Goal: Task Accomplishment & Management: Manage account settings

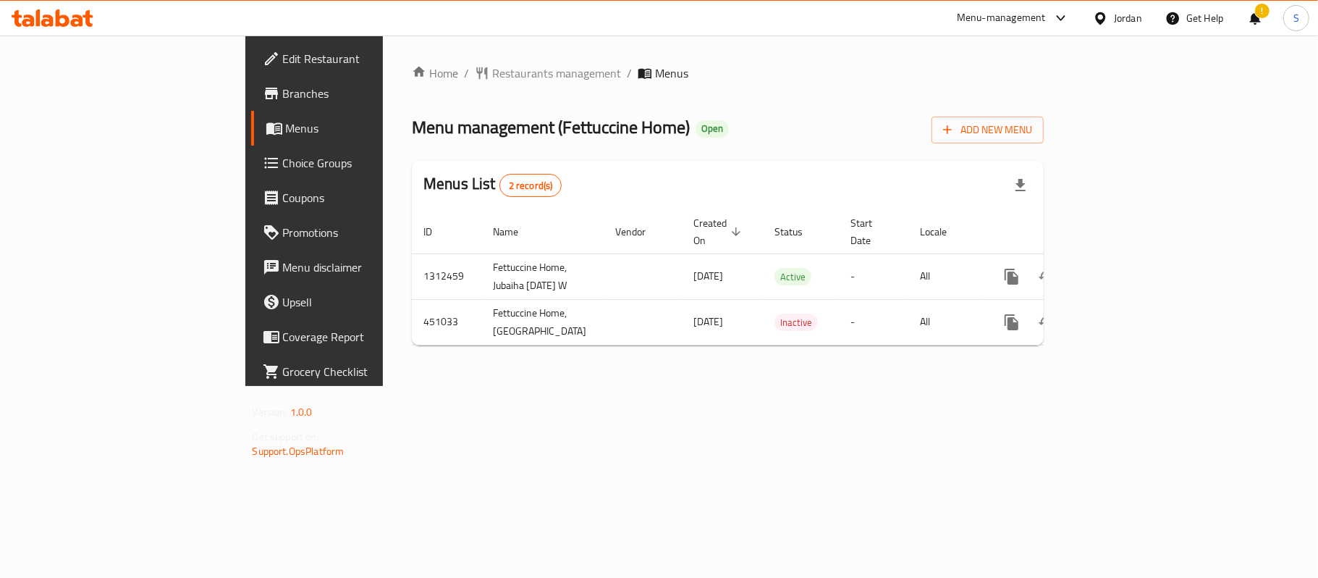
click at [756, 357] on div "Home / Restaurants management / Menus Menu management ( Fettuccine Home ) Open …" at bounding box center [728, 210] width 632 height 292
click at [283, 87] on span "Branches" at bounding box center [368, 93] width 171 height 17
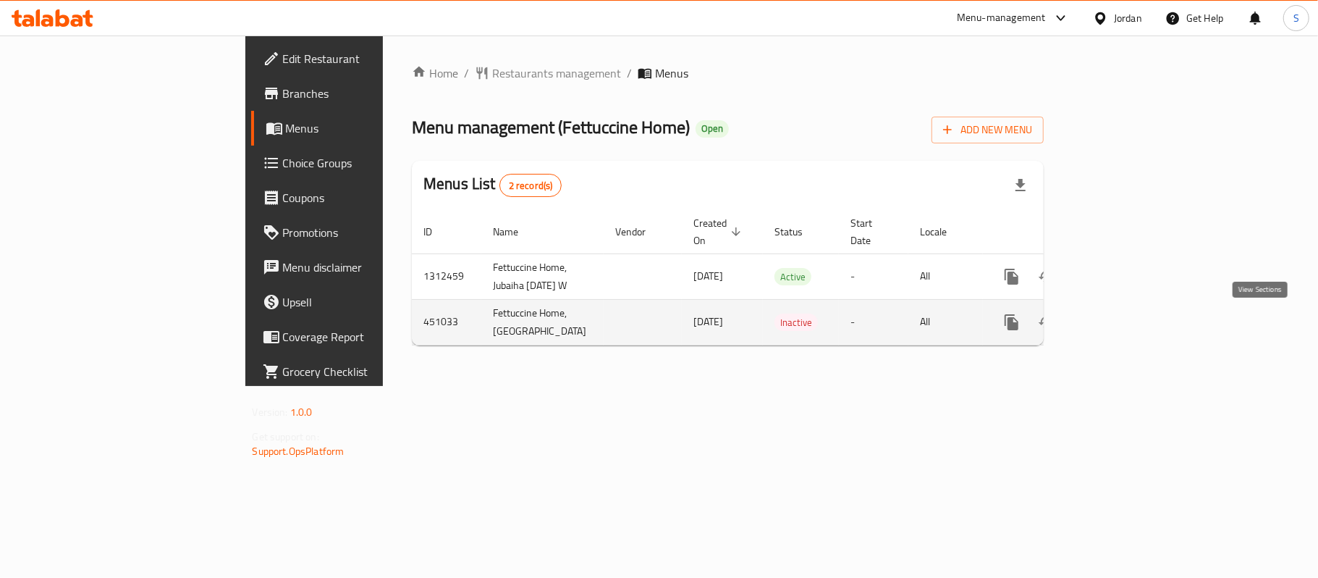
click at [1125, 316] on icon "enhanced table" at bounding box center [1115, 321] width 17 height 17
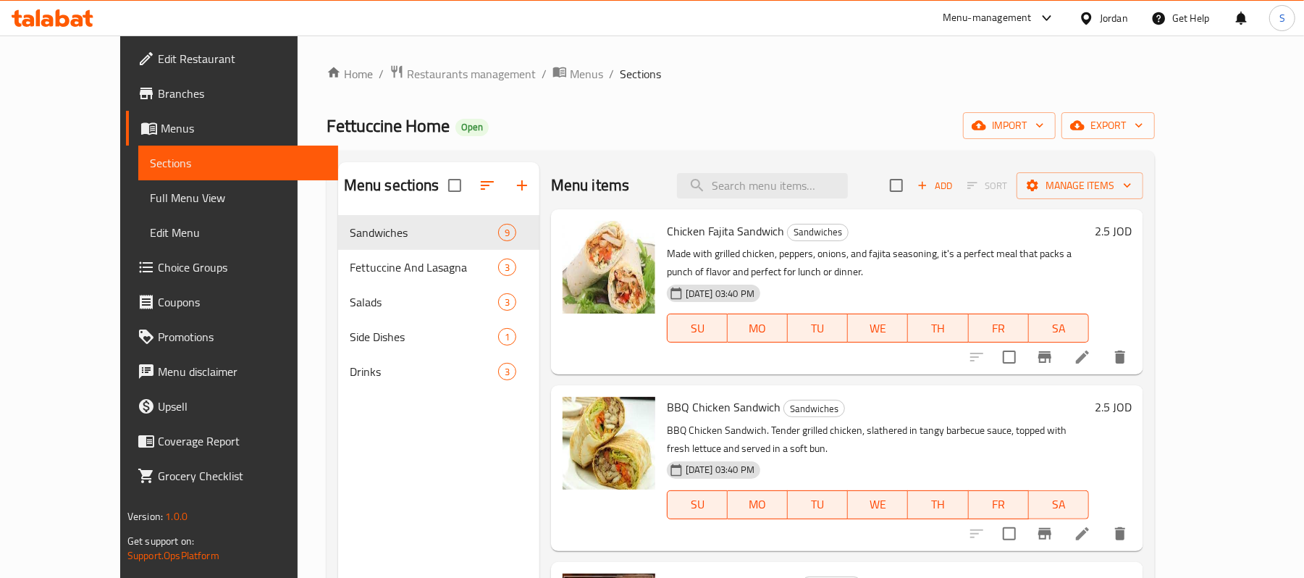
click at [150, 229] on span "Edit Menu" at bounding box center [238, 232] width 177 height 17
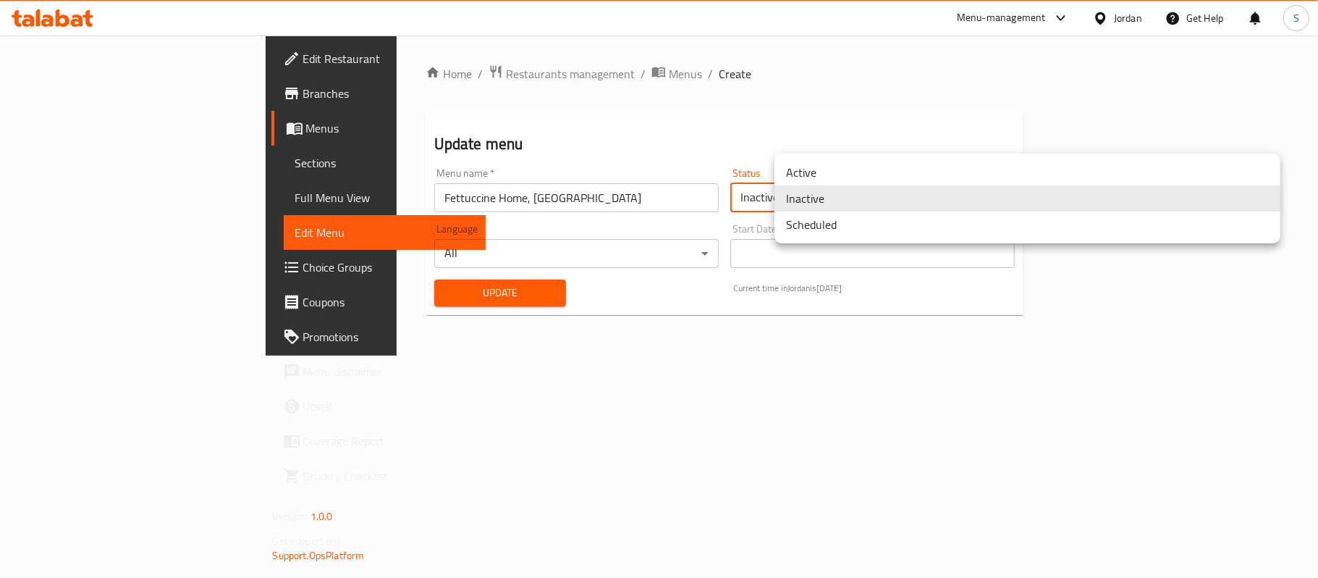
click at [916, 198] on body "​ Menu-management Jordan Get Help S Edit Restaurant Branches Menus Sections Ful…" at bounding box center [659, 306] width 1318 height 542
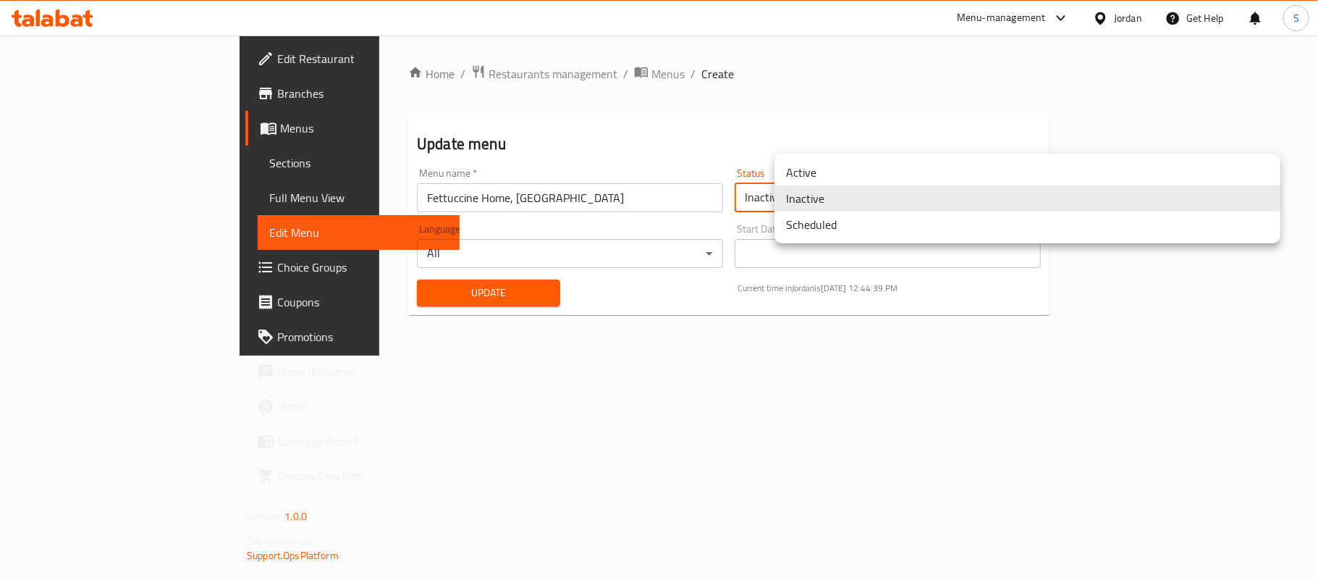
click at [840, 155] on ul "Active Inactive Scheduled" at bounding box center [1027, 198] width 506 height 90
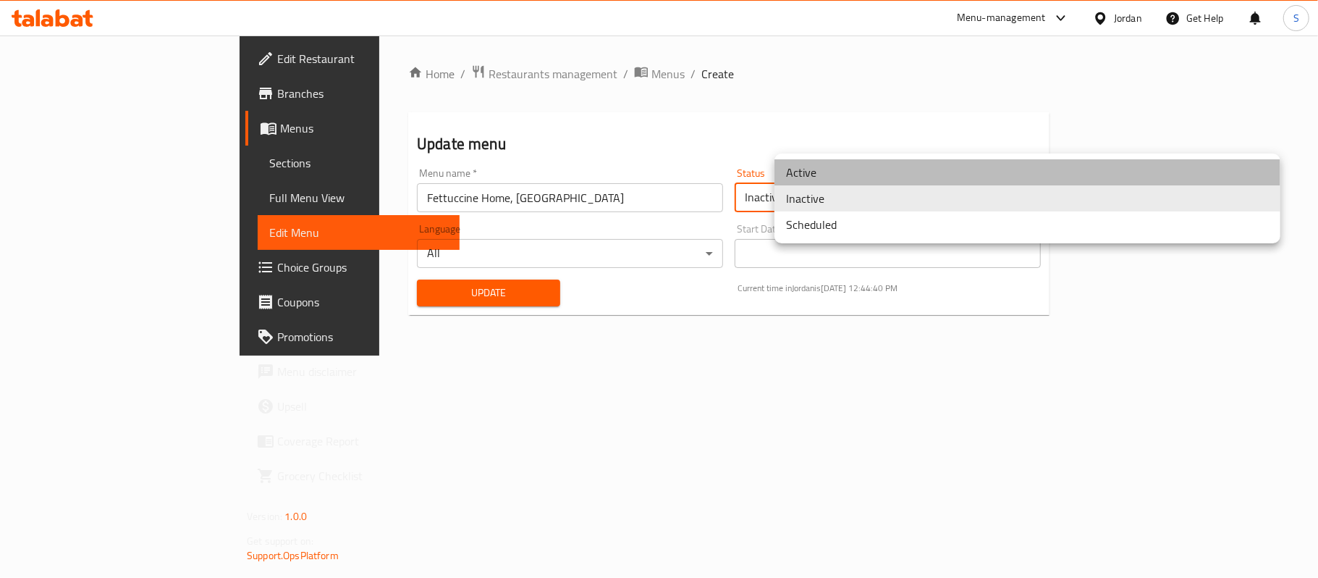
click at [828, 168] on li "Active" at bounding box center [1027, 172] width 506 height 26
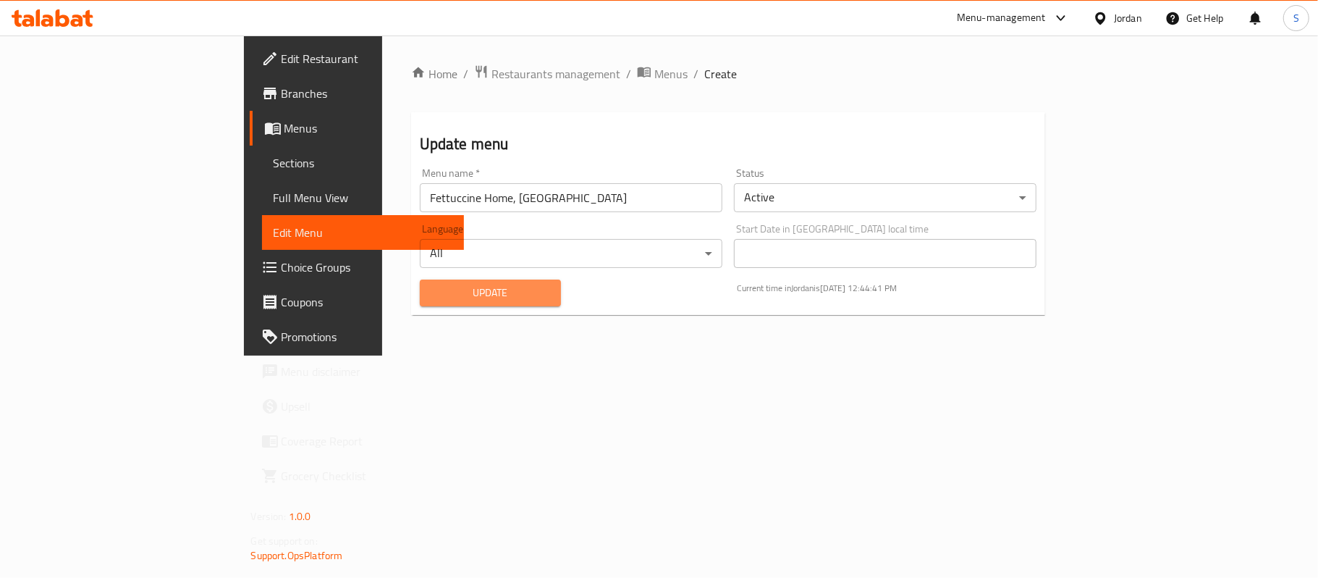
click at [468, 281] on button "Update" at bounding box center [490, 292] width 141 height 27
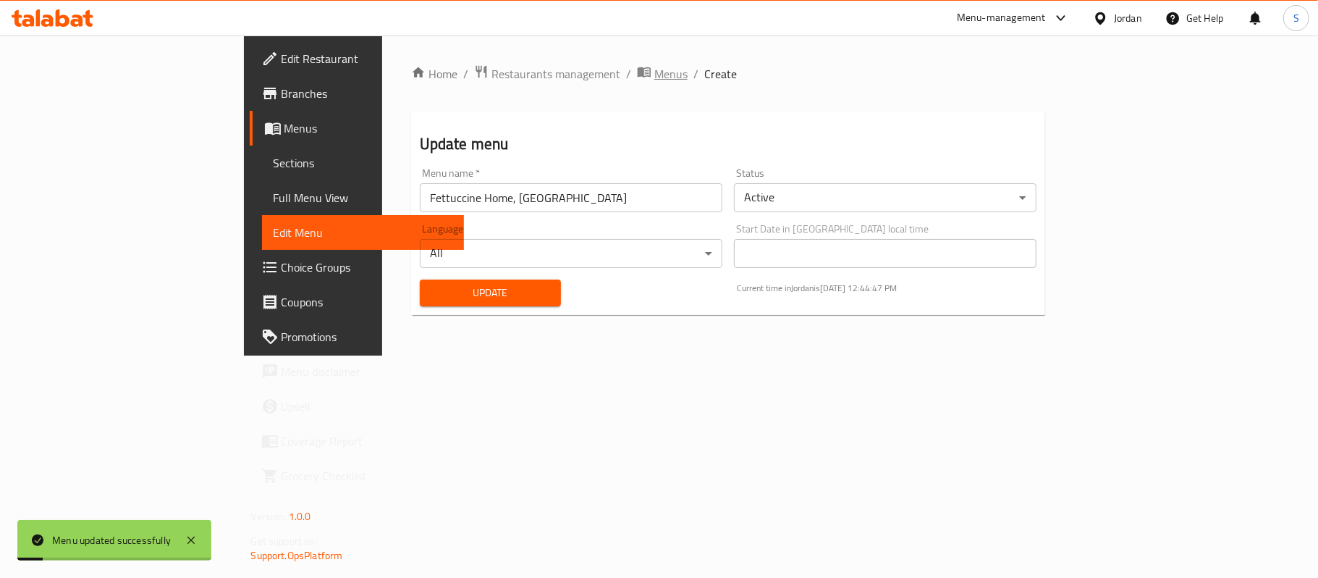
click at [654, 68] on span "Menus" at bounding box center [670, 73] width 33 height 17
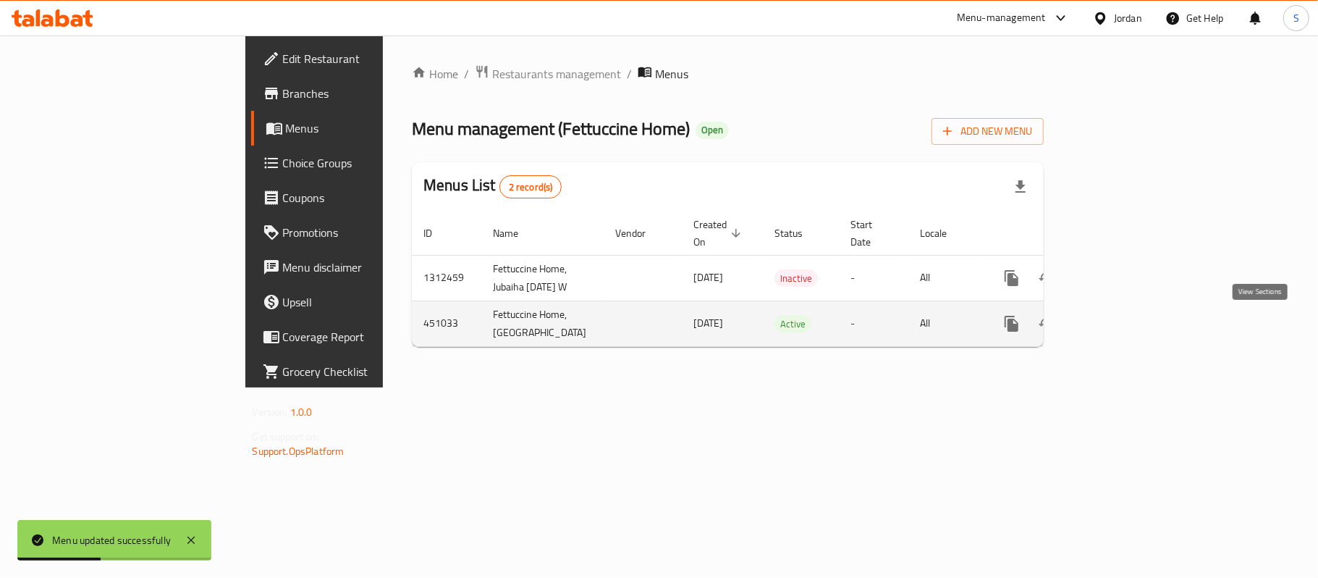
click at [1125, 325] on icon "enhanced table" at bounding box center [1115, 323] width 17 height 17
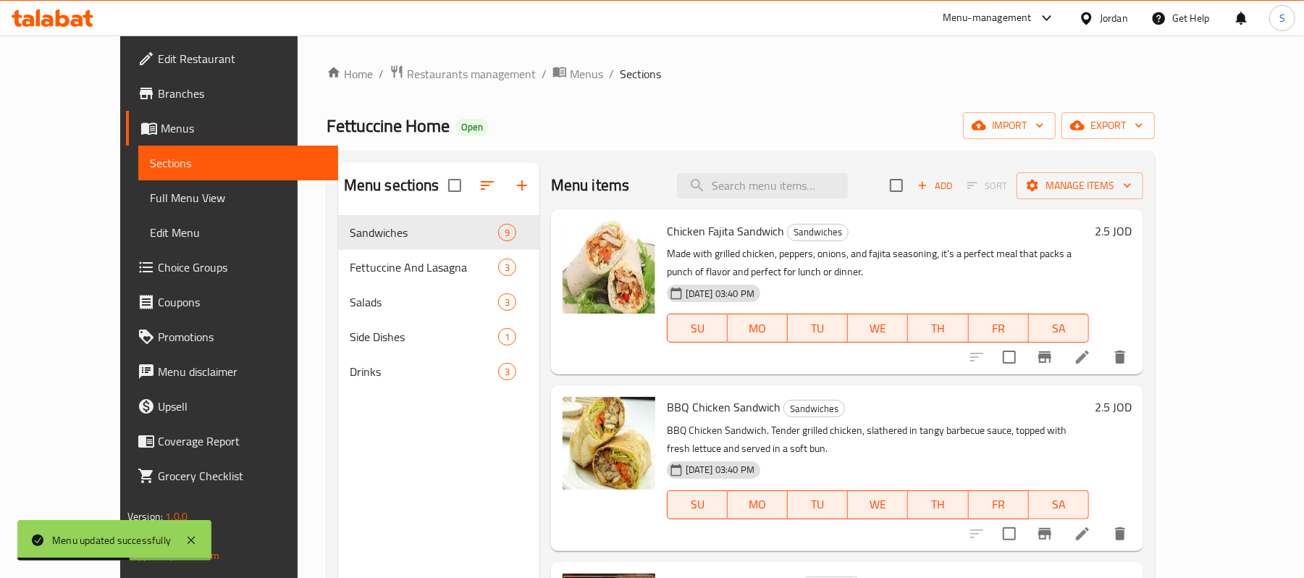
click at [150, 203] on span "Full Menu View" at bounding box center [238, 197] width 177 height 17
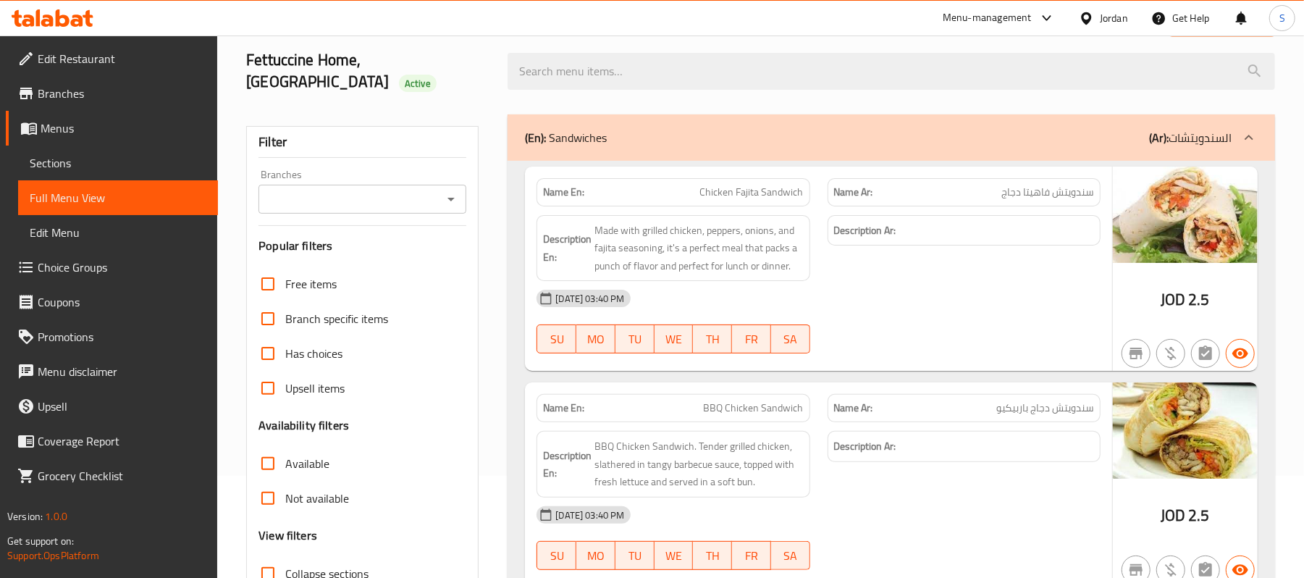
scroll to position [96, 0]
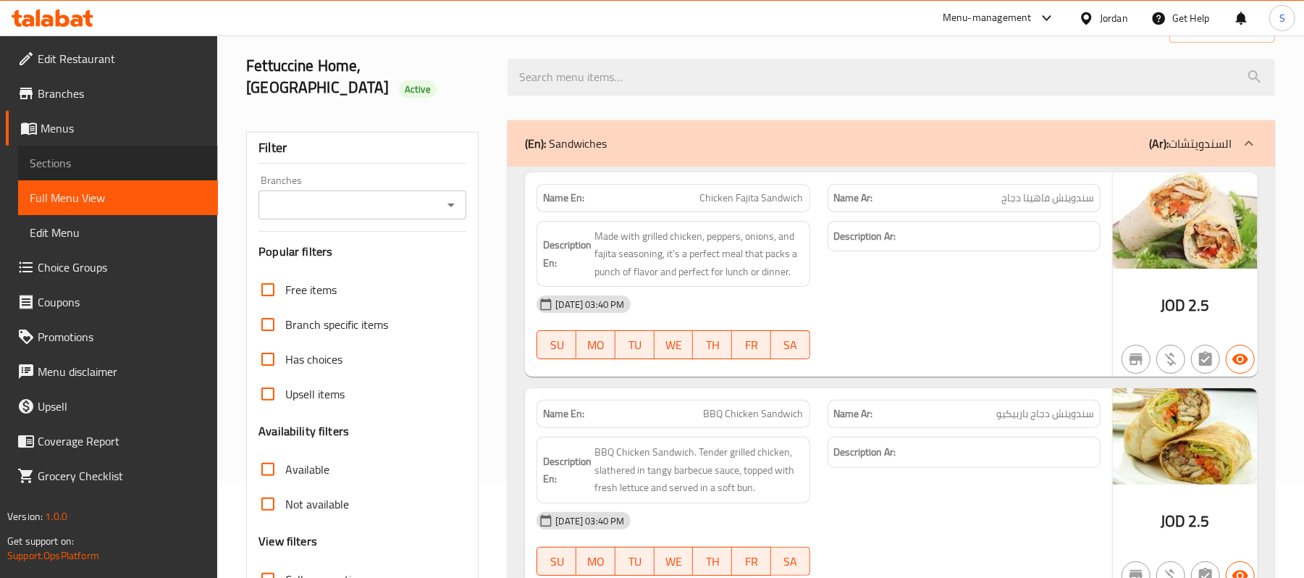
click at [91, 165] on span "Sections" at bounding box center [118, 162] width 177 height 17
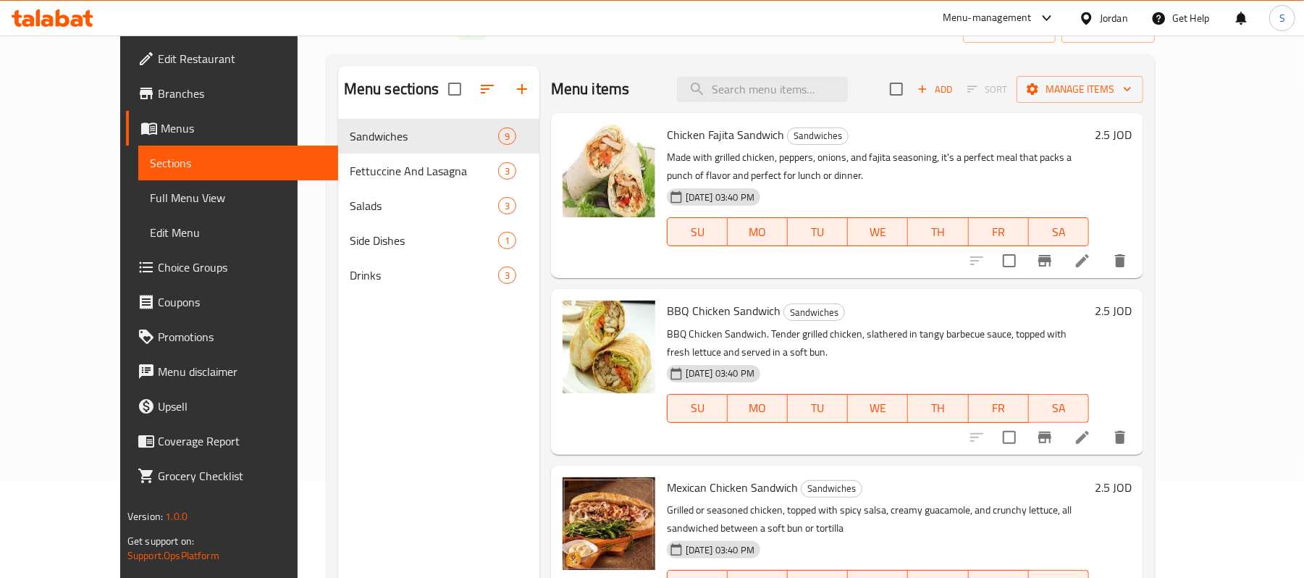
click at [384, 352] on div "Menu sections Sandwiches 9 Fettuccine And Lasagna 3 Salads 3 Side Dishes 1 Drin…" at bounding box center [438, 355] width 201 height 578
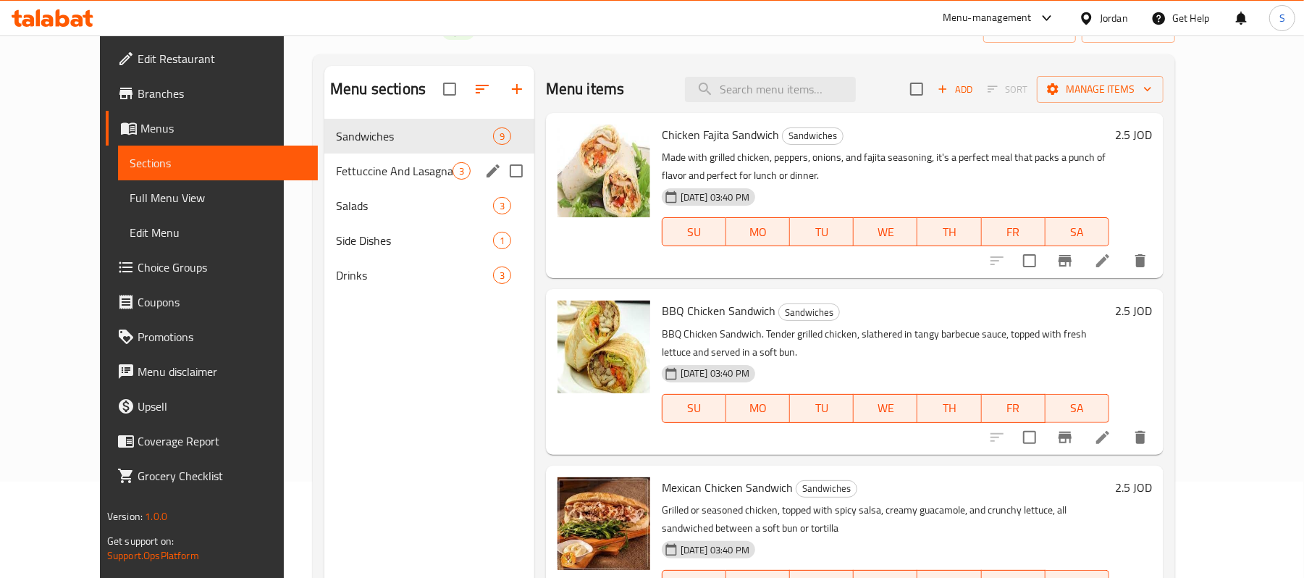
click at [336, 180] on span "Fettuccine And Lasagna" at bounding box center [394, 170] width 117 height 17
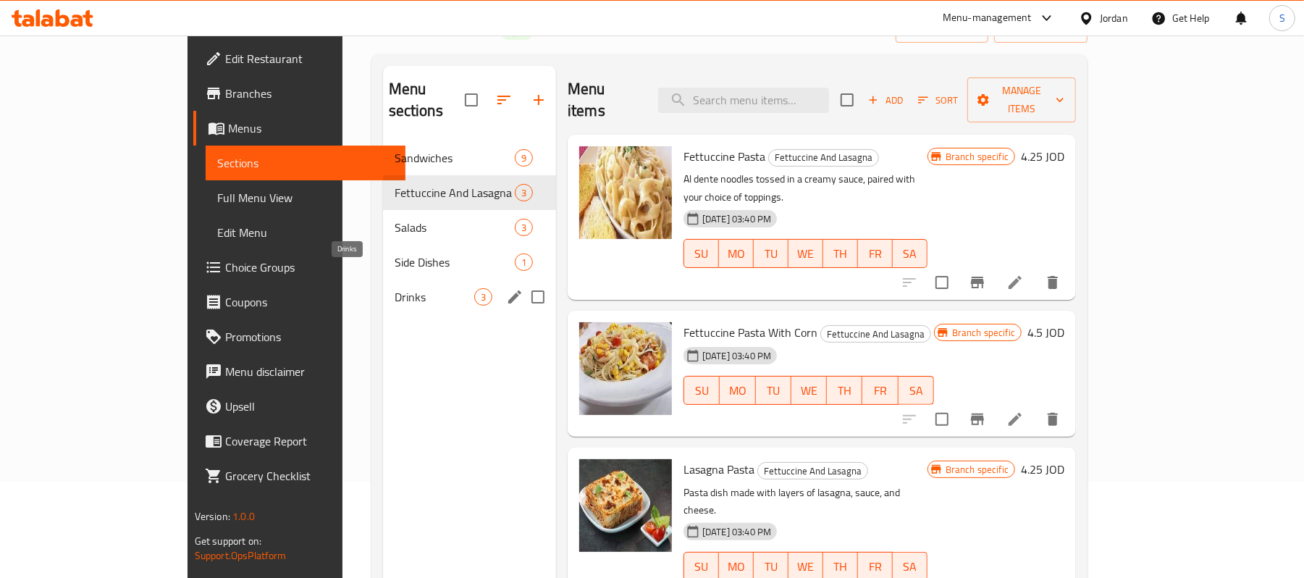
click at [394, 288] on span "Drinks" at bounding box center [434, 296] width 80 height 17
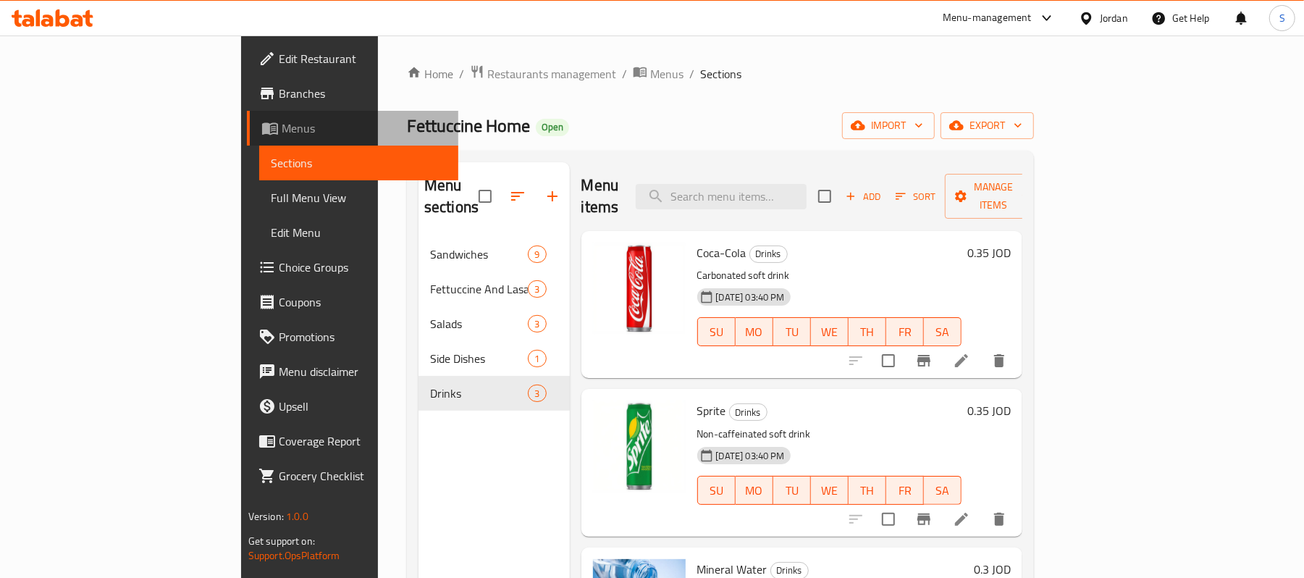
click at [282, 131] on span "Menus" at bounding box center [365, 127] width 166 height 17
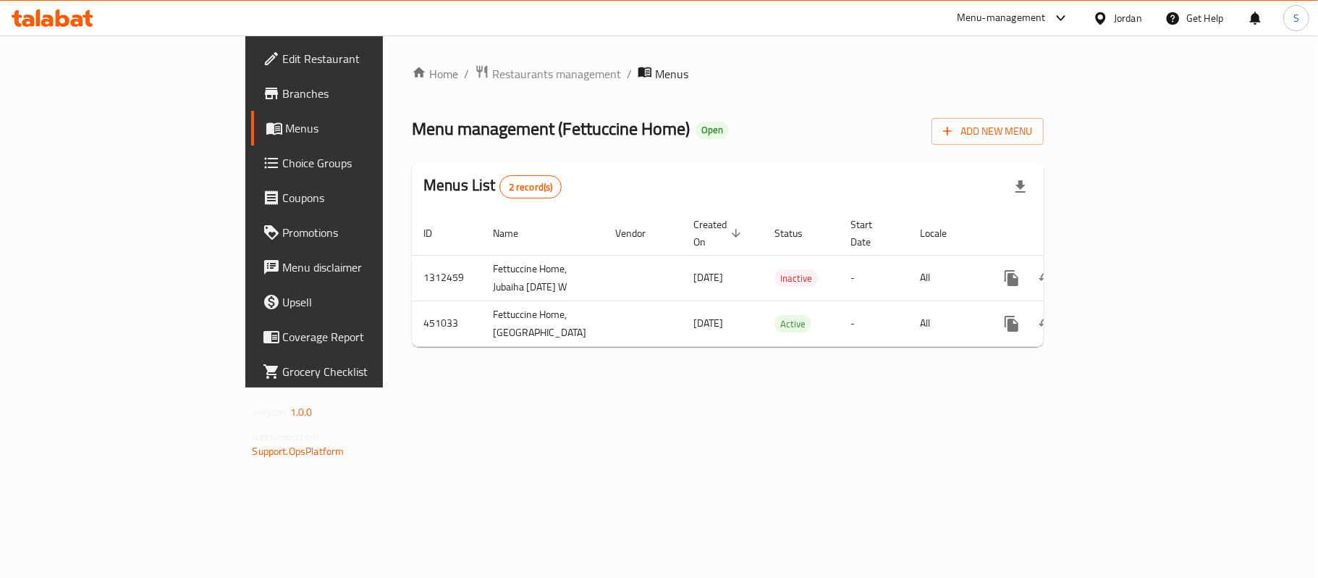
click at [834, 387] on div "Home / Restaurants management / Menus Menu management ( Fettuccine Home ) Open …" at bounding box center [728, 211] width 690 height 352
click at [283, 93] on span "Branches" at bounding box center [368, 93] width 171 height 17
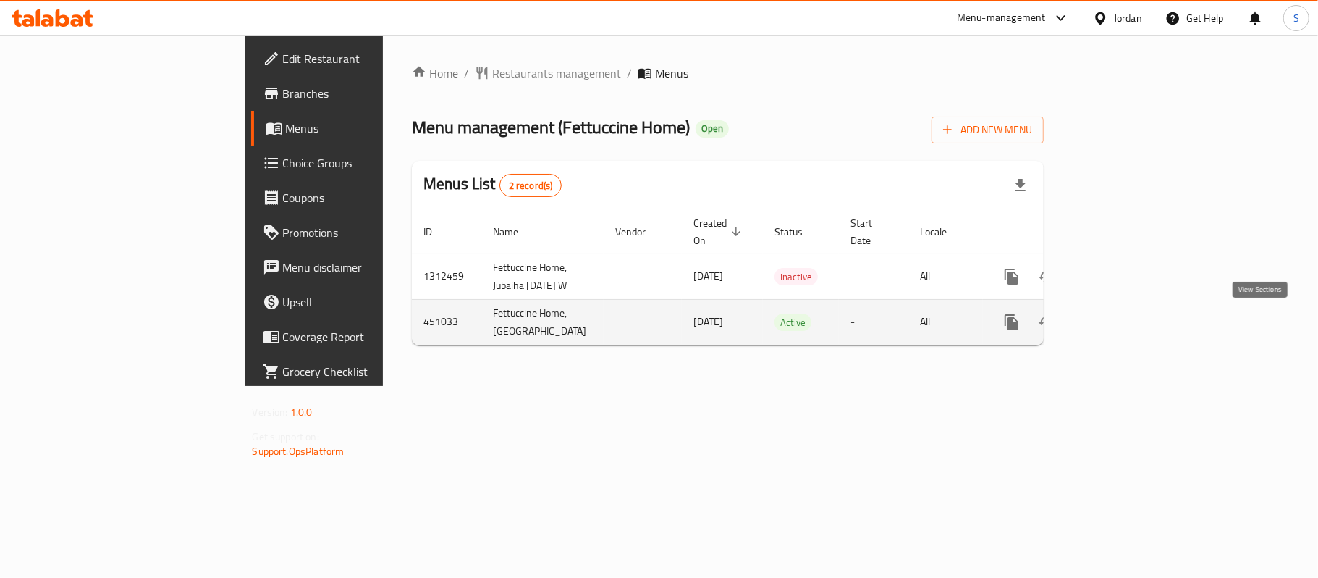
click at [1125, 327] on icon "enhanced table" at bounding box center [1115, 321] width 17 height 17
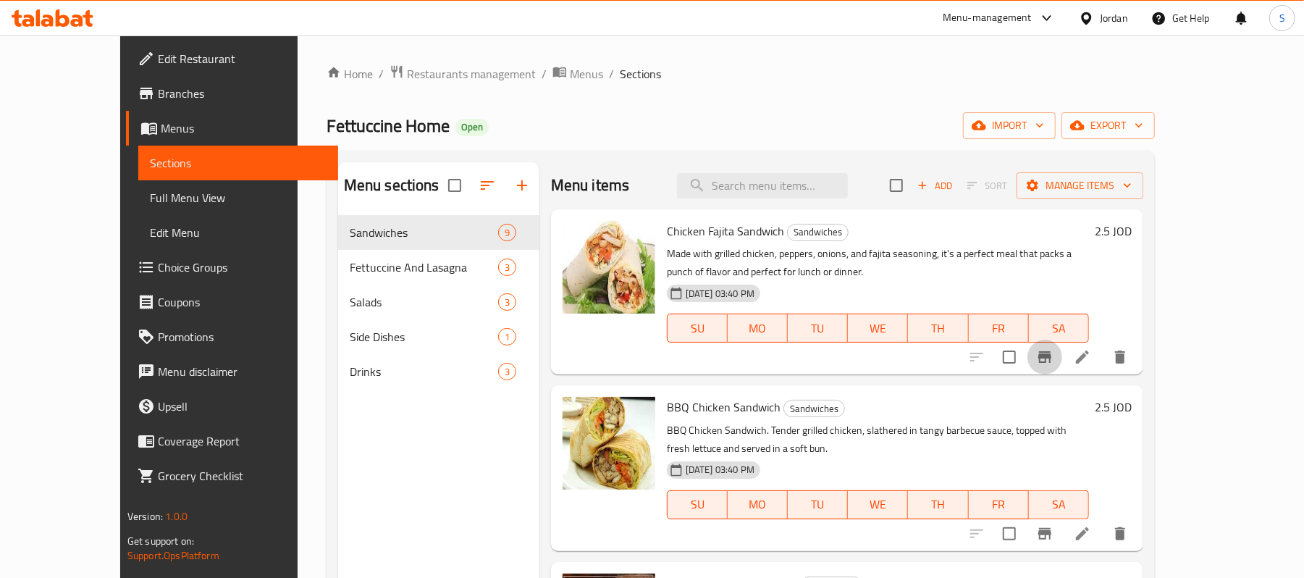
click at [1051, 356] on icon "Branch-specific-item" at bounding box center [1044, 357] width 13 height 12
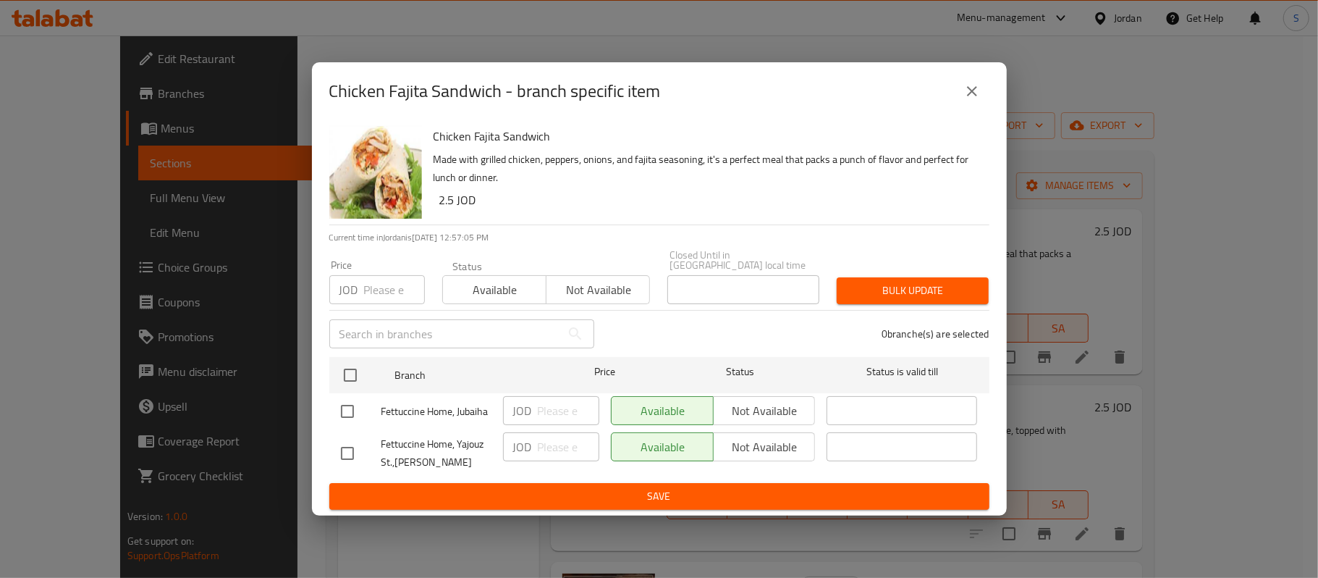
click at [979, 94] on icon "close" at bounding box center [971, 91] width 17 height 17
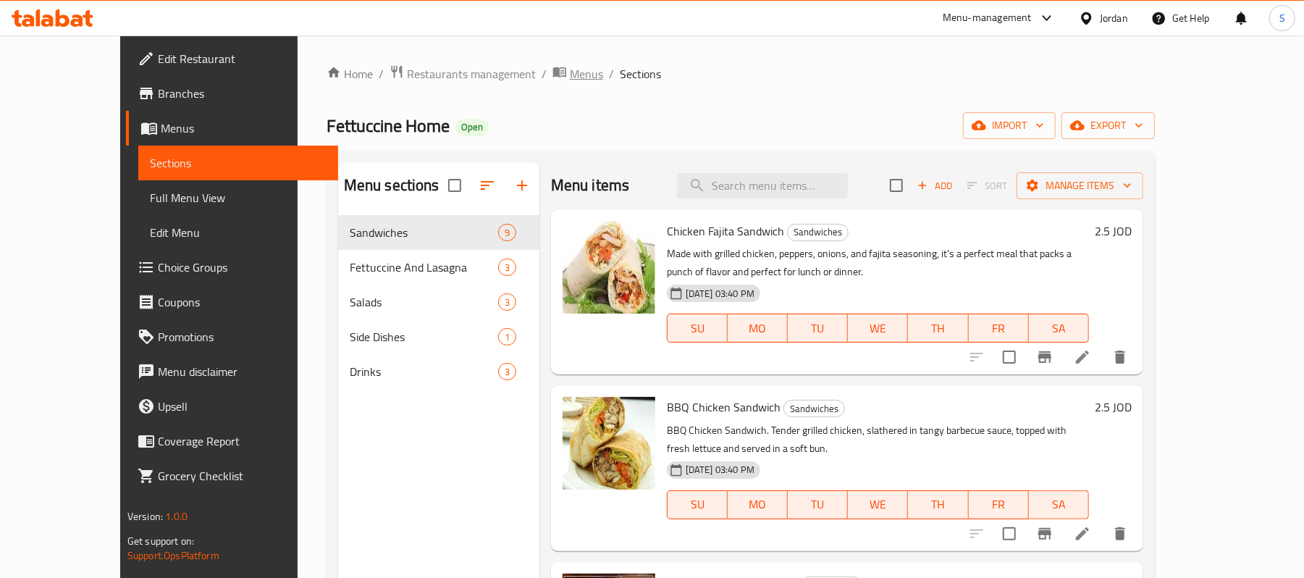
click at [570, 69] on span "Menus" at bounding box center [586, 73] width 33 height 17
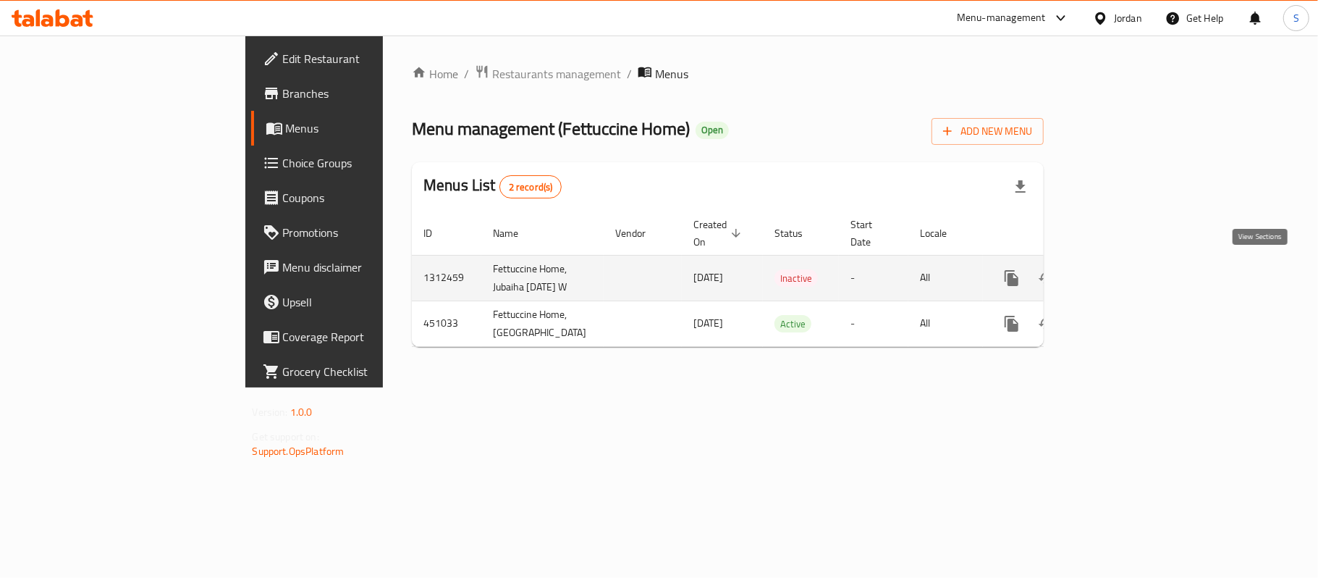
click at [1123, 271] on icon "enhanced table" at bounding box center [1116, 277] width 13 height 13
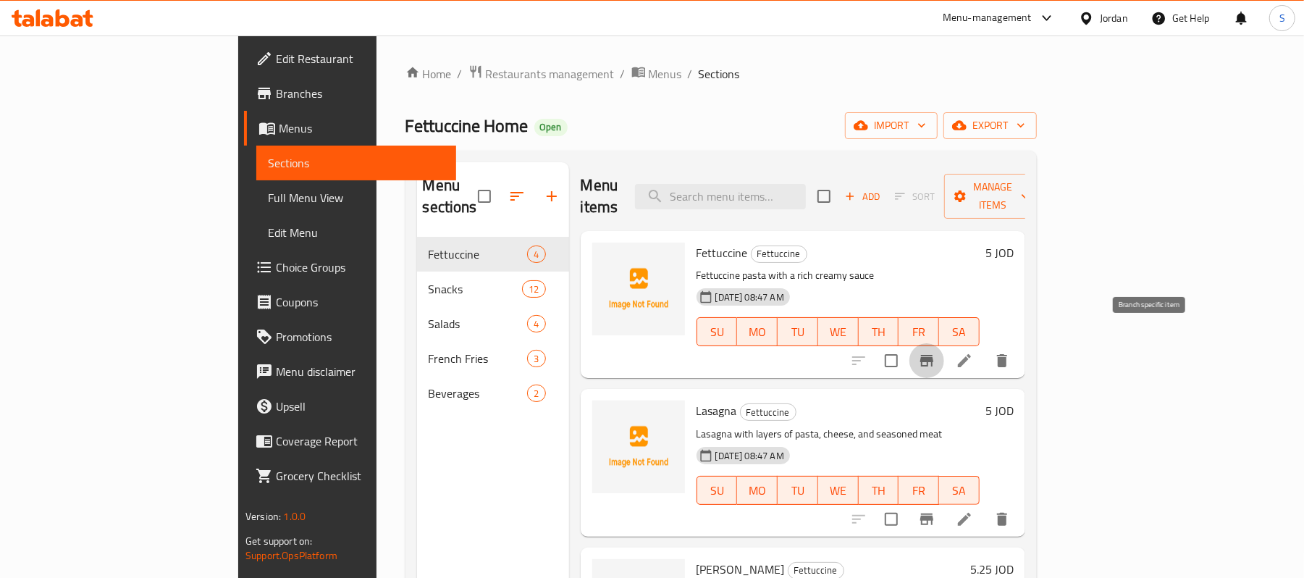
click at [933, 355] on icon "Branch-specific-item" at bounding box center [926, 361] width 13 height 12
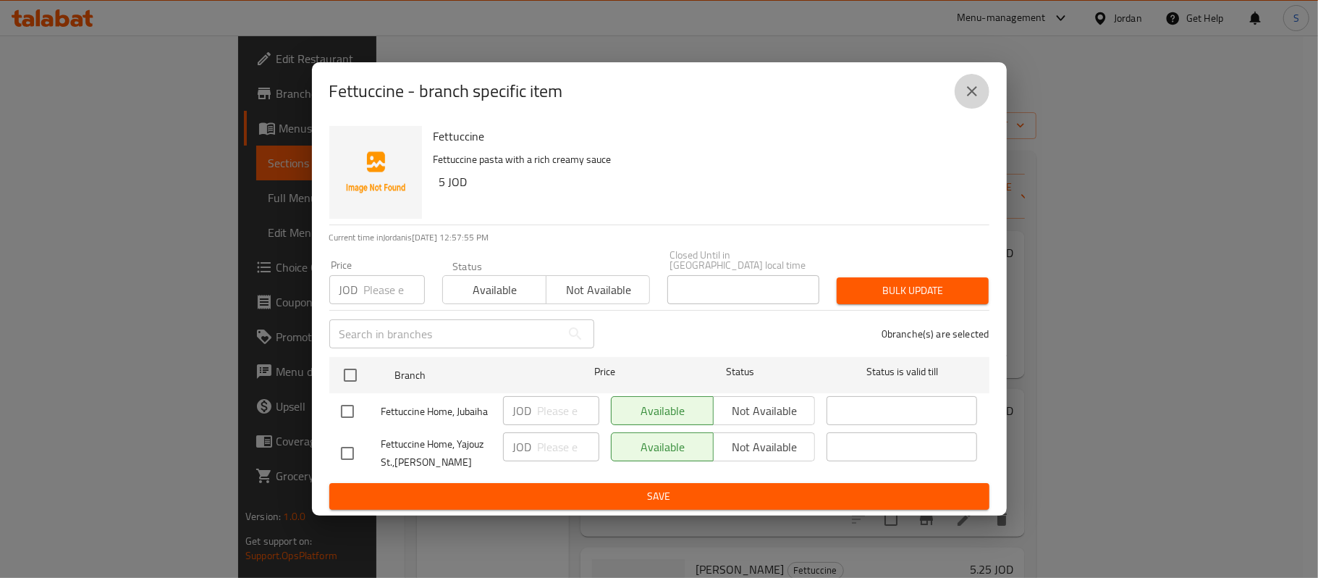
click at [976, 90] on icon "close" at bounding box center [971, 91] width 17 height 17
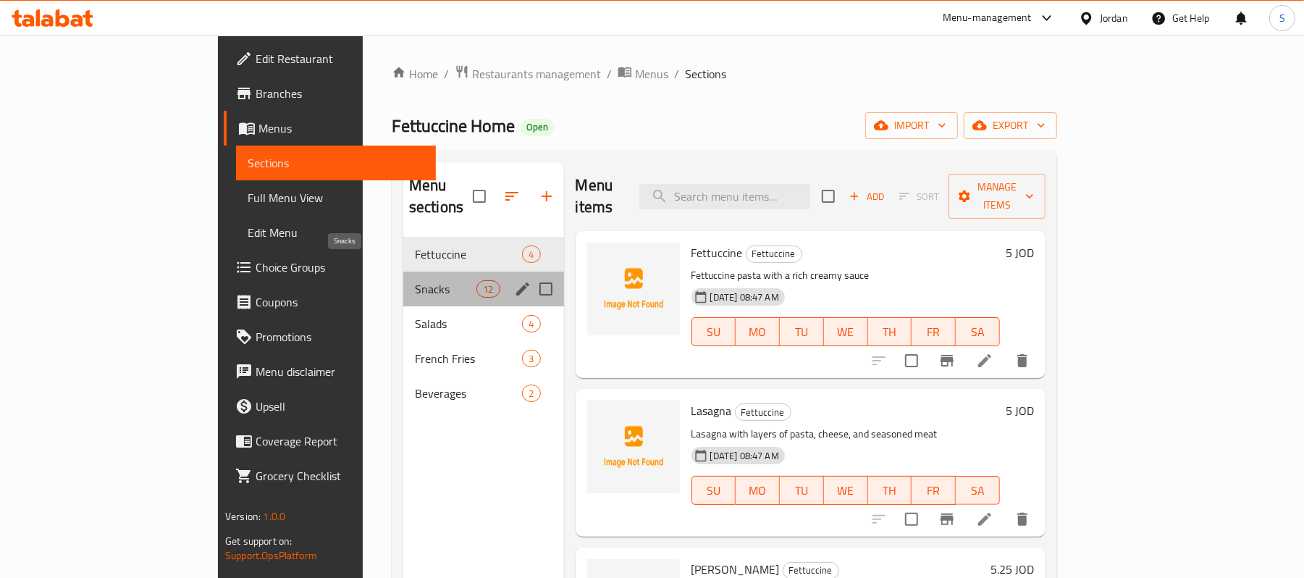
click at [415, 280] on span "Snacks" at bounding box center [446, 288] width 62 height 17
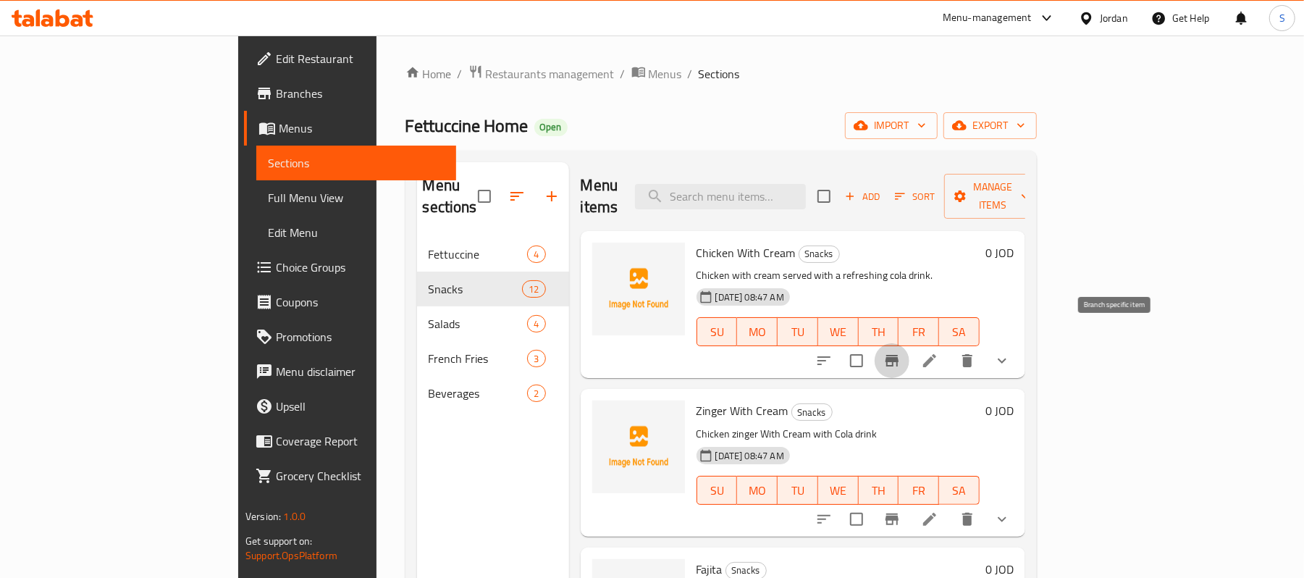
click at [900, 352] on icon "Branch-specific-item" at bounding box center [891, 360] width 17 height 17
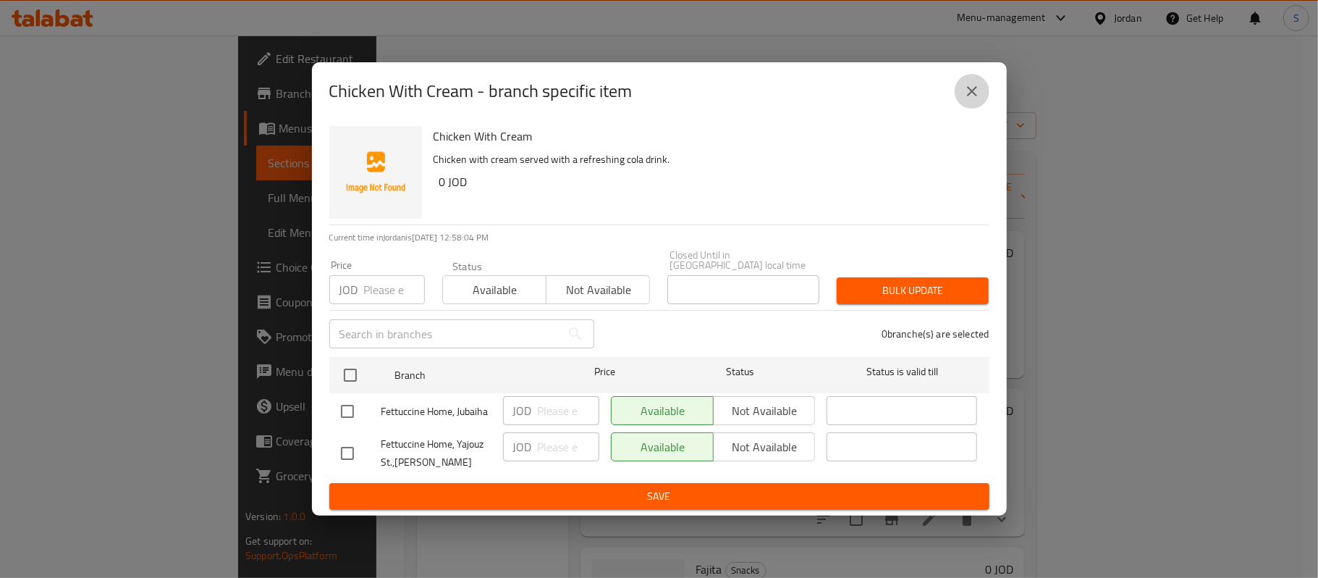
click at [976, 96] on icon "close" at bounding box center [972, 91] width 10 height 10
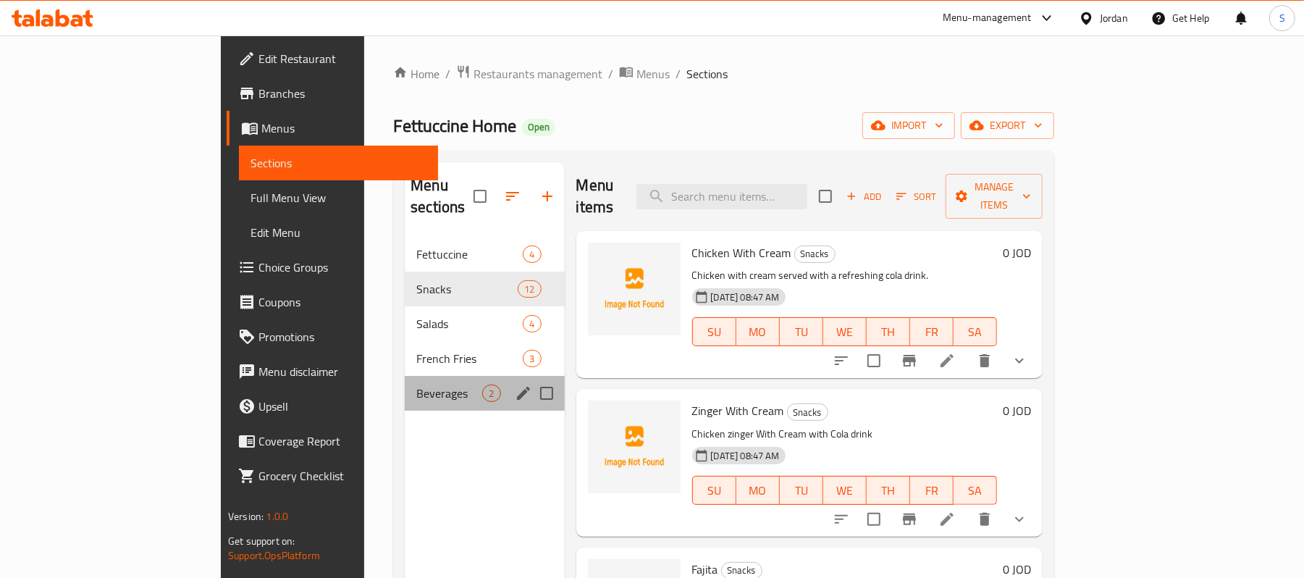
click at [405, 376] on div "Beverages 2" at bounding box center [484, 393] width 159 height 35
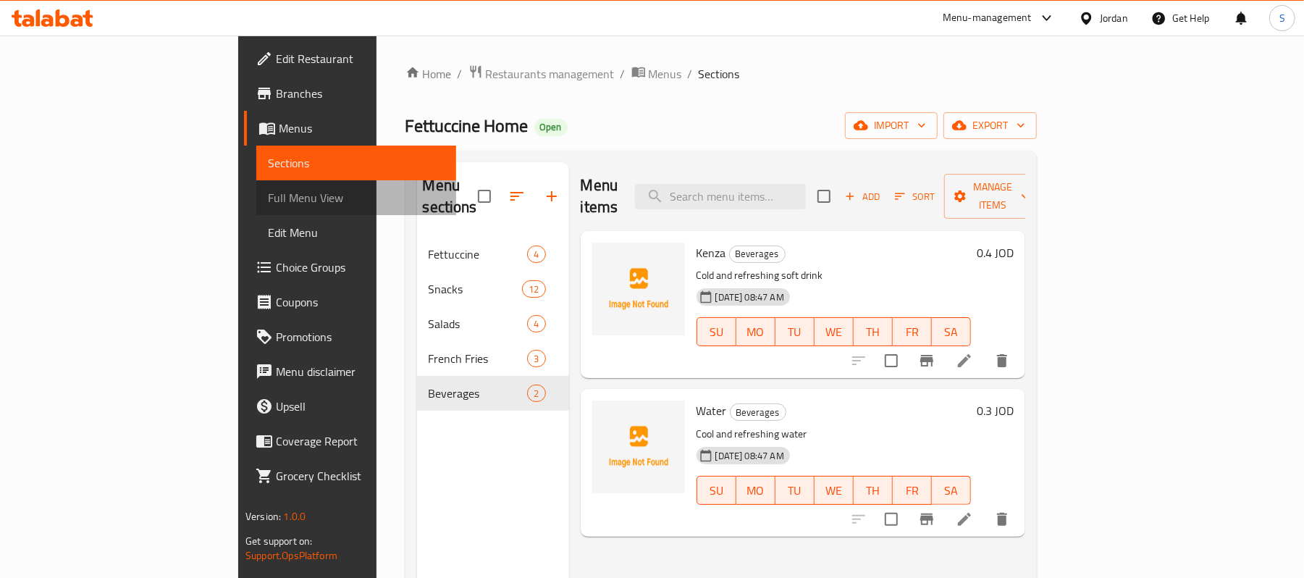
click at [268, 200] on span "Full Menu View" at bounding box center [356, 197] width 177 height 17
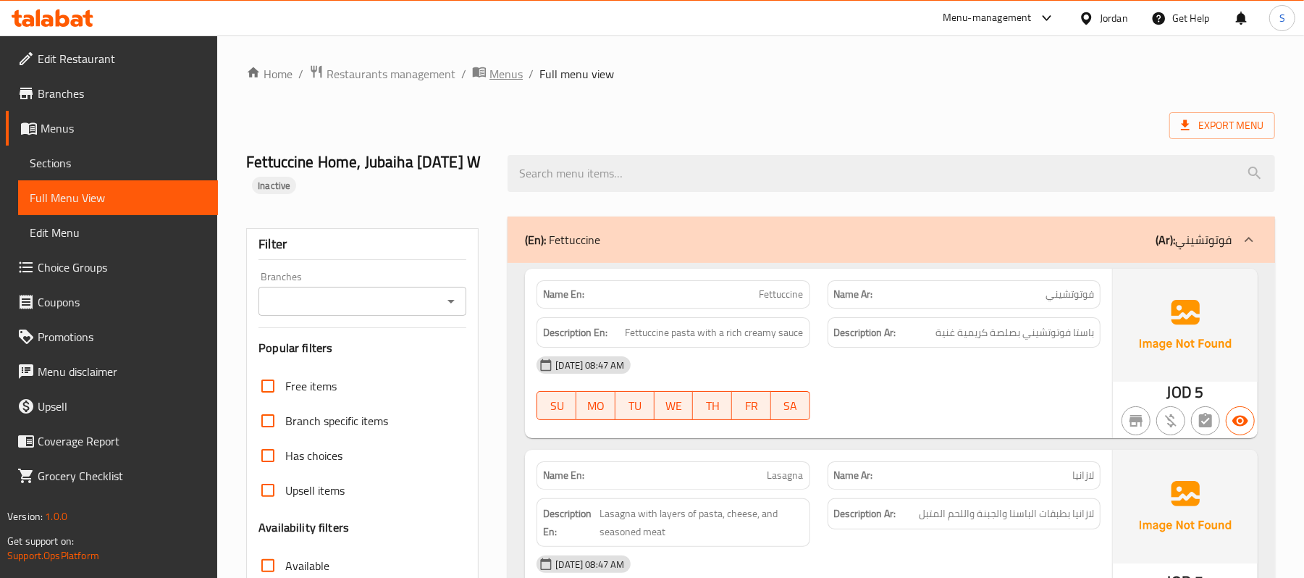
click at [489, 73] on span "Menus" at bounding box center [505, 73] width 33 height 17
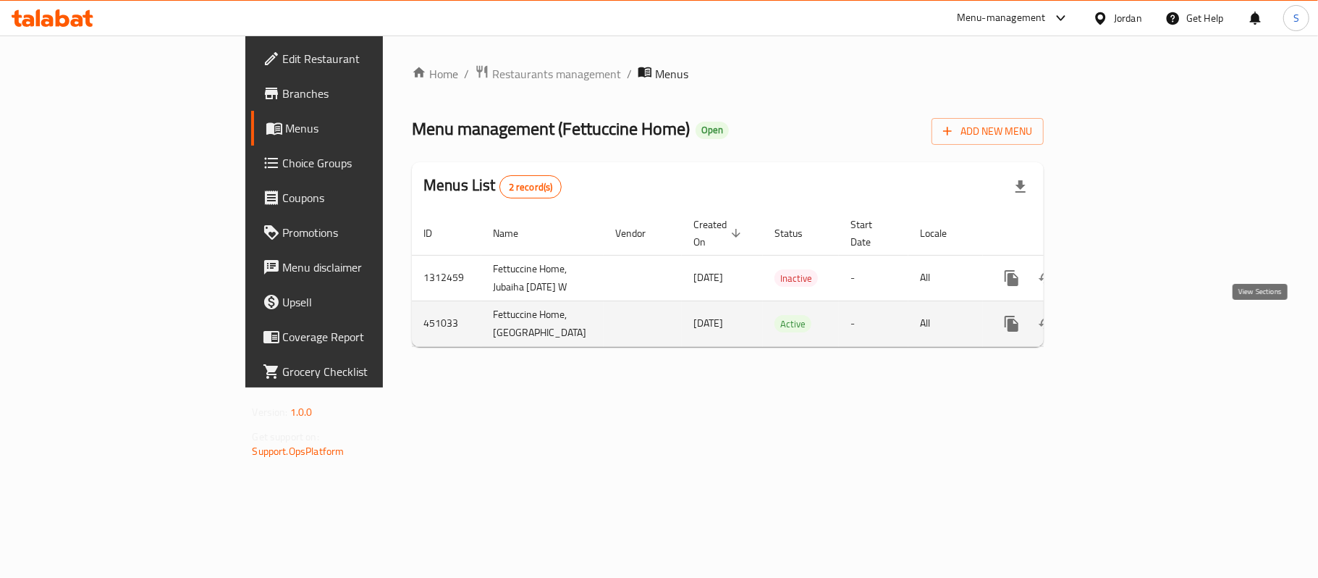
click at [1125, 320] on icon "enhanced table" at bounding box center [1115, 323] width 17 height 17
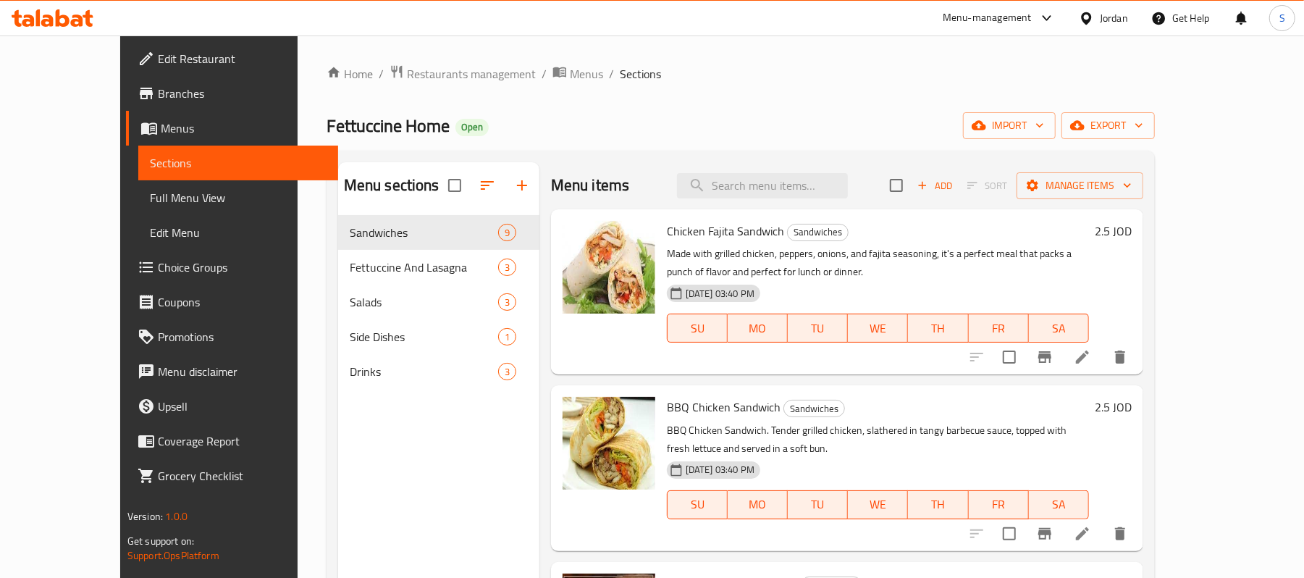
click at [150, 195] on span "Full Menu View" at bounding box center [238, 197] width 177 height 17
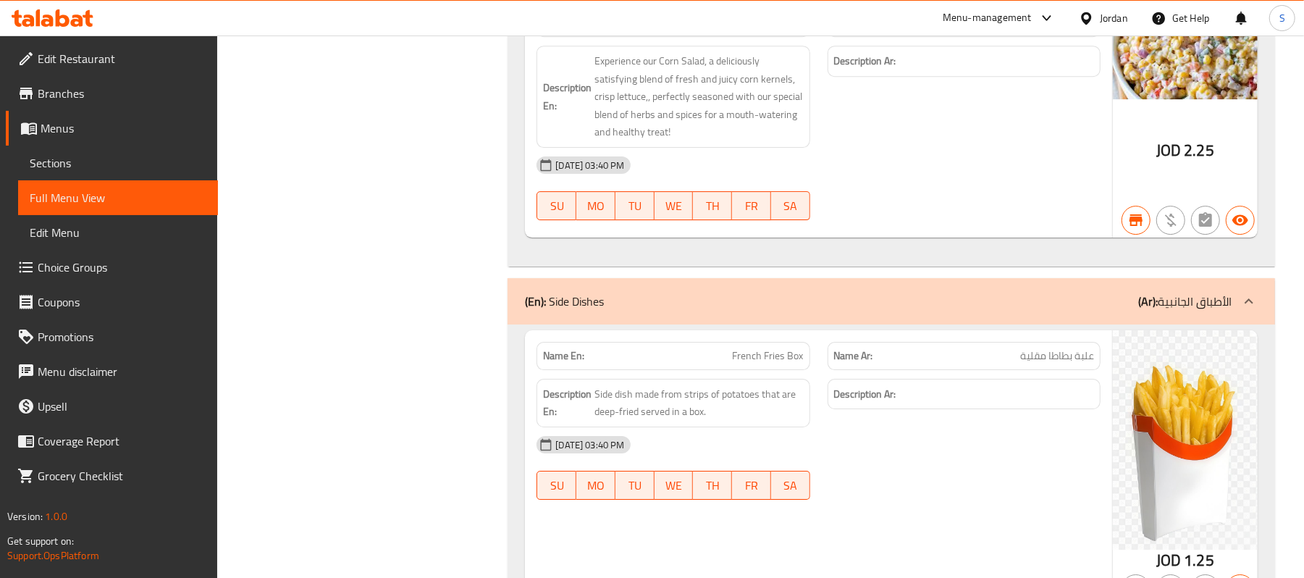
scroll to position [3183, 0]
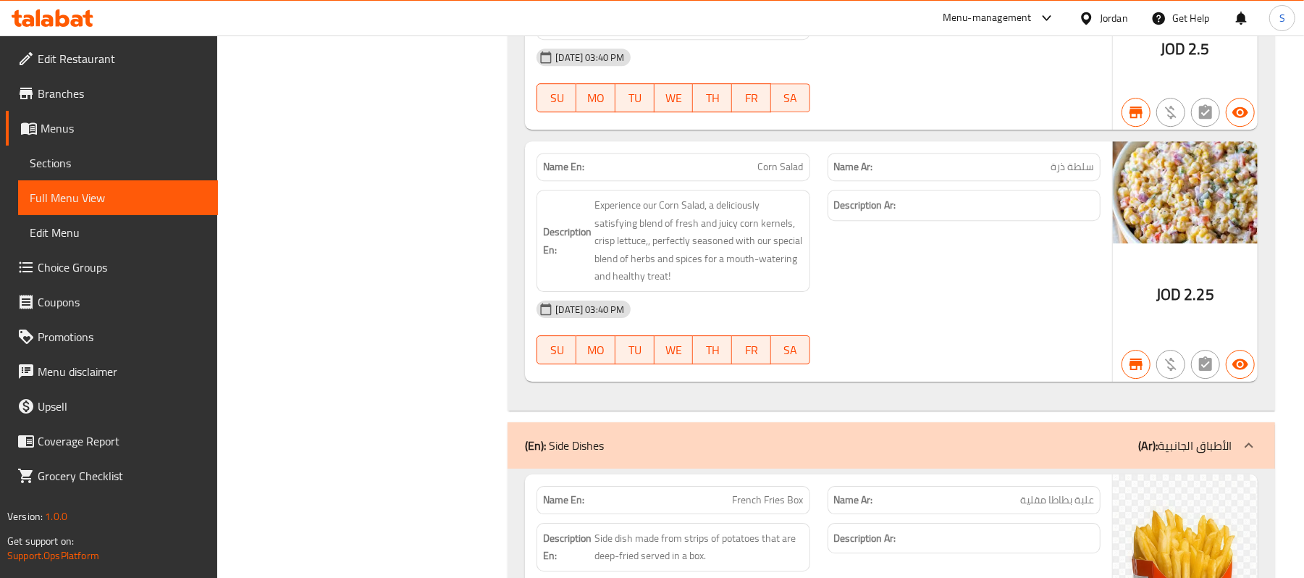
click at [90, 133] on span "Menus" at bounding box center [124, 127] width 166 height 17
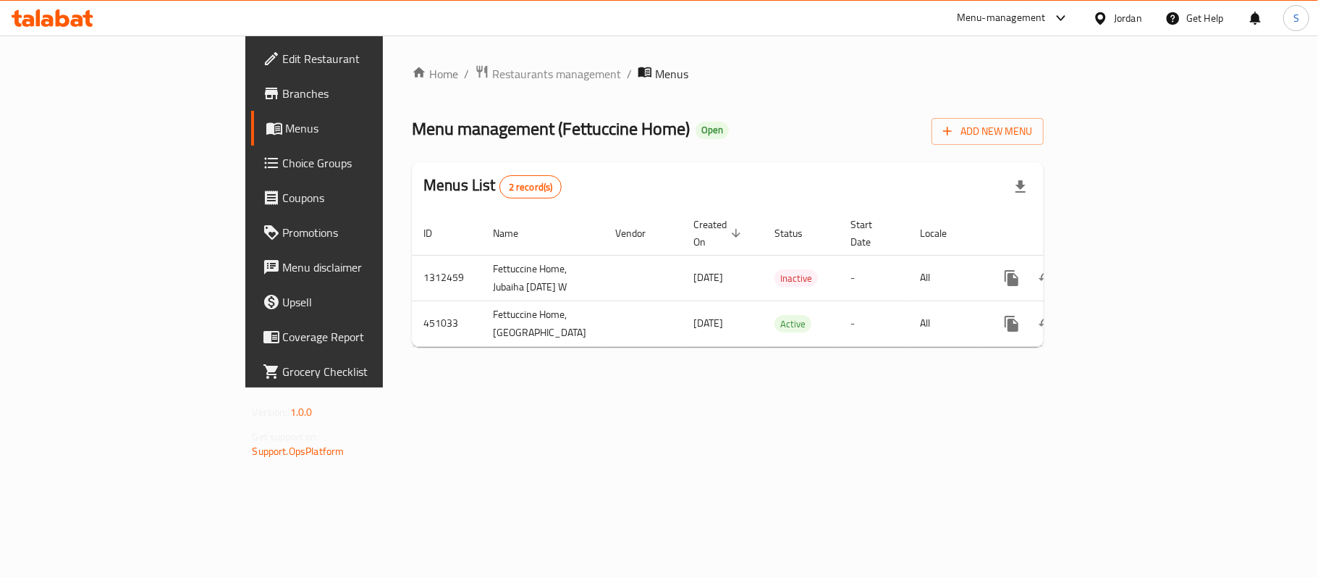
click at [1112, 13] on div at bounding box center [1103, 18] width 21 height 16
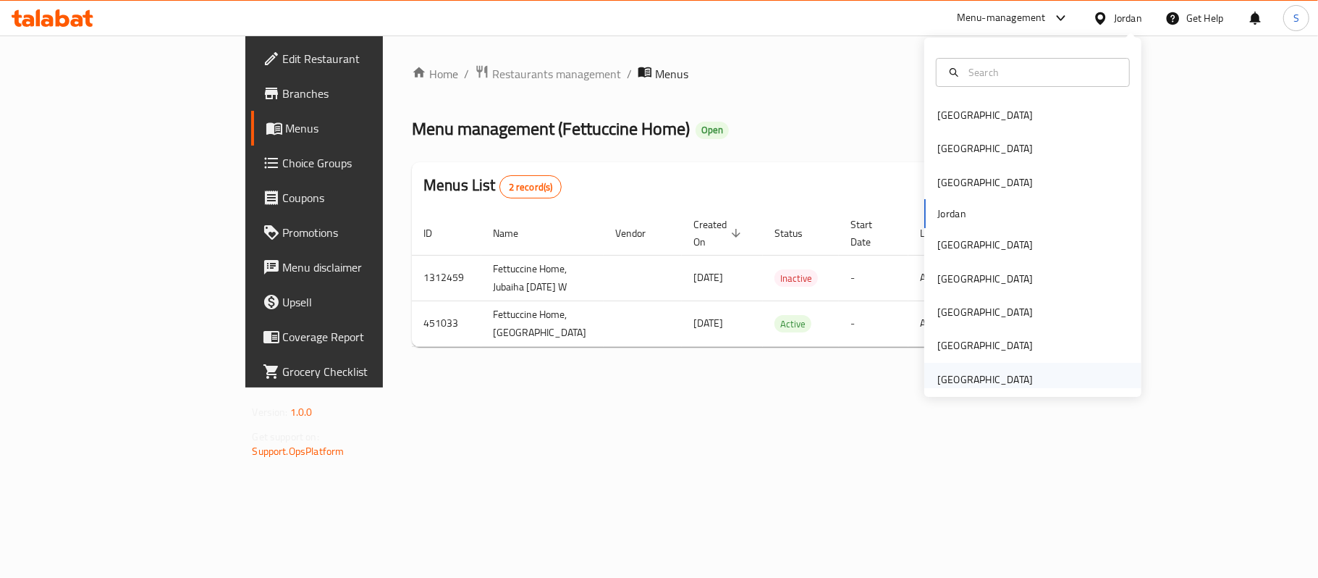
click at [967, 371] on div "[GEOGRAPHIC_DATA]" at bounding box center [985, 379] width 96 height 16
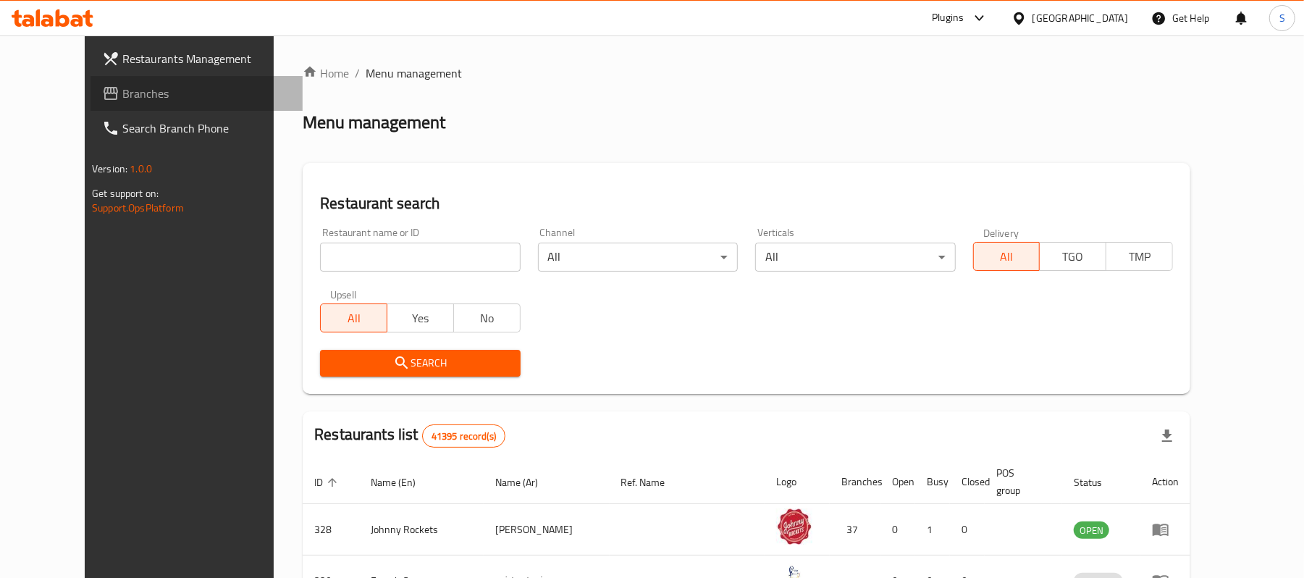
click at [122, 94] on span "Branches" at bounding box center [206, 93] width 169 height 17
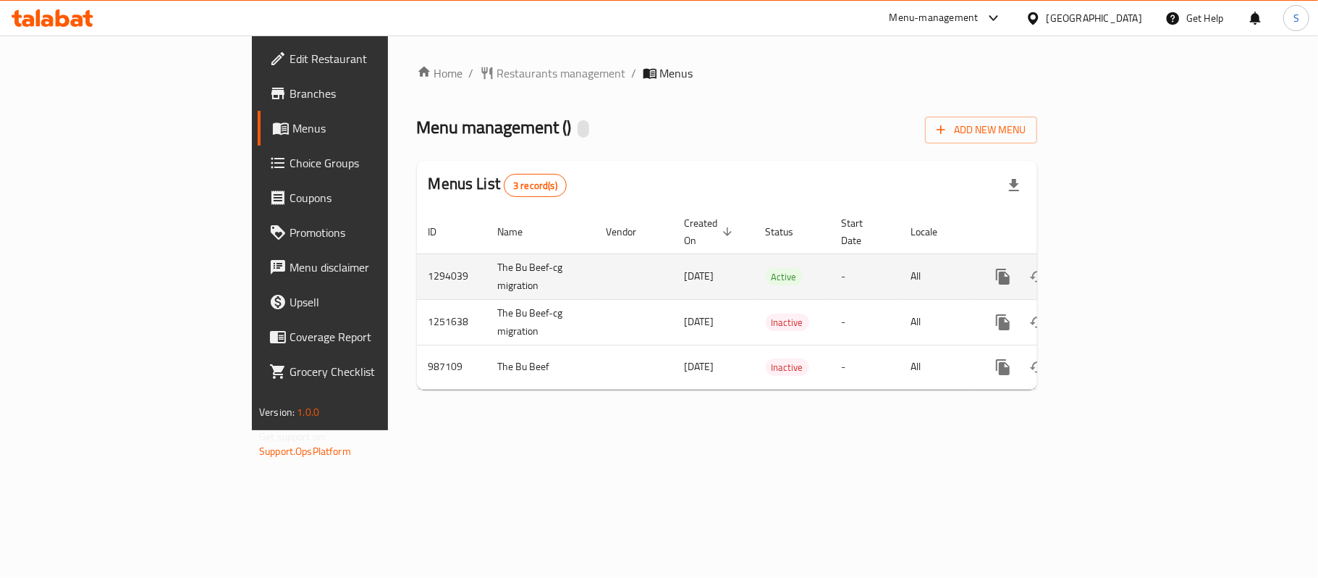
click at [1116, 268] on icon "enhanced table" at bounding box center [1107, 276] width 17 height 17
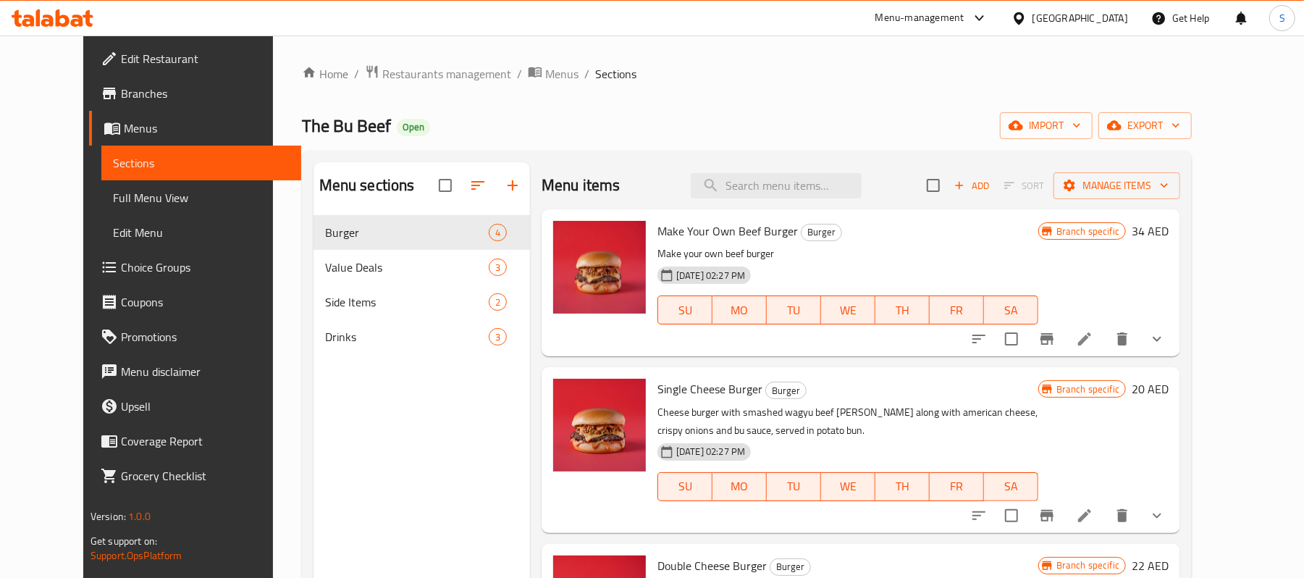
click at [111, 114] on link "Menus" at bounding box center [195, 128] width 212 height 35
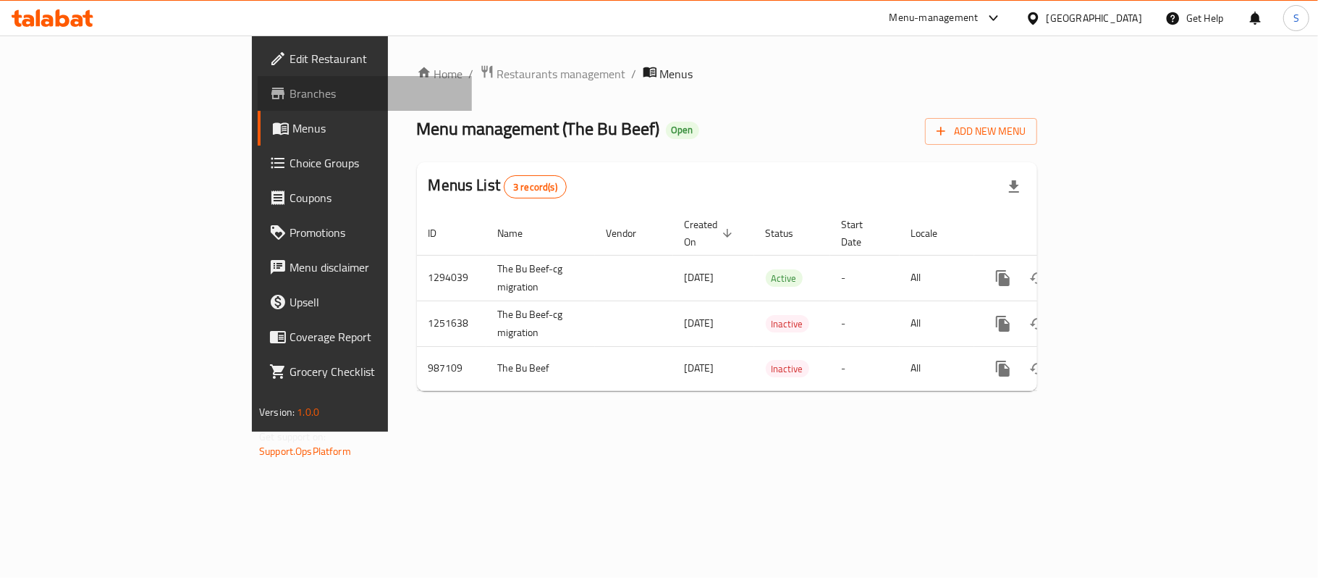
click at [290, 85] on span "Branches" at bounding box center [375, 93] width 171 height 17
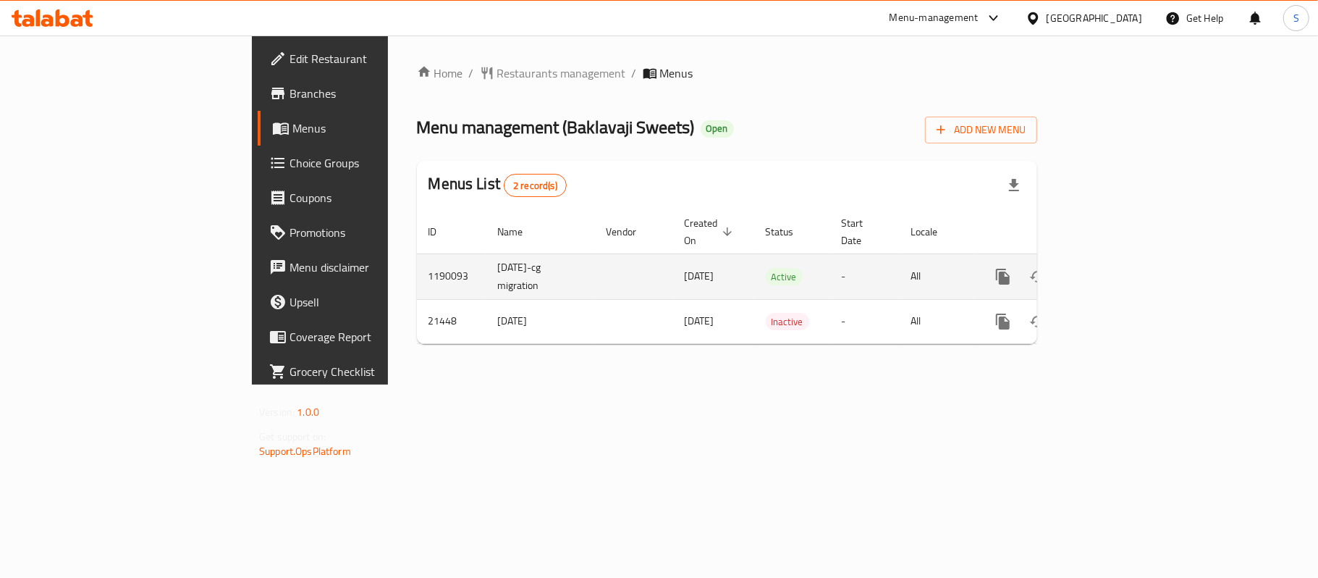
click at [1114, 270] on icon "enhanced table" at bounding box center [1107, 276] width 13 height 13
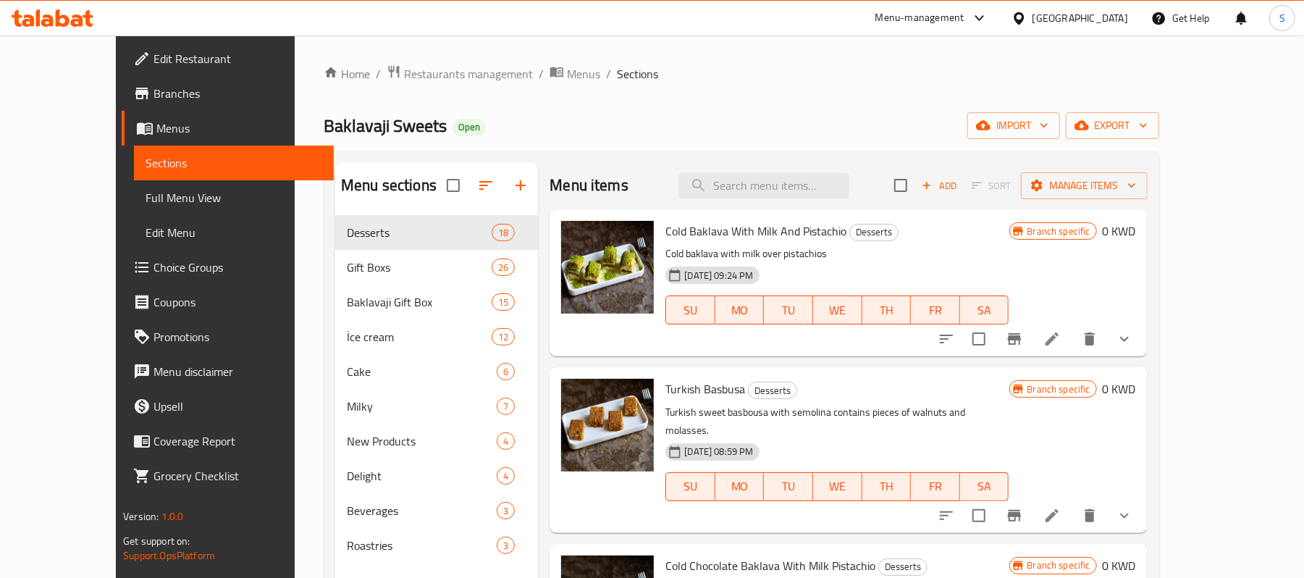
click at [153, 90] on span "Branches" at bounding box center [237, 93] width 169 height 17
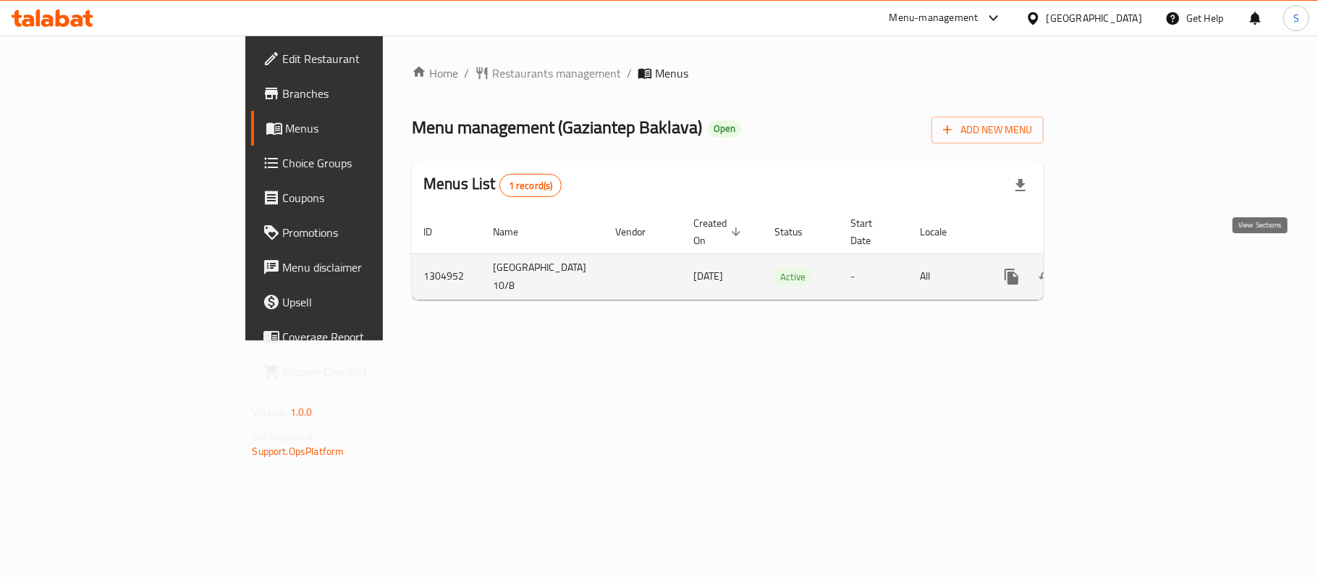
click at [1133, 261] on link "enhanced table" at bounding box center [1116, 276] width 35 height 35
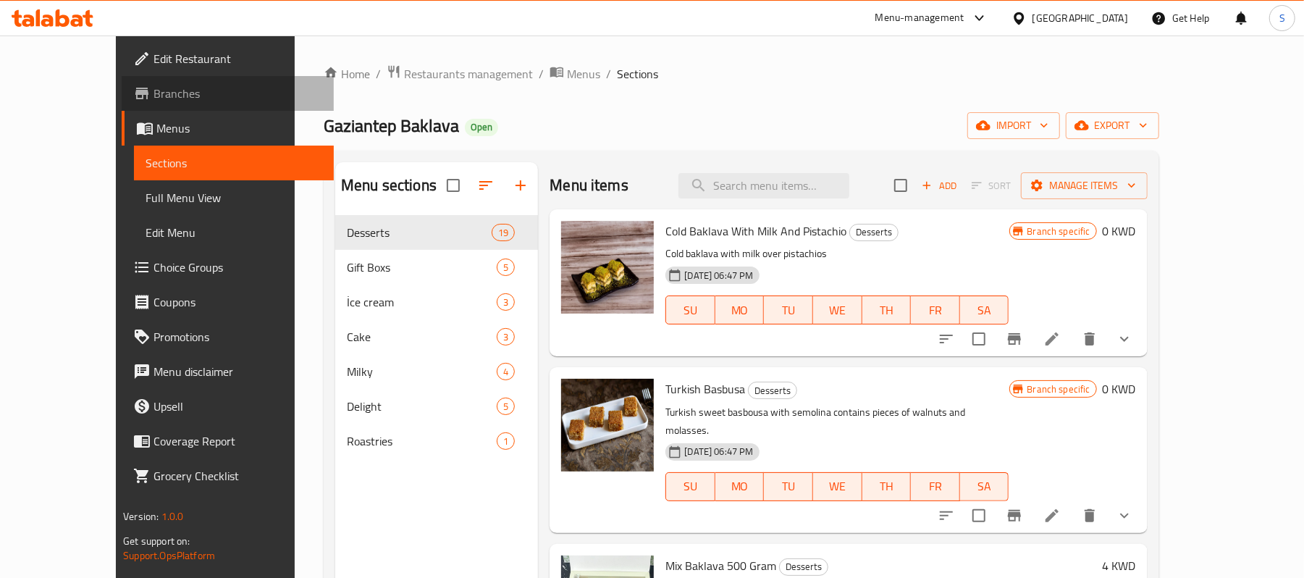
click at [122, 80] on link "Branches" at bounding box center [228, 93] width 212 height 35
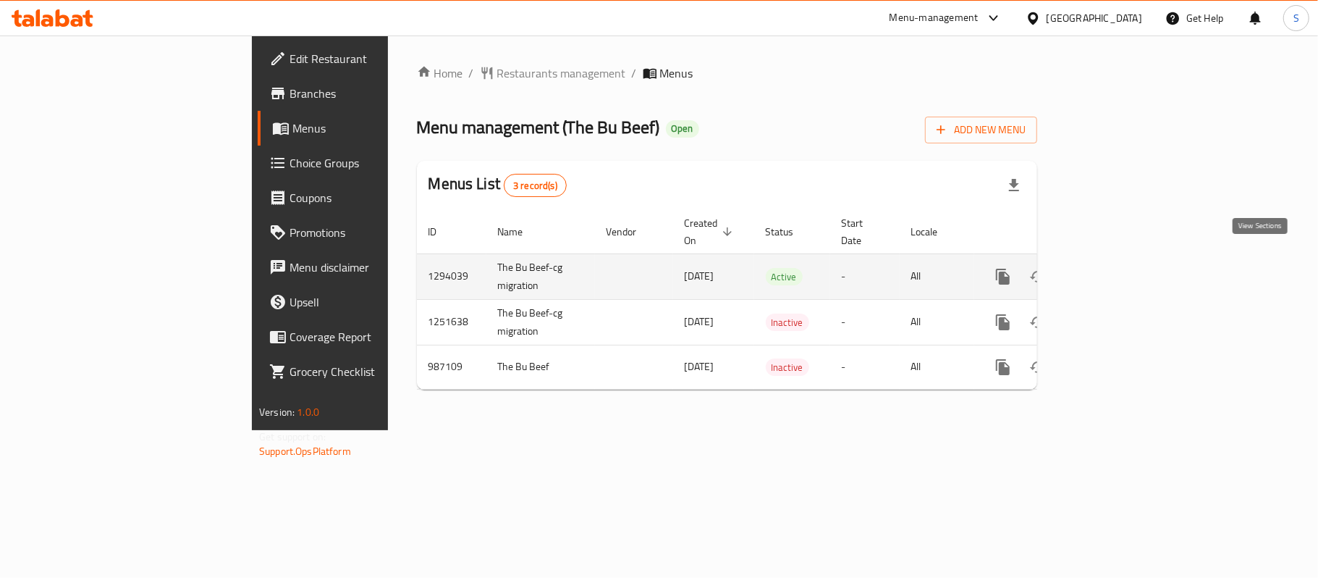
click at [1114, 270] on icon "enhanced table" at bounding box center [1107, 276] width 13 height 13
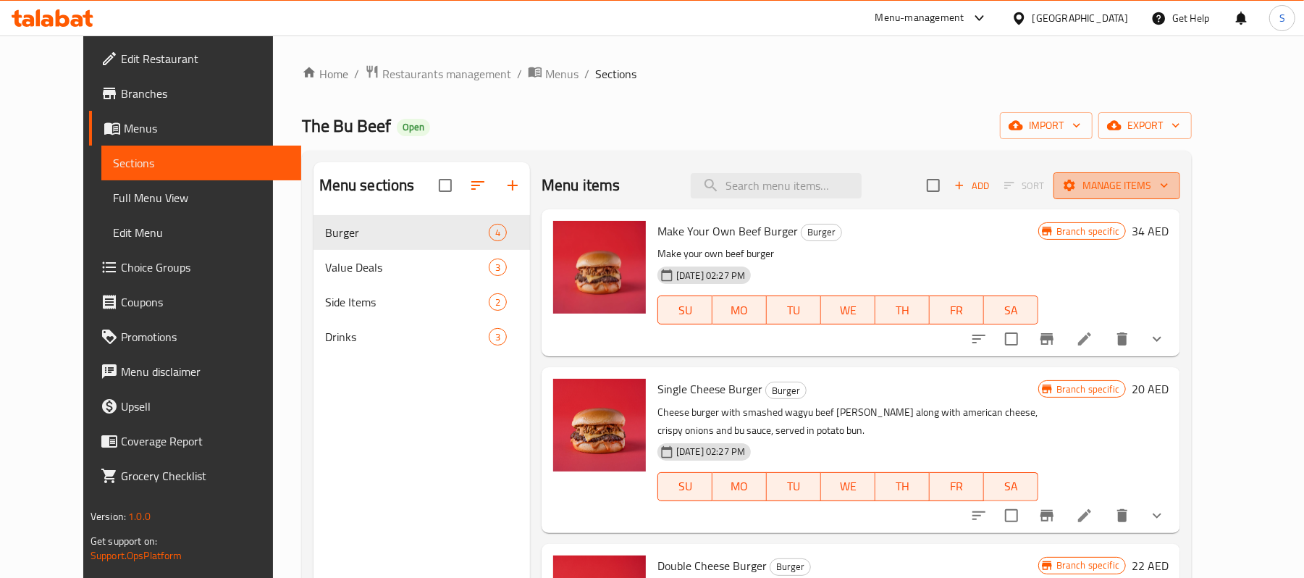
click at [1168, 180] on span "Manage items" at bounding box center [1117, 186] width 104 height 18
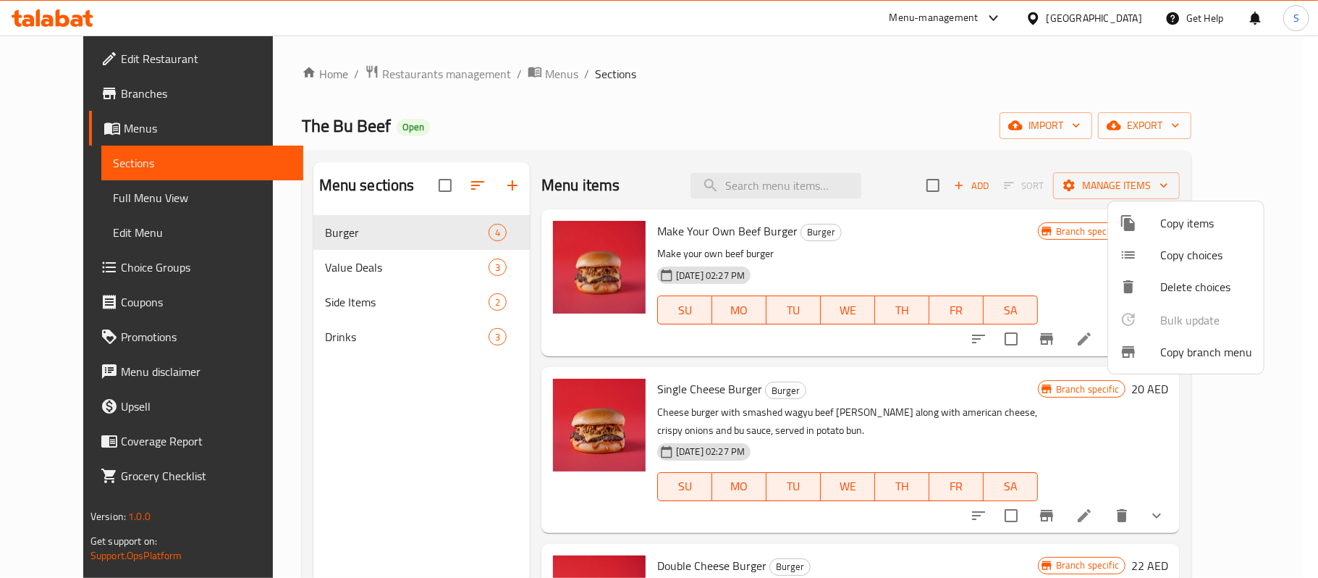
click at [1174, 345] on span "Copy branch menu" at bounding box center [1206, 351] width 92 height 17
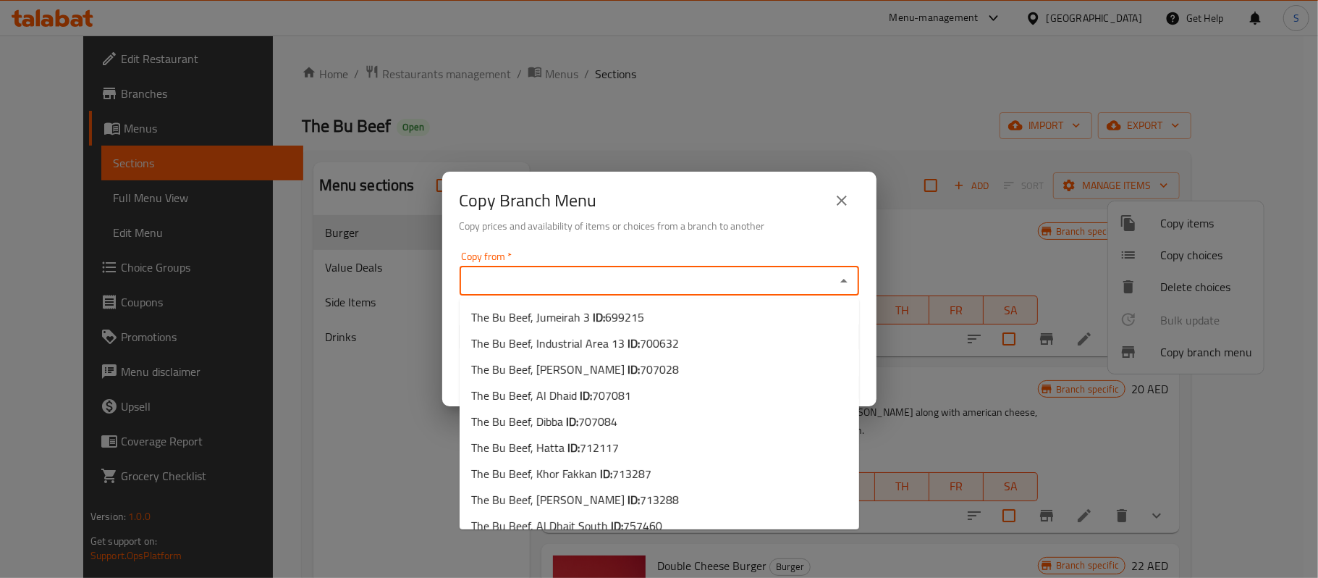
click at [623, 272] on input "Copy from   *" at bounding box center [647, 281] width 367 height 20
click at [614, 394] on span "707081" at bounding box center [611, 395] width 39 height 22
type input "The Bu Beef, Al Dhaid"
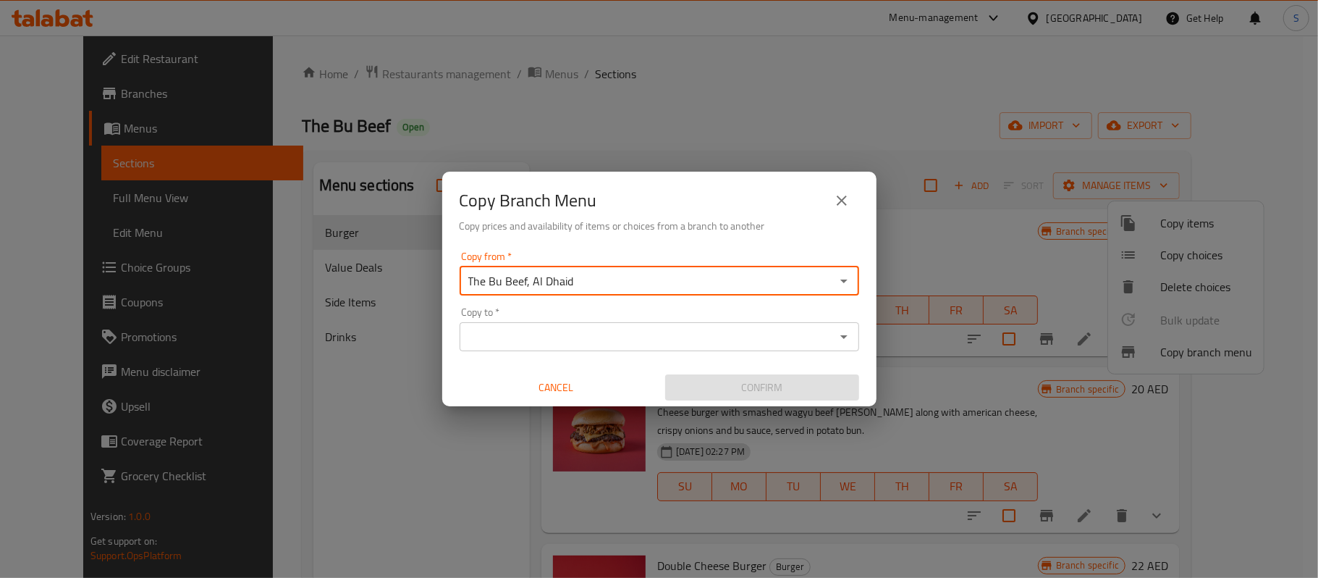
click at [632, 325] on div "Copy to *" at bounding box center [660, 336] width 400 height 29
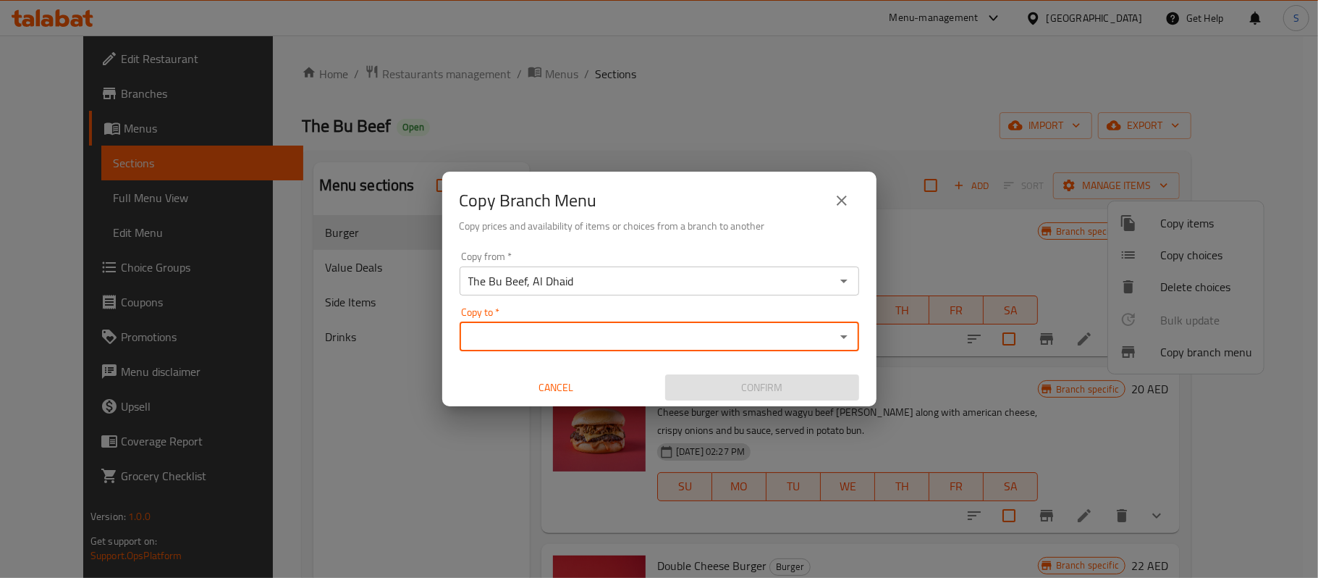
click at [633, 329] on input "Copy to   *" at bounding box center [647, 336] width 367 height 20
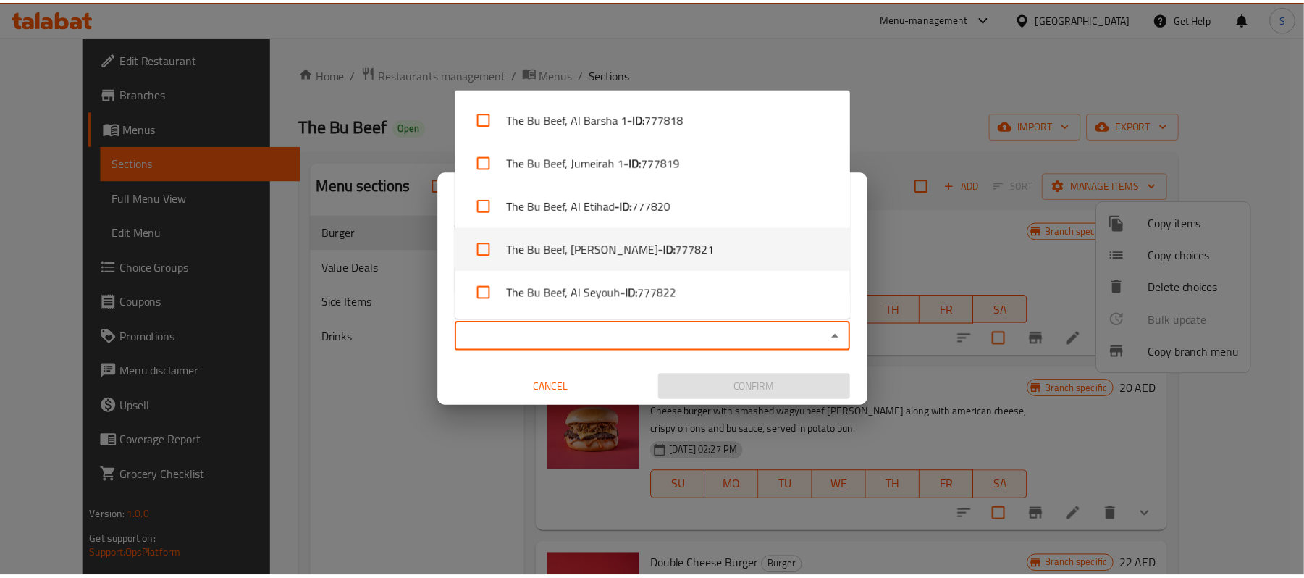
scroll to position [638, 0]
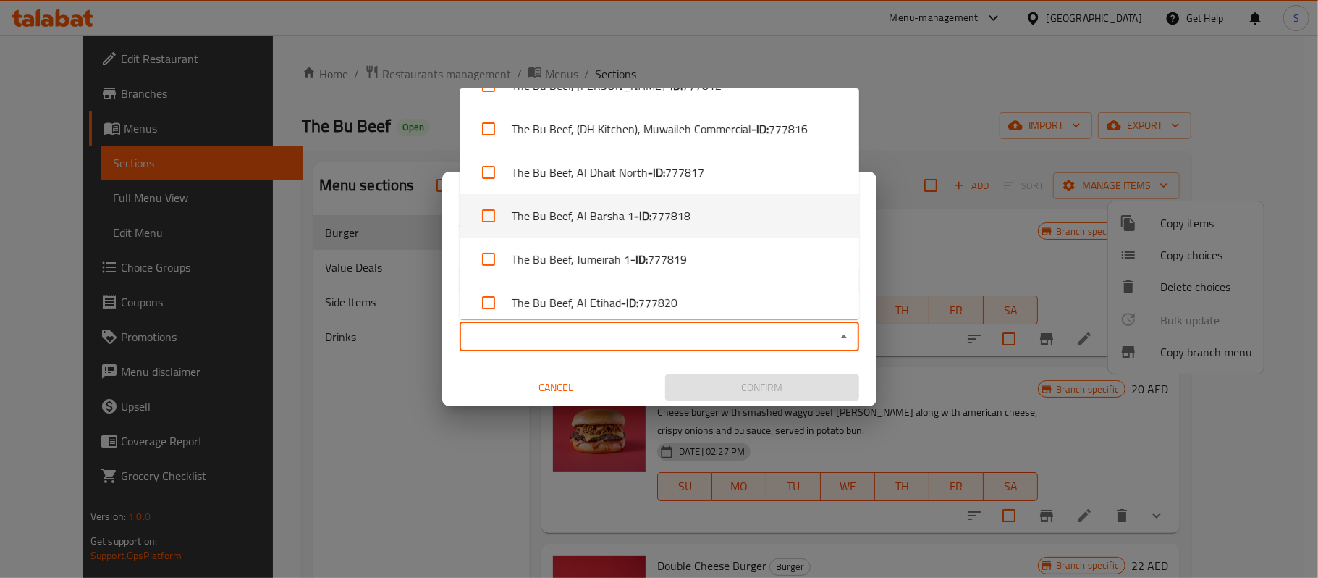
click at [701, 204] on li "The Bu Beef, Al Barsha 1 - ID: 777818" at bounding box center [660, 215] width 400 height 43
checkbox input "true"
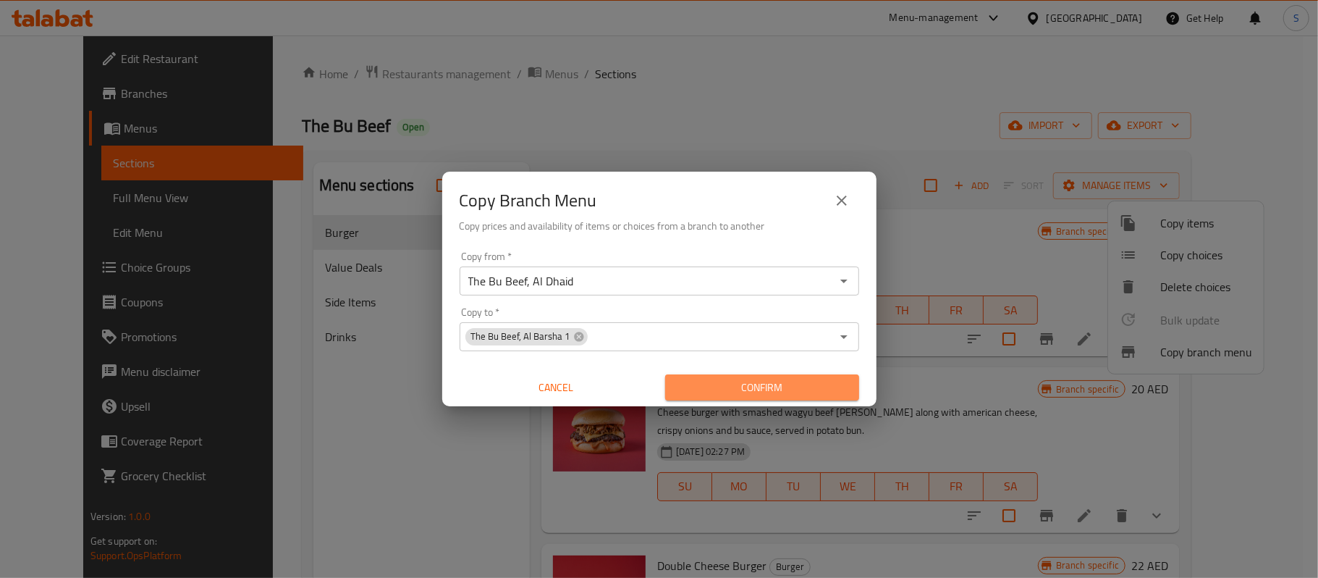
click at [787, 379] on span "Confirm" at bounding box center [762, 388] width 171 height 18
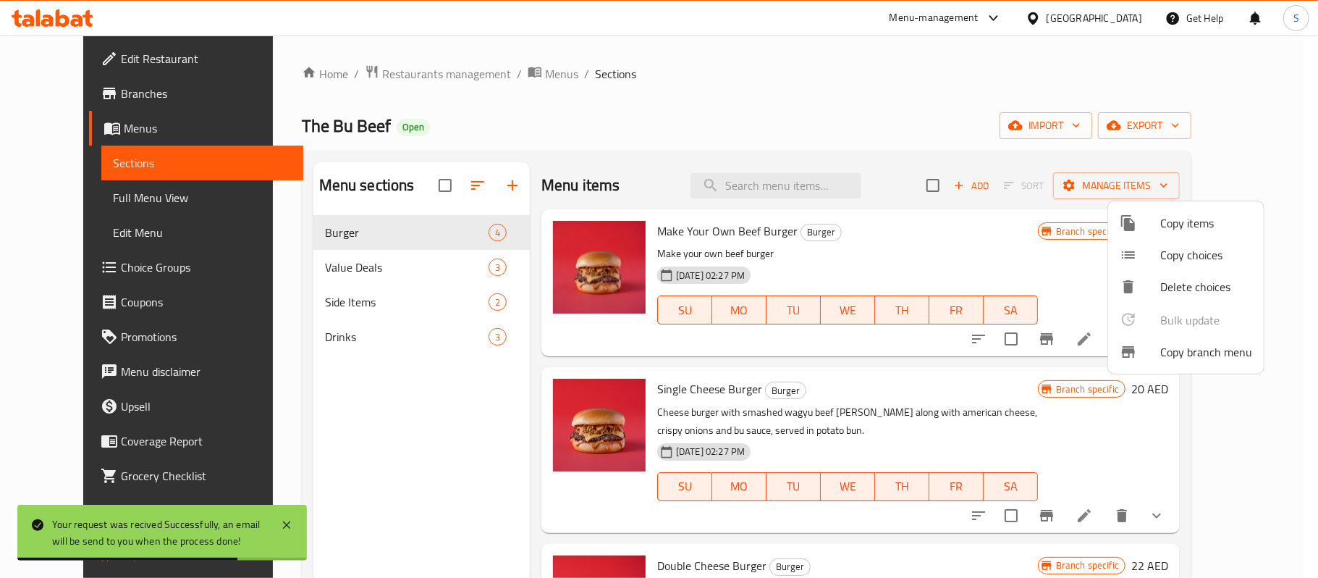
click at [138, 114] on div at bounding box center [659, 289] width 1318 height 578
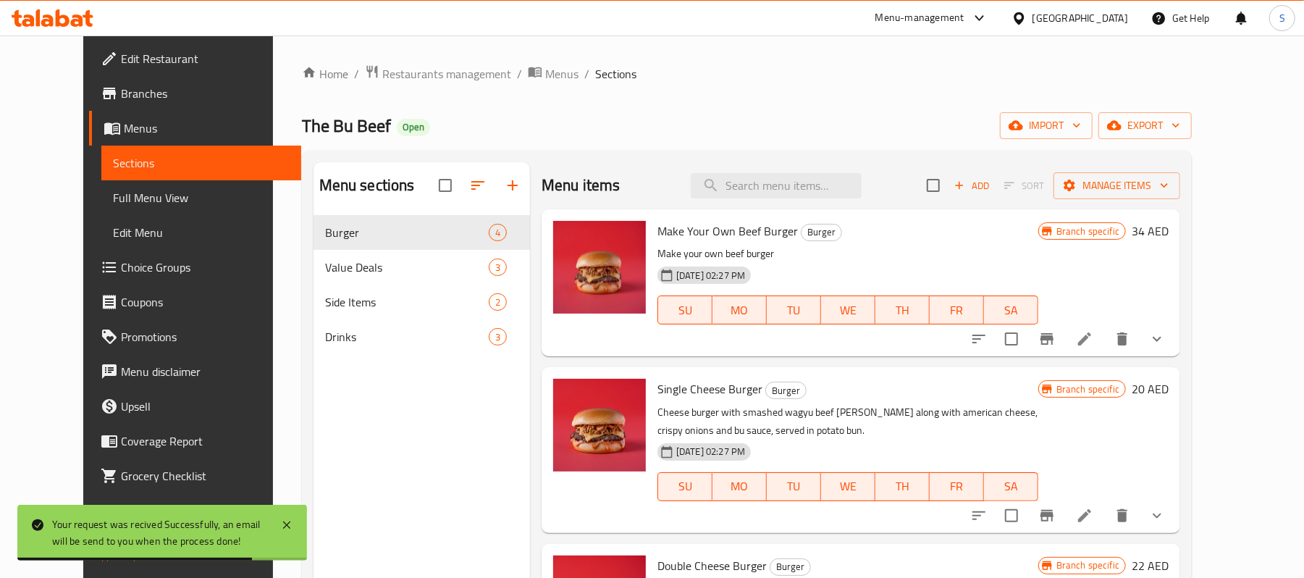
click at [102, 105] on link "Branches" at bounding box center [195, 93] width 212 height 35
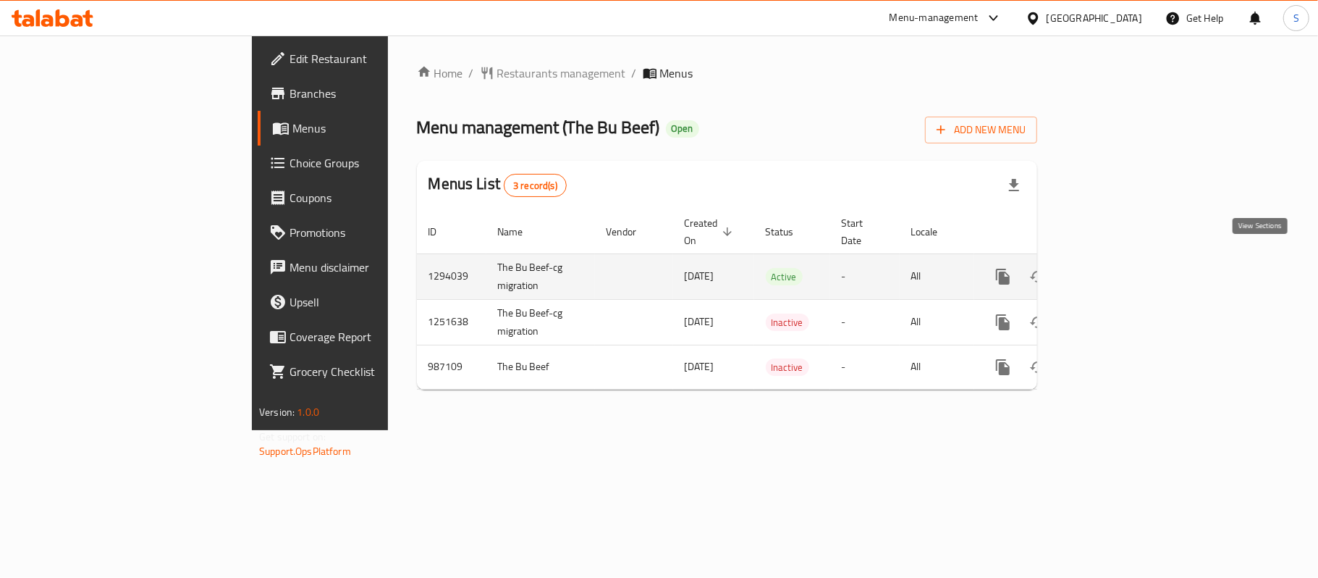
click at [1116, 268] on icon "enhanced table" at bounding box center [1107, 276] width 17 height 17
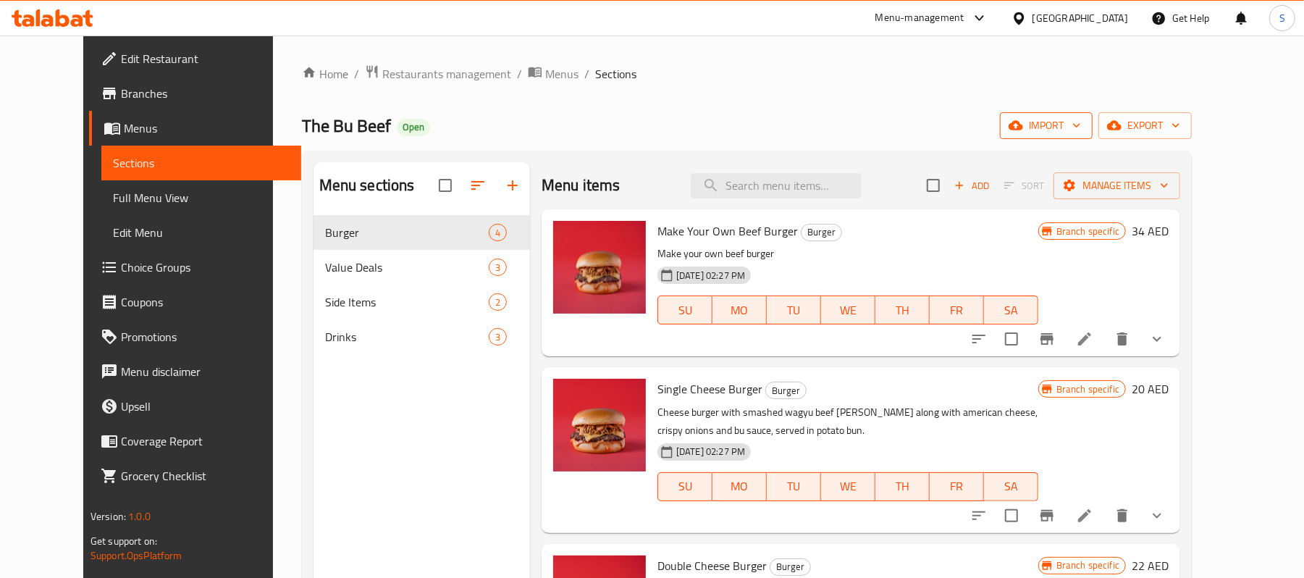
click at [1081, 119] on span "import" at bounding box center [1045, 126] width 69 height 18
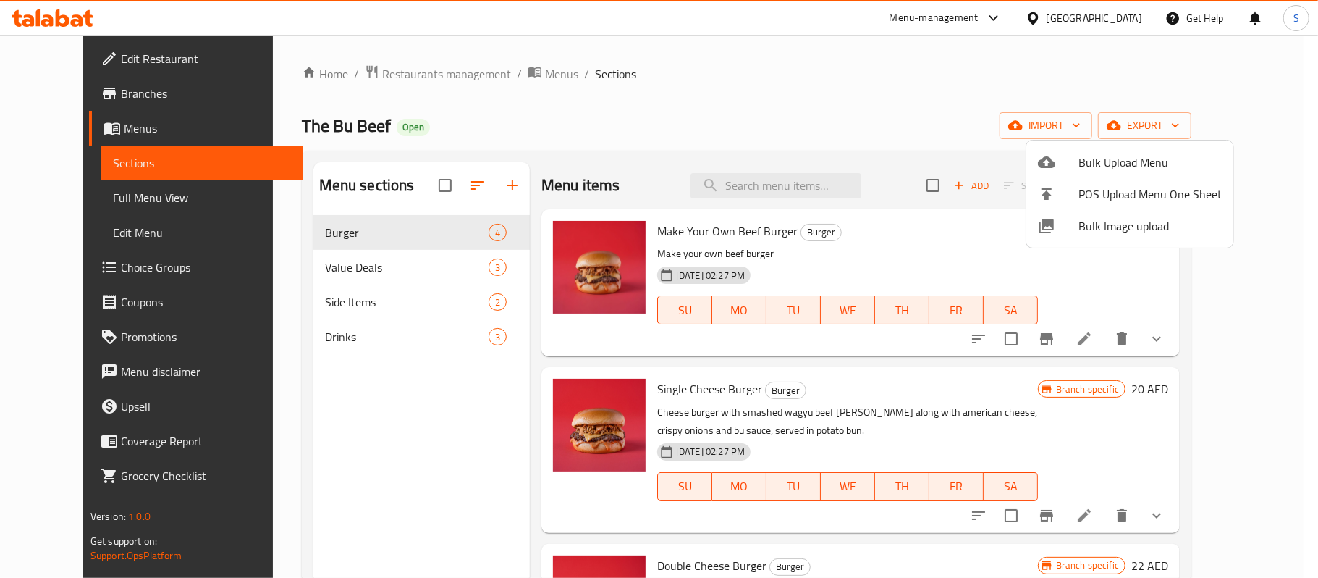
click at [962, 125] on div at bounding box center [659, 289] width 1318 height 578
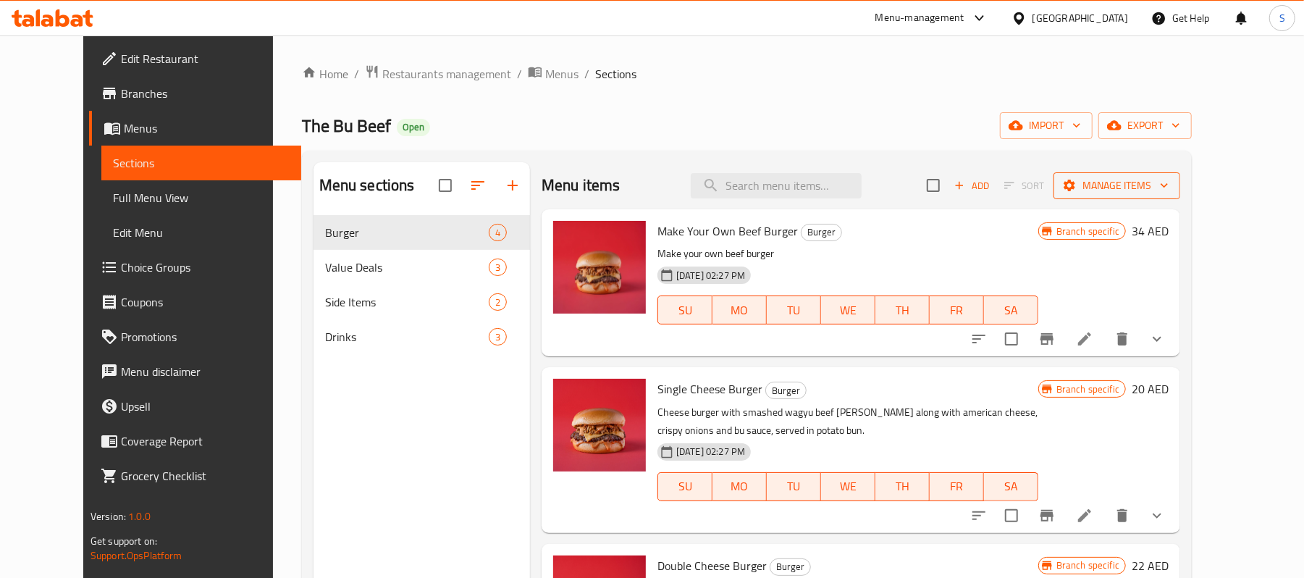
click at [1149, 190] on span "Manage items" at bounding box center [1117, 186] width 104 height 18
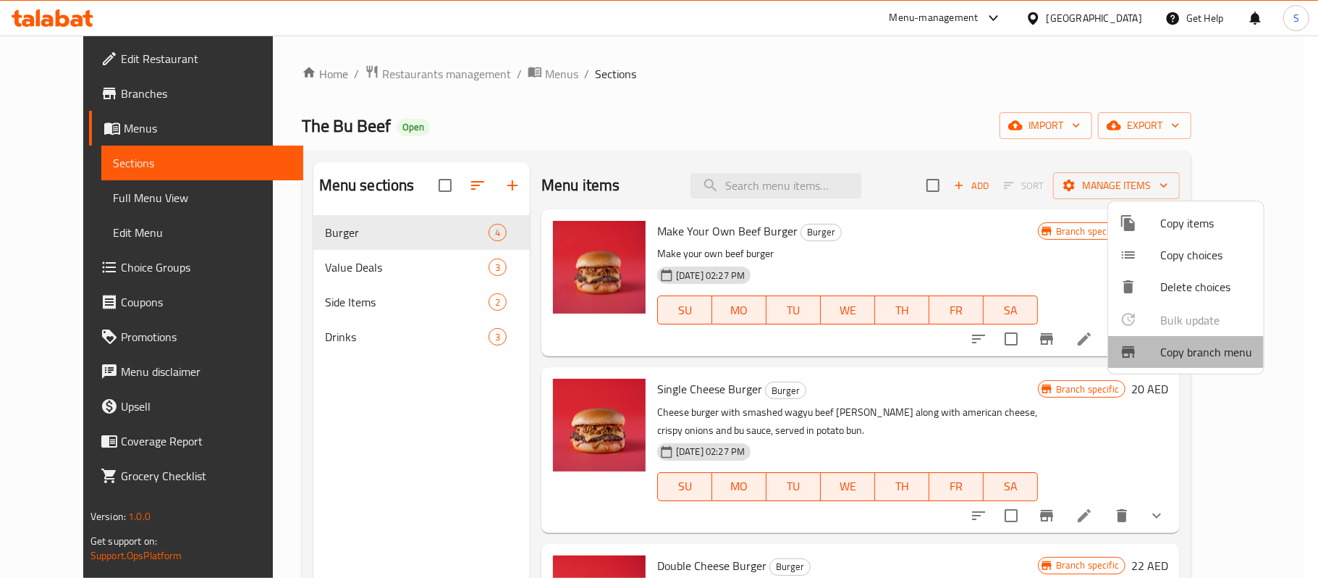
click at [1199, 343] on span "Copy branch menu" at bounding box center [1206, 351] width 92 height 17
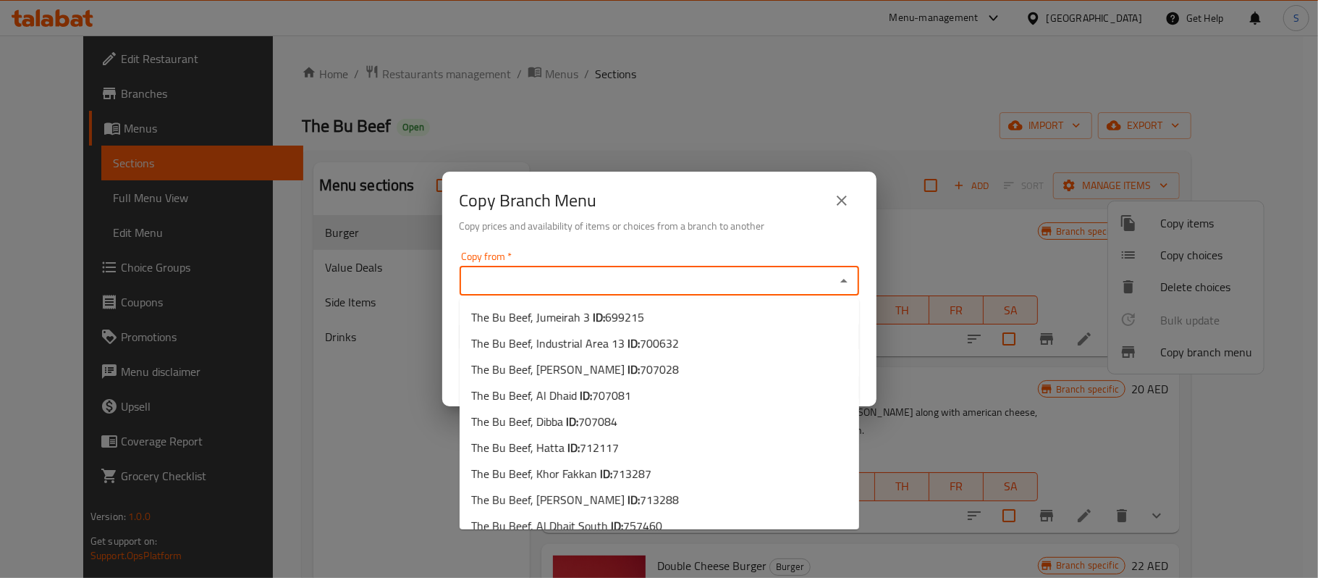
click at [635, 276] on input "Copy from   *" at bounding box center [647, 281] width 367 height 20
click at [580, 389] on b "ID:" at bounding box center [586, 395] width 12 height 22
type input "The Bu Beef, Al Dhaid"
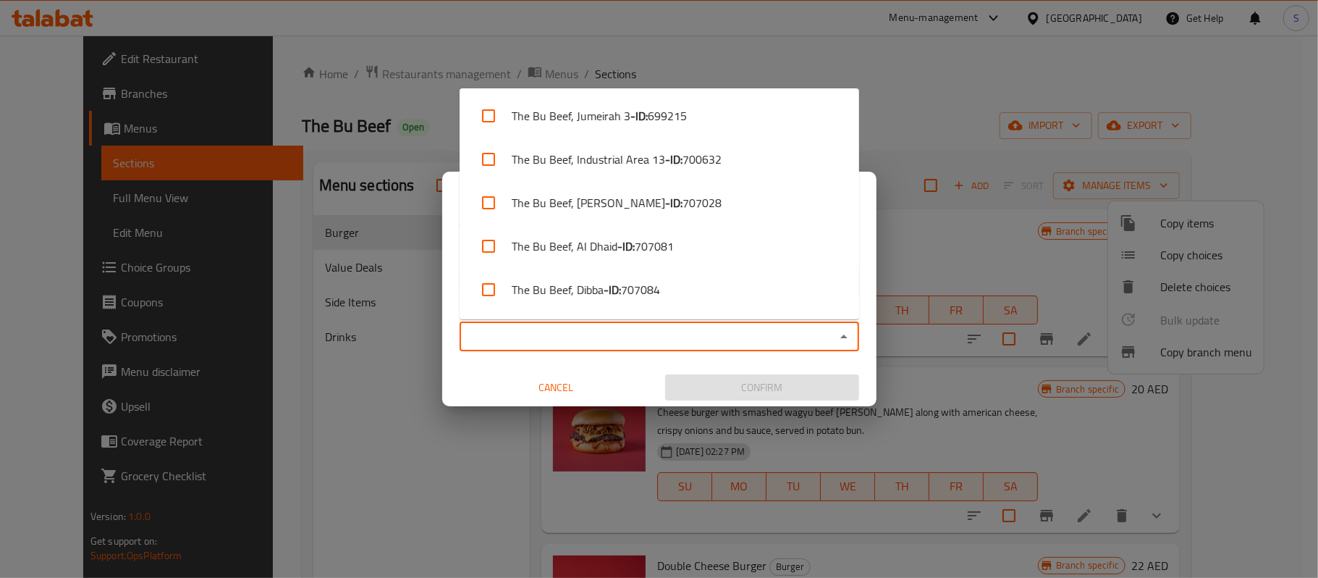
click at [657, 334] on input "Copy to   *" at bounding box center [647, 336] width 367 height 20
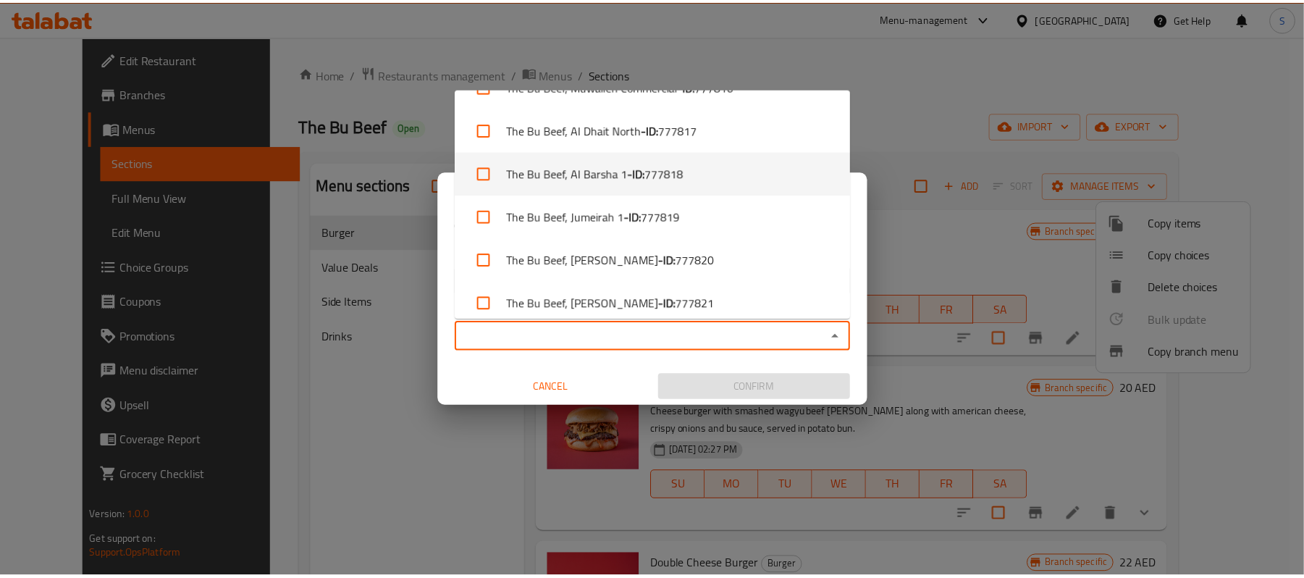
scroll to position [735, 0]
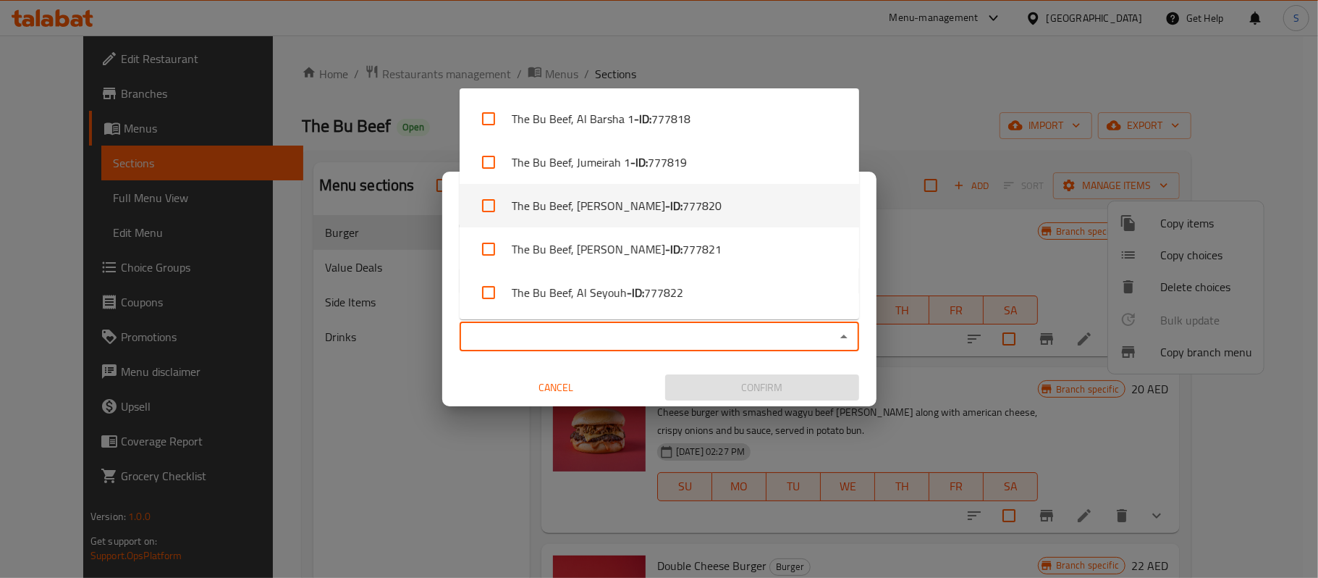
click at [665, 206] on b "- ID:" at bounding box center [673, 205] width 17 height 17
checkbox input "true"
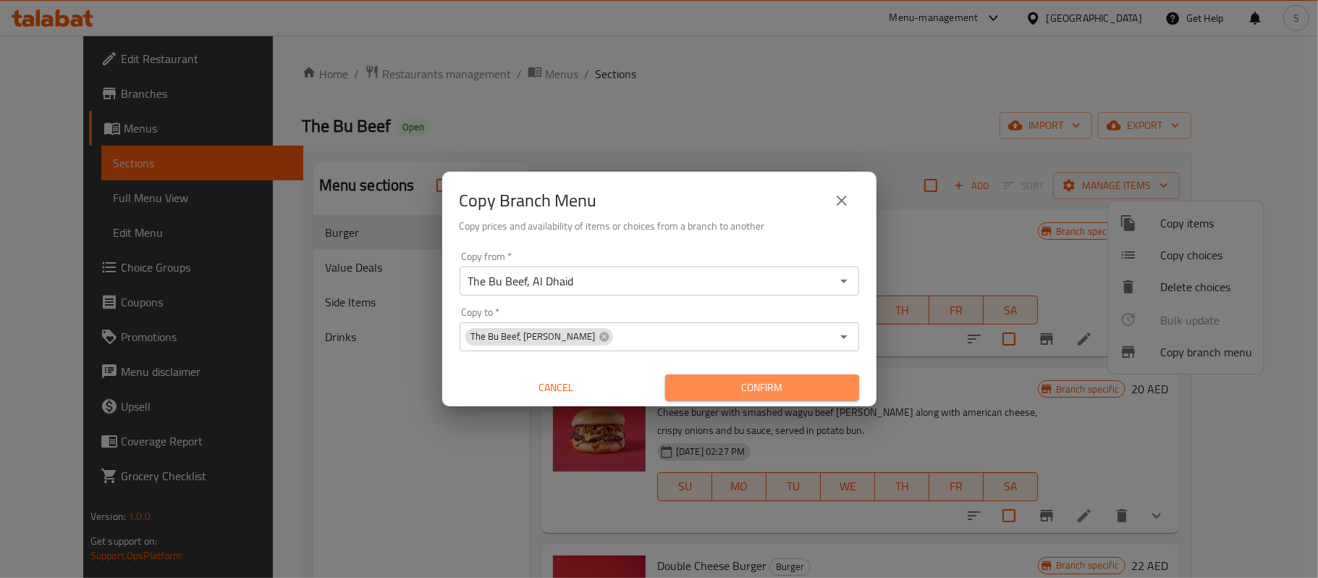
click at [773, 379] on span "Confirm" at bounding box center [762, 388] width 171 height 18
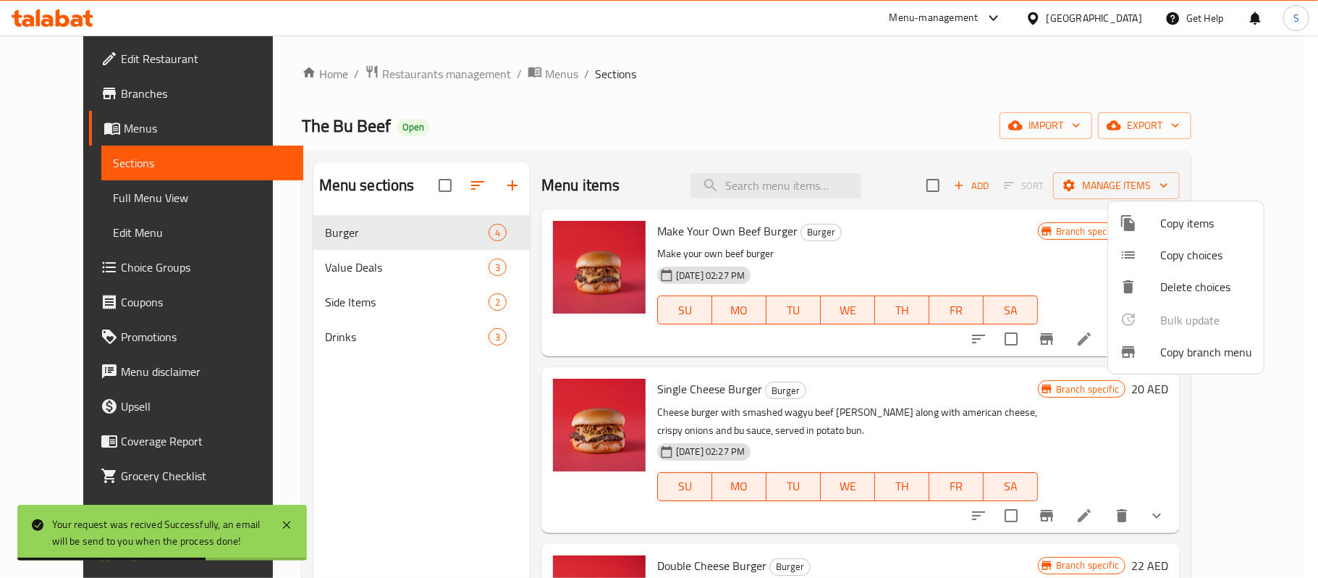
click at [105, 96] on div at bounding box center [659, 289] width 1318 height 578
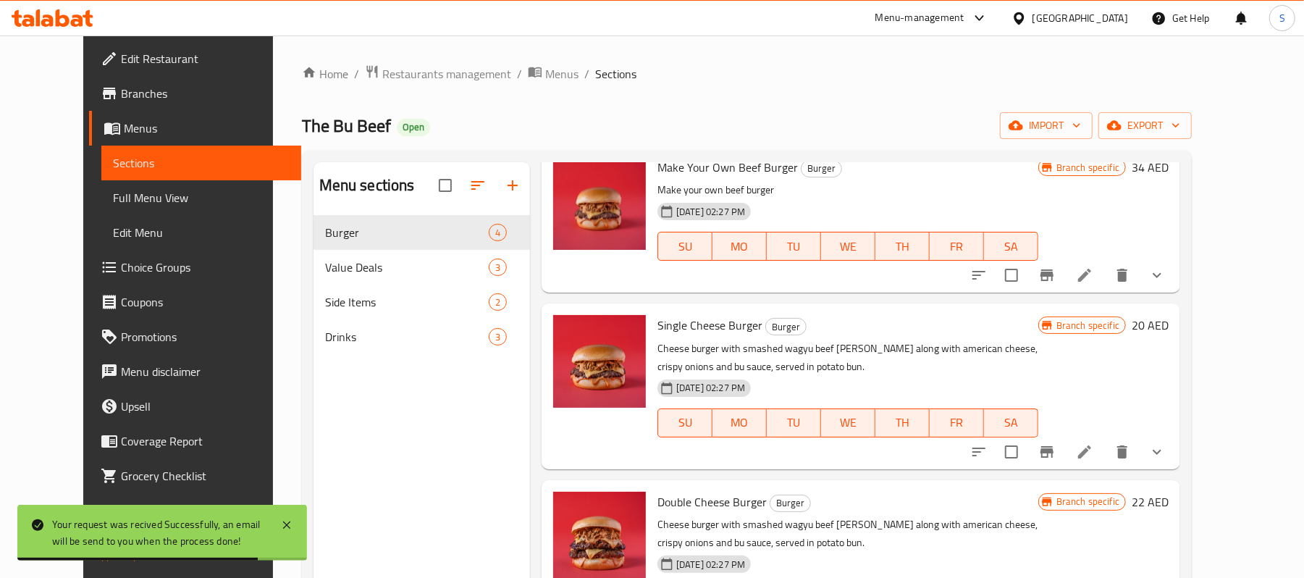
scroll to position [145, 0]
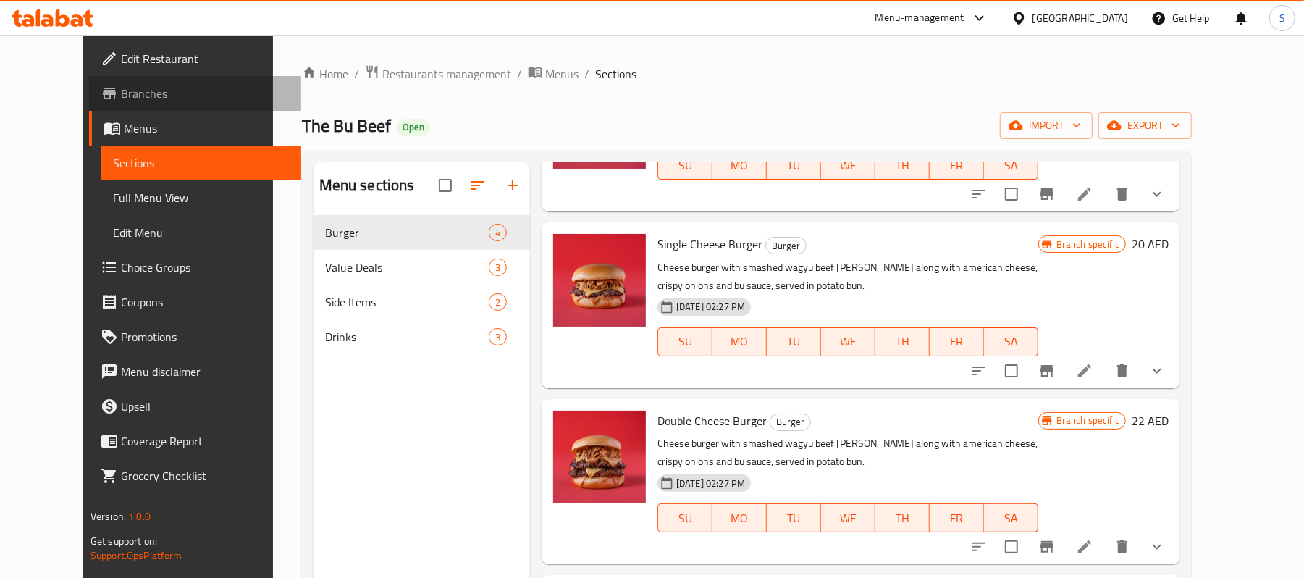
click at [191, 108] on link "Branches" at bounding box center [195, 93] width 212 height 35
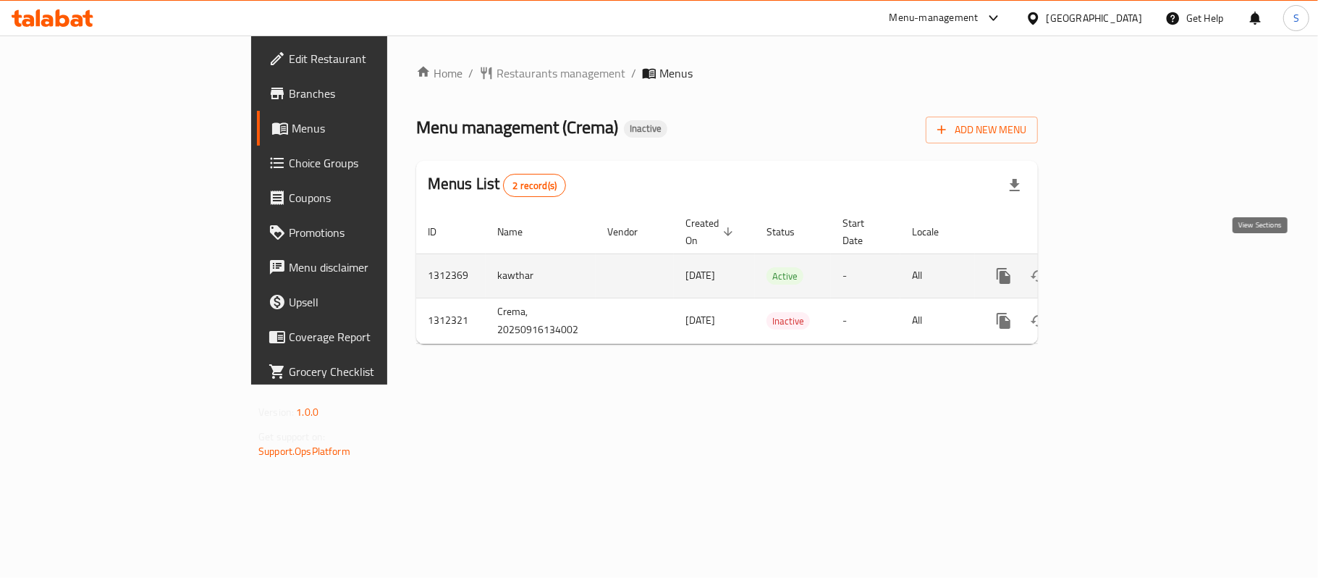
click at [1117, 267] on icon "enhanced table" at bounding box center [1107, 275] width 17 height 17
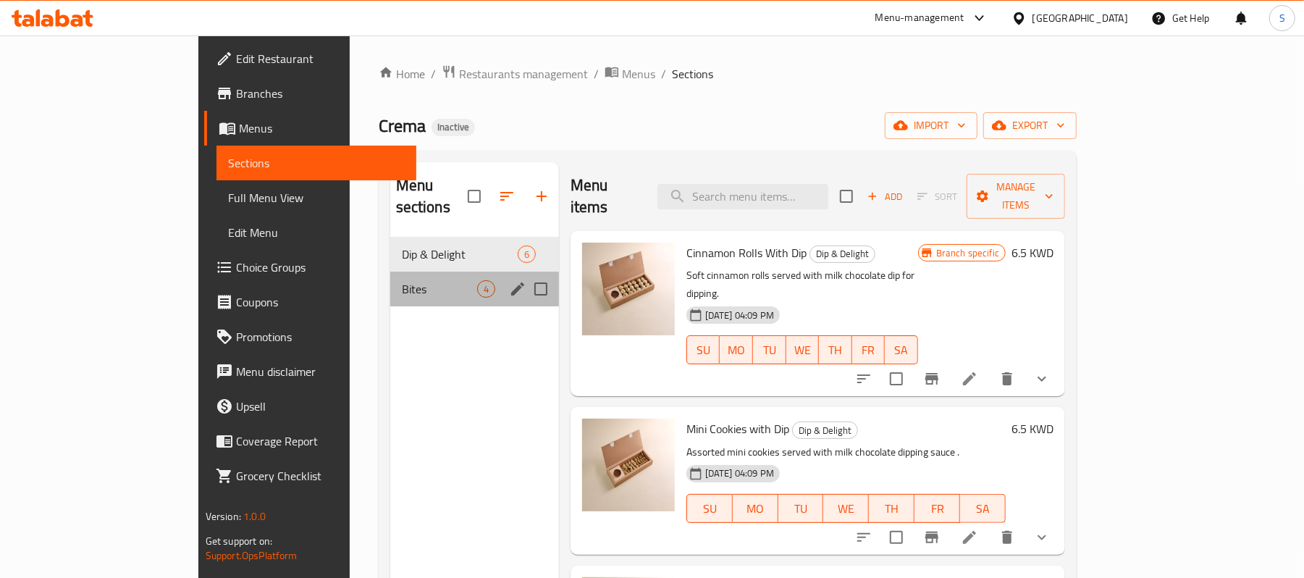
click at [390, 276] on div "Bites 4" at bounding box center [474, 288] width 169 height 35
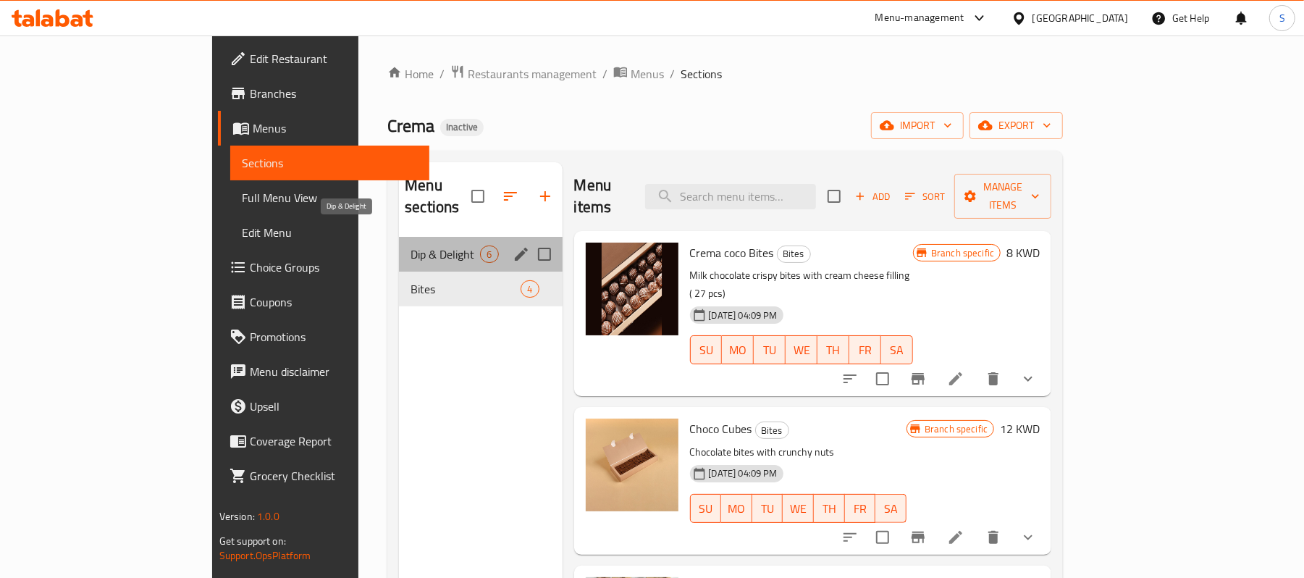
click at [410, 245] on span "Dip & Delight" at bounding box center [444, 253] width 69 height 17
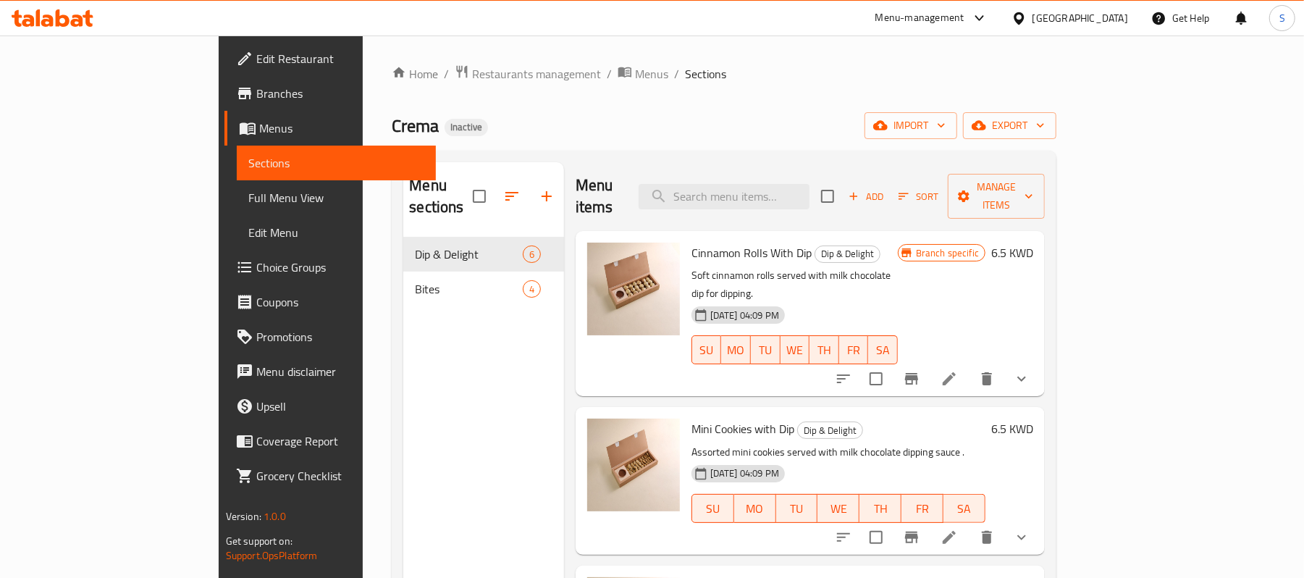
drag, startPoint x: 714, startPoint y: 267, endPoint x: 743, endPoint y: 323, distance: 62.8
click at [748, 290] on div "Cinnamon Rolls With Dip Dip & Delight Soft cinnamon rolls served with milk choc…" at bounding box center [794, 313] width 218 height 153
drag, startPoint x: 683, startPoint y: 397, endPoint x: 779, endPoint y: 377, distance: 97.7
click at [753, 418] on h6 "Mini Cookies with Dip Dip & Delight" at bounding box center [838, 428] width 294 height 20
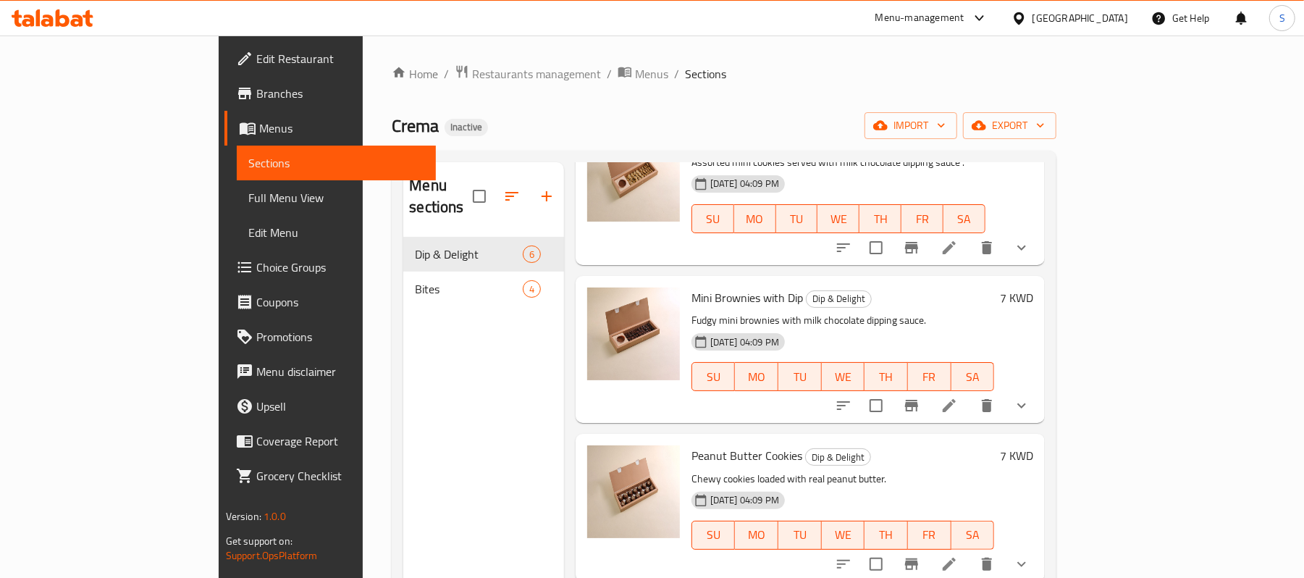
drag, startPoint x: 734, startPoint y: 303, endPoint x: 835, endPoint y: 321, distance: 103.1
click at [841, 327] on div "16-09-2025 04:09 PM SU MO TU WE TH FR SA" at bounding box center [842, 366] width 314 height 78
drag, startPoint x: 771, startPoint y: 418, endPoint x: 828, endPoint y: 410, distance: 57.8
click at [780, 439] on div "Peanut Butter Cookies Dip & Delight Chewy cookies loaded with real peanut butte…" at bounding box center [842, 506] width 314 height 135
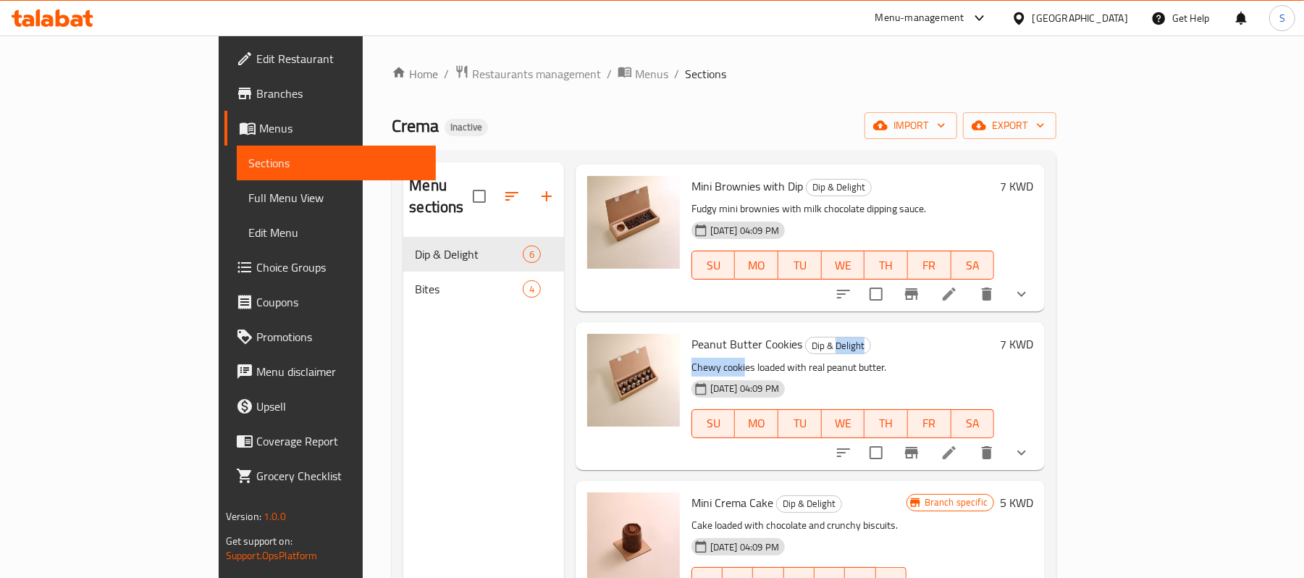
scroll to position [406, 0]
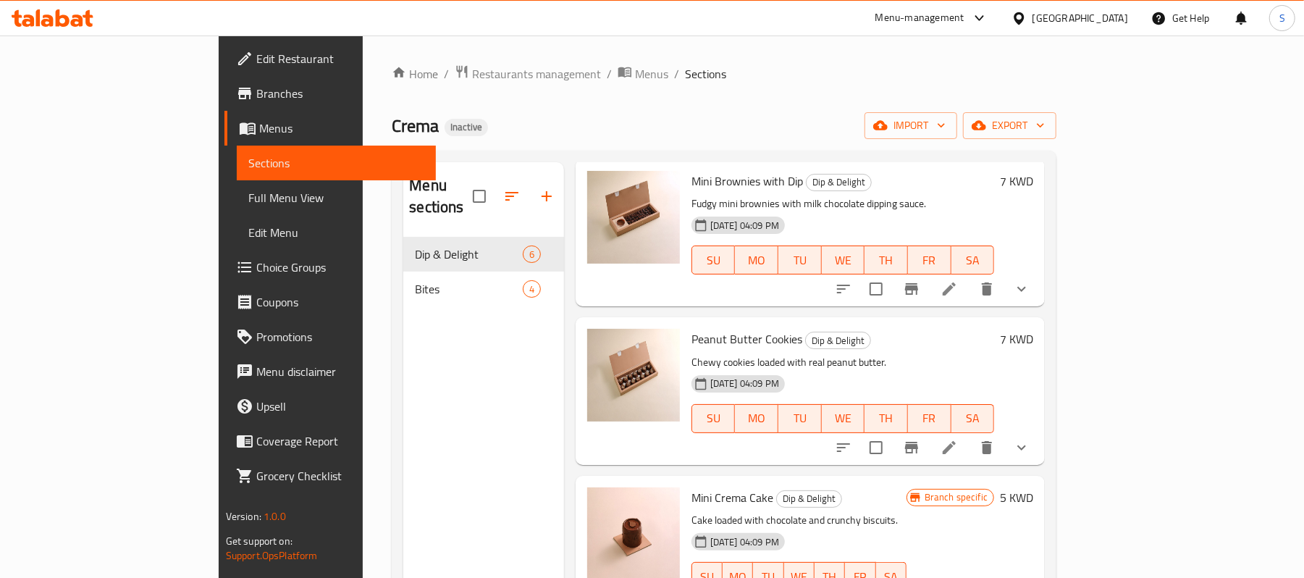
drag, startPoint x: 712, startPoint y: 489, endPoint x: 846, endPoint y: 484, distance: 134.0
click at [817, 484] on div "Mini Crema Cake Dip & Delight Cake loaded with chocolate and crunchy biscuits. …" at bounding box center [798, 548] width 227 height 135
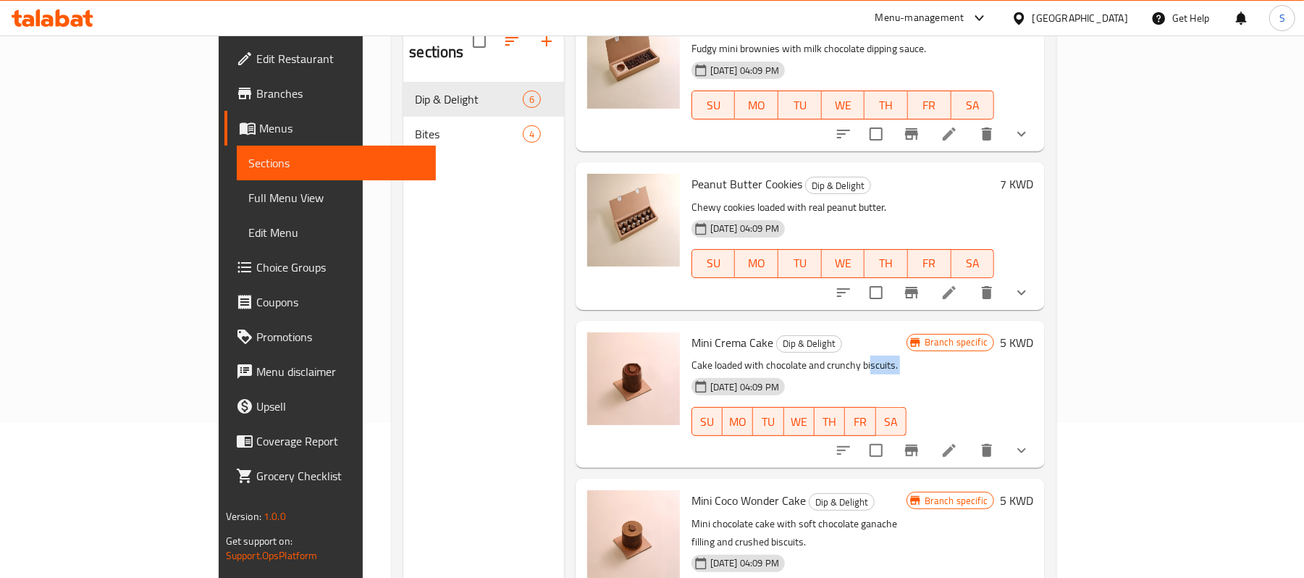
scroll to position [193, 0]
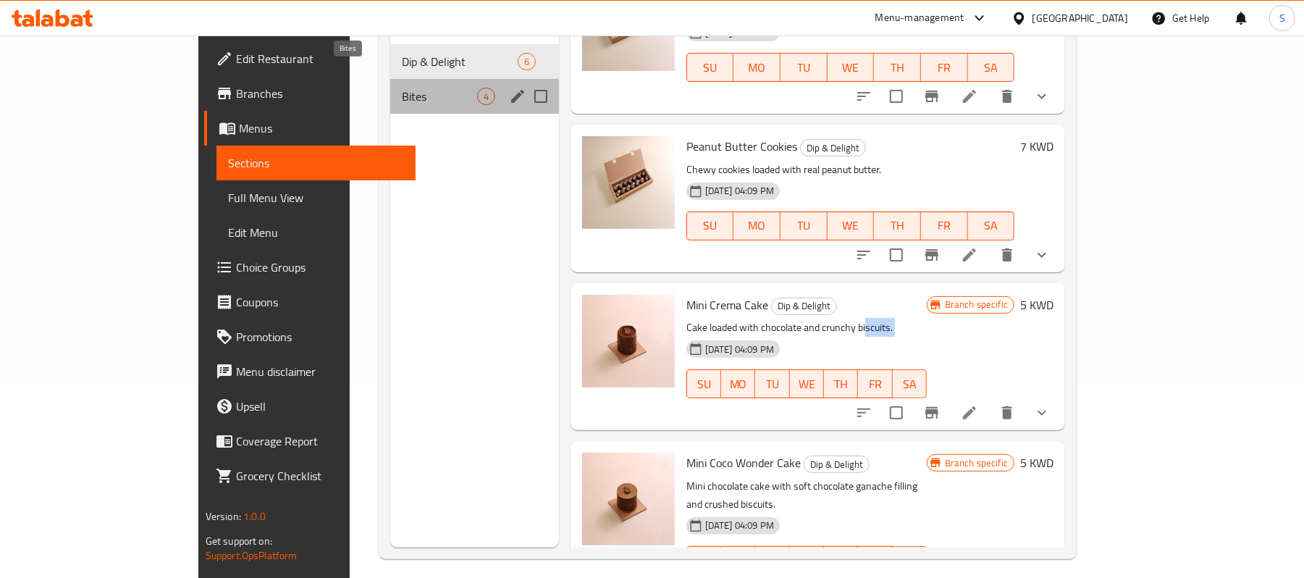
click at [402, 88] on span "Bites" at bounding box center [439, 96] width 75 height 17
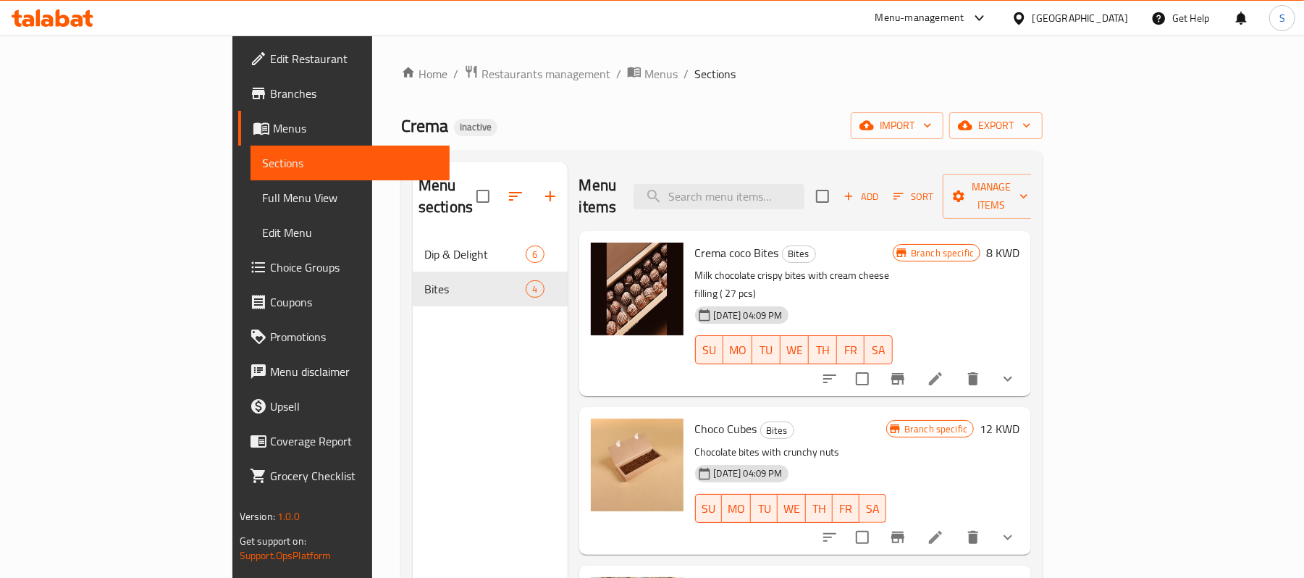
drag, startPoint x: 672, startPoint y: 267, endPoint x: 744, endPoint y: 337, distance: 99.8
click at [735, 306] on div "16-09-2025 04:09 PM" at bounding box center [741, 314] width 93 height 17
drag, startPoint x: 692, startPoint y: 410, endPoint x: 788, endPoint y: 406, distance: 96.3
click at [779, 443] on p "Chocolate bites with crunchy nuts" at bounding box center [791, 452] width 192 height 18
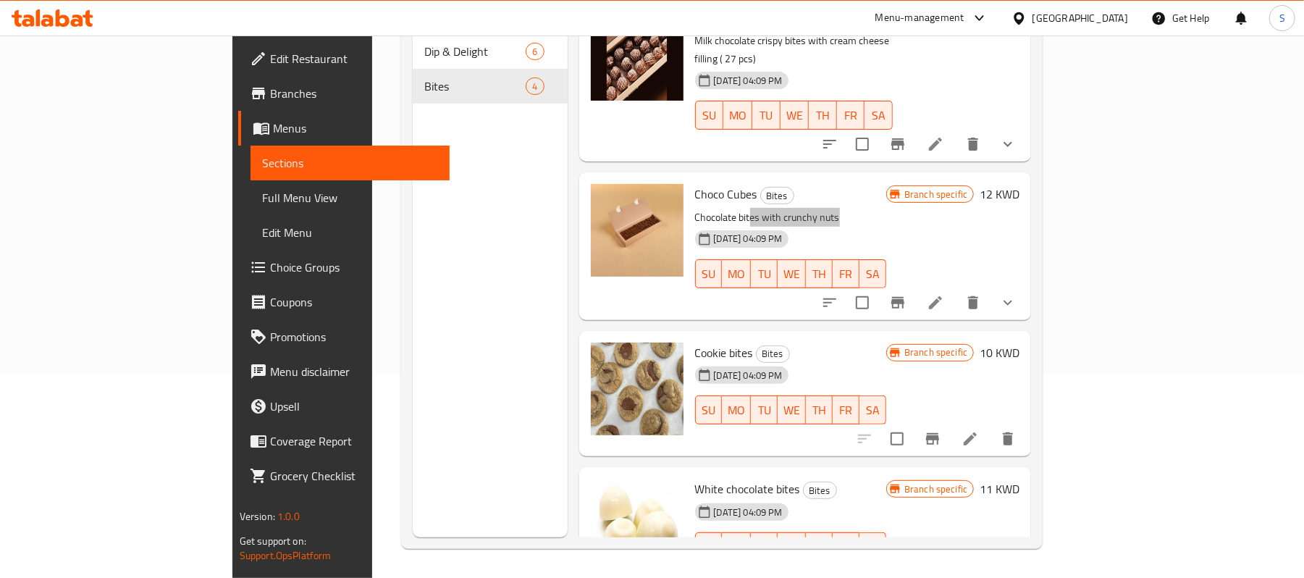
scroll to position [47, 0]
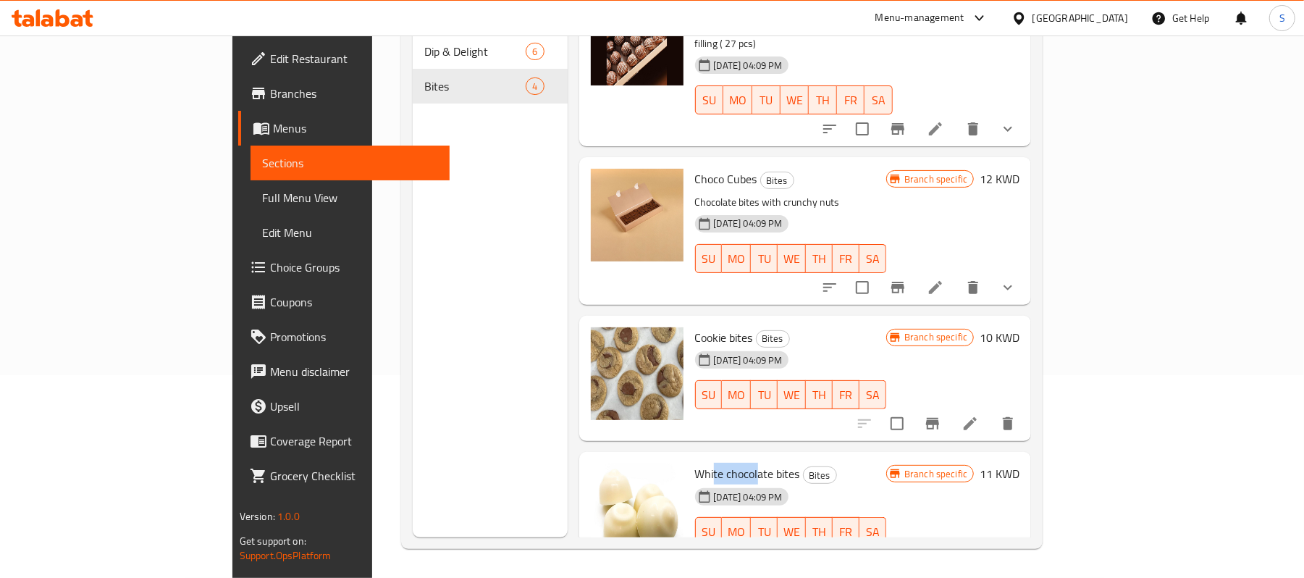
drag, startPoint x: 656, startPoint y: 439, endPoint x: 704, endPoint y: 394, distance: 65.0
click at [704, 457] on div "White chocolate bites Bites 16-09-2025 04:09 PM SU MO TU WE TH FR SA" at bounding box center [790, 514] width 203 height 114
drag, startPoint x: 649, startPoint y: 296, endPoint x: 690, endPoint y: 294, distance: 40.6
click at [695, 326] on span "Cookie bites" at bounding box center [724, 337] width 58 height 22
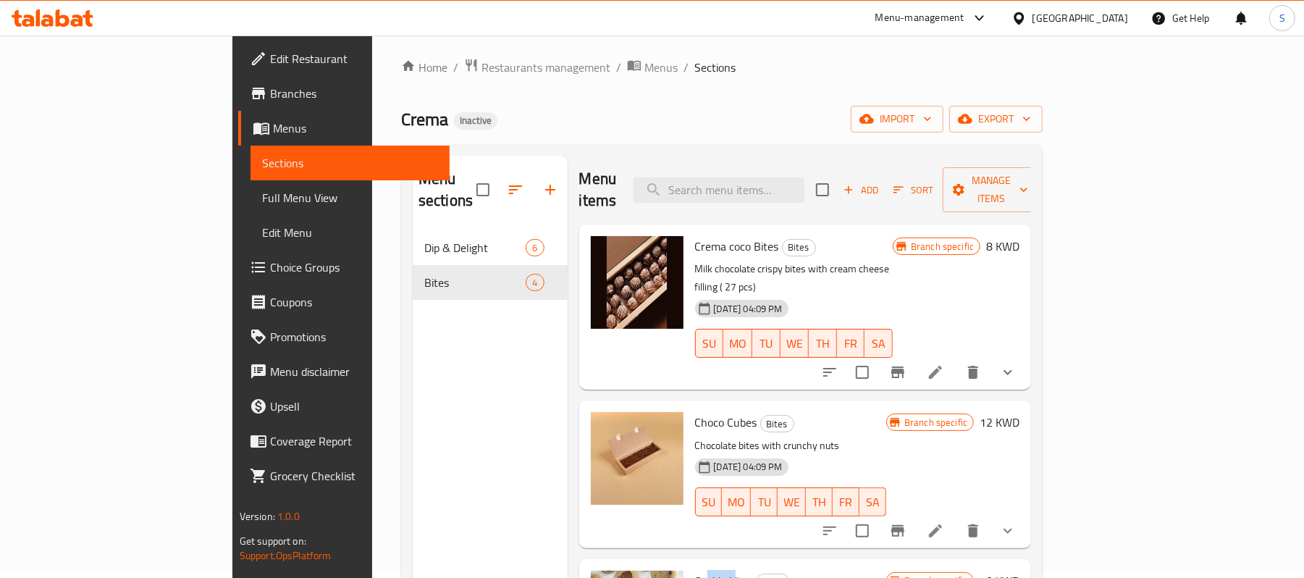
scroll to position [0, 0]
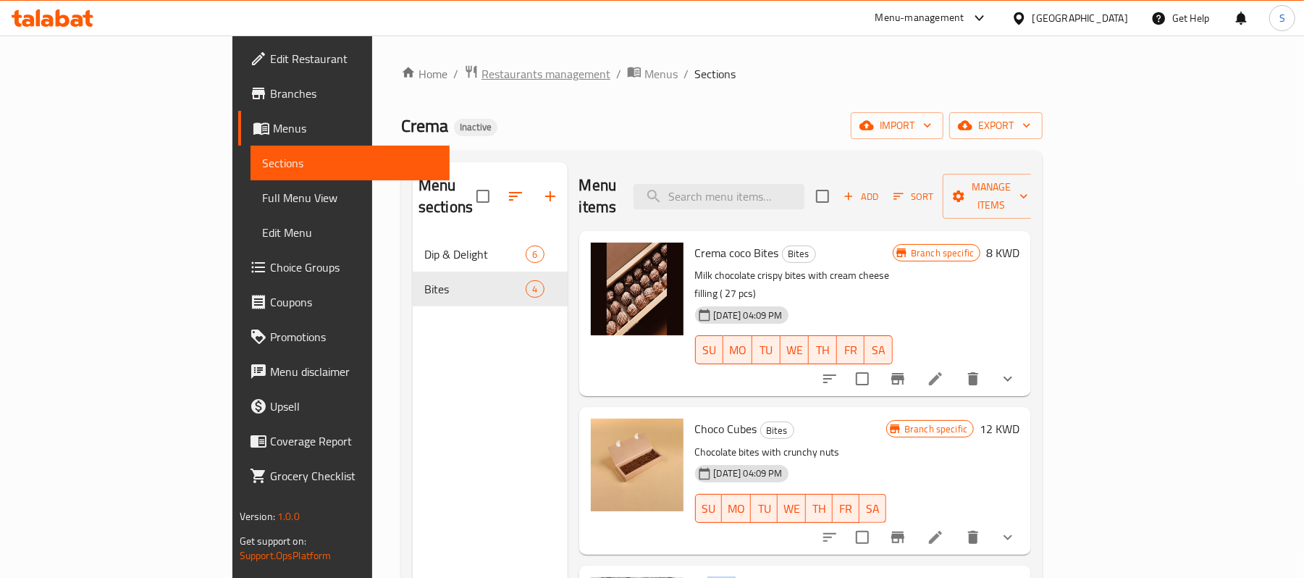
click at [481, 77] on span "Restaurants management" at bounding box center [545, 73] width 129 height 17
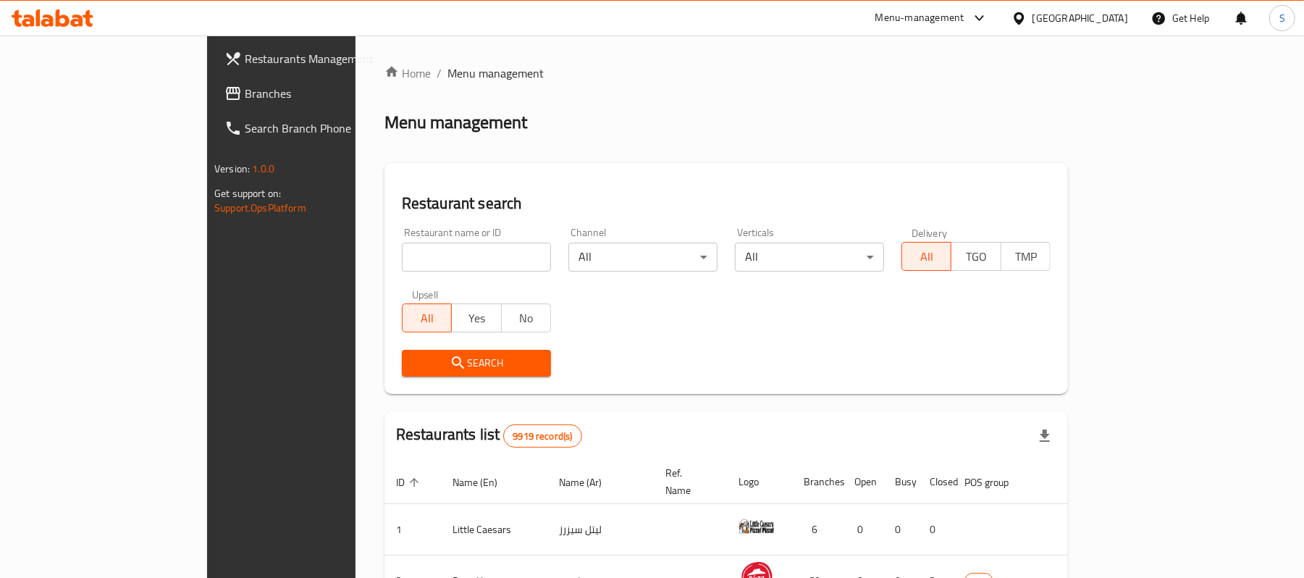
click at [245, 93] on span "Branches" at bounding box center [329, 93] width 169 height 17
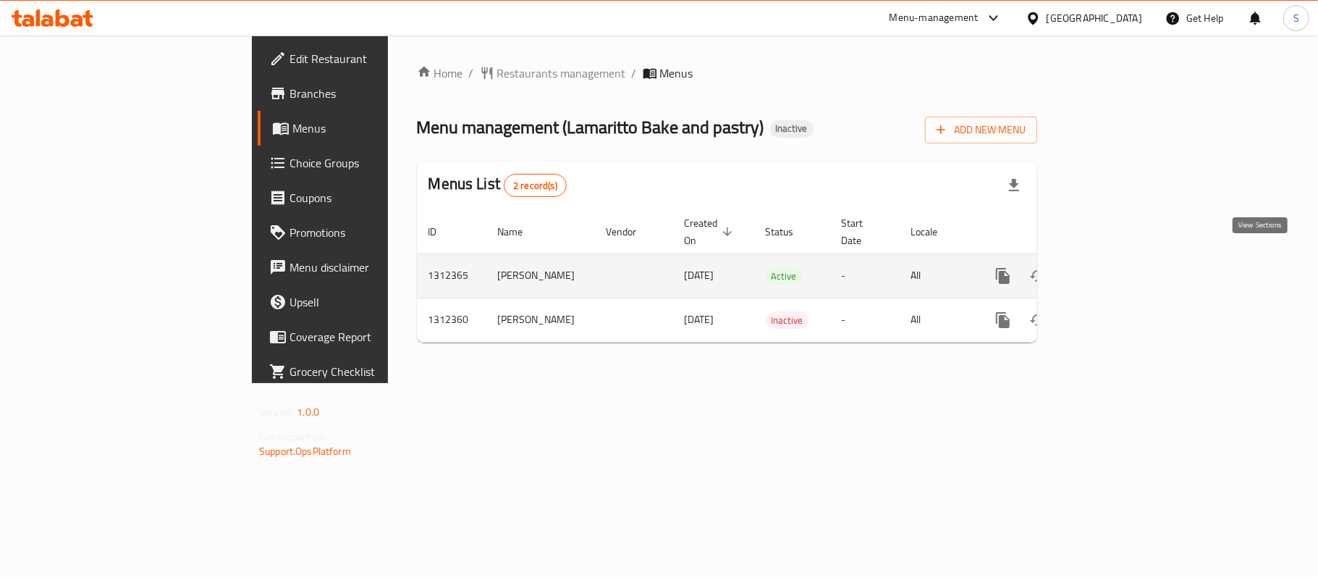
click at [1114, 269] on icon "enhanced table" at bounding box center [1107, 275] width 13 height 13
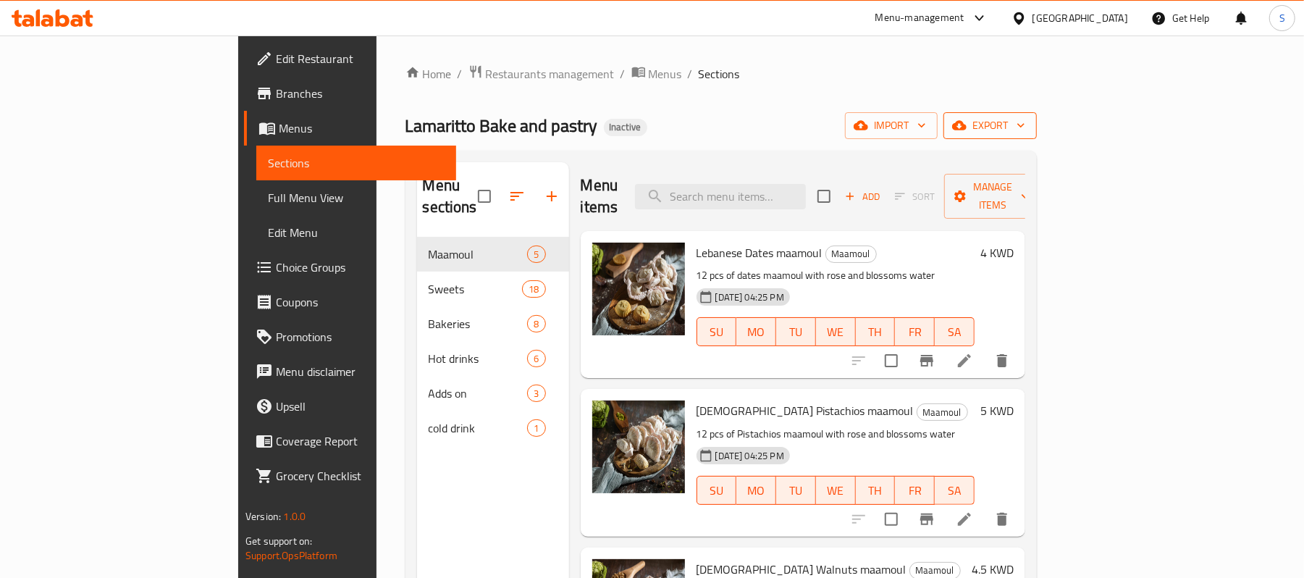
click at [1025, 117] on span "export" at bounding box center [990, 126] width 70 height 18
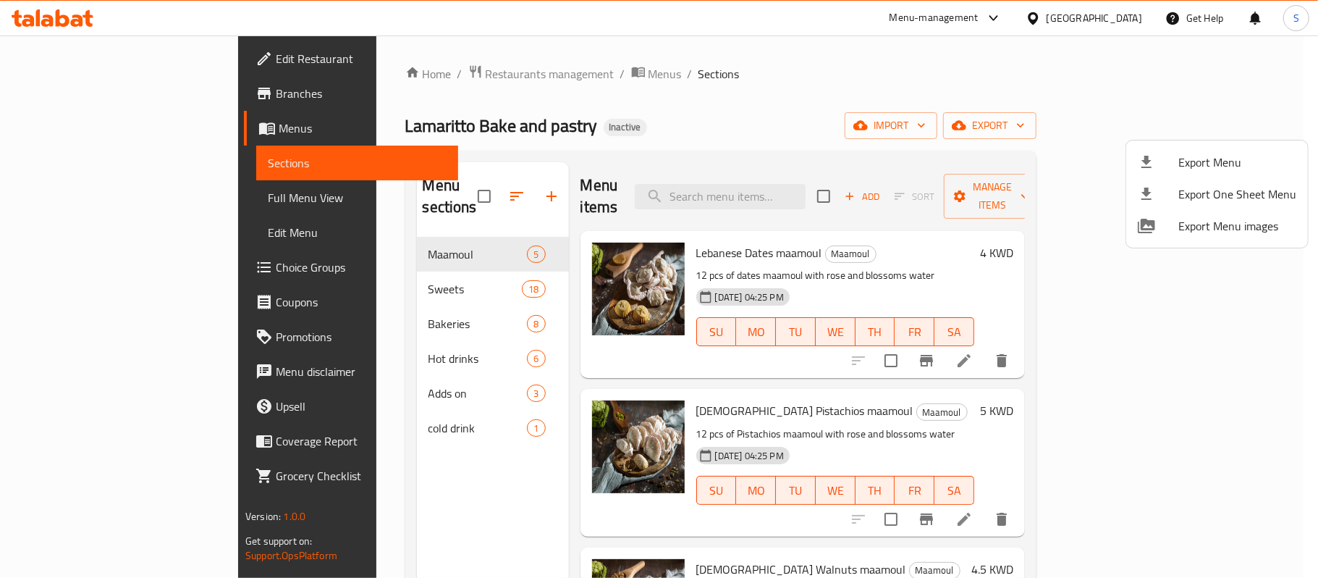
click at [1186, 166] on span "Export Menu" at bounding box center [1237, 161] width 118 height 17
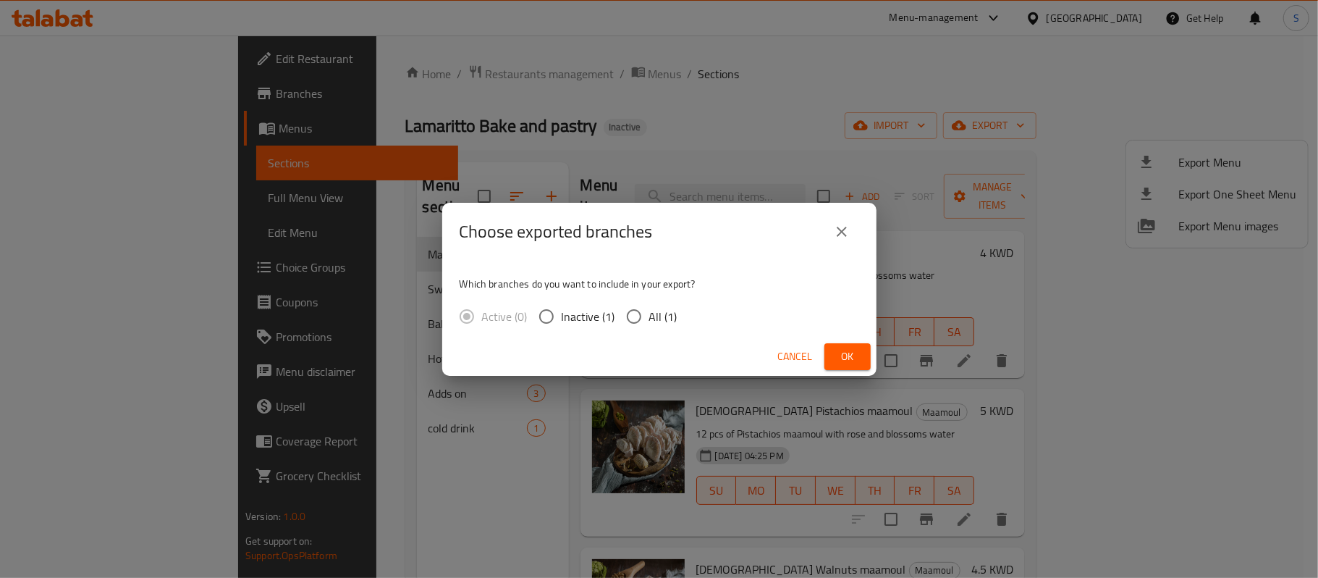
click at [662, 313] on span "All (1)" at bounding box center [663, 316] width 28 height 17
click at [649, 313] on input "All (1)" at bounding box center [634, 316] width 30 height 30
radio input "true"
click at [844, 350] on span "Ok" at bounding box center [847, 356] width 23 height 18
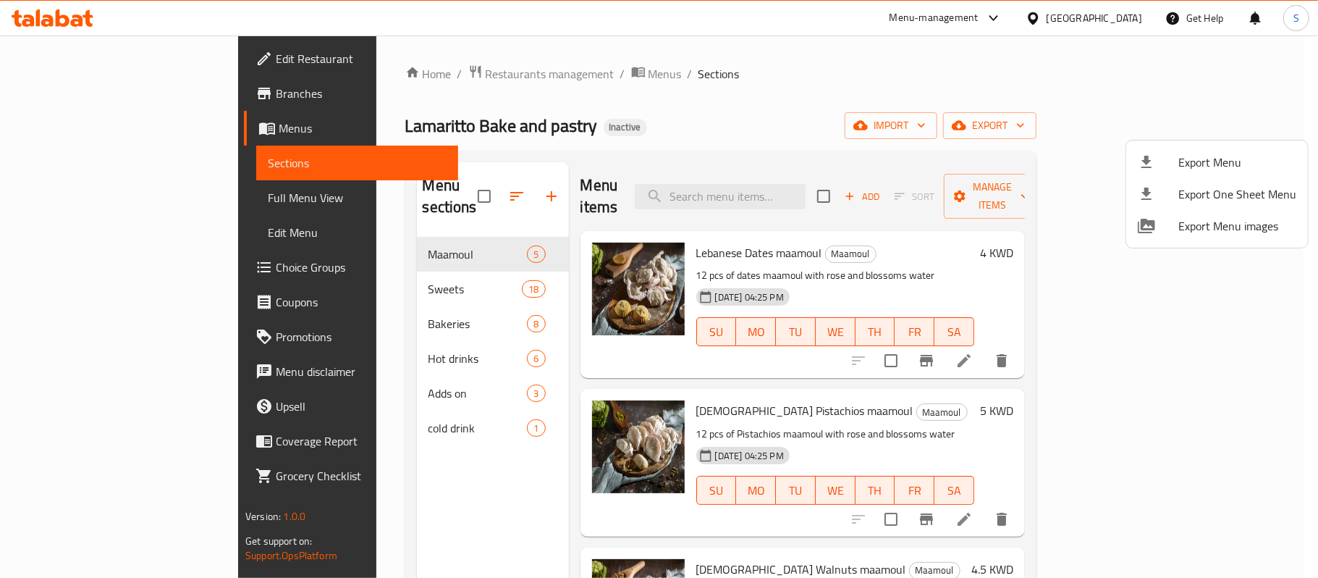
drag, startPoint x: 1123, startPoint y: 68, endPoint x: 1125, endPoint y: 47, distance: 21.0
click at [1123, 68] on div at bounding box center [659, 289] width 1318 height 578
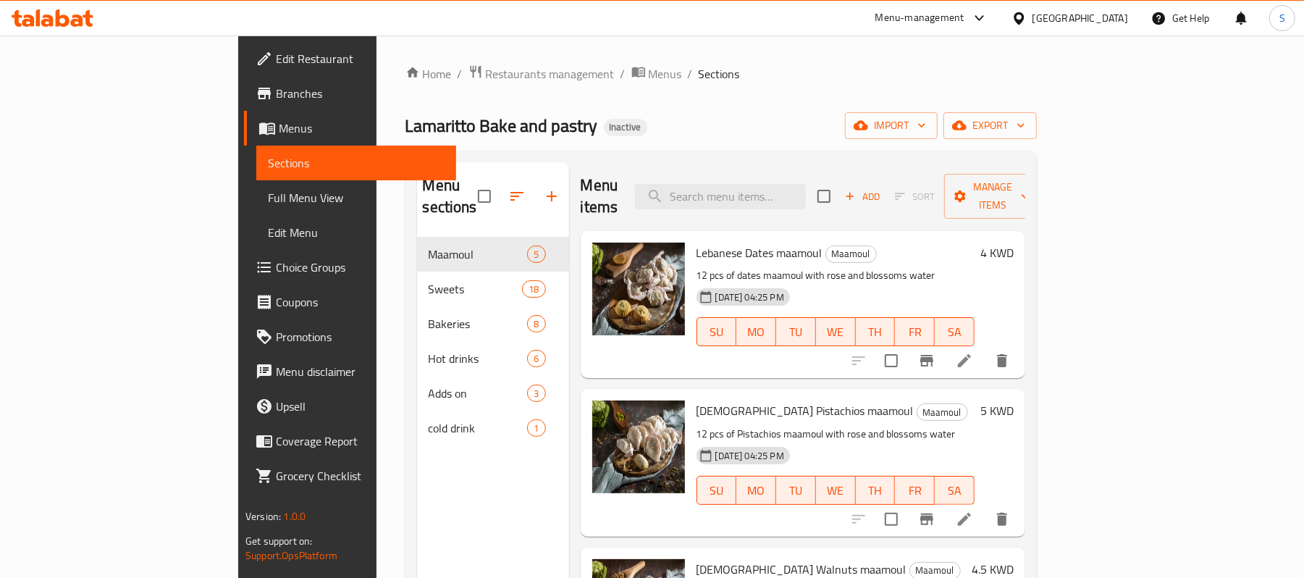
click at [1118, 24] on div "[GEOGRAPHIC_DATA]" at bounding box center [1080, 18] width 96 height 16
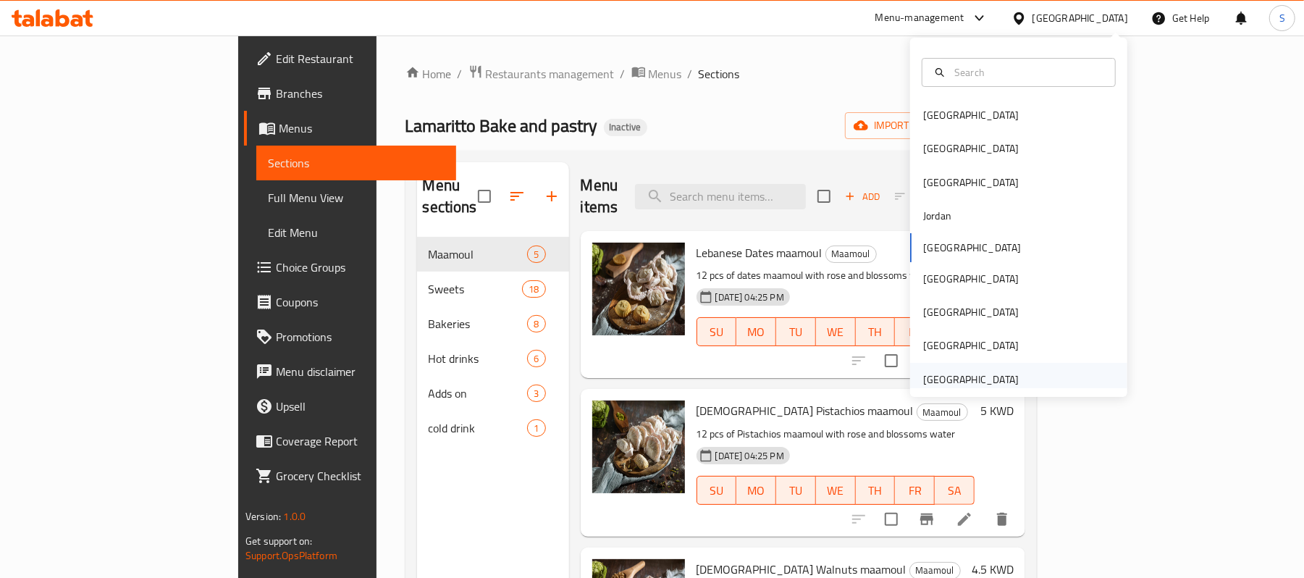
click at [950, 376] on div "[GEOGRAPHIC_DATA]" at bounding box center [971, 379] width 96 height 16
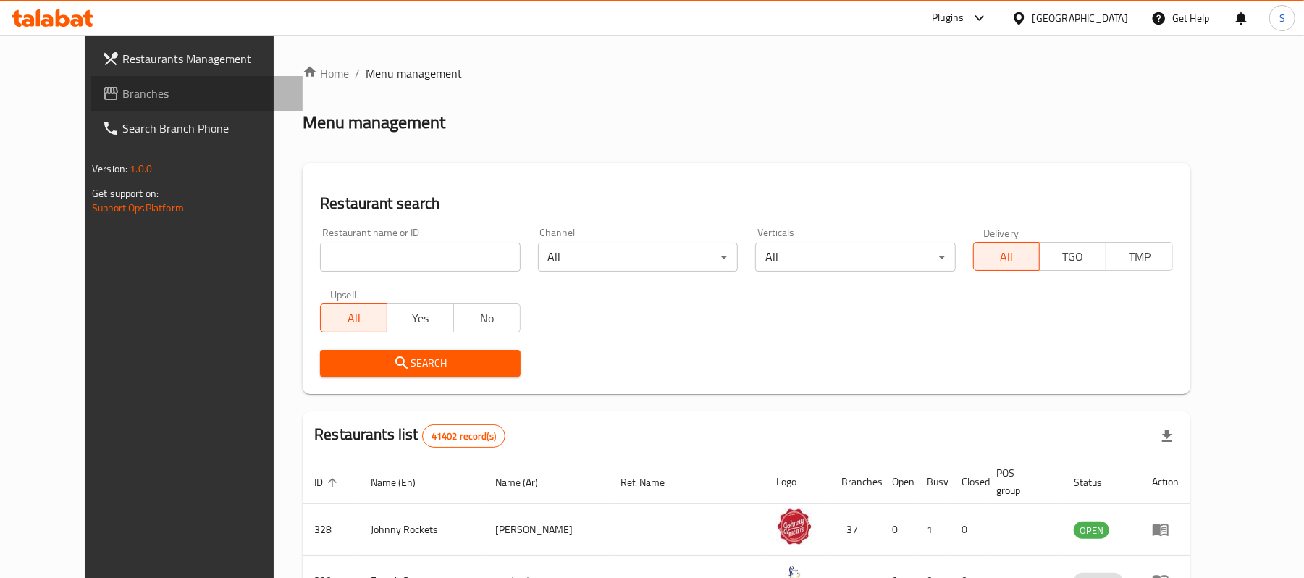
click at [148, 99] on span "Branches" at bounding box center [206, 93] width 169 height 17
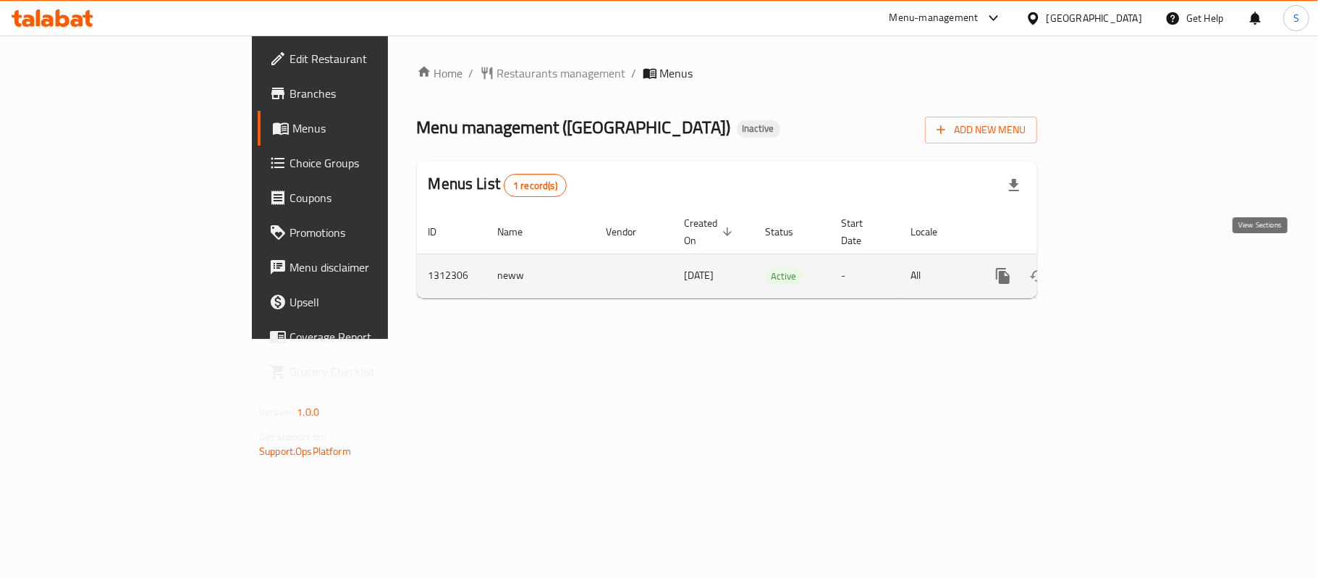
click at [1114, 269] on icon "enhanced table" at bounding box center [1107, 275] width 13 height 13
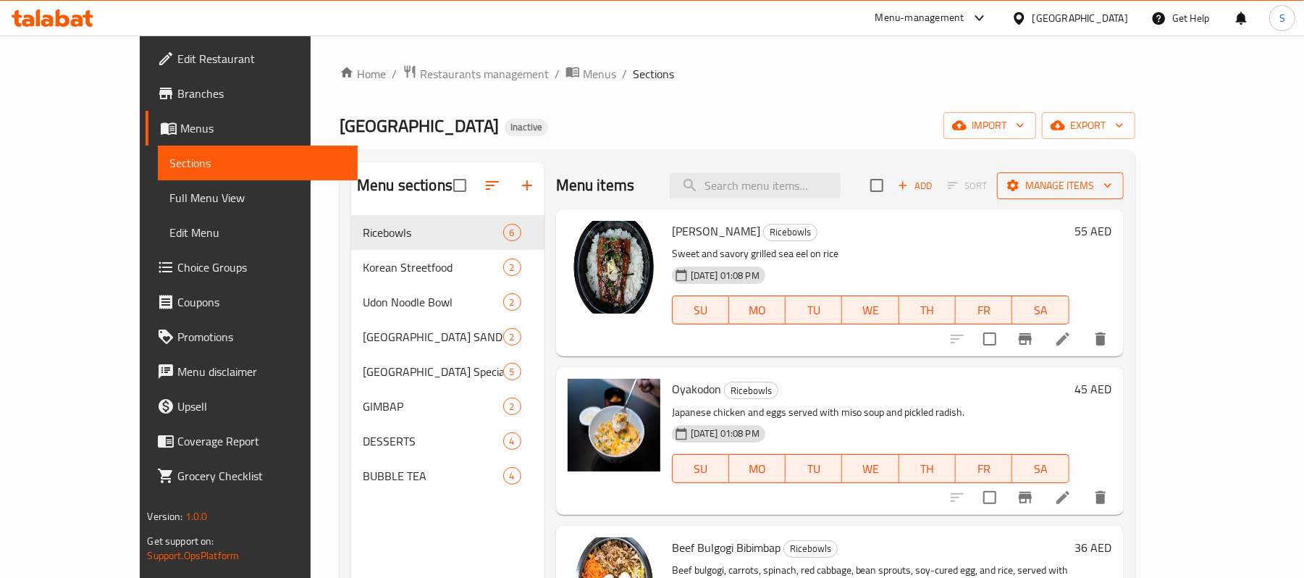
click at [1123, 174] on button "Manage items" at bounding box center [1060, 185] width 127 height 27
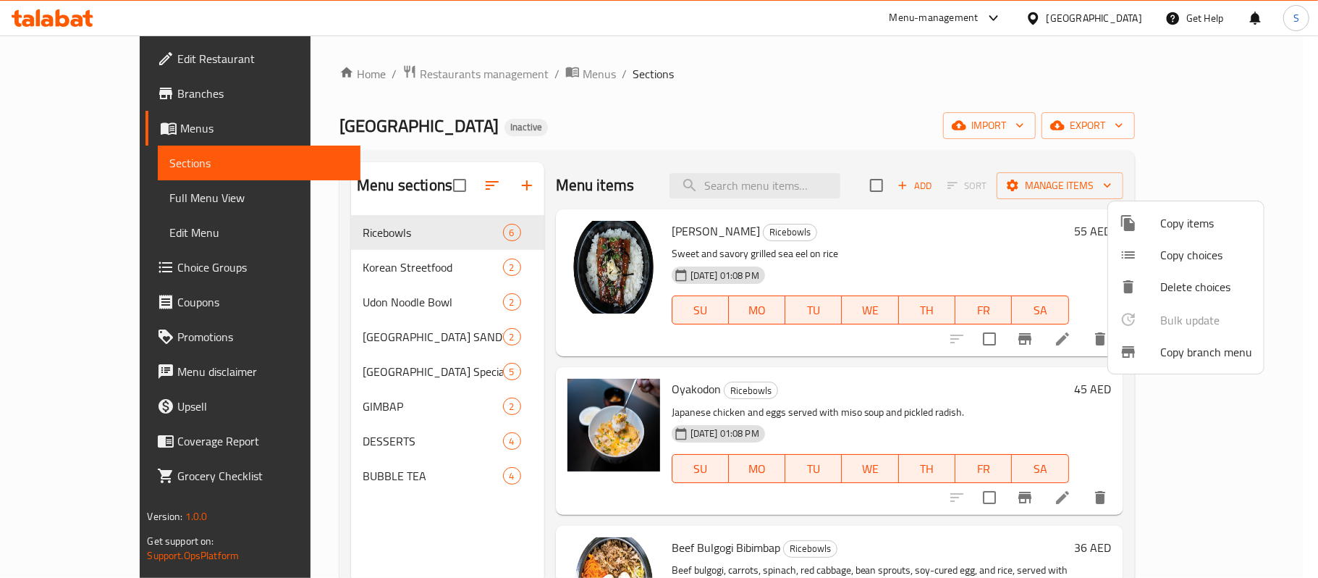
click at [921, 59] on div at bounding box center [659, 289] width 1318 height 578
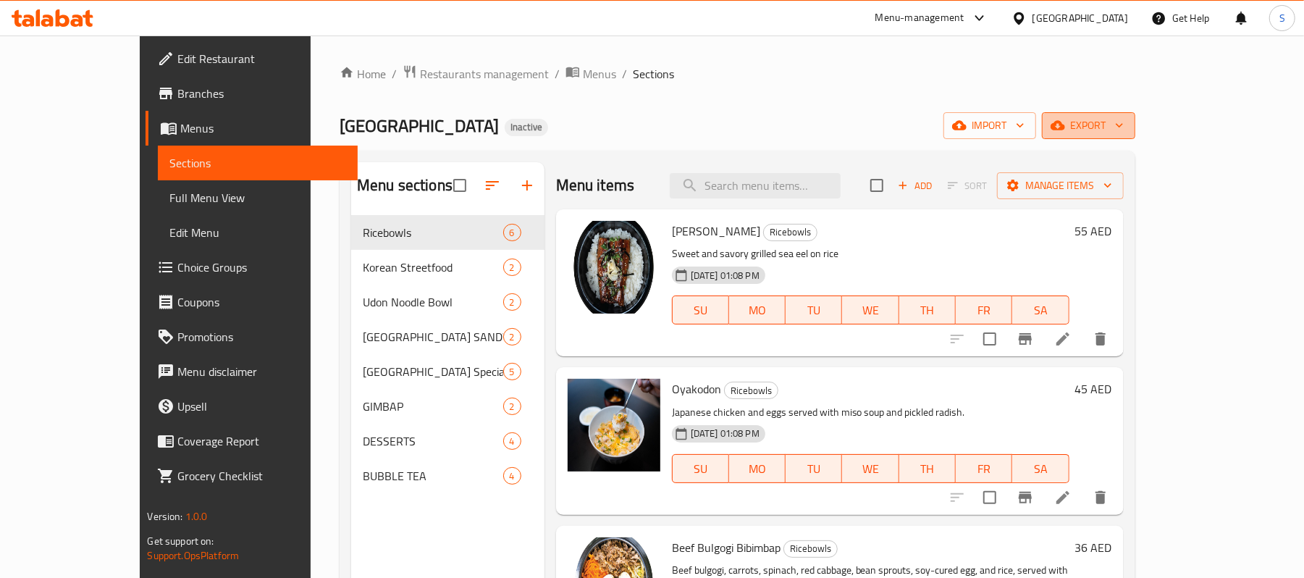
click at [1135, 138] on button "export" at bounding box center [1088, 125] width 93 height 27
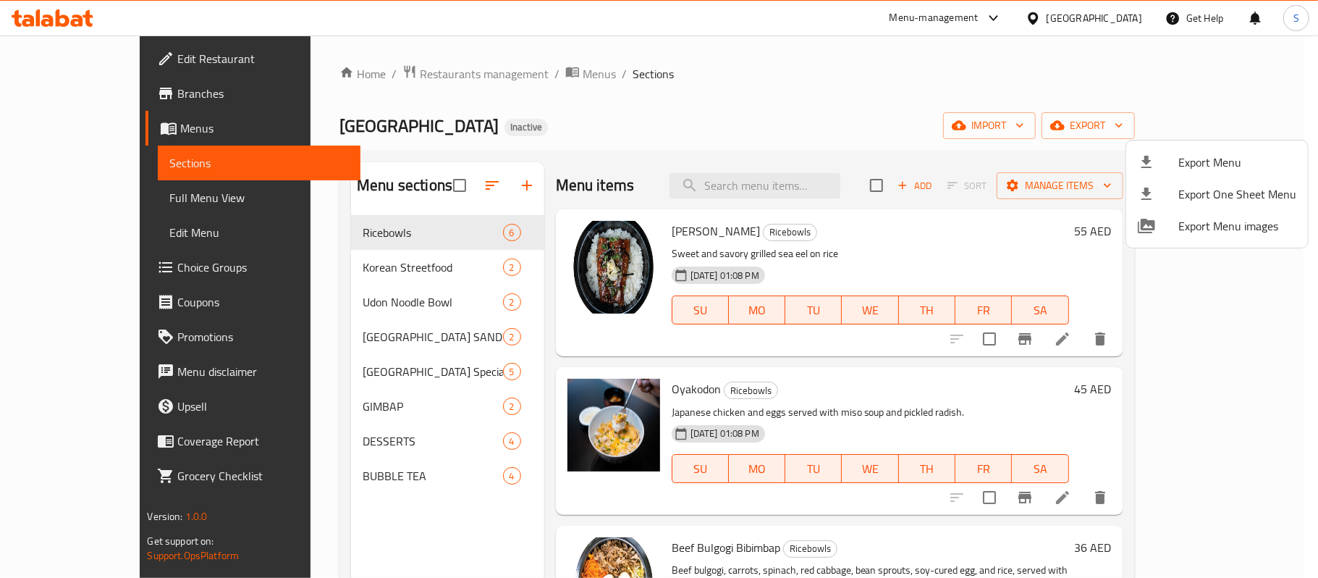
click at [1188, 153] on span "Export Menu" at bounding box center [1237, 161] width 118 height 17
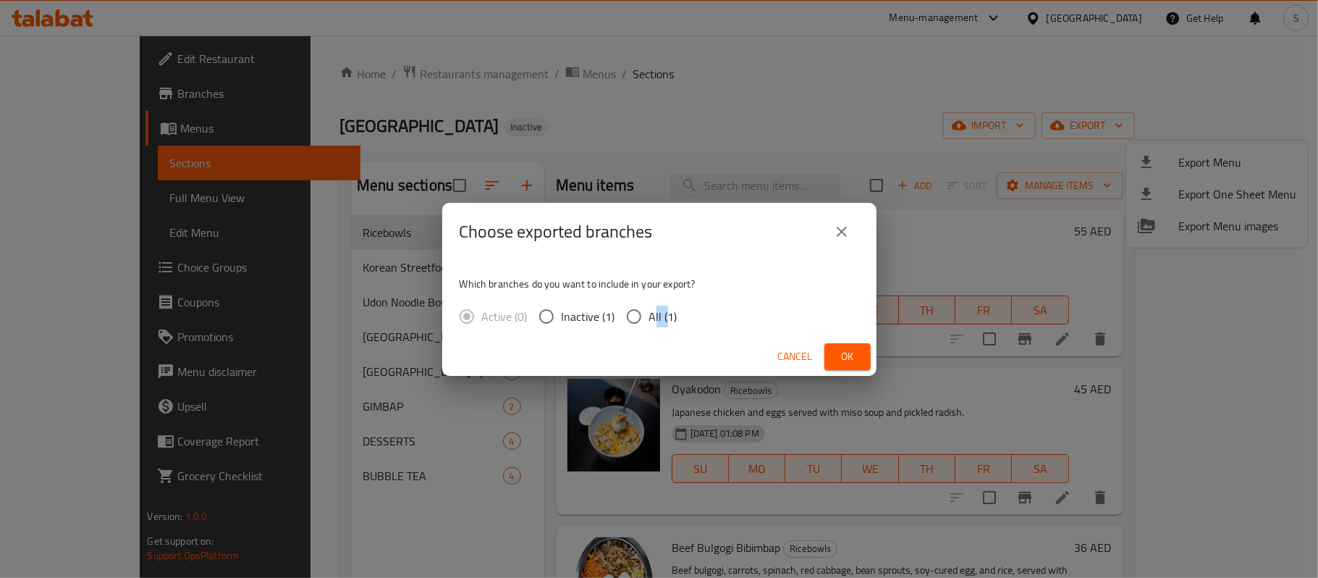
click at [654, 313] on span "All (1)" at bounding box center [663, 316] width 28 height 17
click at [681, 324] on div "Active (0) Inactive (1) All (1)" at bounding box center [574, 316] width 229 height 30
click at [656, 314] on span "All (1)" at bounding box center [663, 316] width 28 height 17
click at [649, 314] on input "All (1)" at bounding box center [634, 316] width 30 height 30
radio input "true"
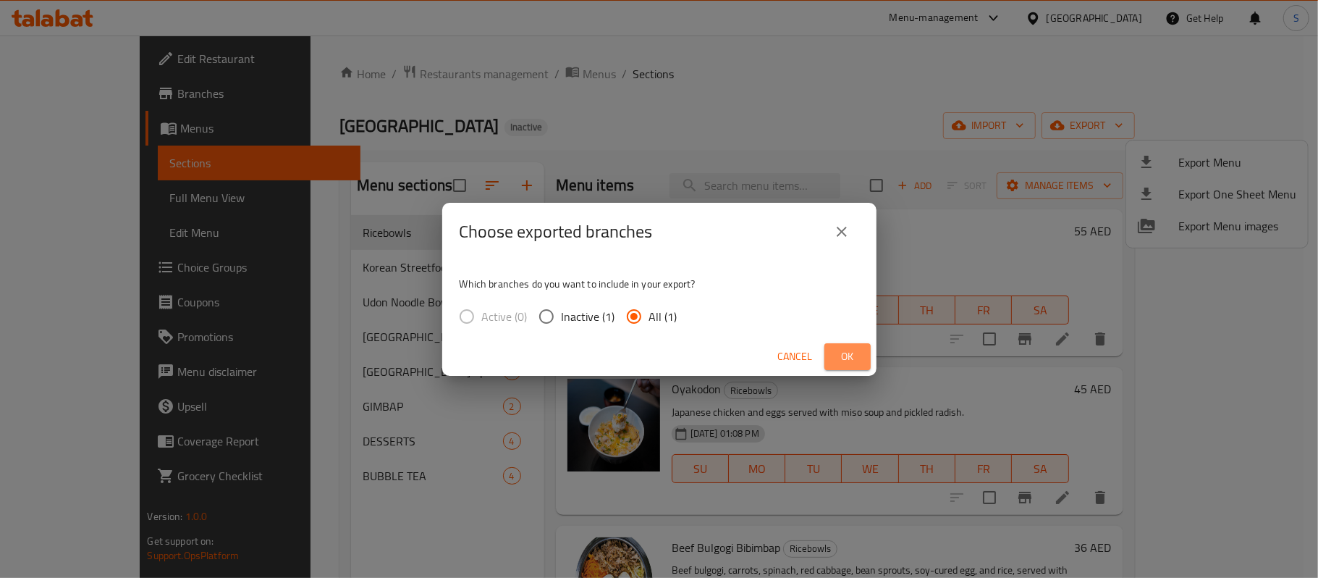
click at [858, 355] on span "Ok" at bounding box center [847, 356] width 23 height 18
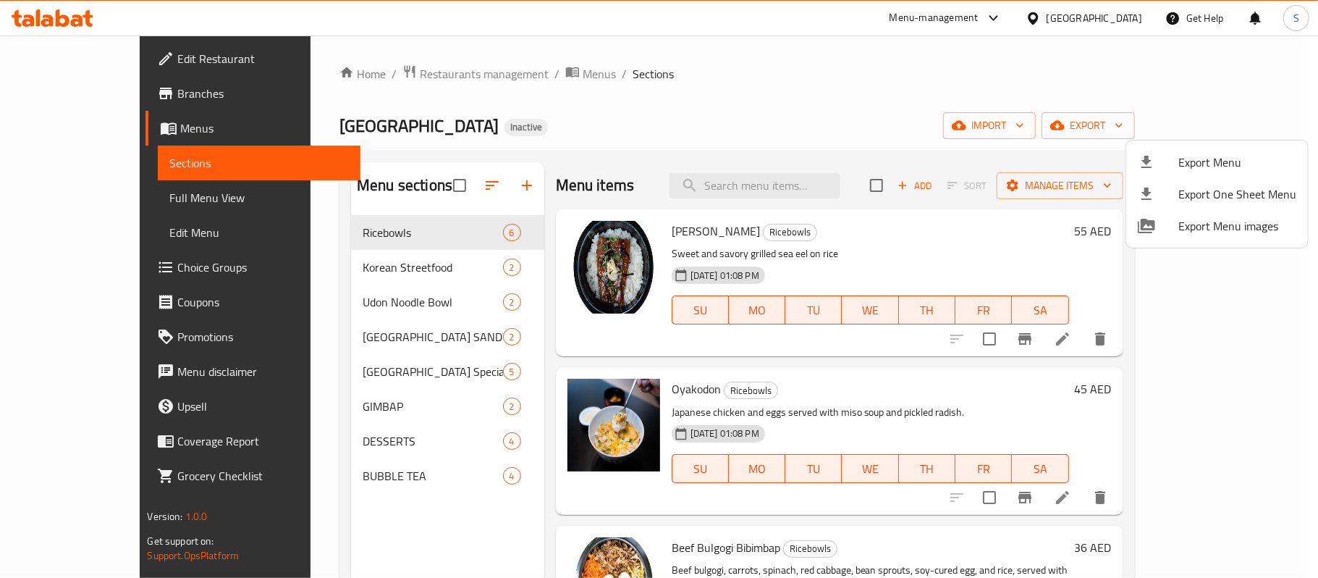
click at [1093, 0] on div at bounding box center [659, 289] width 1318 height 578
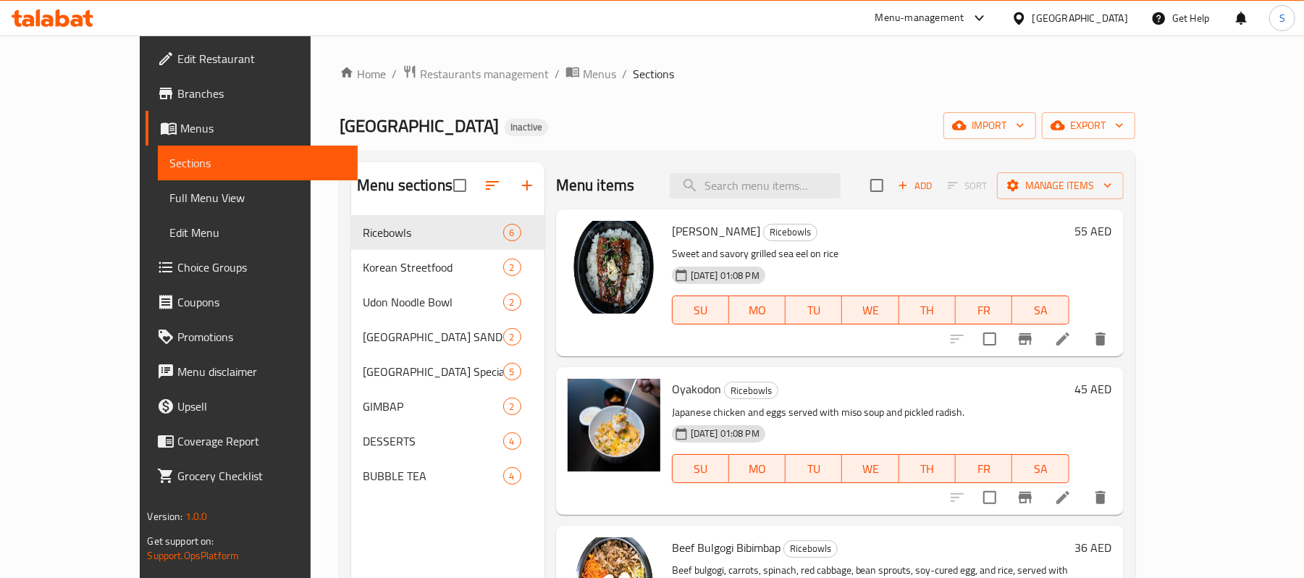
click at [1091, 18] on div "[GEOGRAPHIC_DATA]" at bounding box center [1080, 18] width 96 height 16
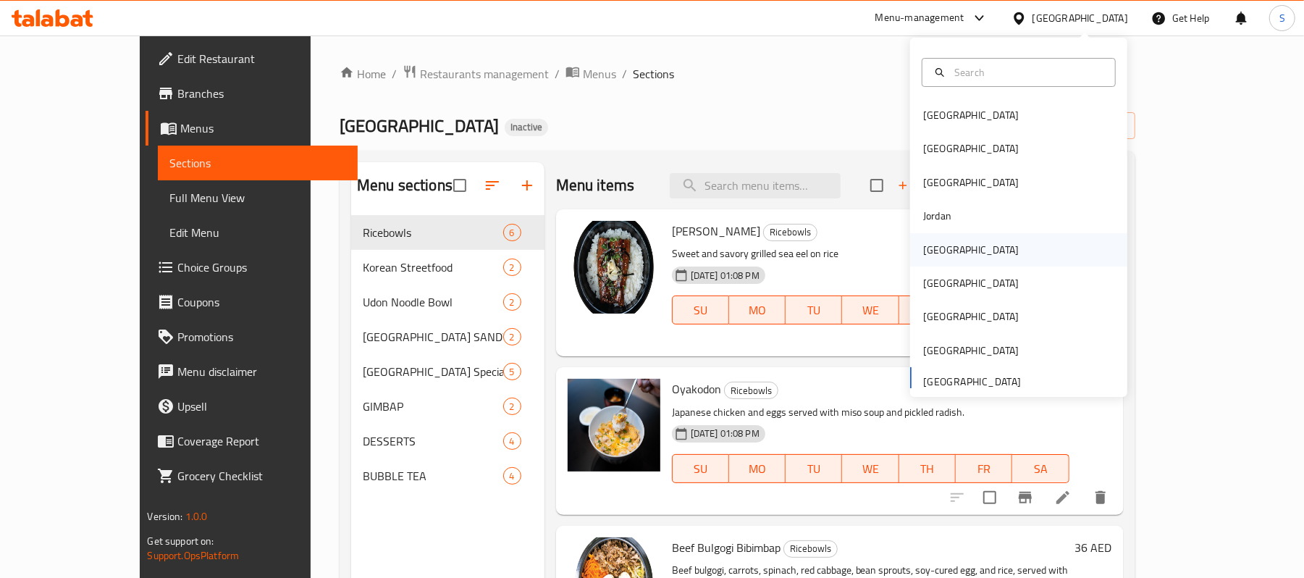
click at [945, 246] on div "[GEOGRAPHIC_DATA]" at bounding box center [970, 249] width 119 height 33
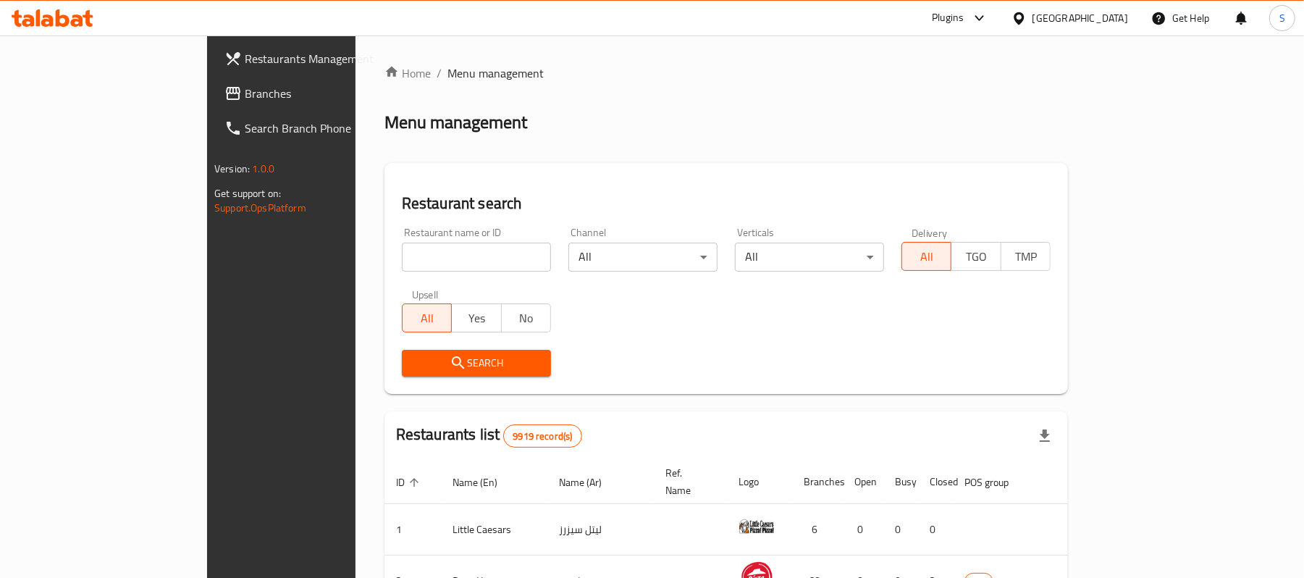
click at [245, 85] on span "Branches" at bounding box center [329, 93] width 169 height 17
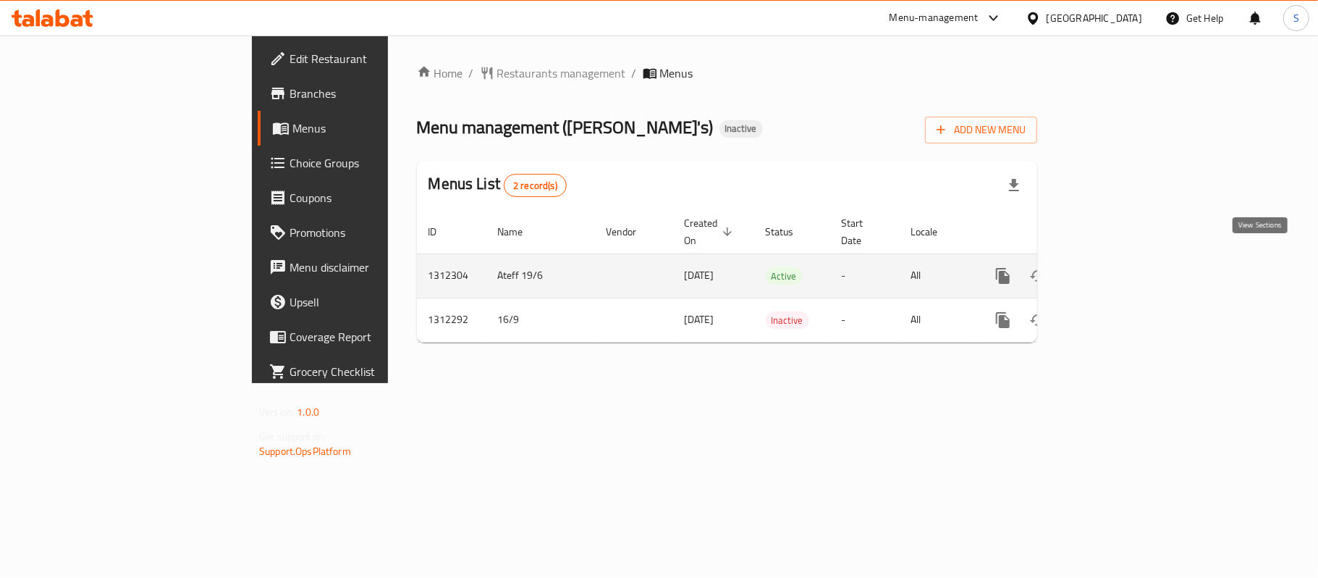
click at [1116, 267] on icon "enhanced table" at bounding box center [1107, 275] width 17 height 17
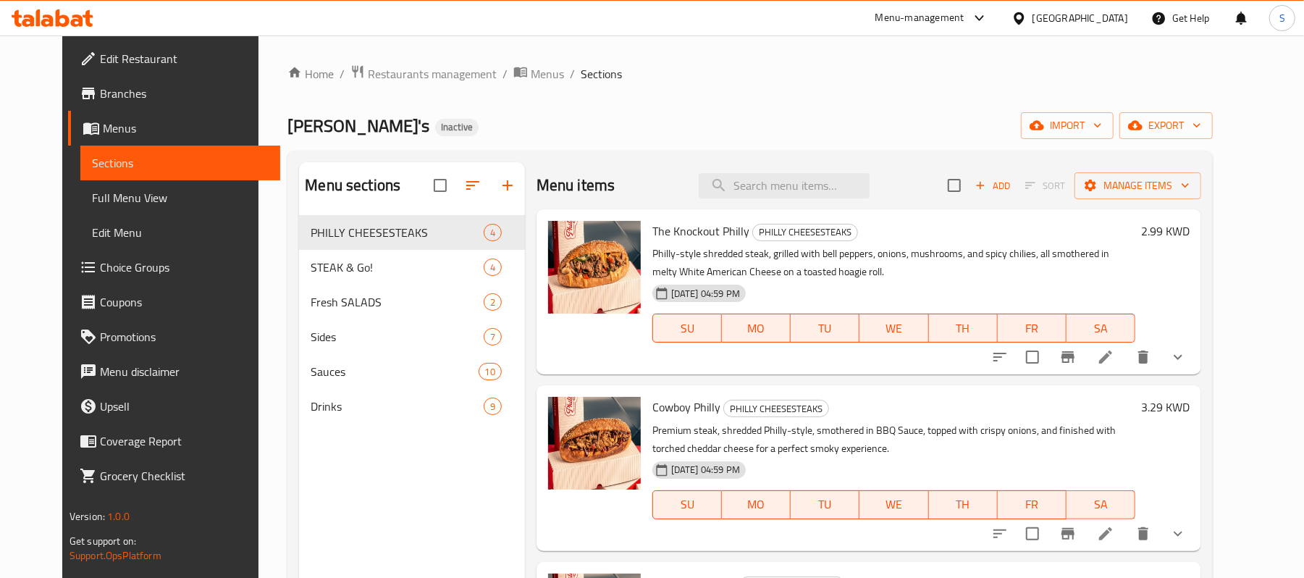
click at [1212, 107] on div "Home / Restaurants management / Menus / Sections Philly's Inactive import expor…" at bounding box center [749, 407] width 925 height 687
click at [1201, 122] on span "export" at bounding box center [1166, 126] width 70 height 18
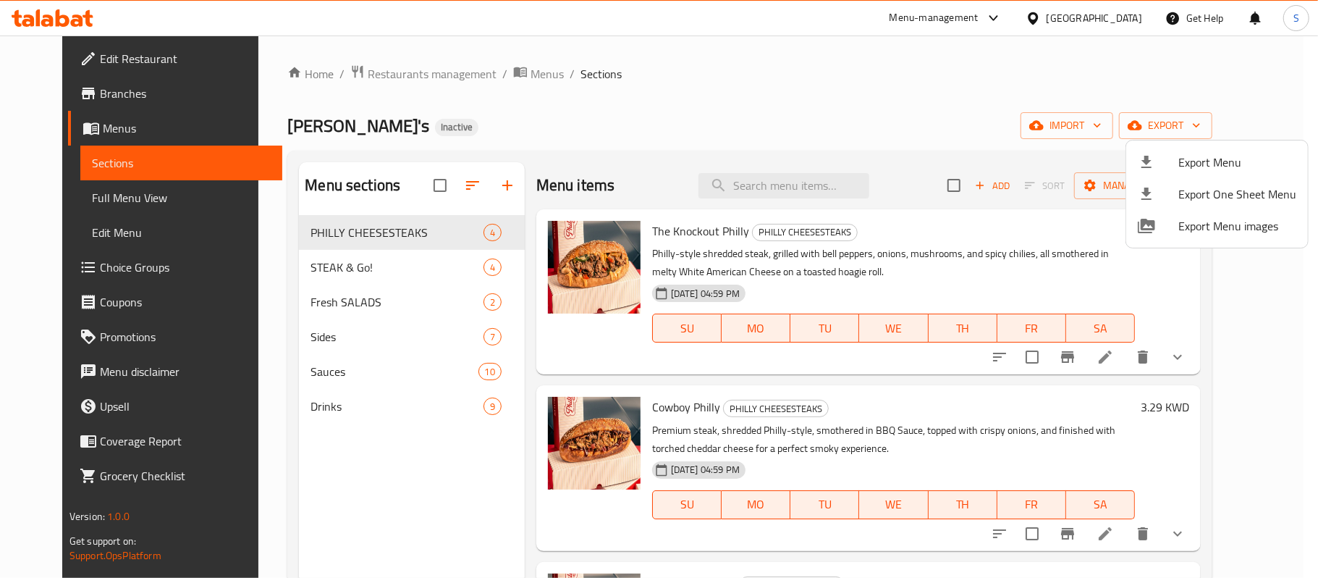
click at [1173, 151] on li "Export Menu" at bounding box center [1217, 162] width 182 height 32
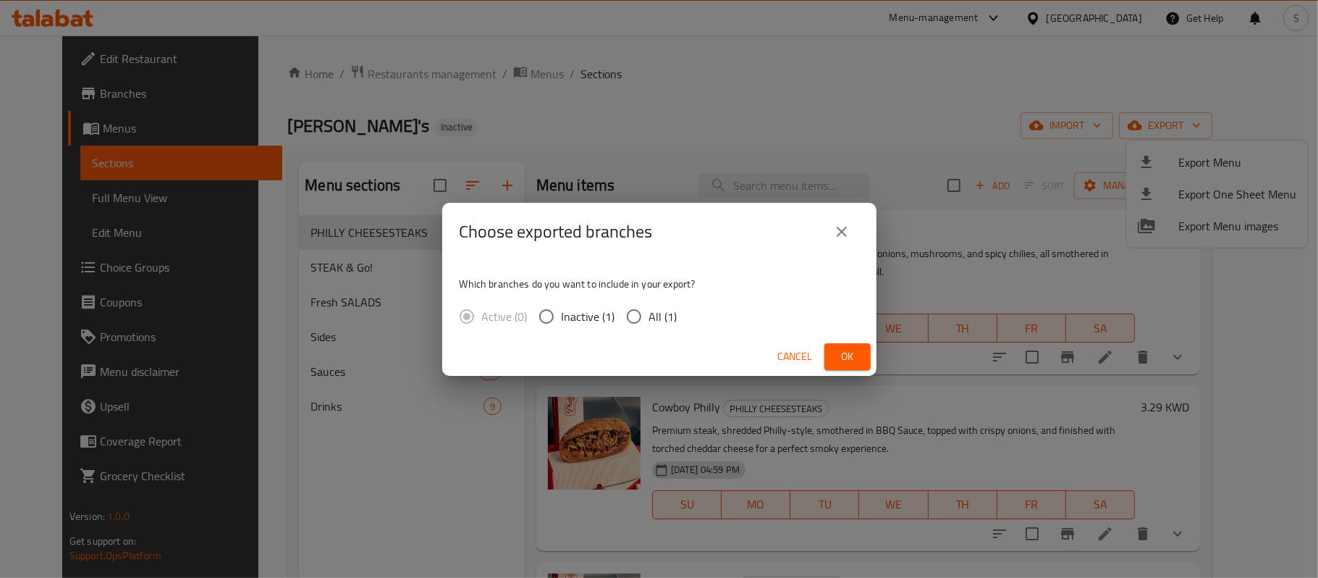
click at [654, 308] on span "All (1)" at bounding box center [663, 316] width 28 height 17
click at [649, 305] on input "All (1)" at bounding box center [634, 316] width 30 height 30
radio input "true"
click at [851, 355] on span "Ok" at bounding box center [847, 356] width 23 height 18
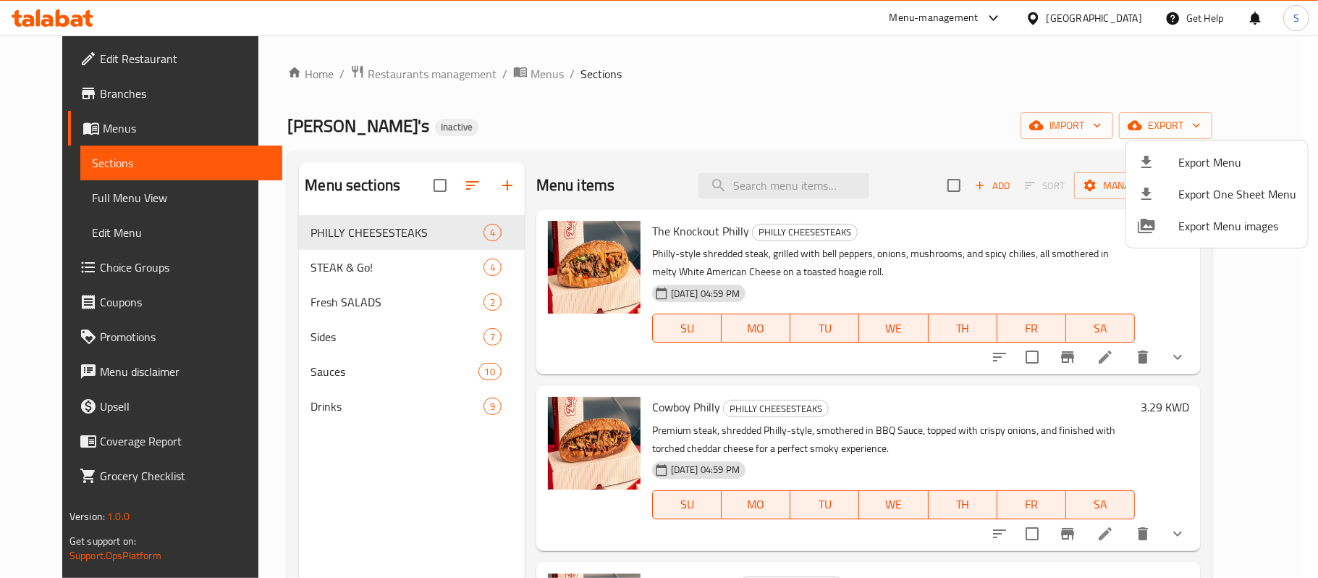
click at [1139, 22] on div at bounding box center [659, 289] width 1318 height 578
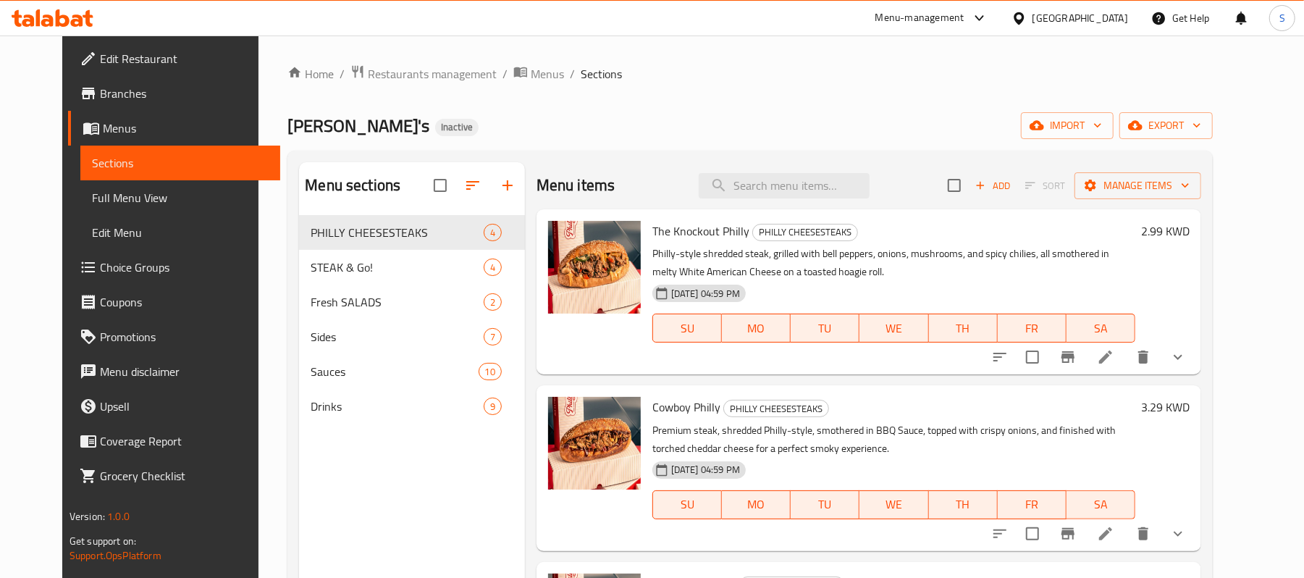
click at [1127, 19] on div "Kuwait" at bounding box center [1080, 18] width 96 height 16
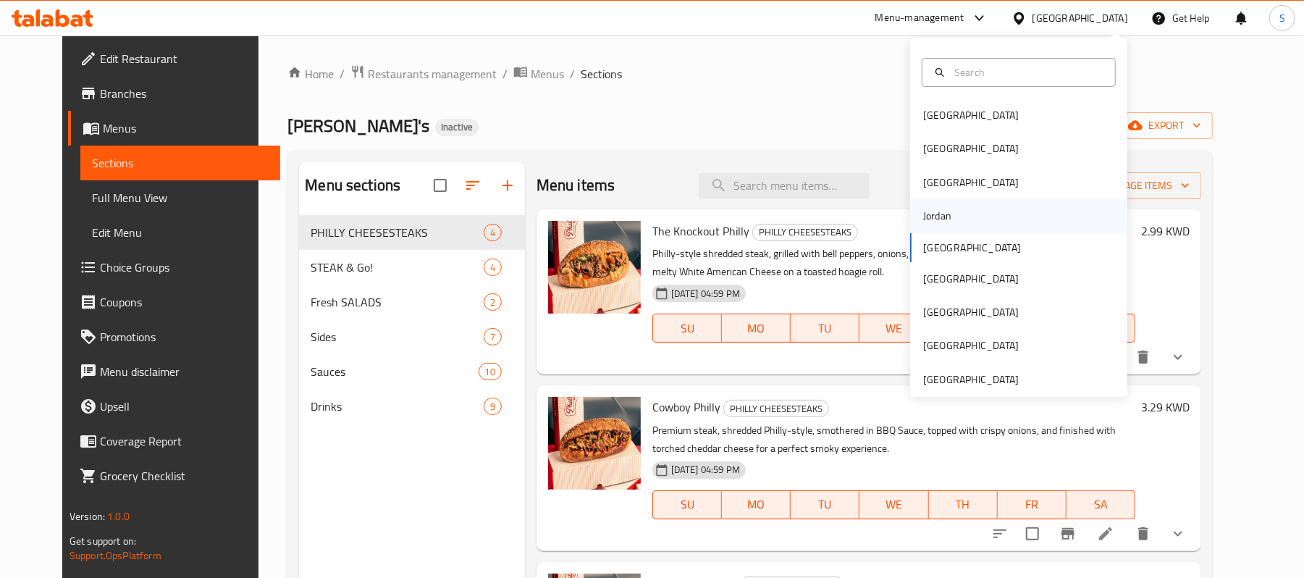
click at [950, 221] on div "Jordan" at bounding box center [1018, 215] width 217 height 33
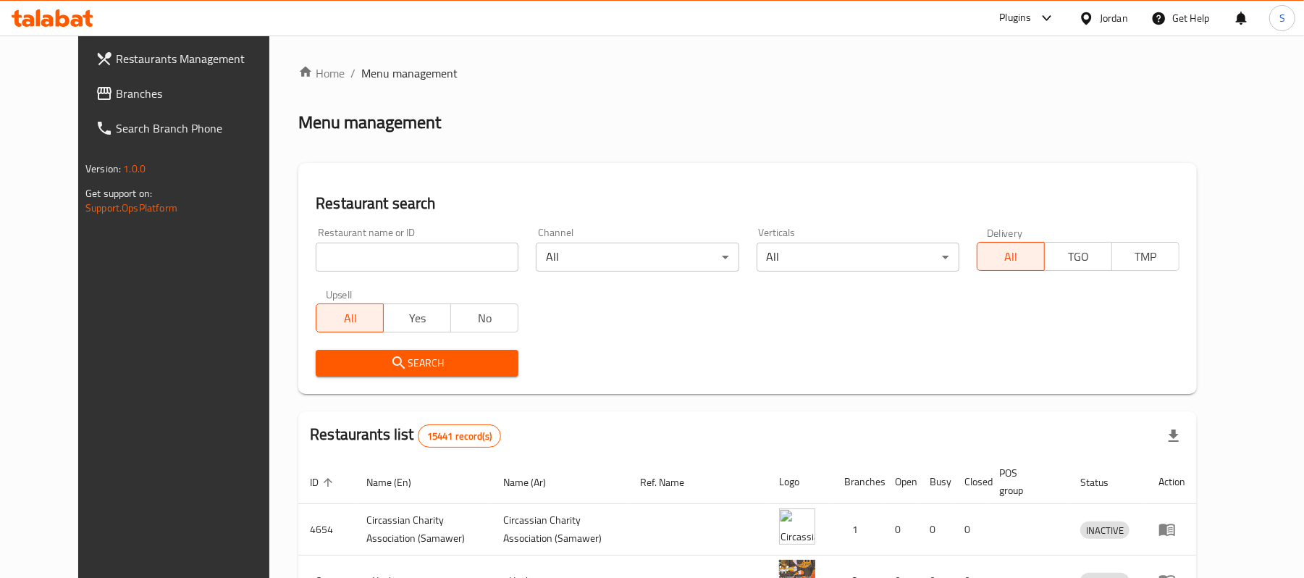
click at [116, 91] on span "Branches" at bounding box center [200, 93] width 169 height 17
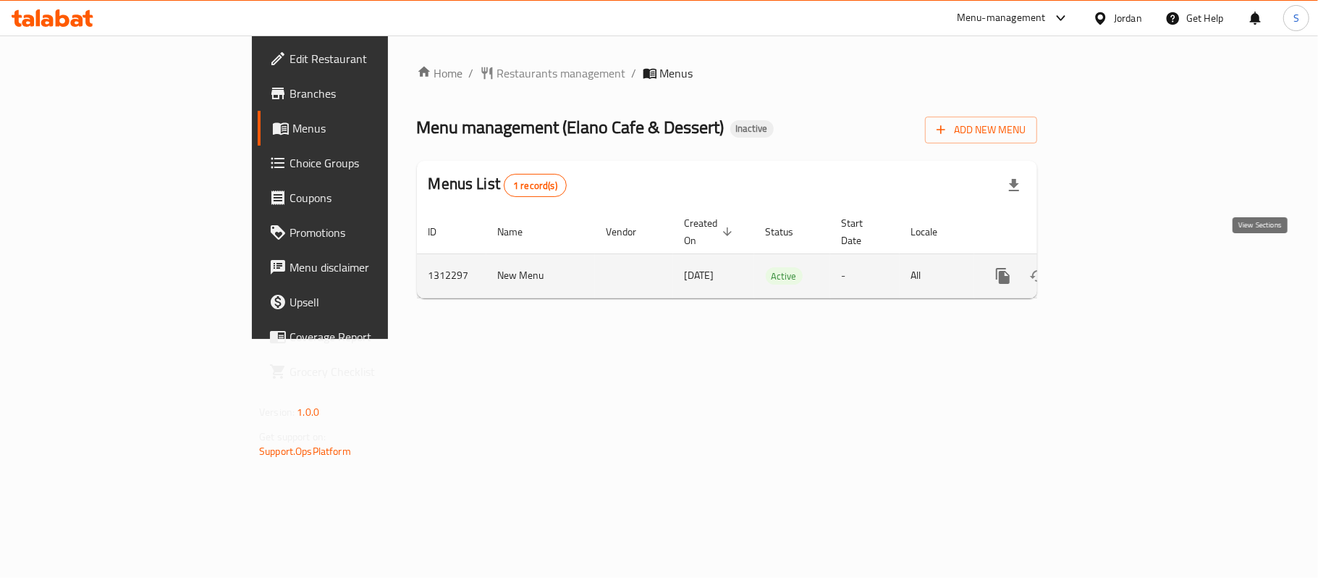
click at [1125, 261] on link "enhanced table" at bounding box center [1107, 275] width 35 height 35
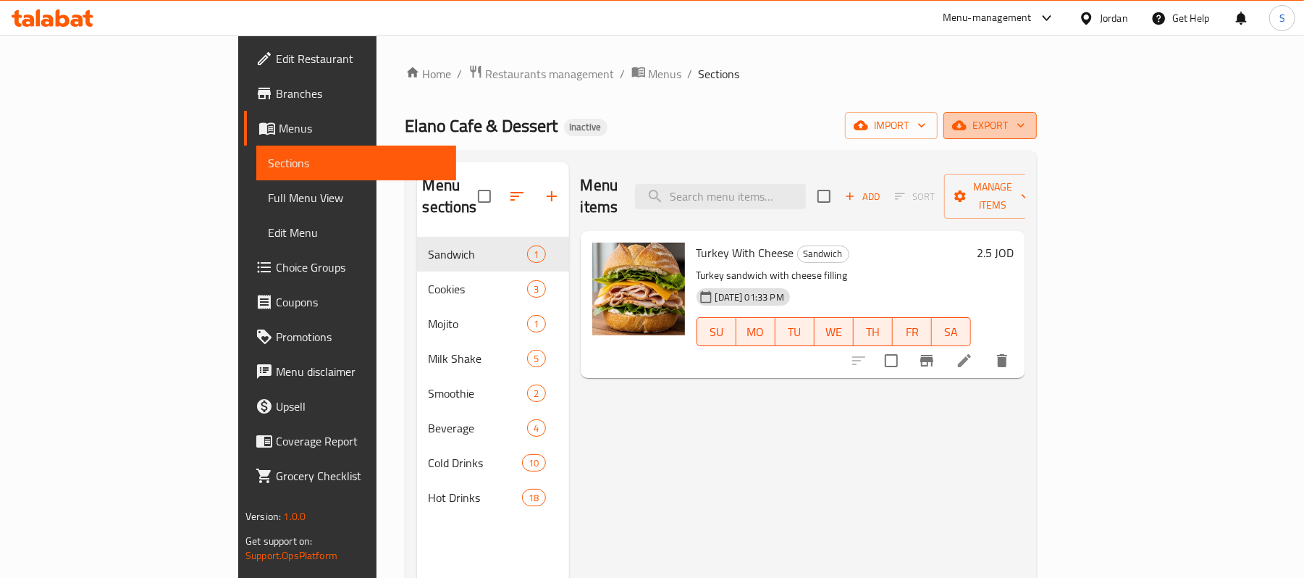
click at [1025, 124] on span "export" at bounding box center [990, 126] width 70 height 18
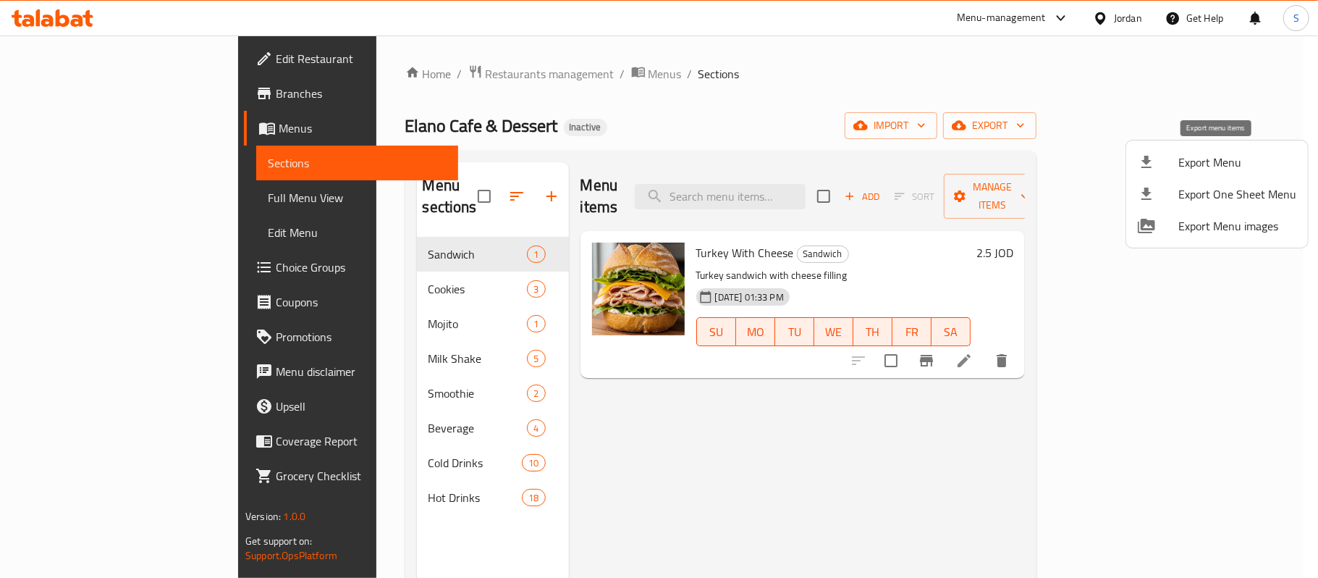
click at [1206, 148] on li "Export Menu" at bounding box center [1217, 162] width 182 height 32
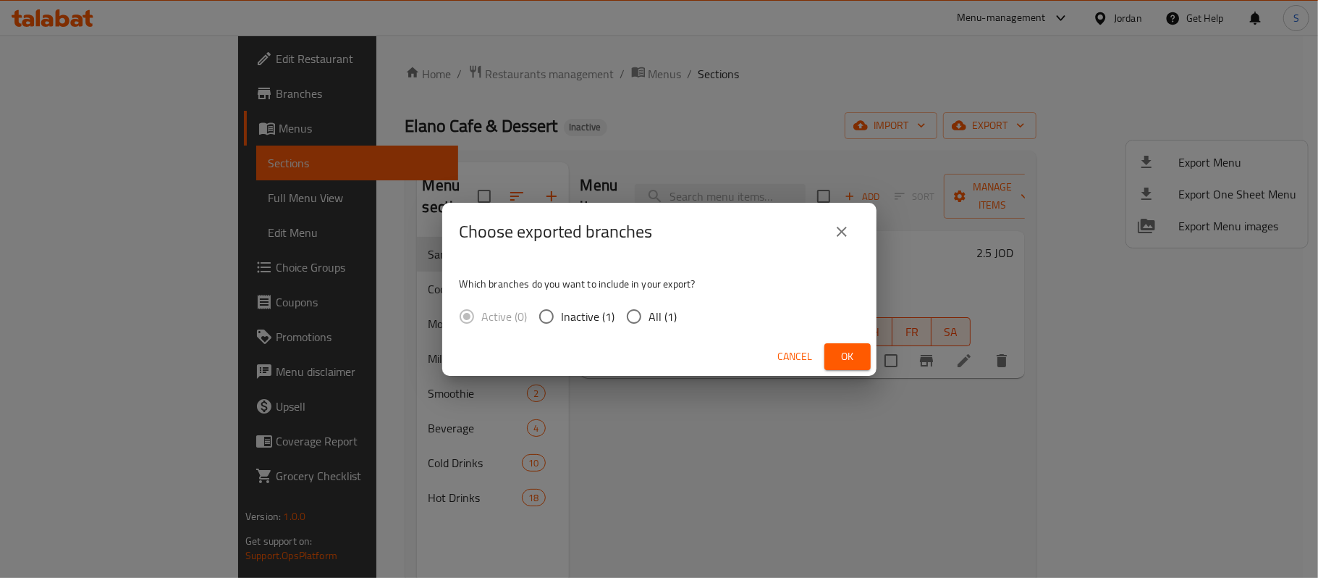
click at [651, 318] on span "All (1)" at bounding box center [663, 316] width 28 height 17
click at [649, 318] on input "All (1)" at bounding box center [634, 316] width 30 height 30
radio input "true"
click at [864, 354] on button "Ok" at bounding box center [847, 356] width 46 height 27
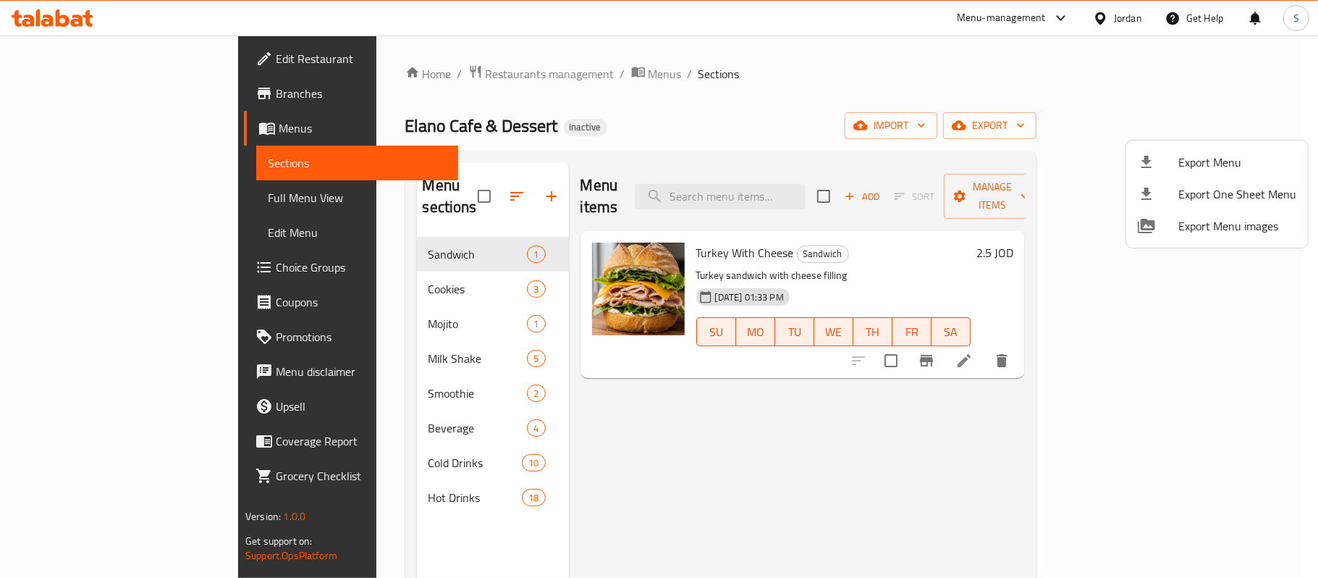
click at [1275, 415] on div at bounding box center [659, 289] width 1318 height 578
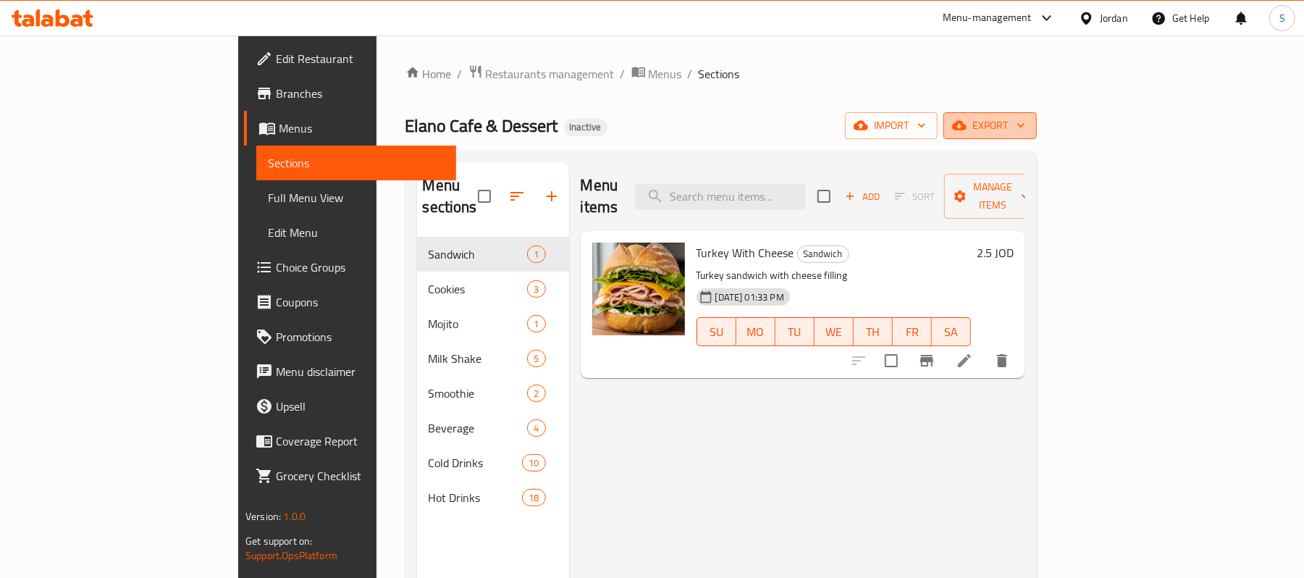
click at [1025, 122] on span "export" at bounding box center [990, 126] width 70 height 18
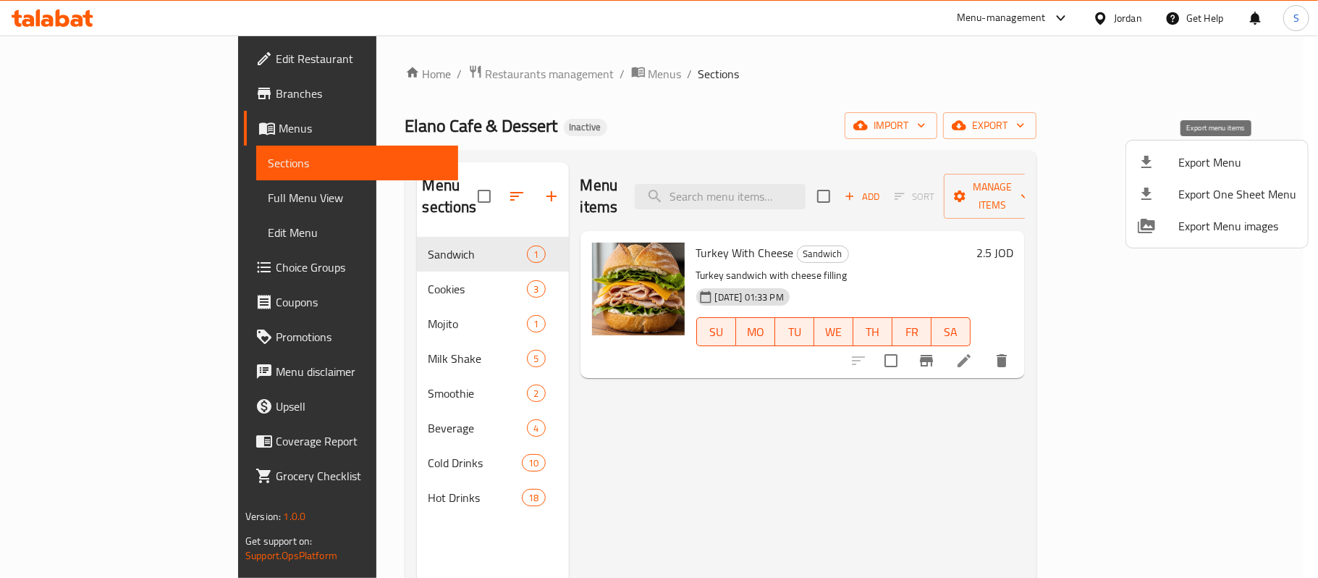
click at [1178, 162] on span "Export Menu" at bounding box center [1237, 161] width 118 height 17
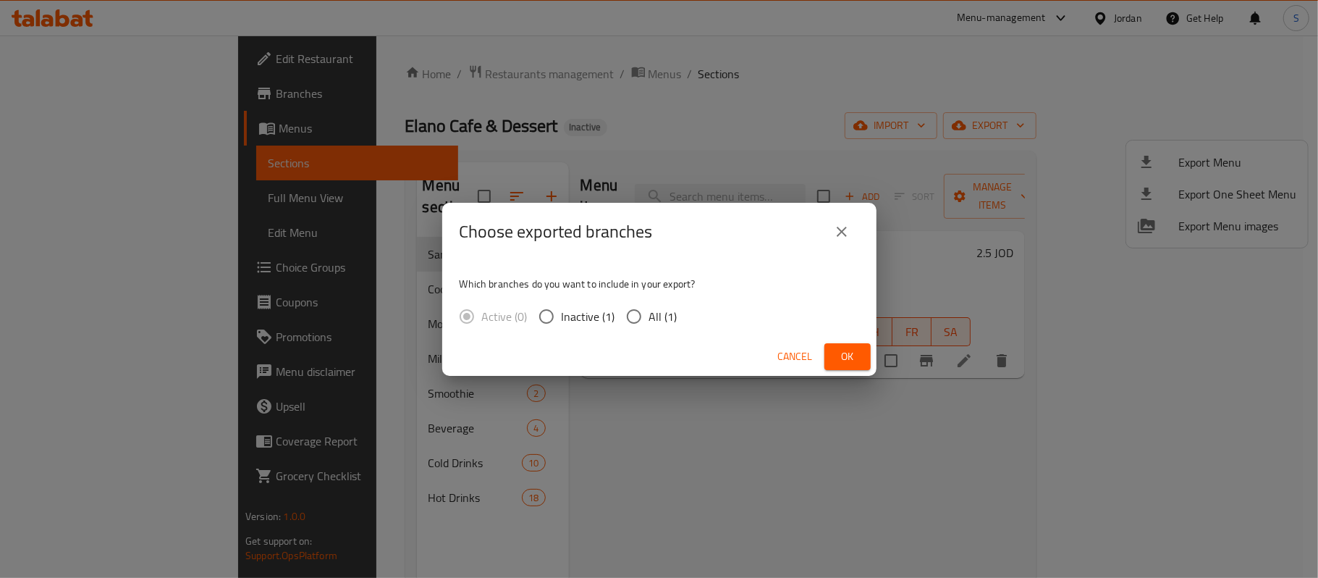
click at [667, 310] on span "All (1)" at bounding box center [663, 316] width 28 height 17
click at [649, 310] on input "All (1)" at bounding box center [634, 316] width 30 height 30
radio input "true"
click at [863, 353] on button "Ok" at bounding box center [847, 356] width 46 height 27
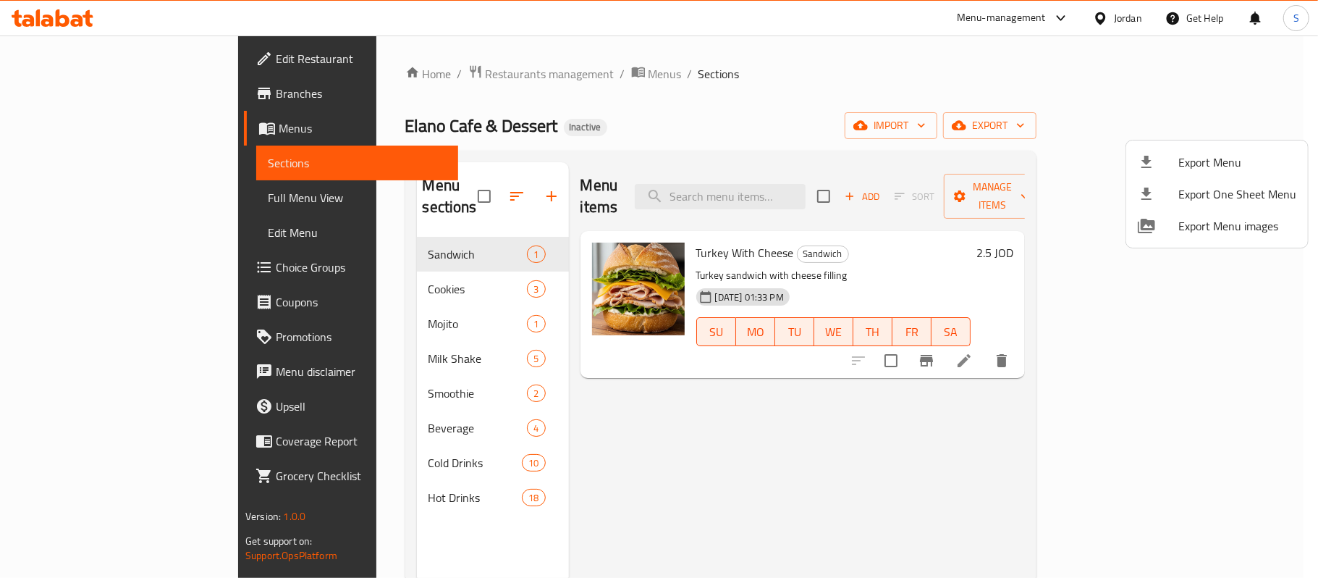
click at [641, 465] on div at bounding box center [659, 289] width 1318 height 578
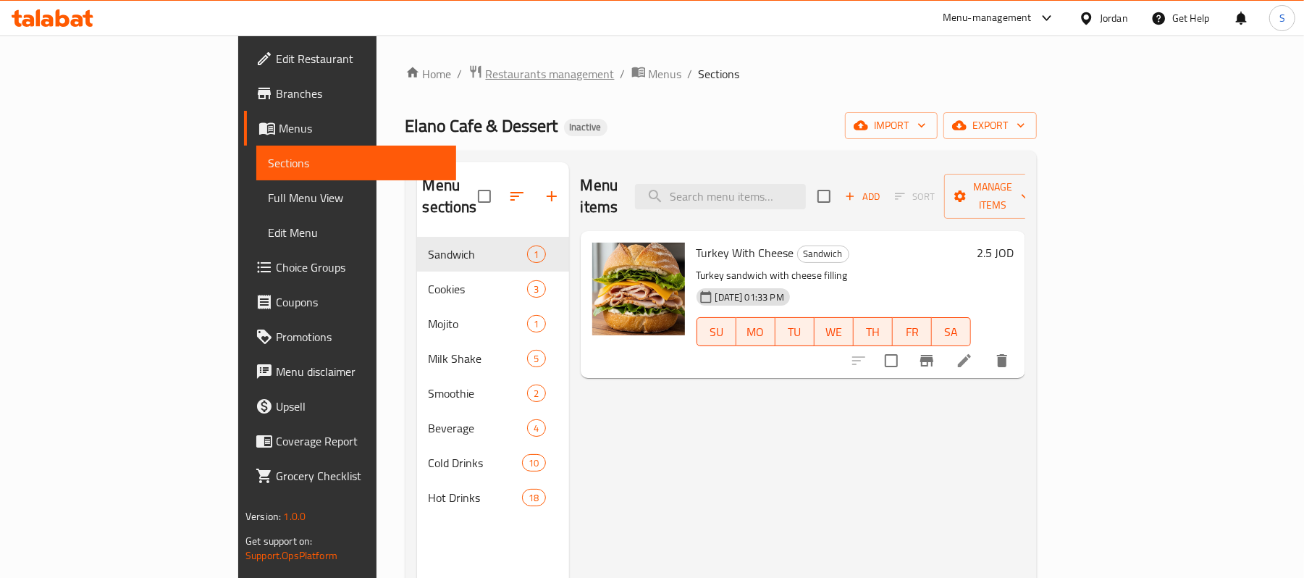
click at [486, 75] on span "Restaurants management" at bounding box center [550, 73] width 129 height 17
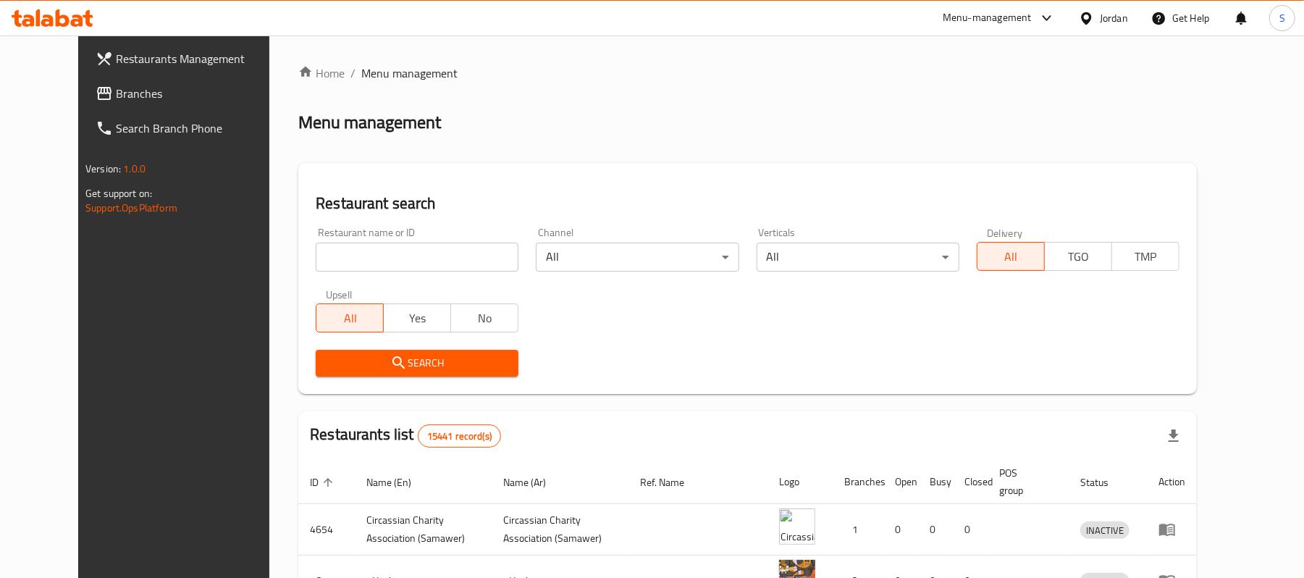
click at [116, 97] on span "Branches" at bounding box center [200, 93] width 169 height 17
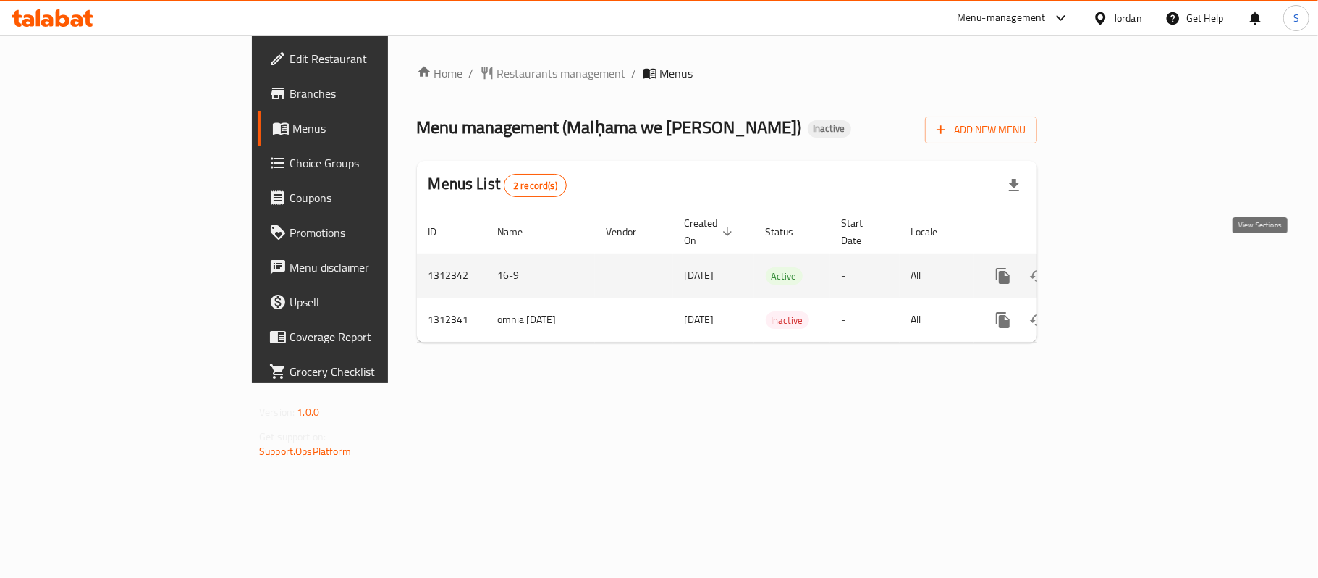
click at [1116, 267] on icon "enhanced table" at bounding box center [1107, 275] width 17 height 17
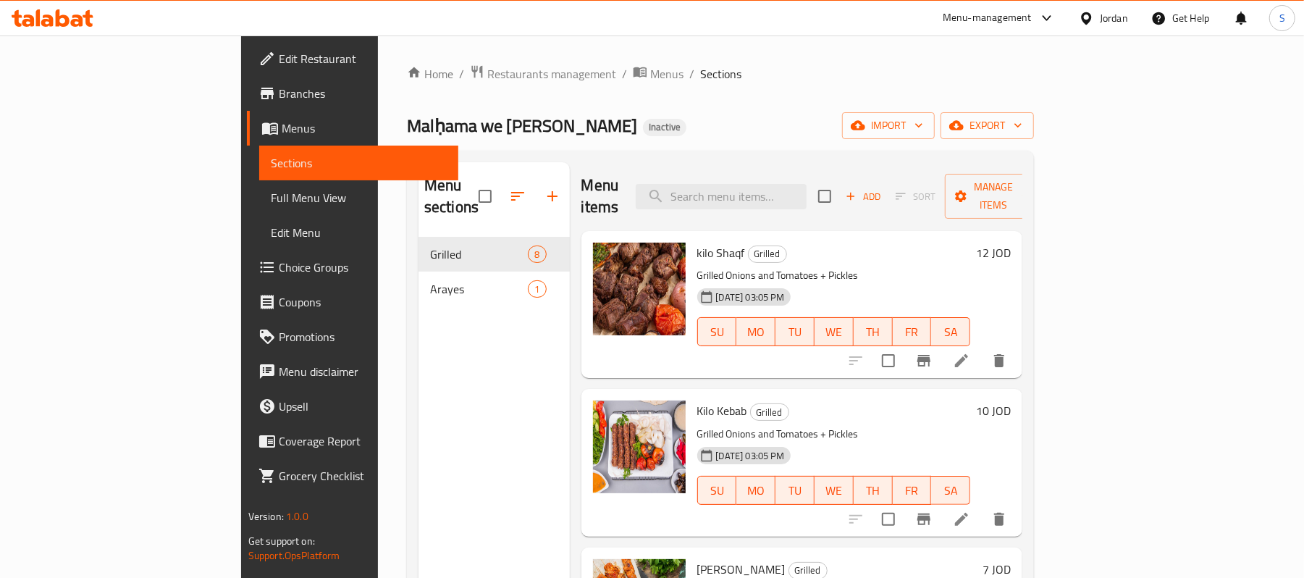
click at [971, 266] on p "Grilled Onions and Tomatoes + Pickles" at bounding box center [834, 275] width 274 height 18
click at [1022, 122] on span "export" at bounding box center [987, 126] width 70 height 18
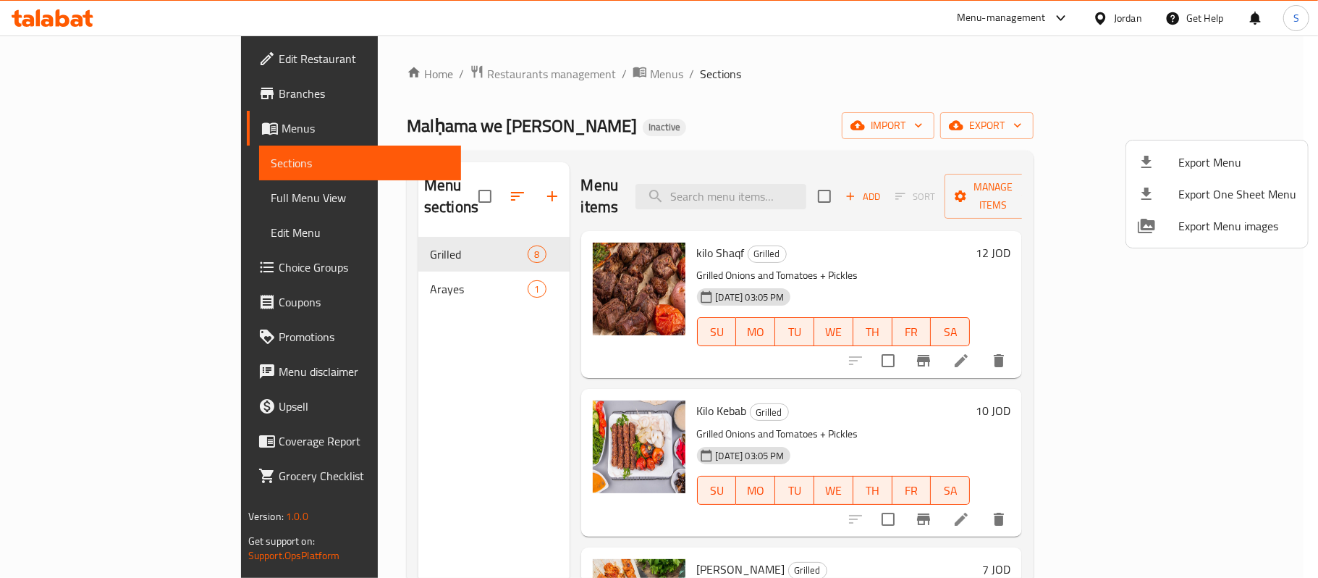
click at [1170, 149] on li "Export Menu" at bounding box center [1217, 162] width 182 height 32
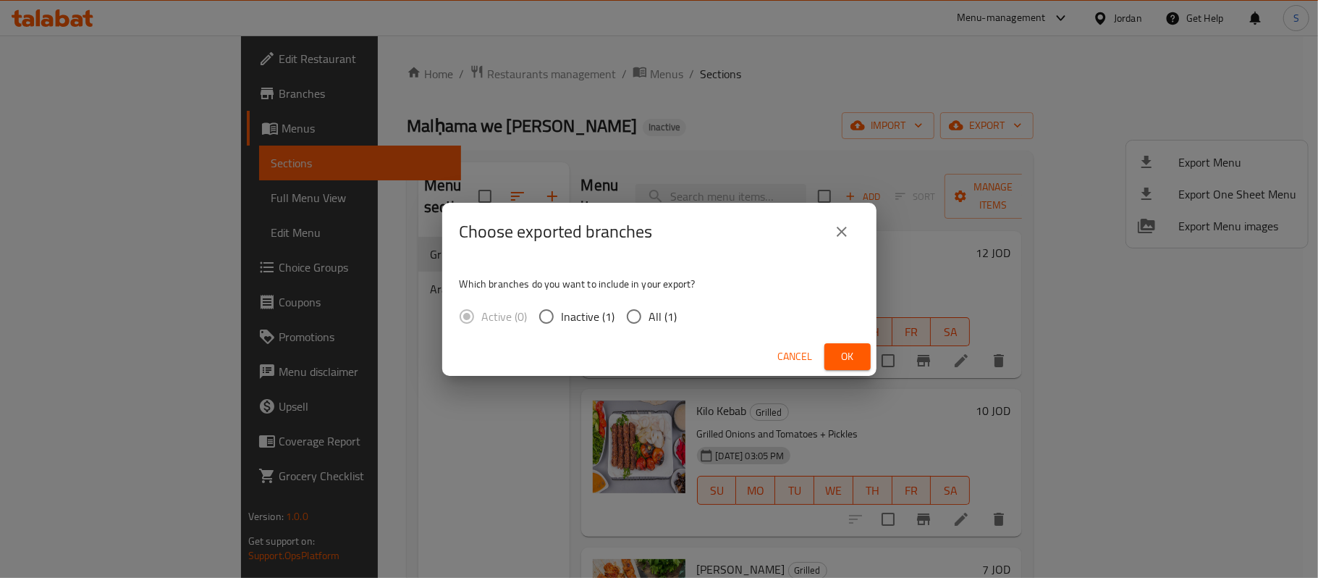
click at [669, 323] on span "All (1)" at bounding box center [663, 316] width 28 height 17
click at [649, 323] on input "All (1)" at bounding box center [634, 316] width 30 height 30
radio input "true"
click at [843, 348] on span "Ok" at bounding box center [847, 356] width 23 height 18
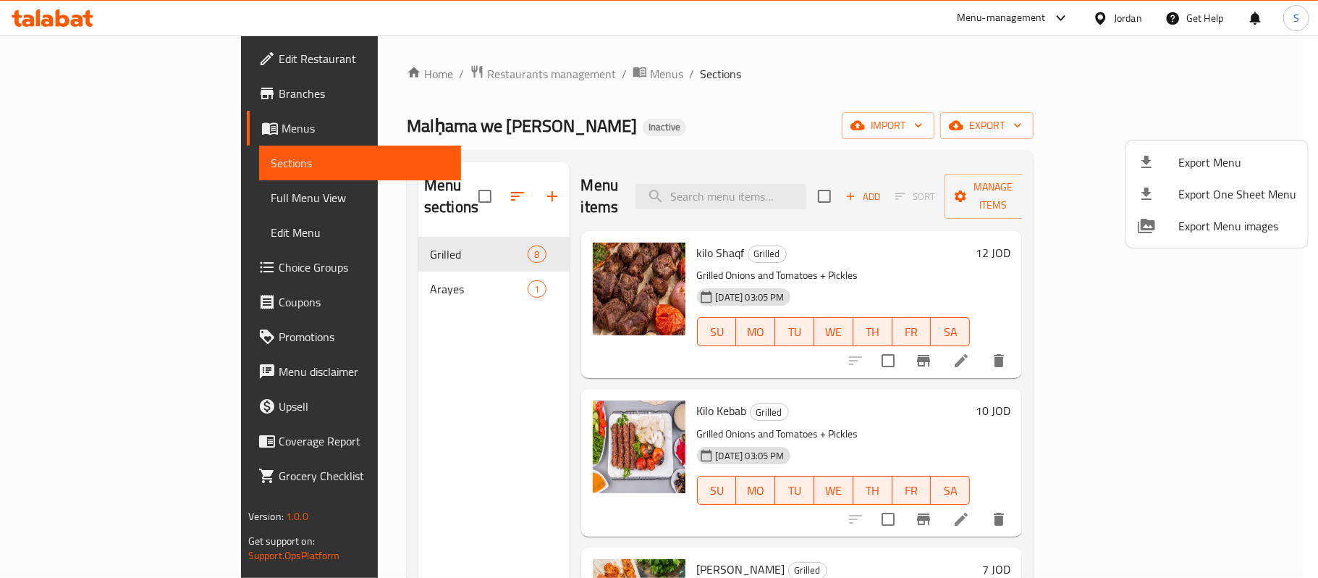
click at [889, 236] on div at bounding box center [659, 289] width 1318 height 578
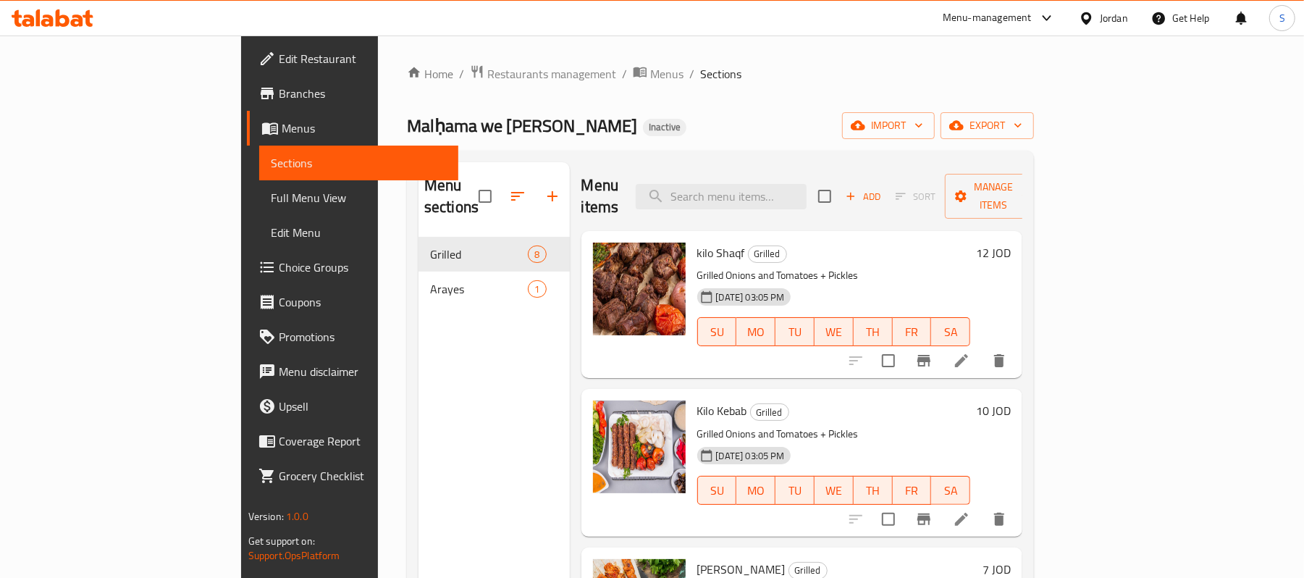
click at [1123, 14] on div "Jordan" at bounding box center [1113, 18] width 28 height 16
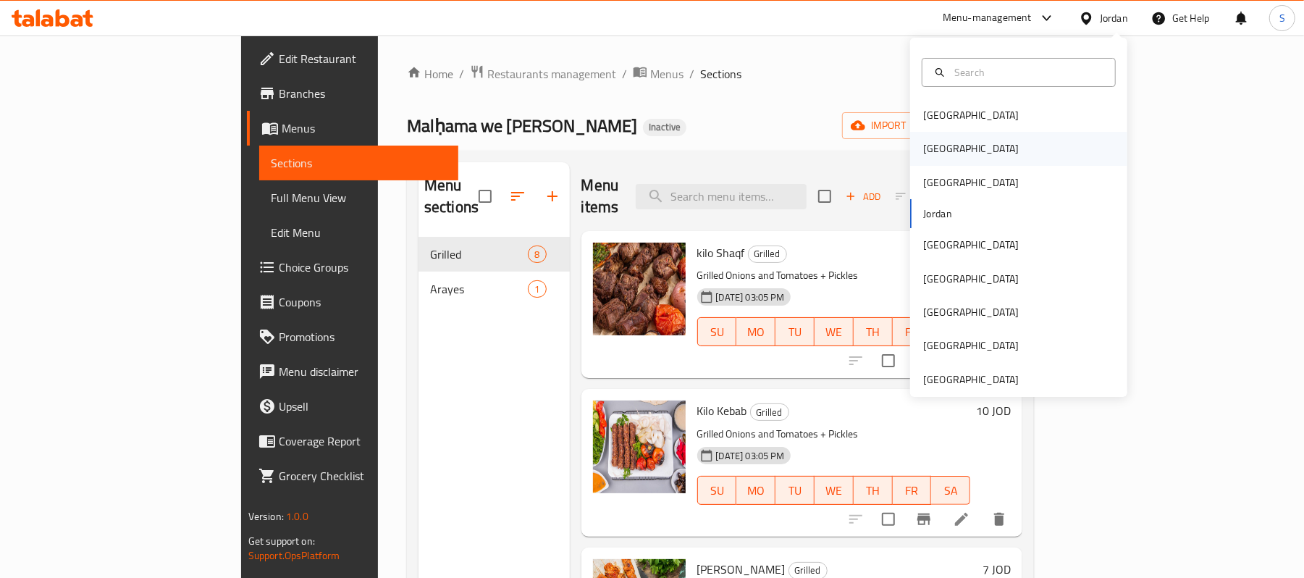
click at [977, 145] on div "[GEOGRAPHIC_DATA]" at bounding box center [1018, 148] width 217 height 33
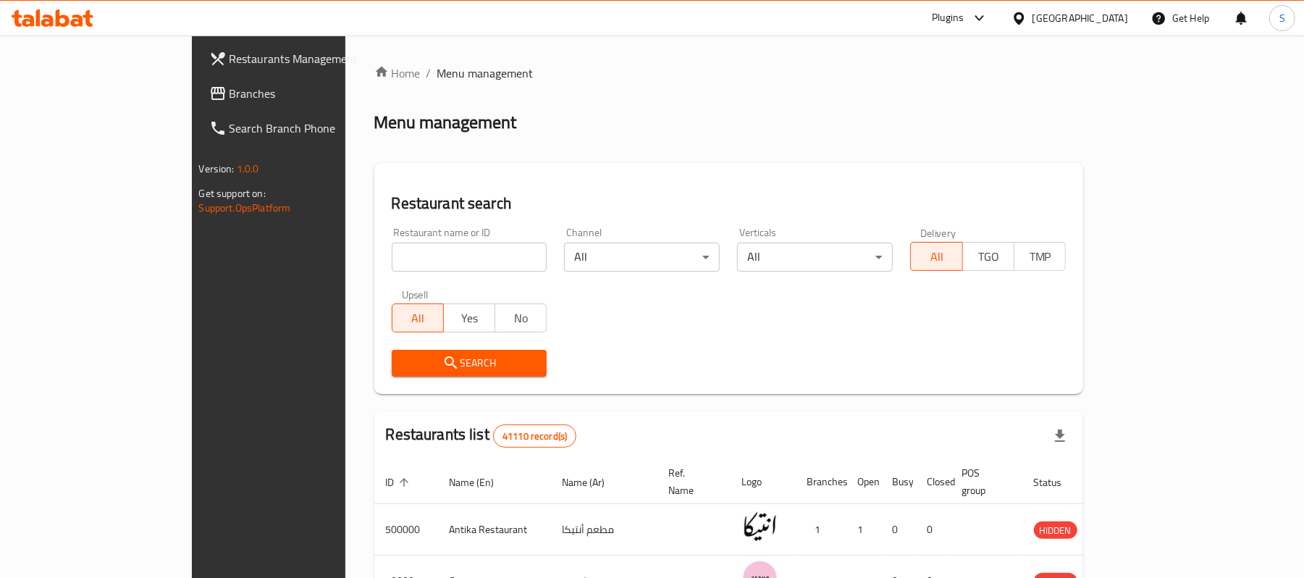
click at [229, 85] on span "Branches" at bounding box center [313, 93] width 169 height 17
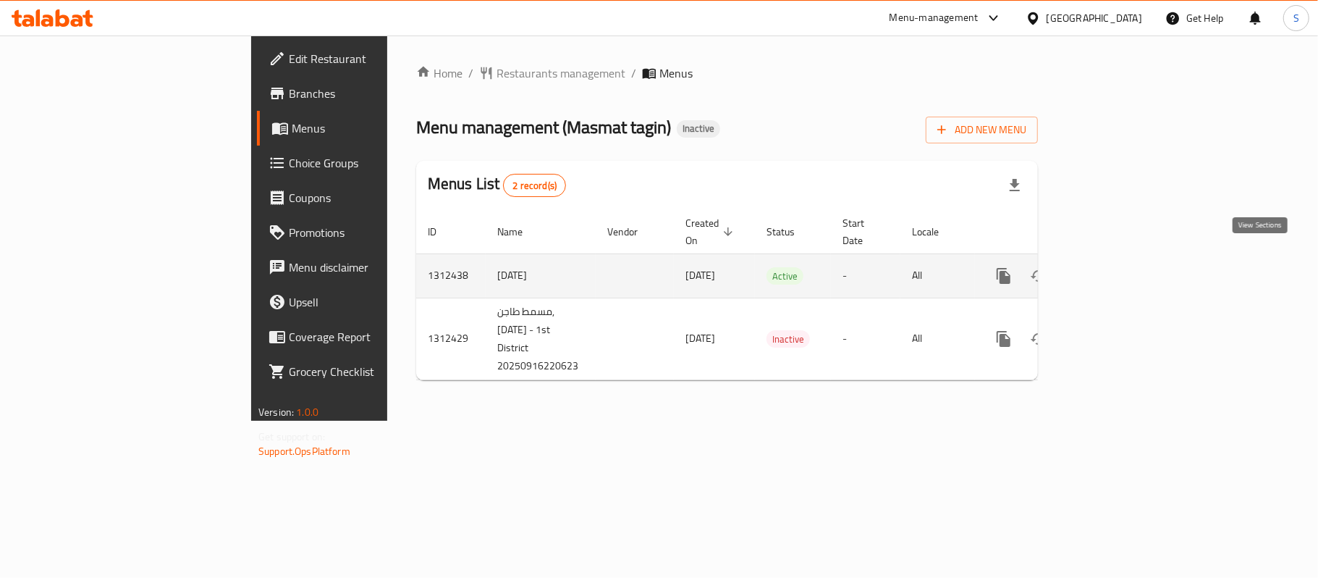
click at [1117, 267] on icon "enhanced table" at bounding box center [1107, 275] width 17 height 17
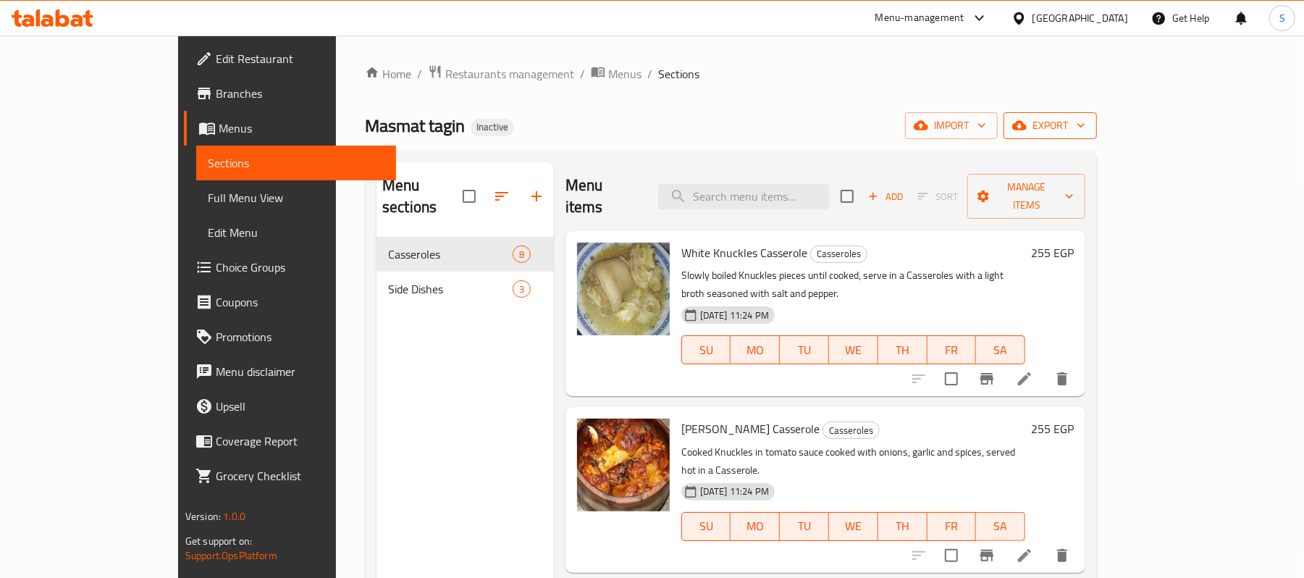
click at [1085, 126] on span "export" at bounding box center [1050, 126] width 70 height 18
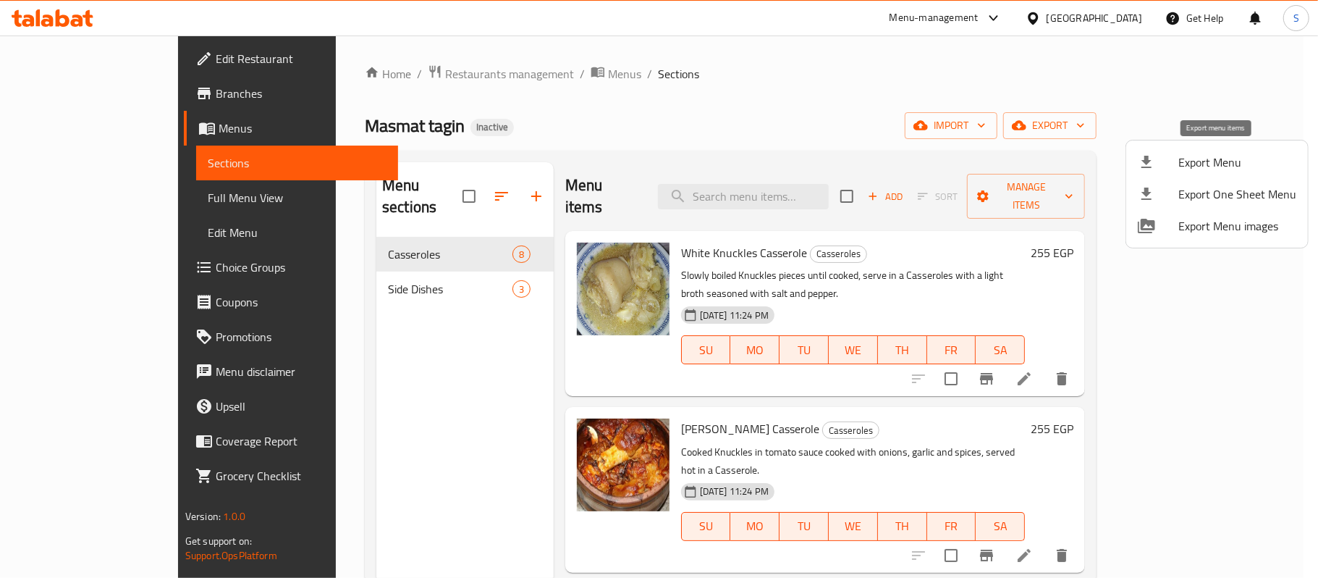
click at [1184, 154] on span "Export Menu" at bounding box center [1237, 161] width 118 height 17
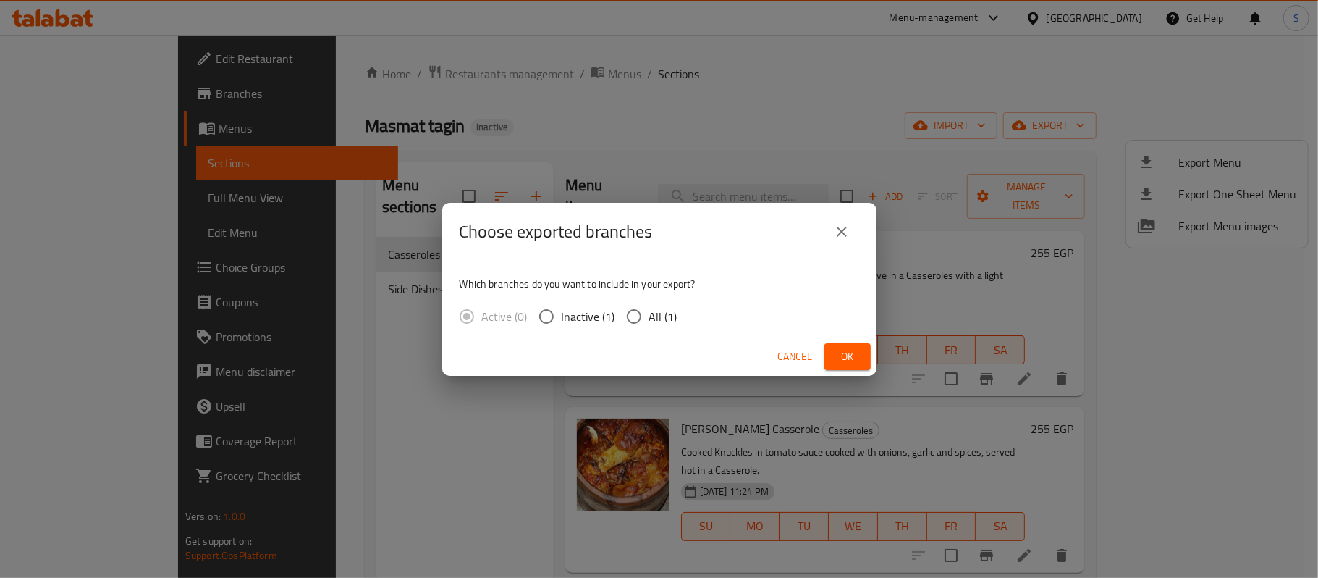
click at [623, 313] on input "All (1)" at bounding box center [634, 316] width 30 height 30
radio input "true"
click at [826, 351] on button "Ok" at bounding box center [847, 356] width 46 height 27
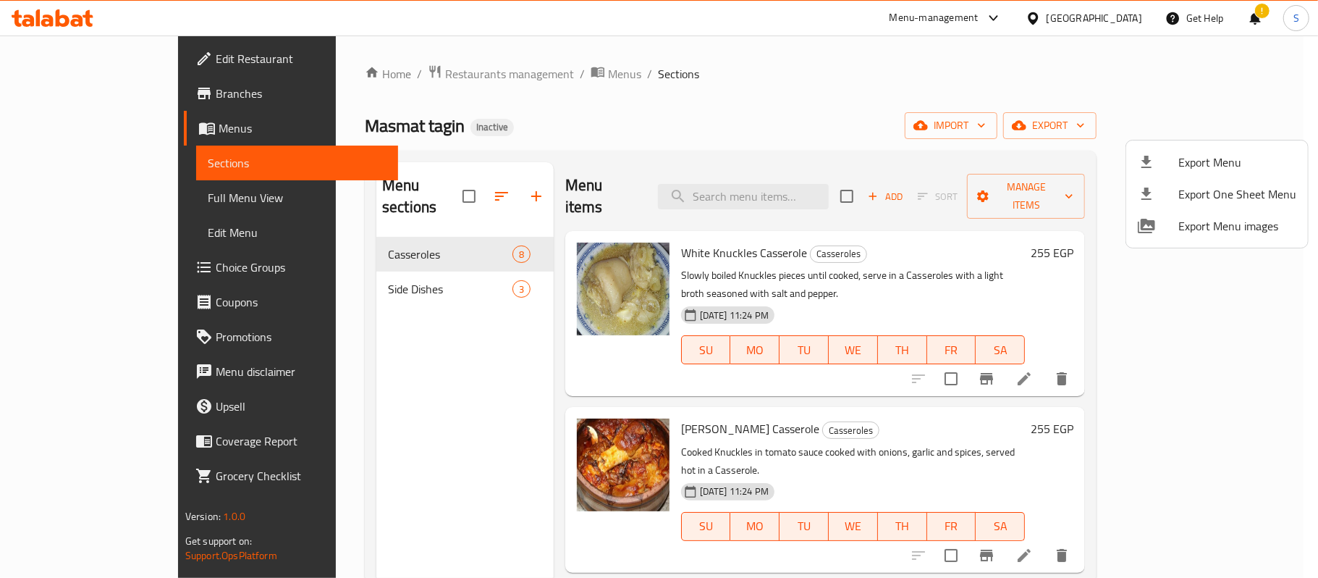
click at [1138, 25] on div at bounding box center [659, 289] width 1318 height 578
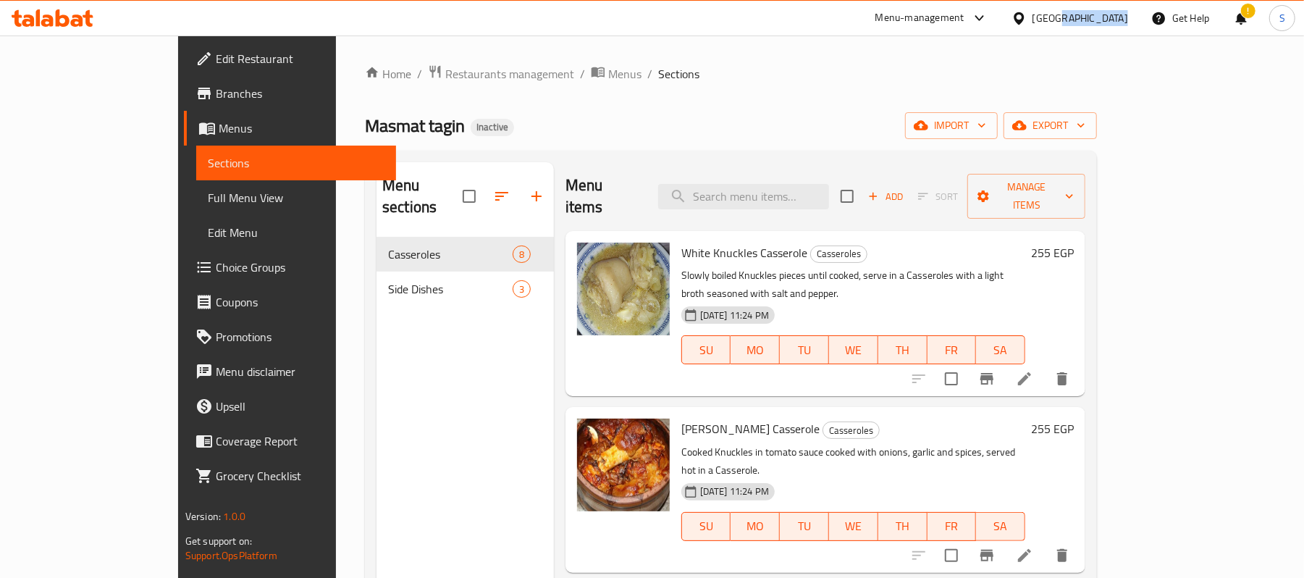
click at [1138, 23] on div "[GEOGRAPHIC_DATA]" at bounding box center [1070, 18] width 140 height 35
click at [1131, 16] on div "[GEOGRAPHIC_DATA]" at bounding box center [1070, 18] width 140 height 35
click at [1113, 14] on div "[GEOGRAPHIC_DATA]" at bounding box center [1080, 18] width 96 height 16
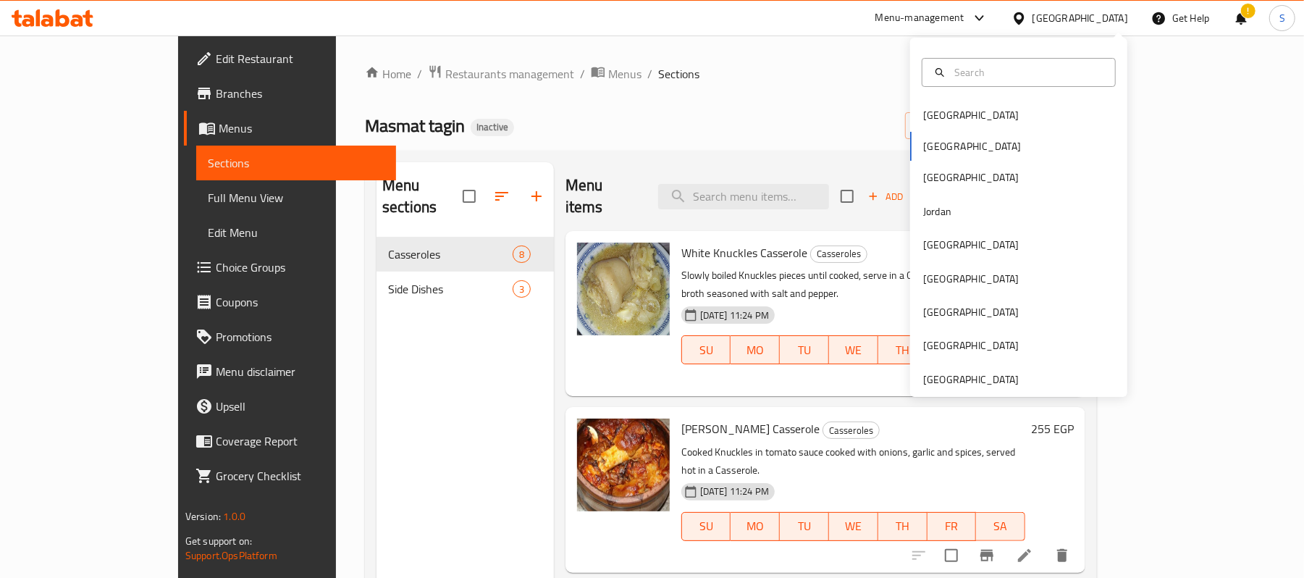
click at [963, 389] on div "Bahrain Egypt Iraq Jordan Kuwait Oman Qatar Saudi Arabia United Arab Emirates" at bounding box center [1018, 217] width 217 height 359
click at [947, 378] on div "[GEOGRAPHIC_DATA]" at bounding box center [971, 379] width 96 height 16
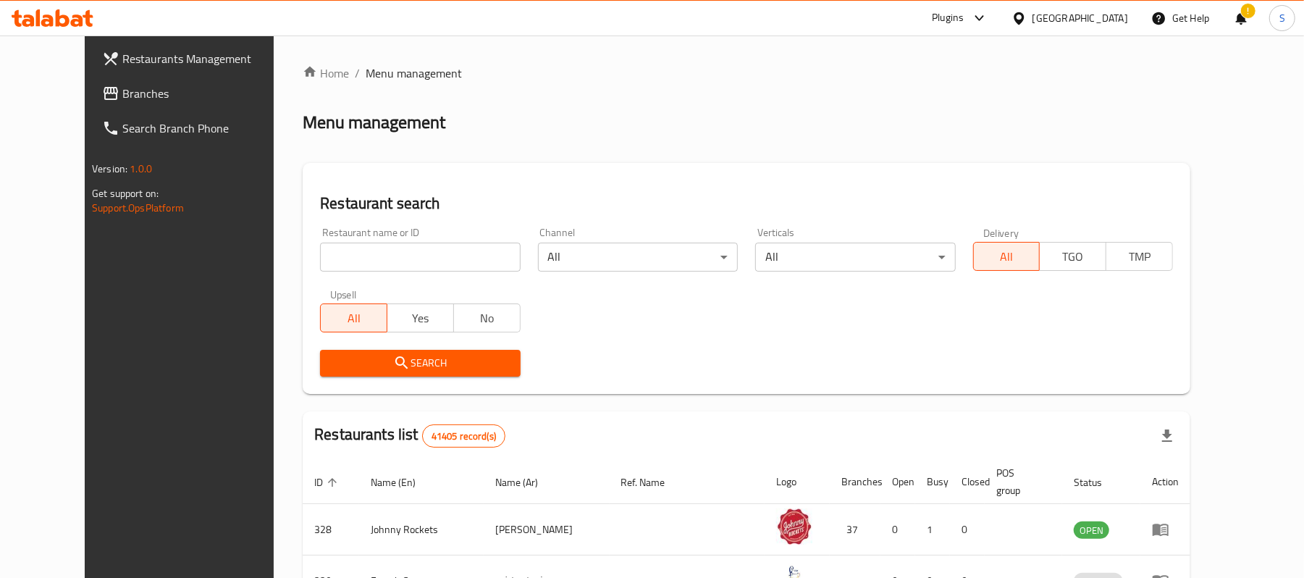
click at [122, 88] on span "Branches" at bounding box center [206, 93] width 169 height 17
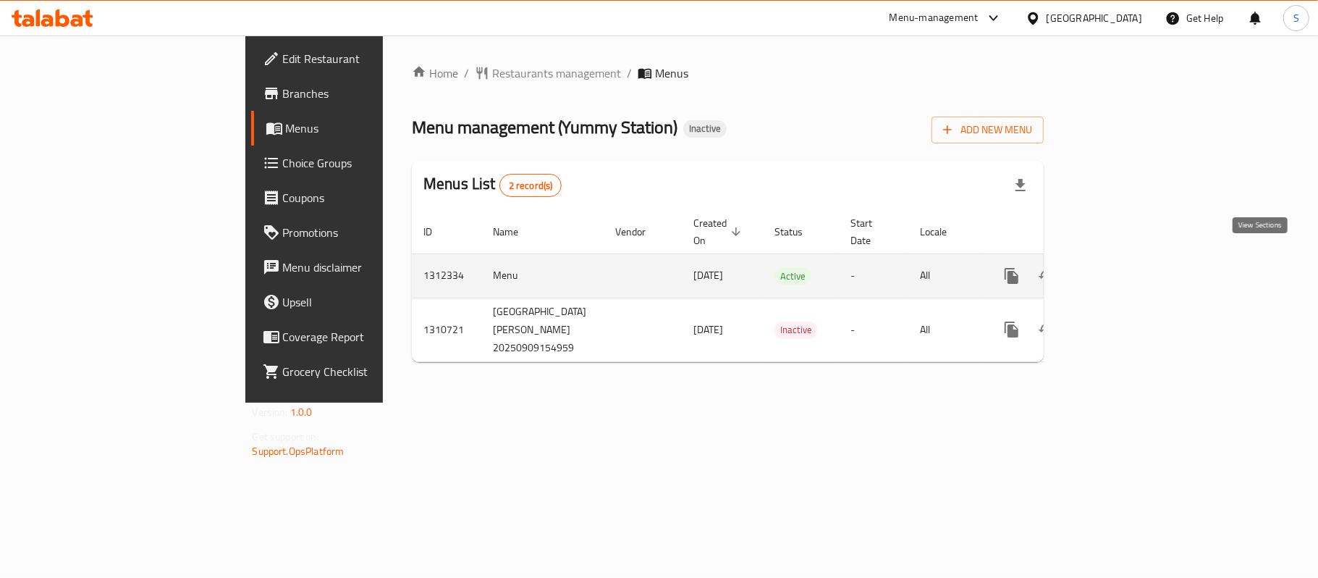
click at [1125, 267] on icon "enhanced table" at bounding box center [1115, 275] width 17 height 17
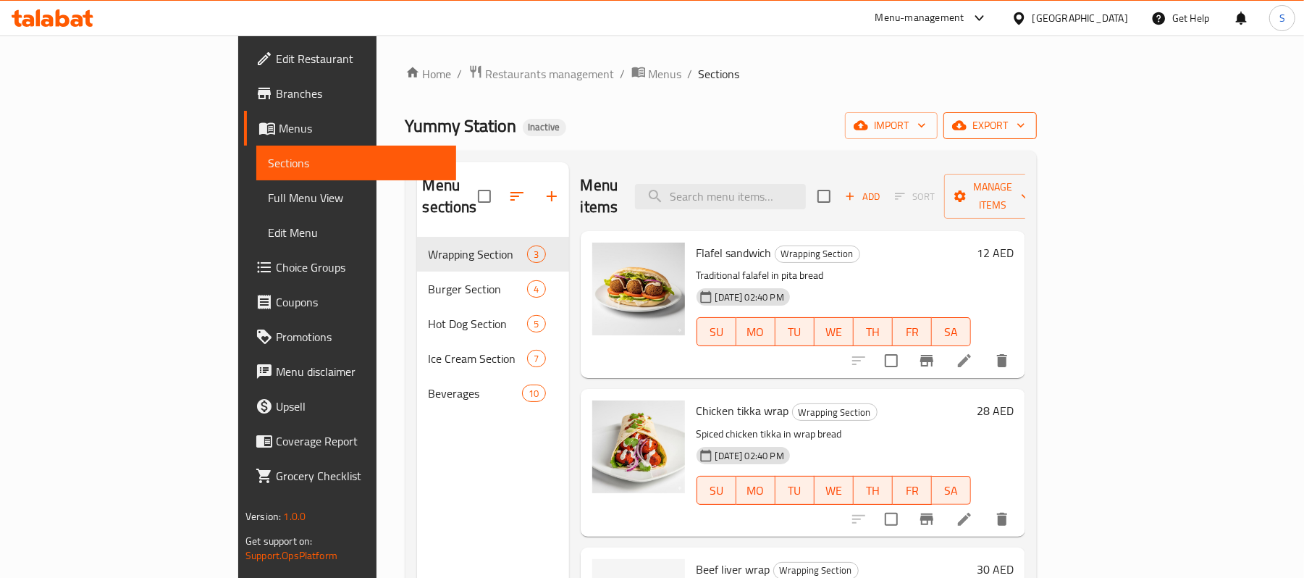
click at [1025, 119] on span "export" at bounding box center [990, 126] width 70 height 18
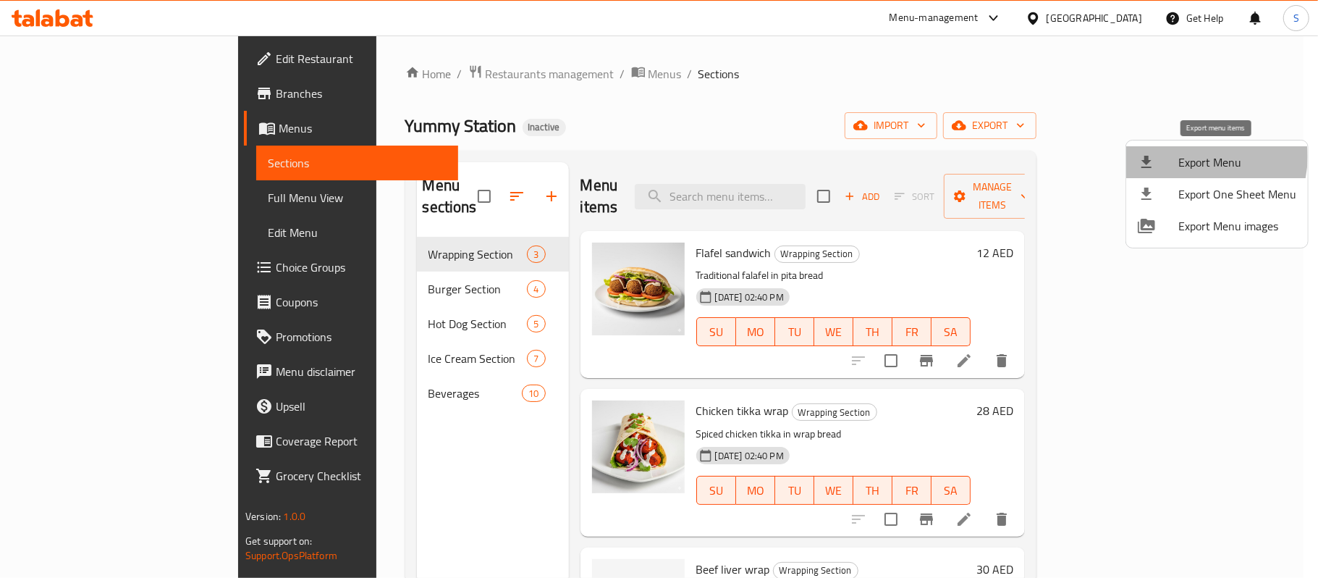
click at [1203, 157] on span "Export Menu" at bounding box center [1237, 161] width 118 height 17
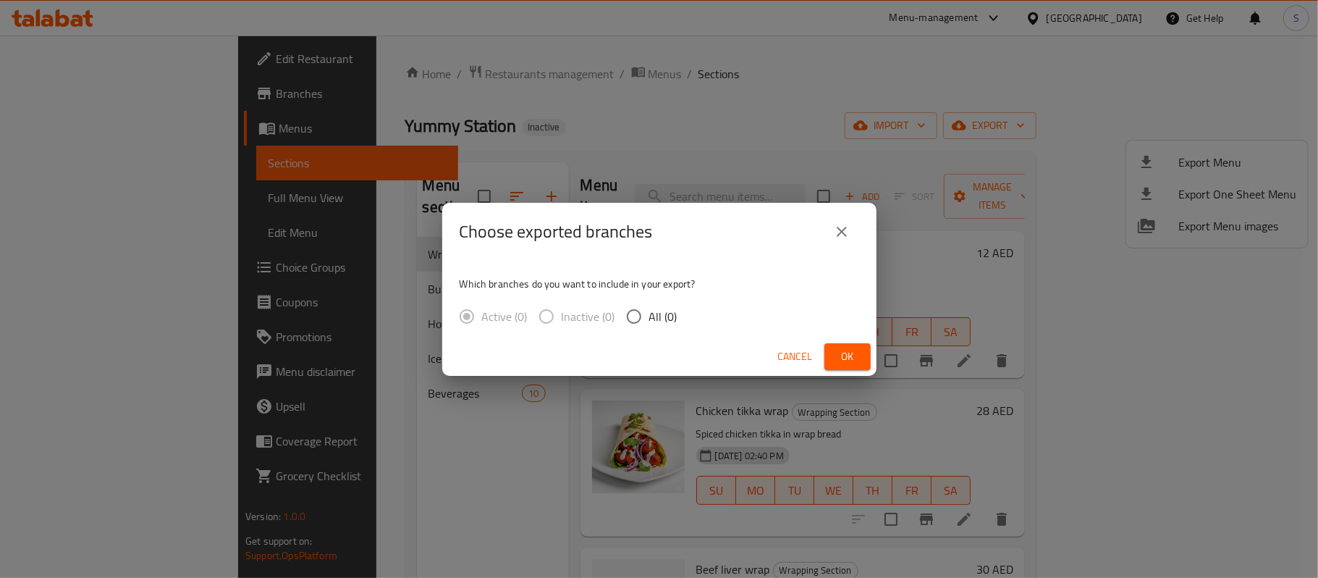
click at [654, 329] on label "All (0)" at bounding box center [648, 316] width 59 height 30
click at [649, 329] on input "All (0)" at bounding box center [634, 316] width 30 height 30
radio input "true"
click at [854, 355] on span "Ok" at bounding box center [847, 356] width 23 height 18
click at [837, 340] on div "Cancel Ok" at bounding box center [659, 356] width 434 height 38
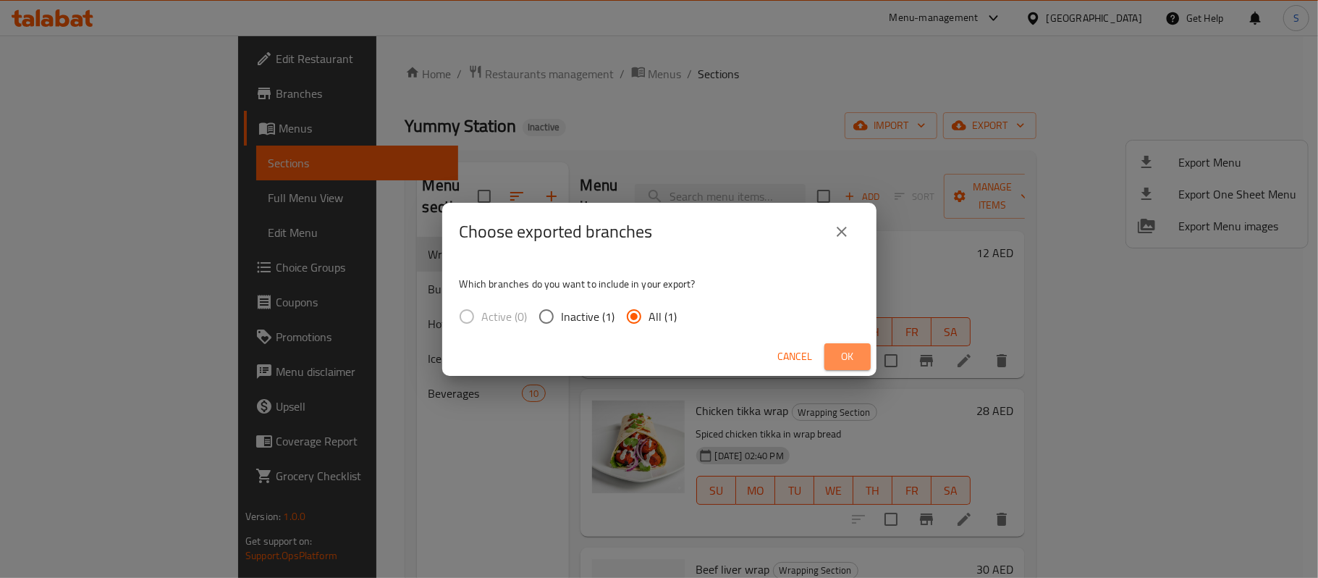
click at [849, 347] on span "Ok" at bounding box center [847, 356] width 23 height 18
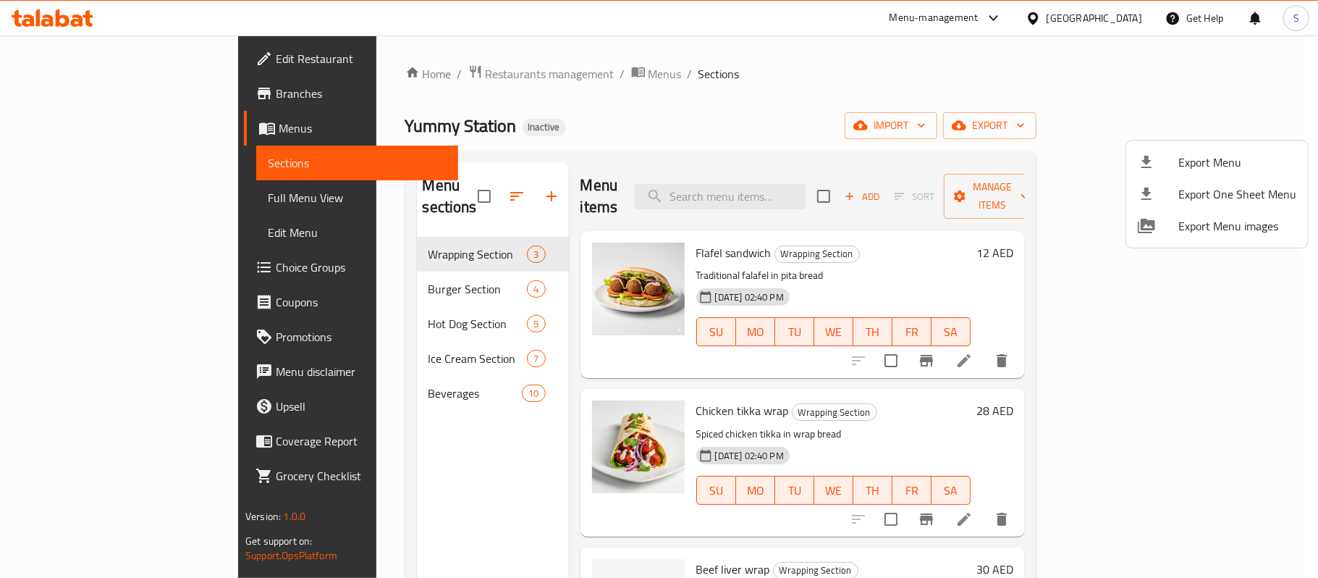
click at [385, 67] on div at bounding box center [659, 289] width 1318 height 578
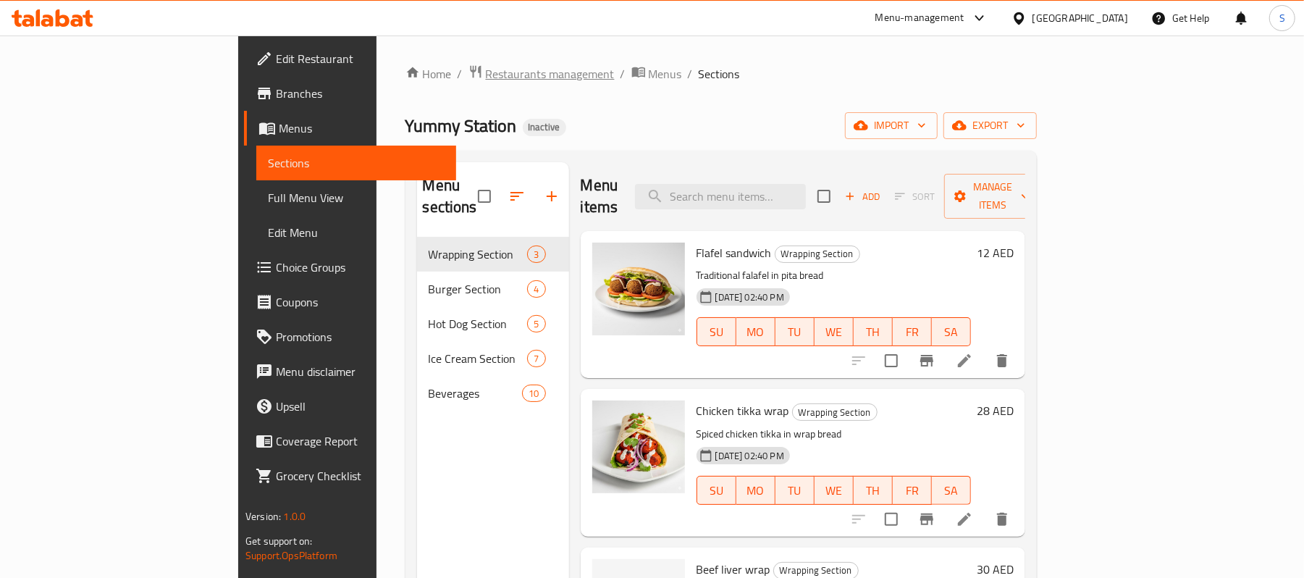
click at [486, 69] on span "Restaurants management" at bounding box center [550, 73] width 129 height 17
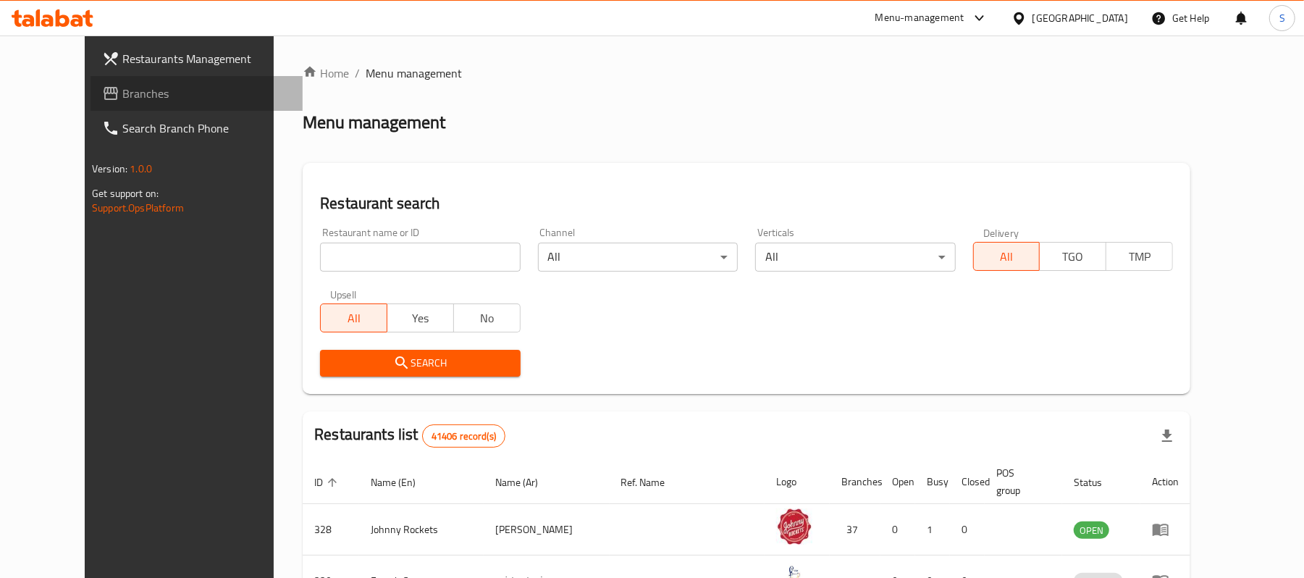
click at [122, 101] on span "Branches" at bounding box center [206, 93] width 169 height 17
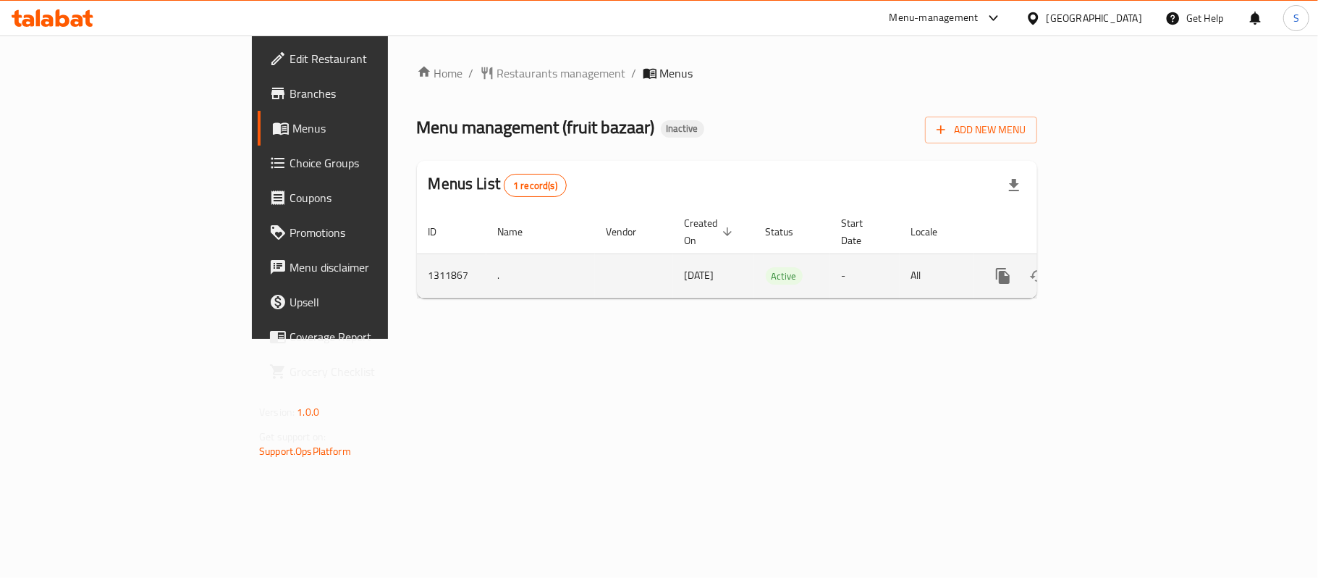
click at [1116, 267] on icon "enhanced table" at bounding box center [1107, 275] width 17 height 17
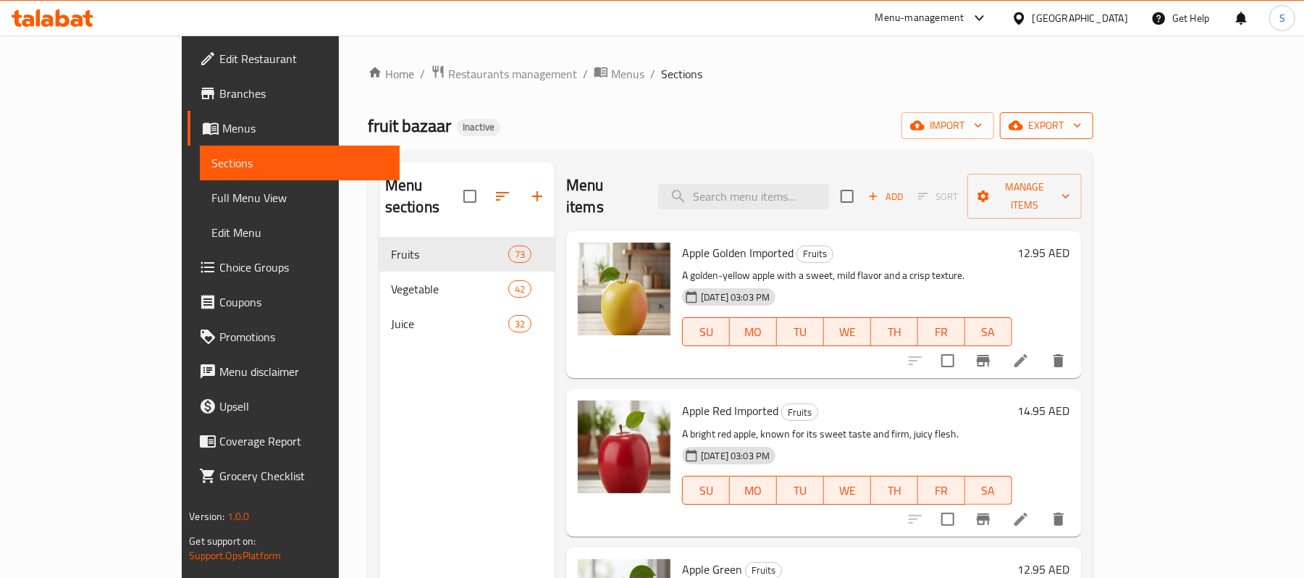
click at [1081, 123] on span "export" at bounding box center [1046, 126] width 70 height 18
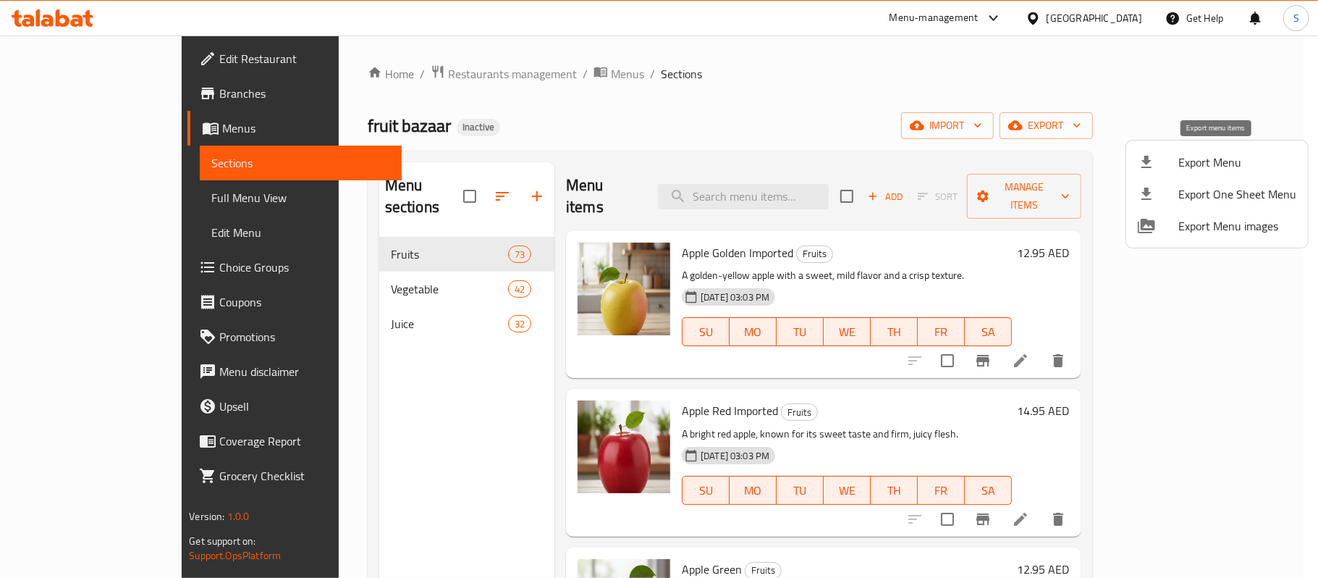
click at [1165, 154] on div at bounding box center [1158, 161] width 41 height 17
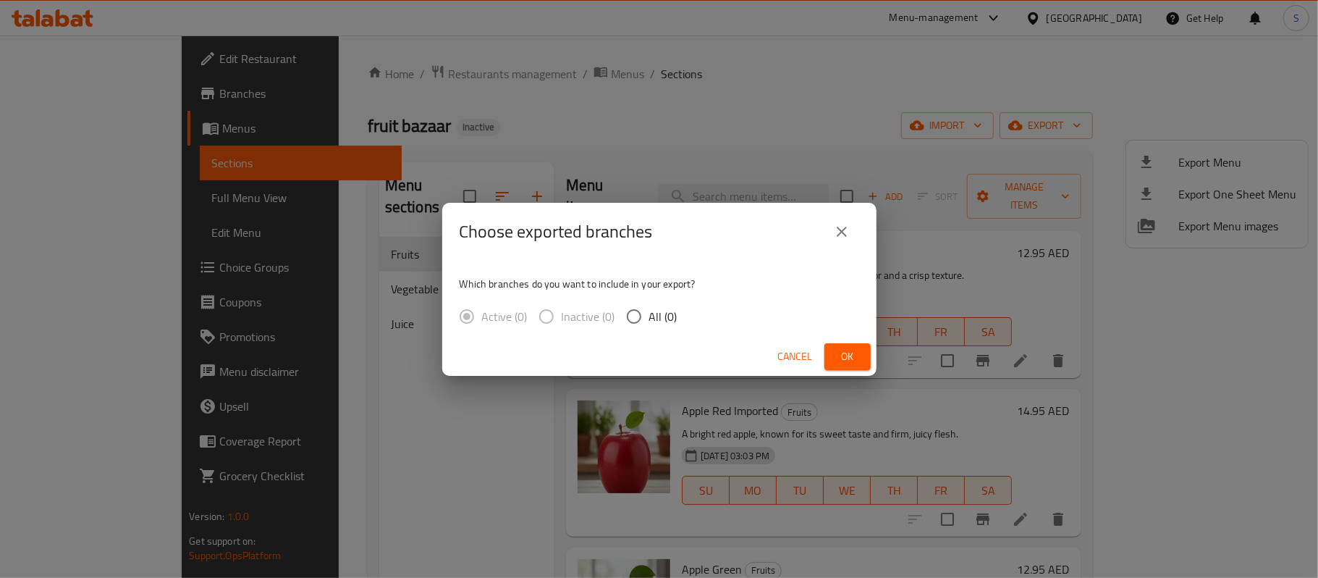
click at [659, 313] on span "All (0)" at bounding box center [663, 316] width 28 height 17
click at [649, 313] on input "All (0)" at bounding box center [634, 316] width 30 height 30
radio input "true"
click at [841, 354] on span "Ok" at bounding box center [847, 356] width 23 height 18
click at [850, 349] on span "Ok" at bounding box center [847, 356] width 23 height 18
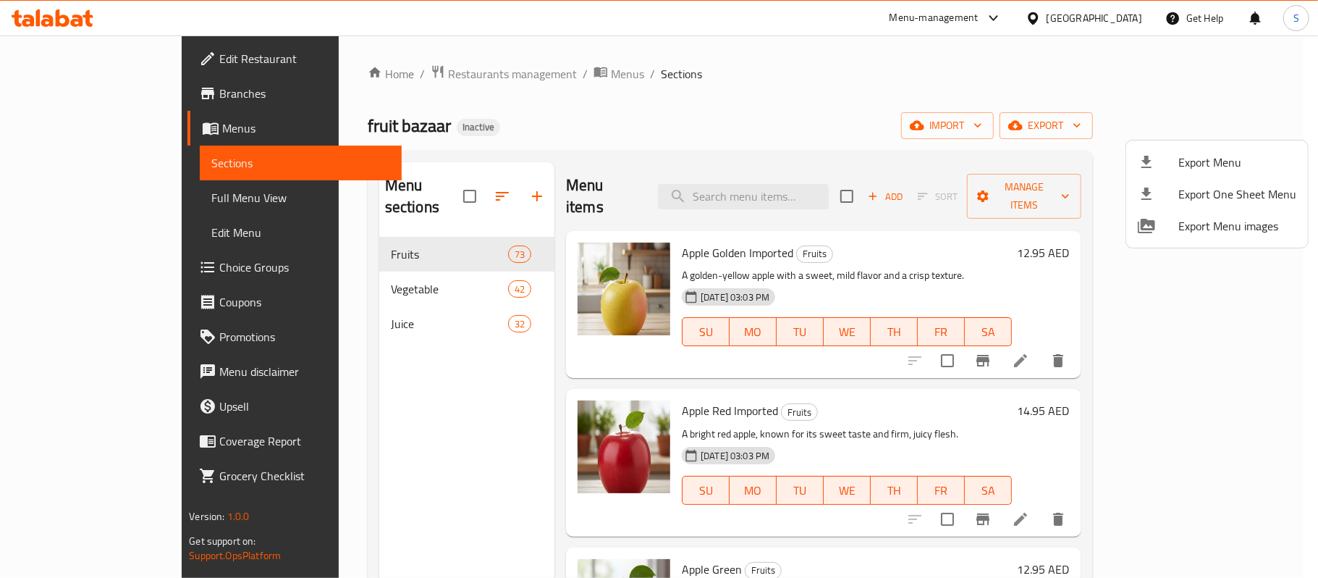
click at [1089, 21] on div at bounding box center [659, 289] width 1318 height 578
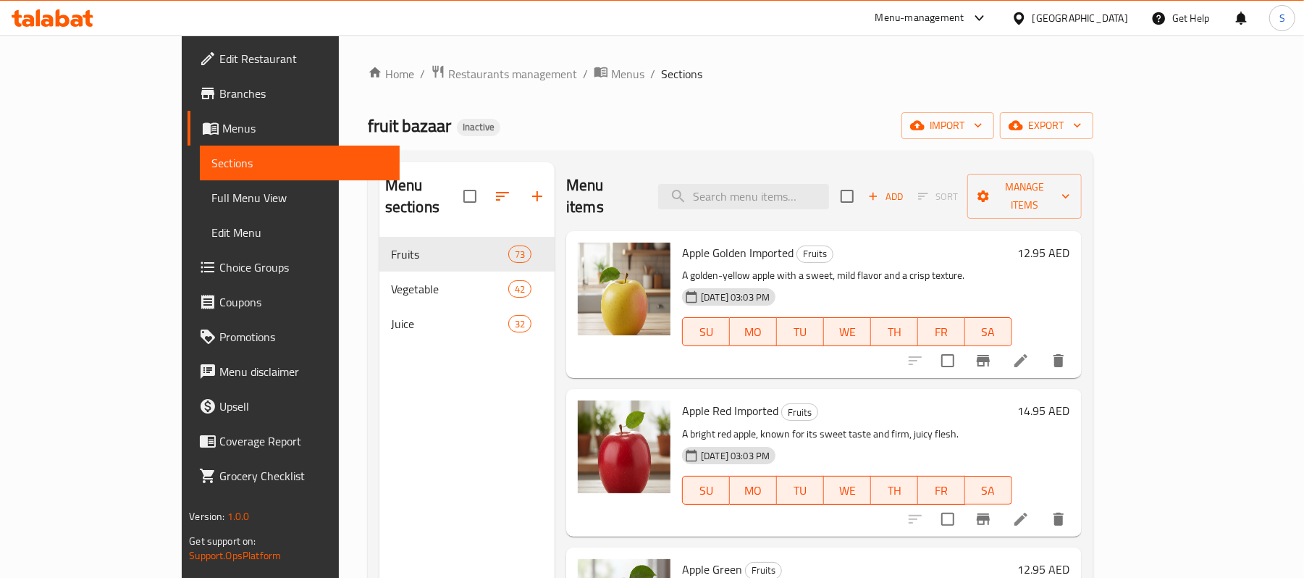
click at [1086, 20] on div "[GEOGRAPHIC_DATA]" at bounding box center [1080, 18] width 96 height 16
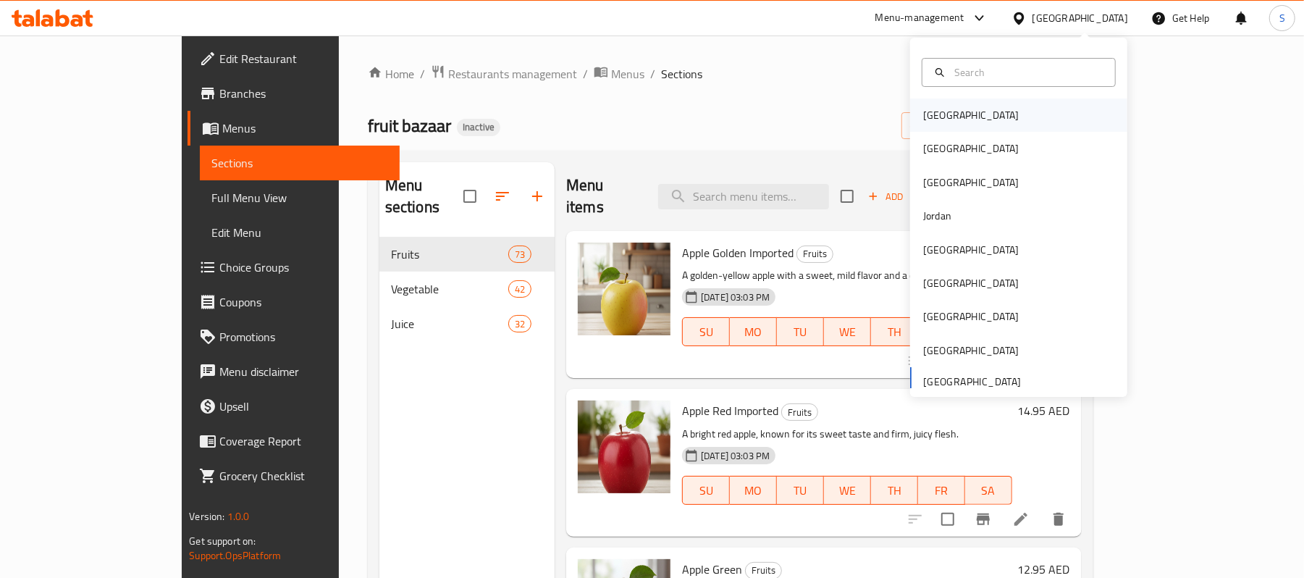
click at [964, 114] on div "Bahrain" at bounding box center [1018, 114] width 217 height 33
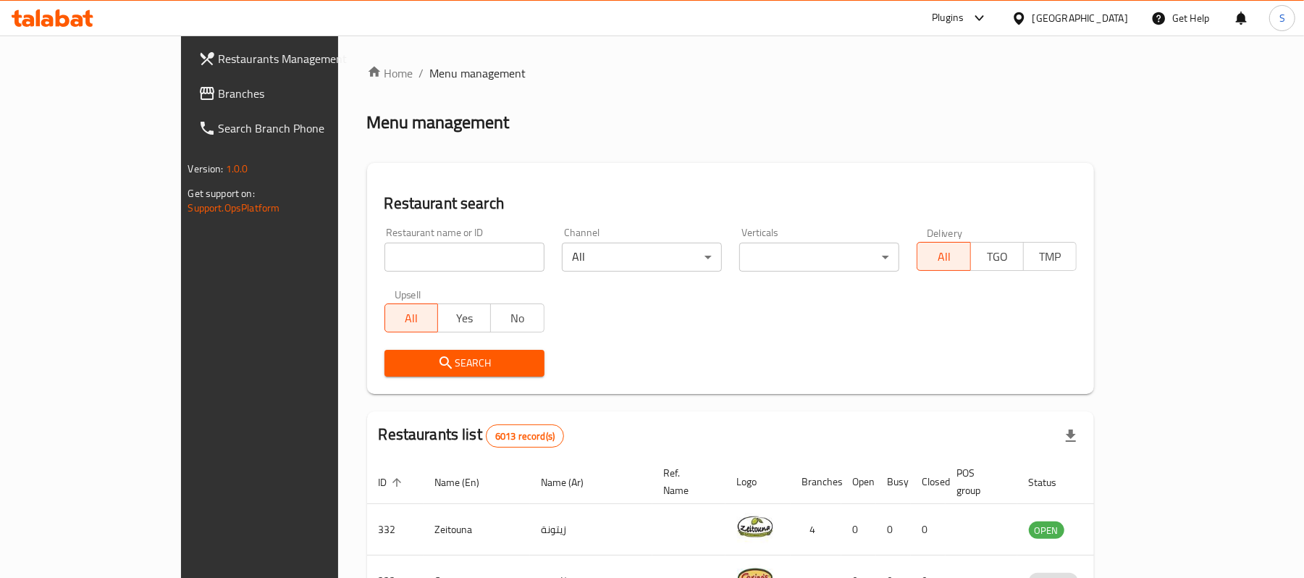
click at [219, 85] on span "Branches" at bounding box center [303, 93] width 169 height 17
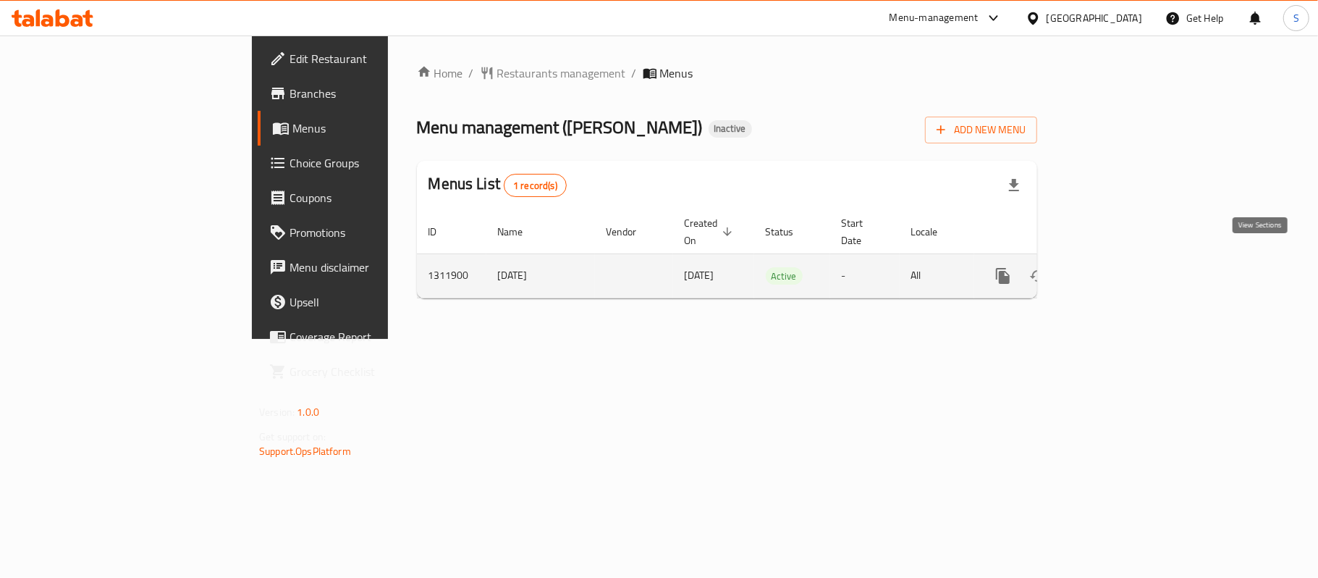
click at [1125, 258] on link "enhanced table" at bounding box center [1107, 275] width 35 height 35
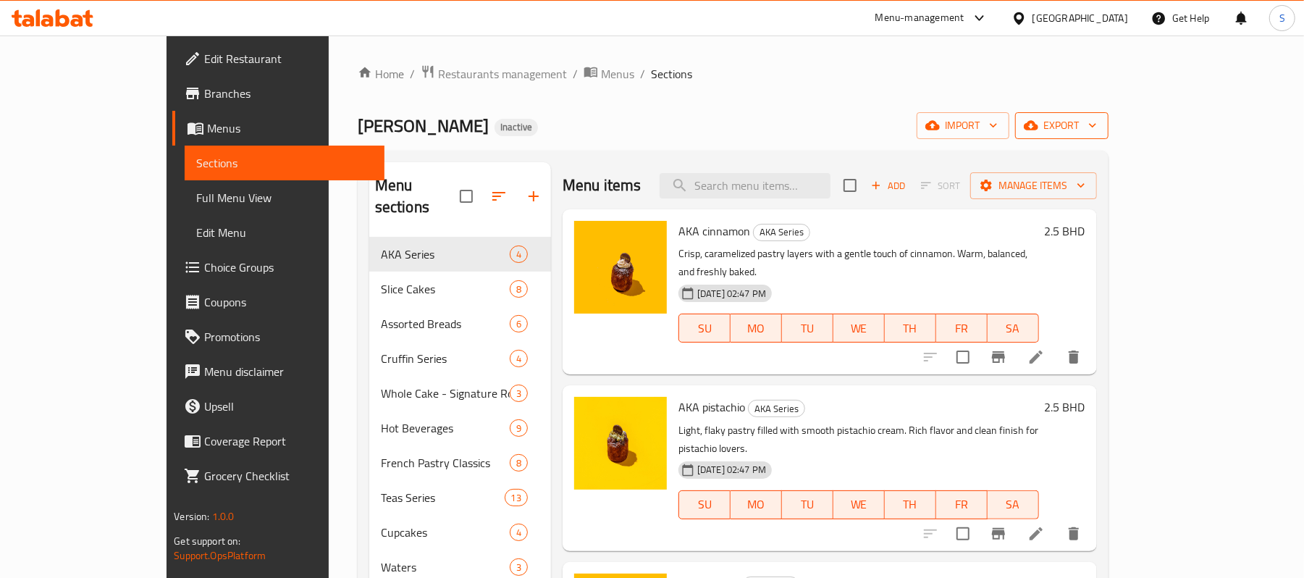
click at [1097, 124] on span "export" at bounding box center [1061, 126] width 70 height 18
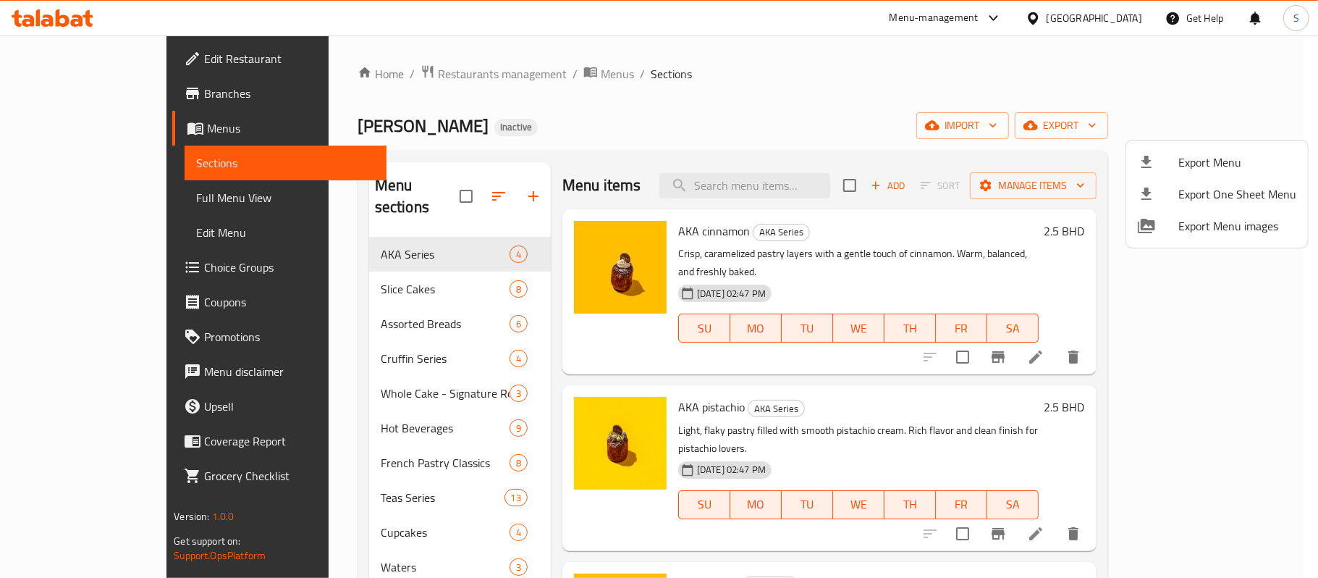
click at [1205, 140] on ul "Export Menu Export One Sheet Menu Export Menu images" at bounding box center [1217, 193] width 182 height 107
click at [1202, 163] on span "Export Menu" at bounding box center [1237, 161] width 118 height 17
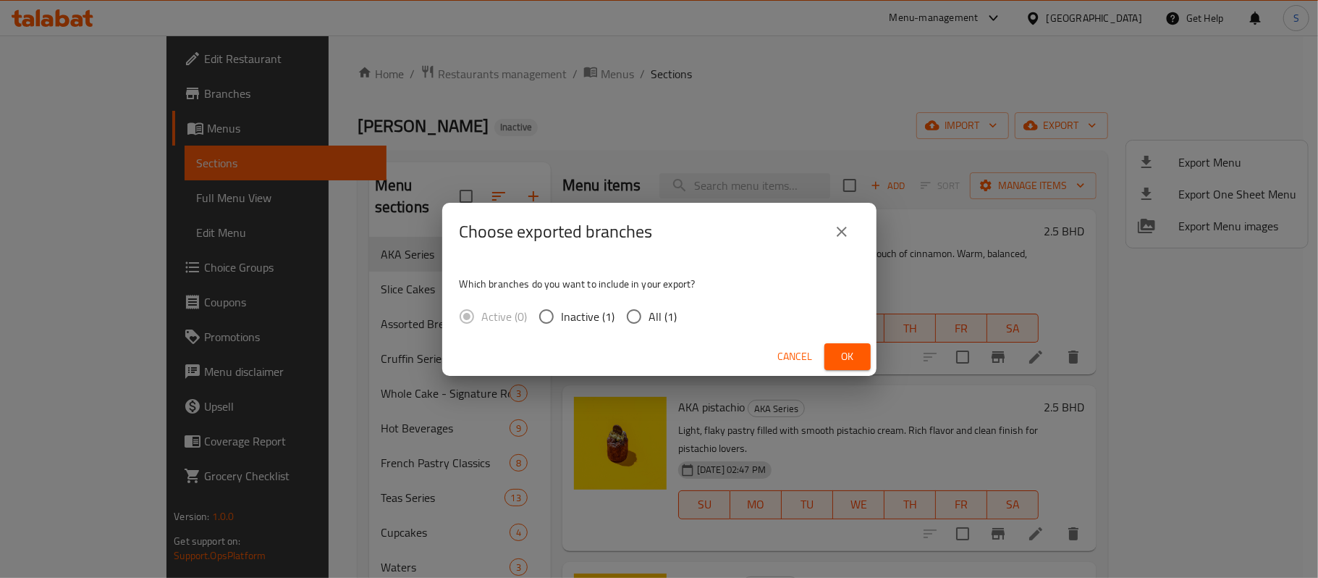
click at [664, 310] on span "All (1)" at bounding box center [663, 316] width 28 height 17
click at [649, 310] on input "All (1)" at bounding box center [634, 316] width 30 height 30
radio input "true"
click at [847, 345] on button "Ok" at bounding box center [847, 356] width 46 height 27
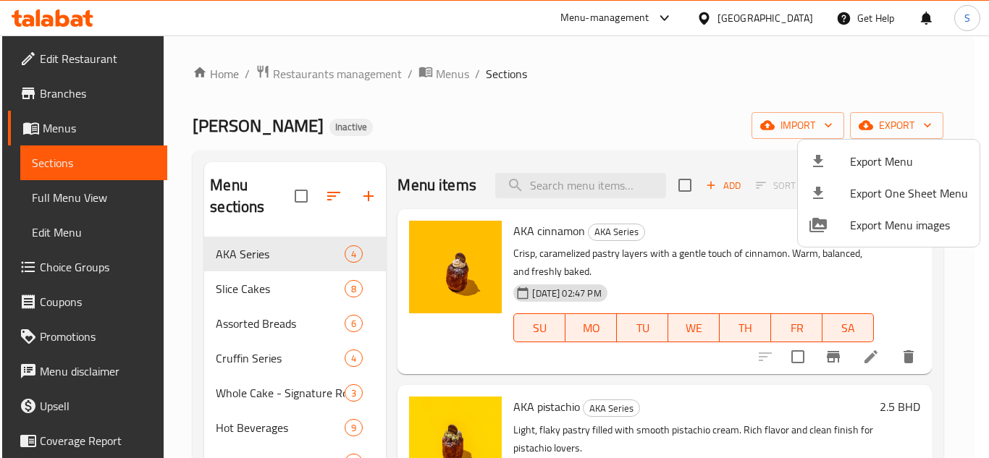
drag, startPoint x: 436, startPoint y: 312, endPoint x: 449, endPoint y: 338, distance: 28.8
click at [436, 312] on div at bounding box center [494, 229] width 989 height 458
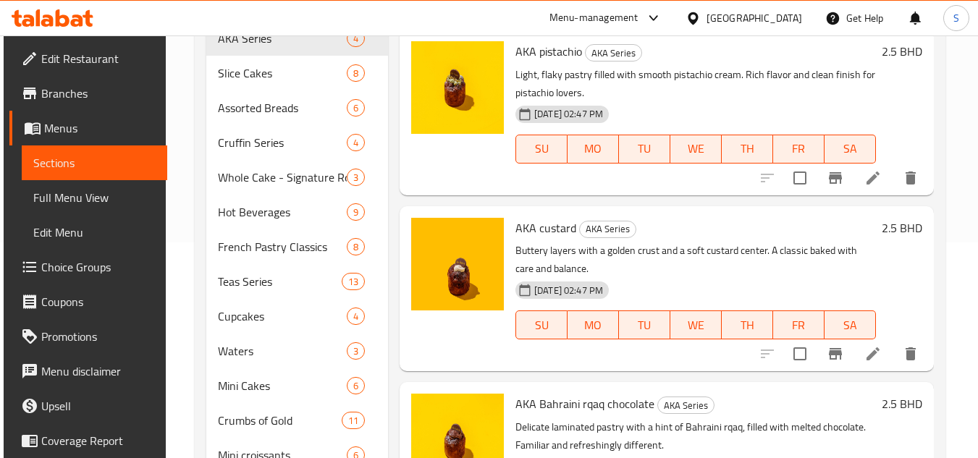
scroll to position [346, 0]
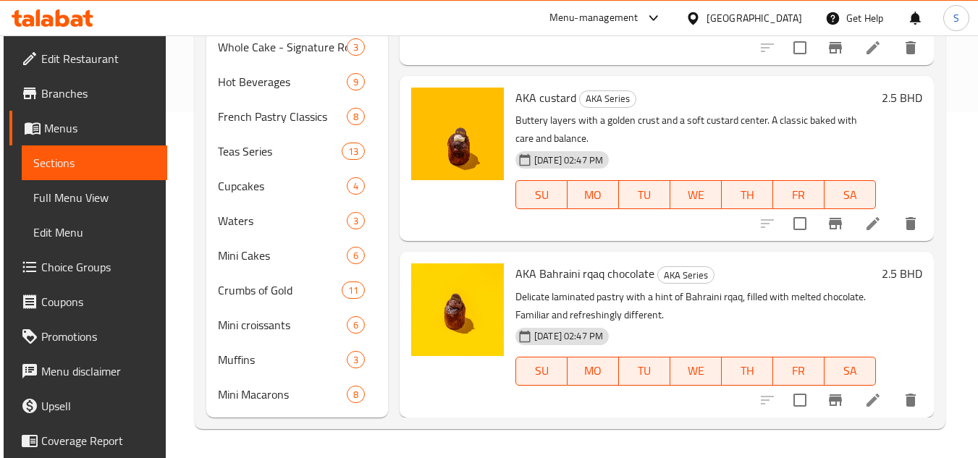
click at [784, 16] on div "Bahrain" at bounding box center [754, 18] width 96 height 16
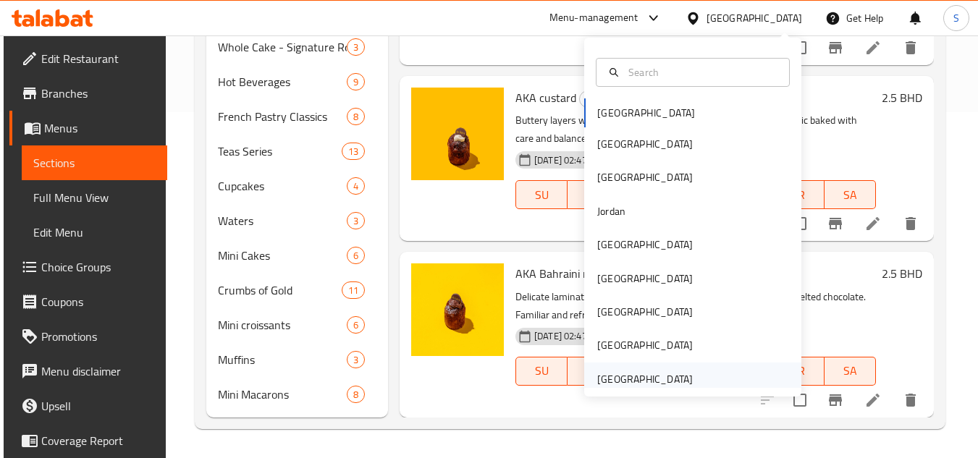
click at [597, 380] on div "[GEOGRAPHIC_DATA]" at bounding box center [645, 379] width 96 height 16
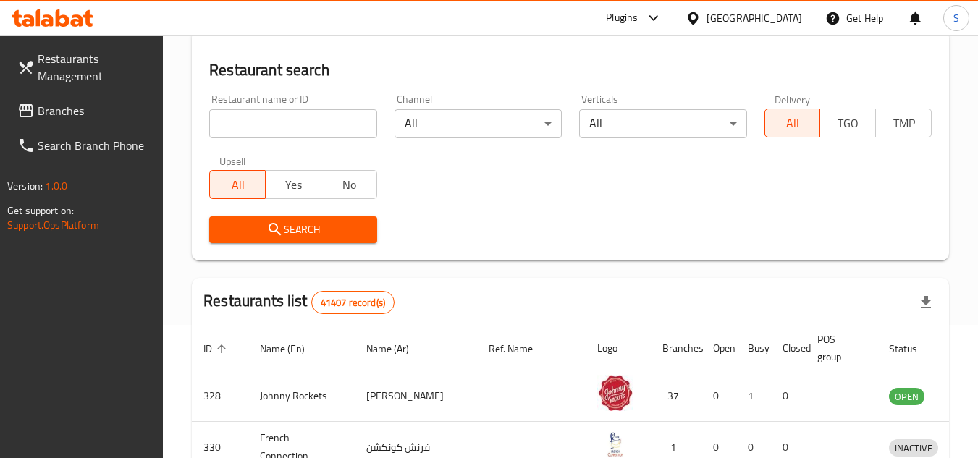
scroll to position [346, 0]
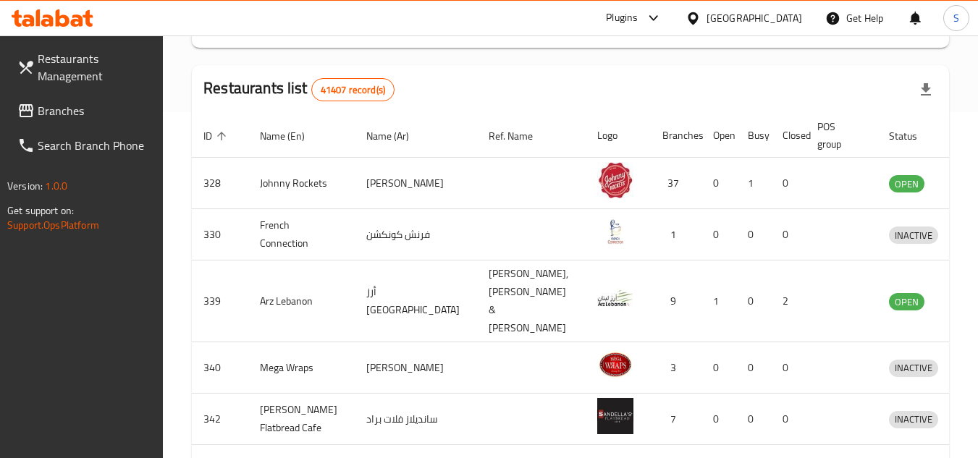
click at [77, 107] on span "Branches" at bounding box center [95, 110] width 114 height 17
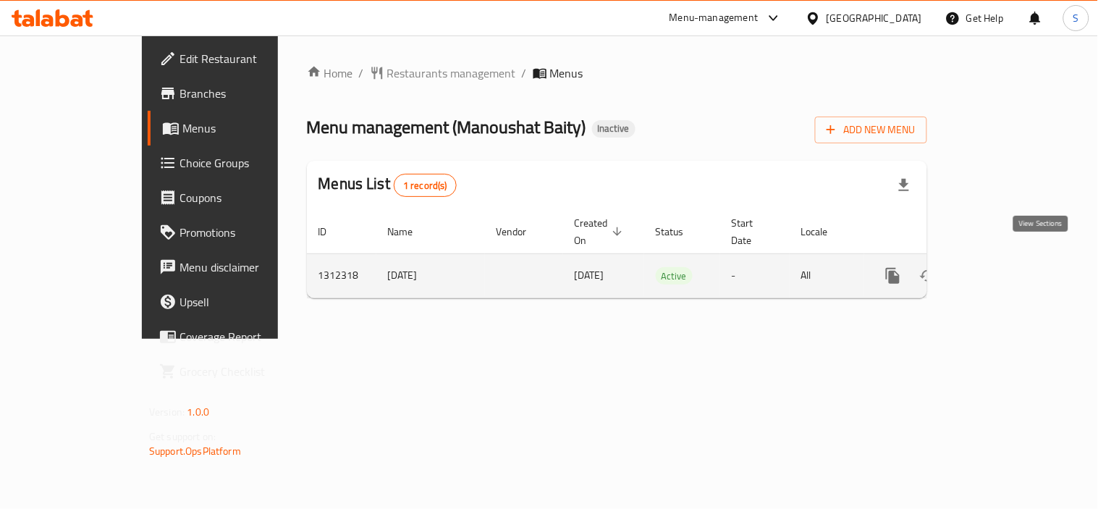
click at [1006, 267] on icon "enhanced table" at bounding box center [997, 275] width 17 height 17
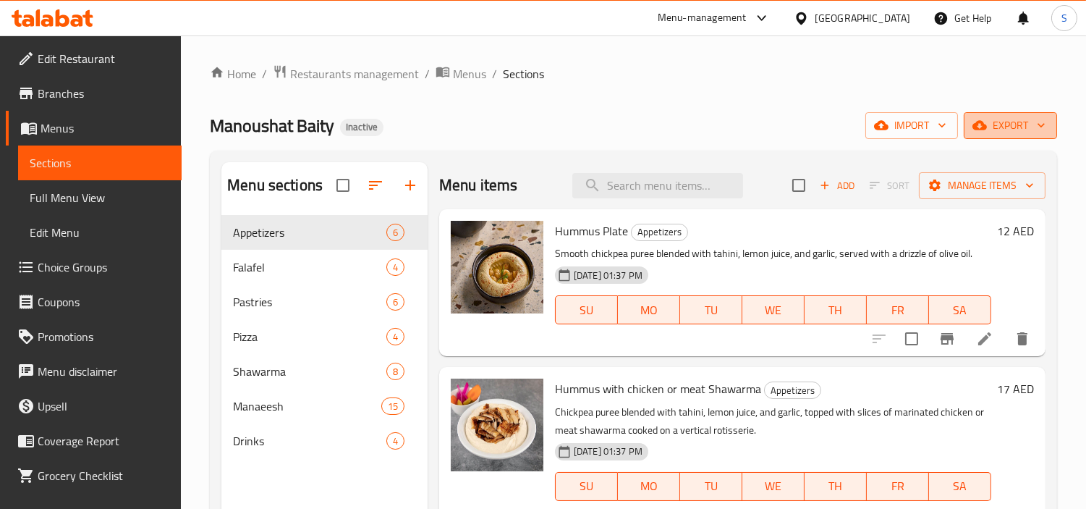
click at [1006, 133] on span "export" at bounding box center [1011, 126] width 70 height 18
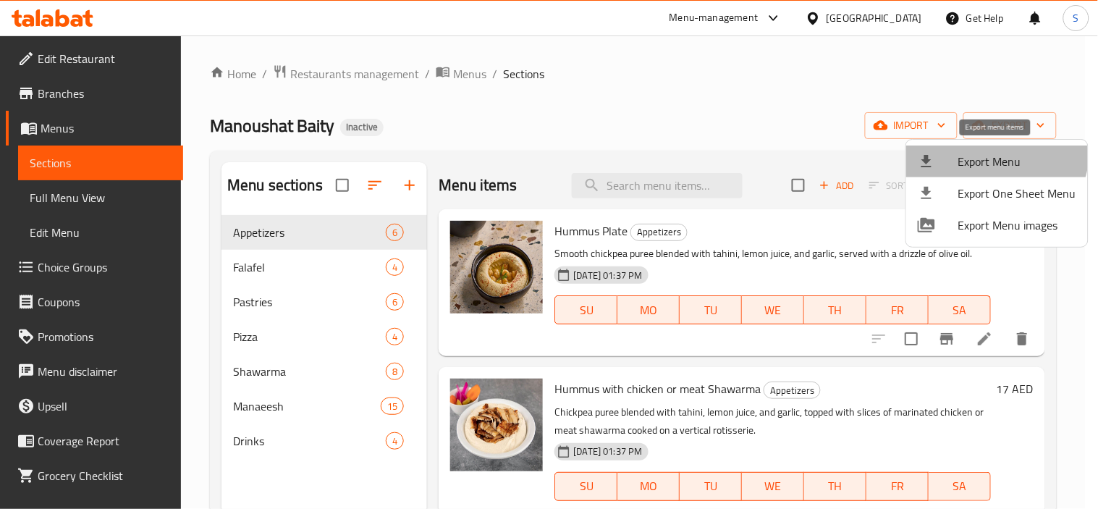
click at [984, 148] on li "Export Menu" at bounding box center [997, 161] width 182 height 32
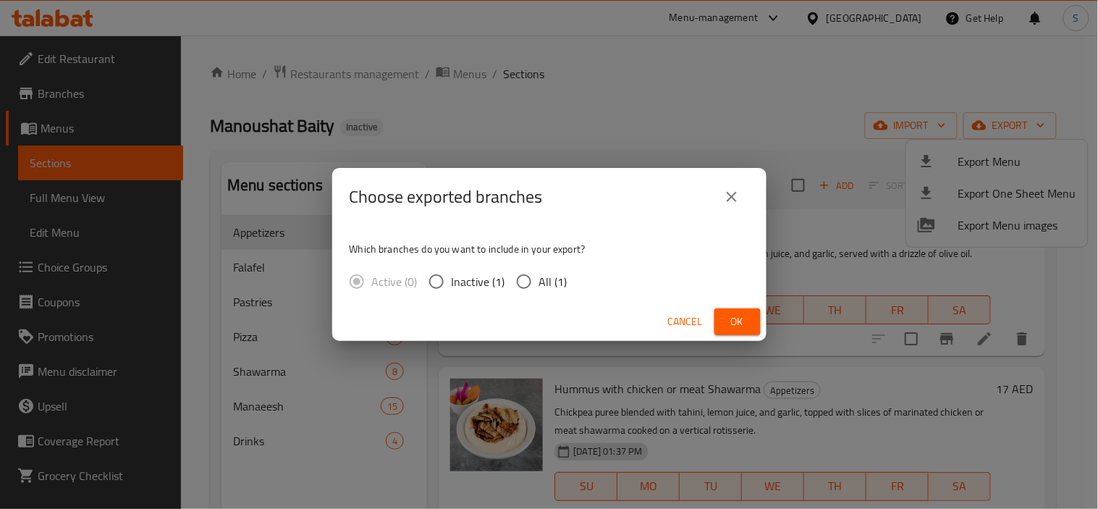
click at [552, 280] on span "All (1)" at bounding box center [553, 281] width 28 height 17
click at [539, 280] on input "All (1)" at bounding box center [524, 281] width 30 height 30
radio input "true"
click at [738, 324] on span "Ok" at bounding box center [737, 322] width 23 height 18
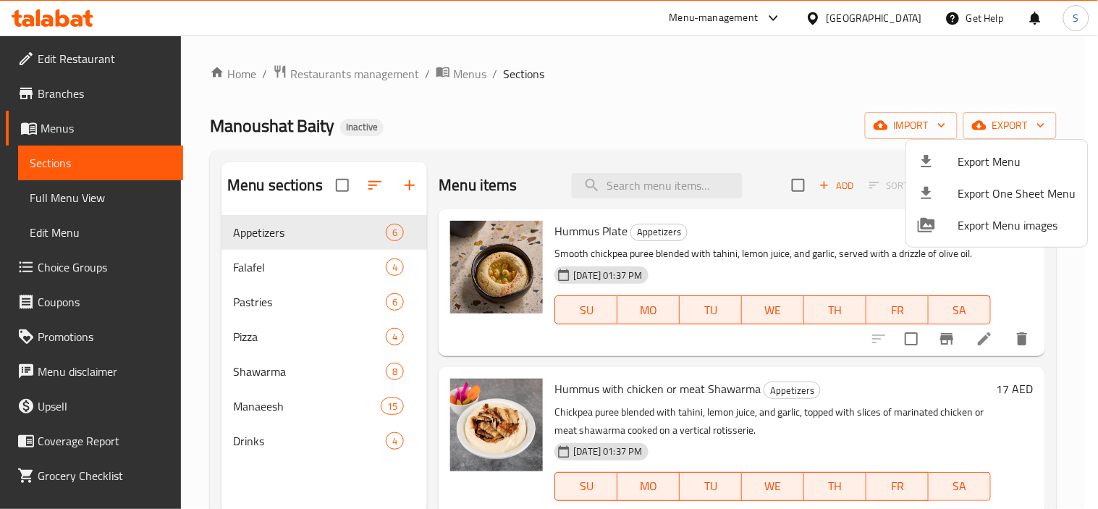
click at [85, 77] on div at bounding box center [549, 254] width 1098 height 509
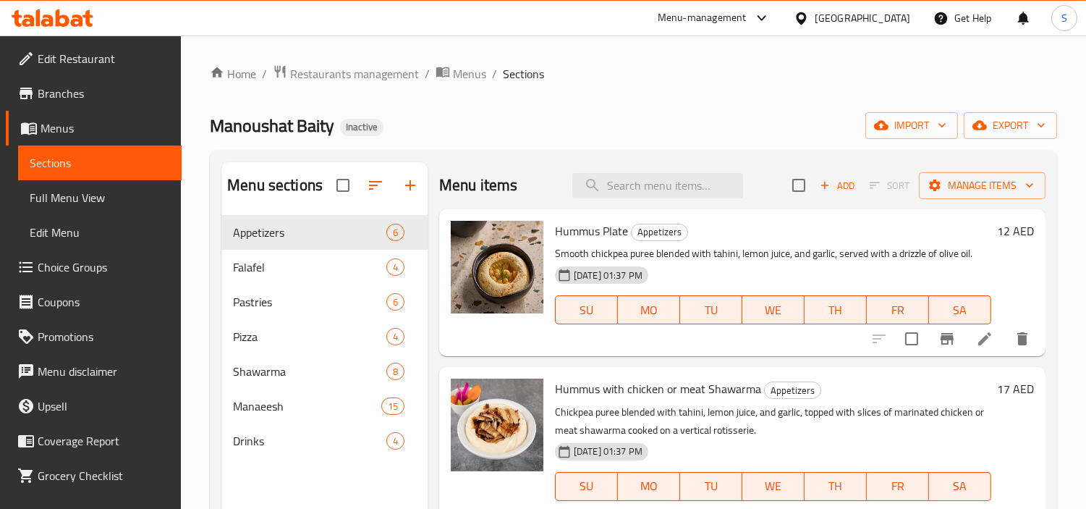
click at [80, 91] on span "Branches" at bounding box center [104, 93] width 132 height 17
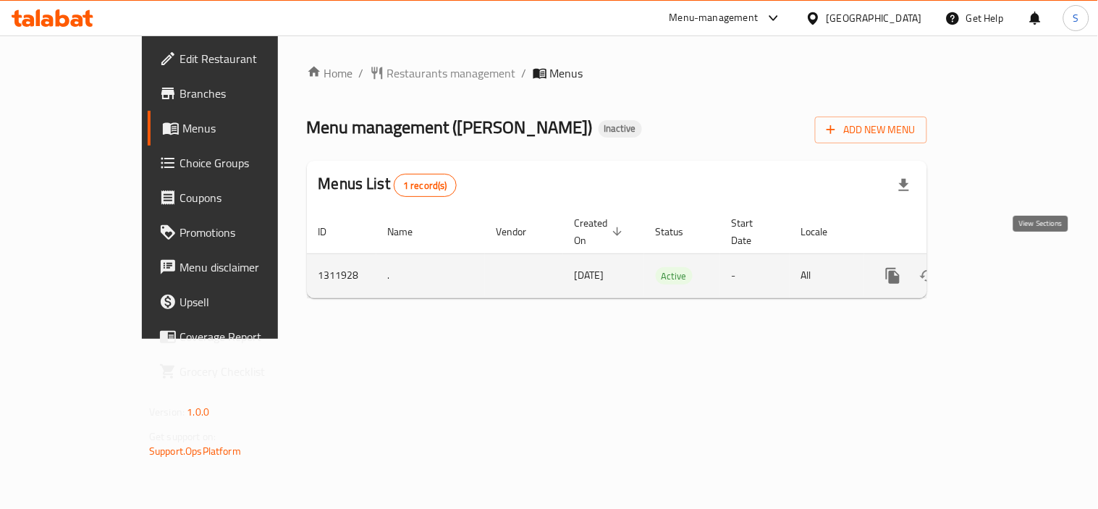
click at [1006, 267] on icon "enhanced table" at bounding box center [997, 275] width 17 height 17
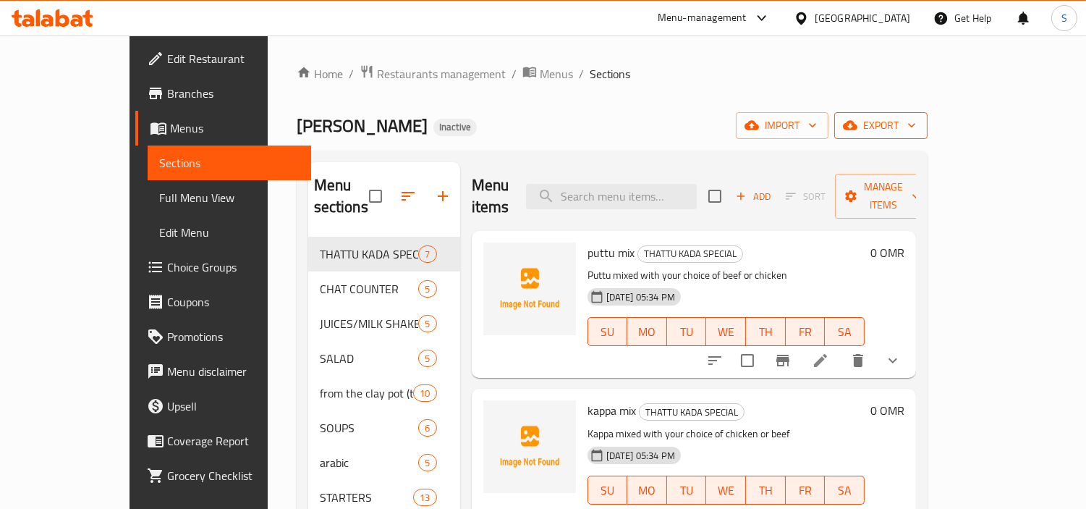
click at [916, 123] on span "export" at bounding box center [881, 126] width 70 height 18
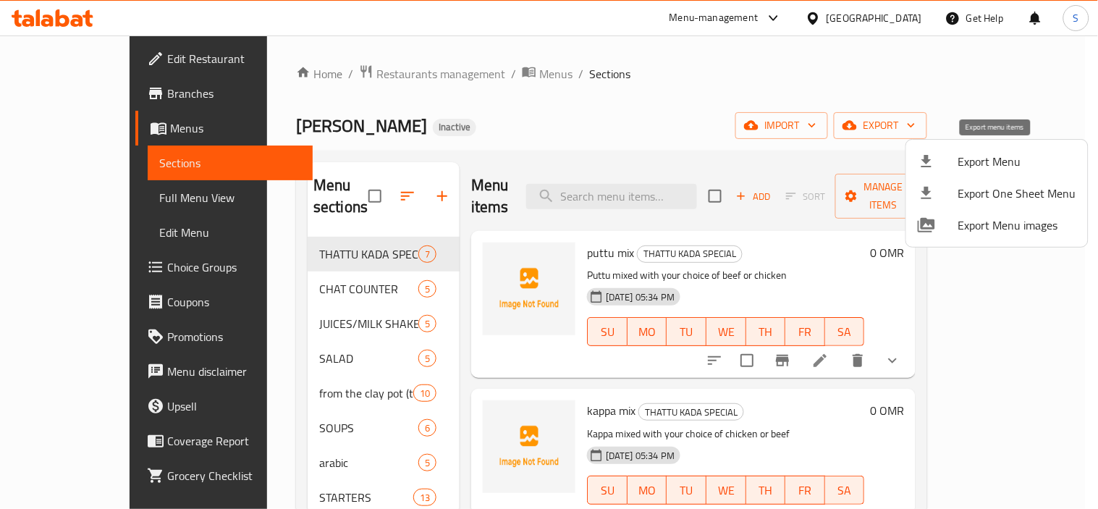
click at [968, 153] on span "Export Menu" at bounding box center [1017, 161] width 118 height 17
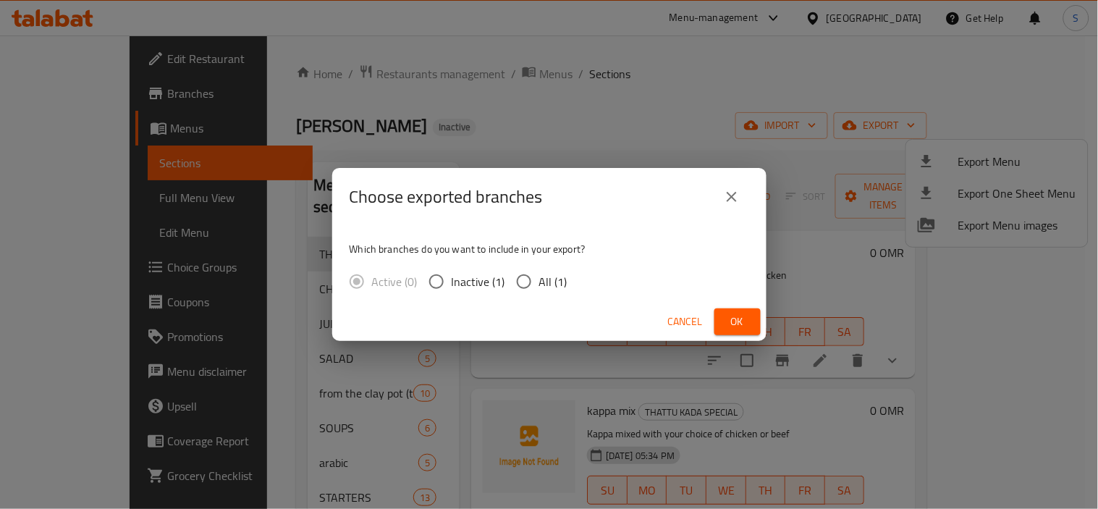
click at [544, 276] on span "All (1)" at bounding box center [553, 281] width 28 height 17
click at [539, 276] on input "All (1)" at bounding box center [524, 281] width 30 height 30
radio input "true"
click at [756, 313] on button "Ok" at bounding box center [737, 321] width 46 height 27
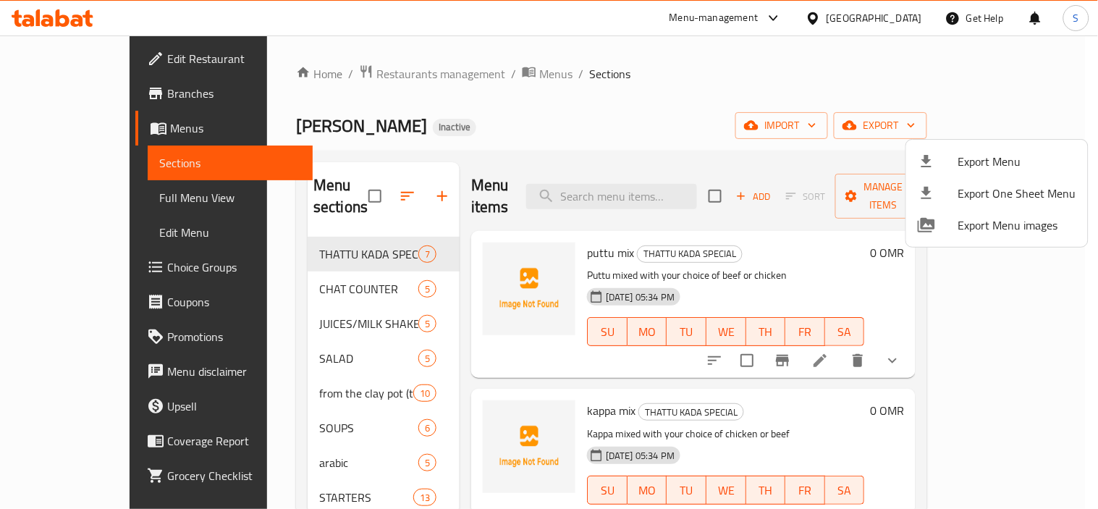
click at [261, 405] on div at bounding box center [549, 254] width 1098 height 509
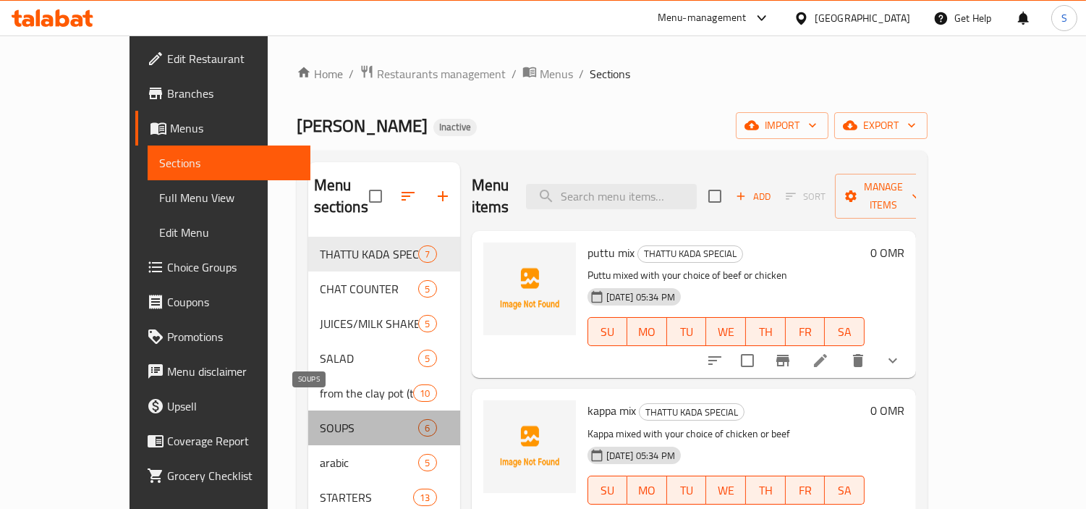
click at [320, 419] on span "SOUPS" at bounding box center [369, 427] width 99 height 17
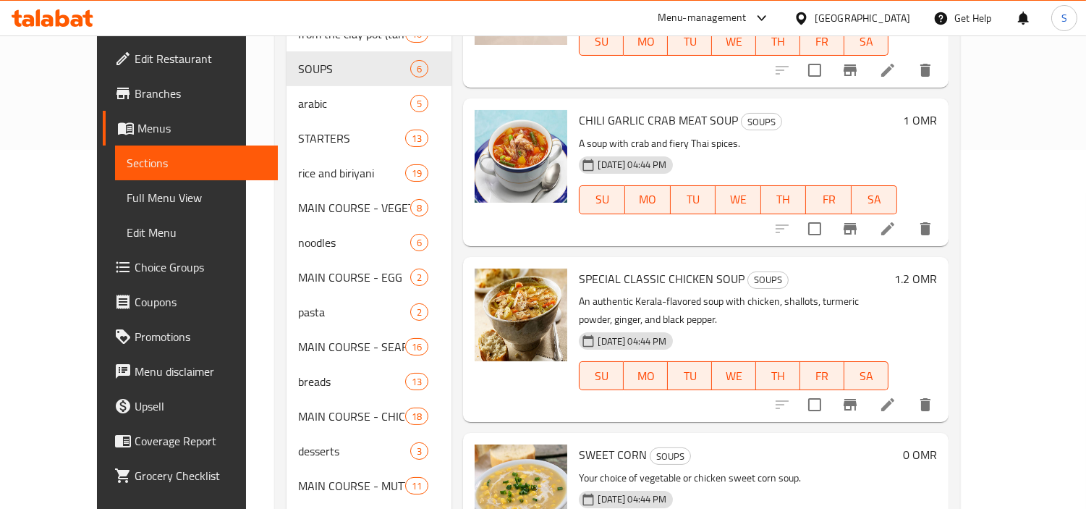
scroll to position [411, 0]
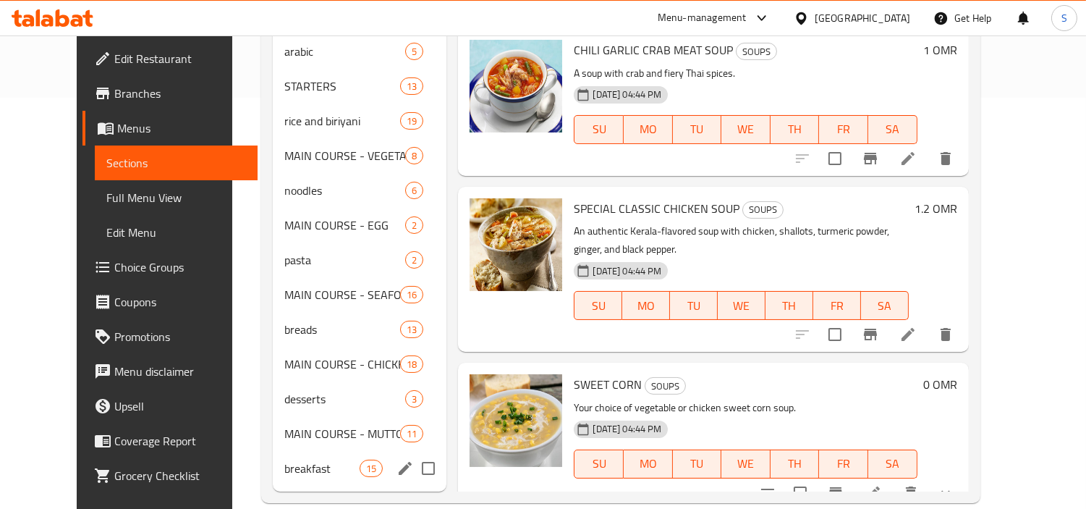
click at [284, 460] on span "breakfast" at bounding box center [321, 468] width 75 height 17
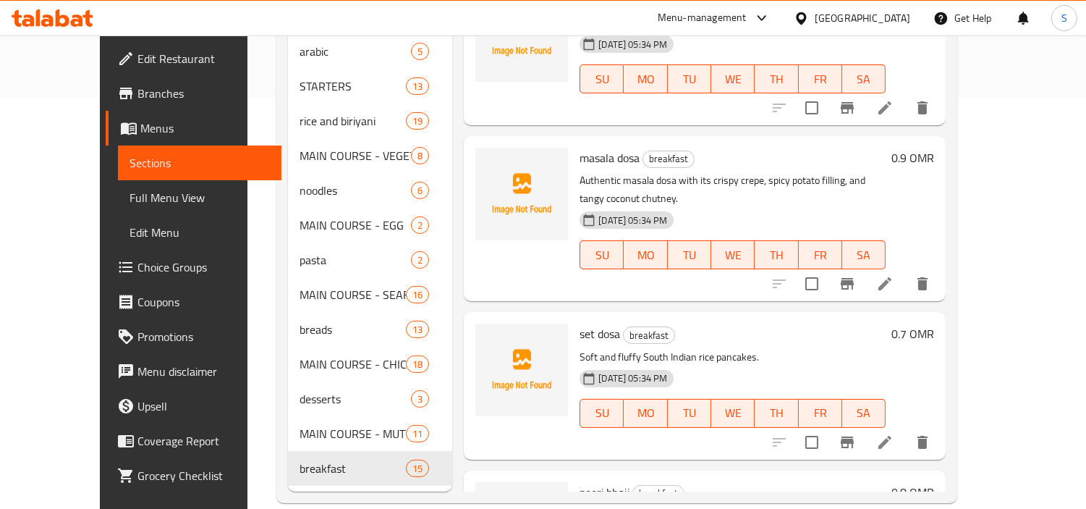
click at [591, 147] on span "masala dosa" at bounding box center [610, 158] width 60 height 22
copy h6 "masala dosa"
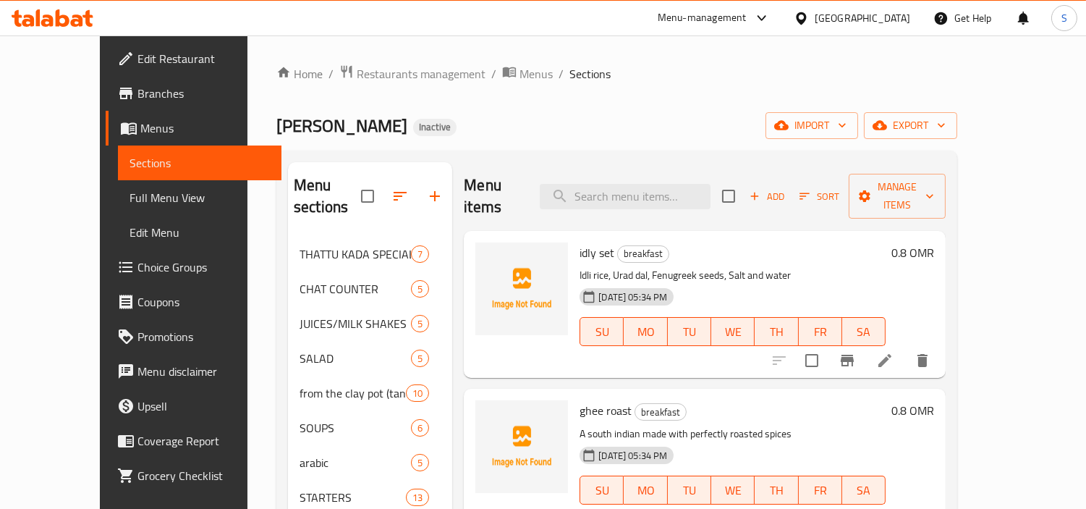
click at [898, 20] on div "[GEOGRAPHIC_DATA]" at bounding box center [863, 18] width 96 height 16
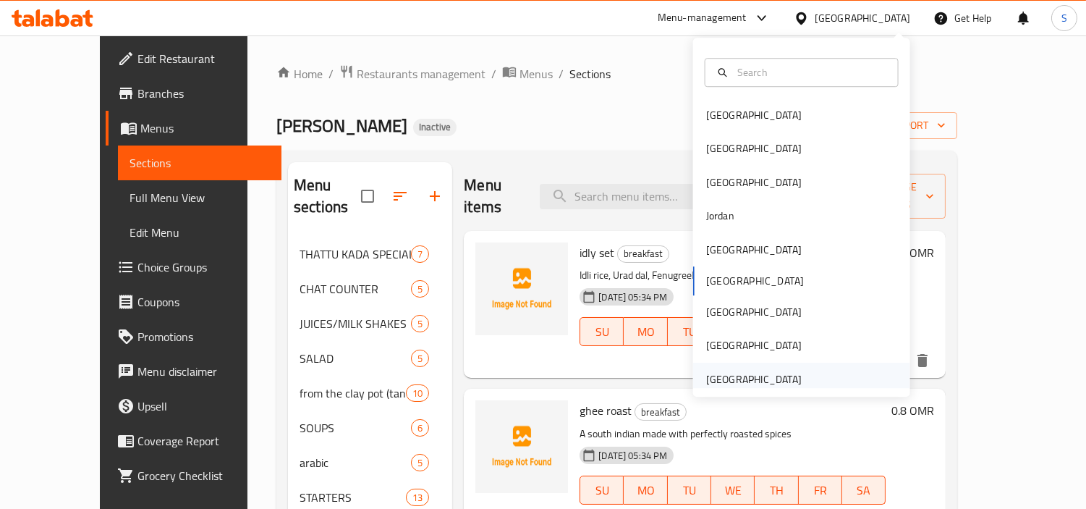
click at [749, 382] on div "[GEOGRAPHIC_DATA]" at bounding box center [754, 379] width 96 height 16
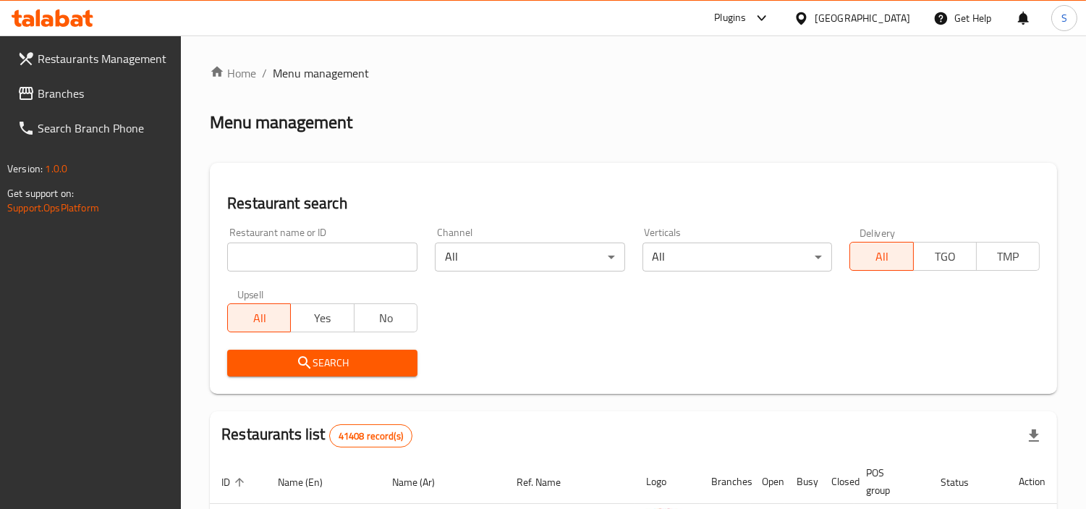
click at [85, 90] on span "Branches" at bounding box center [104, 93] width 132 height 17
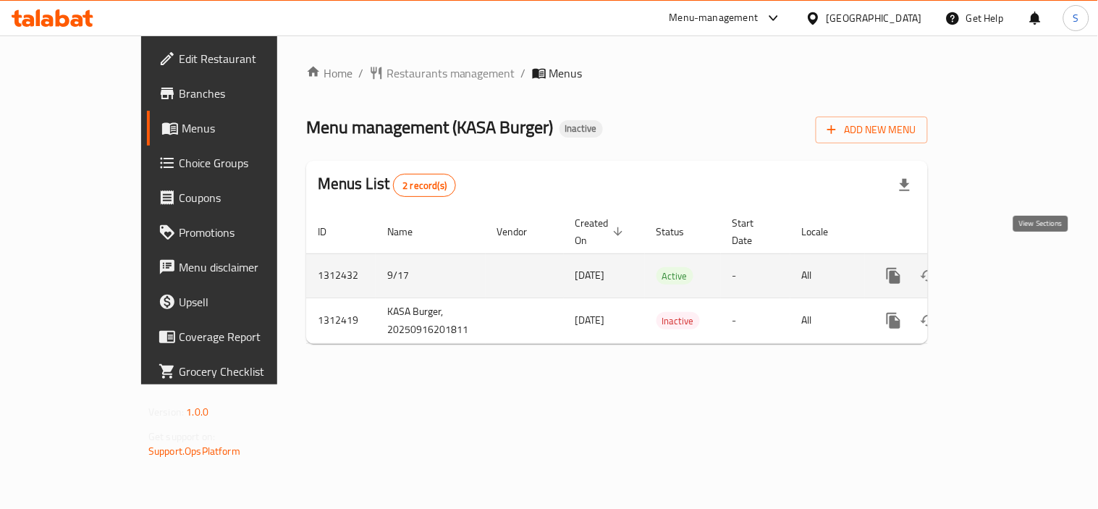
click at [1007, 267] on icon "enhanced table" at bounding box center [997, 275] width 17 height 17
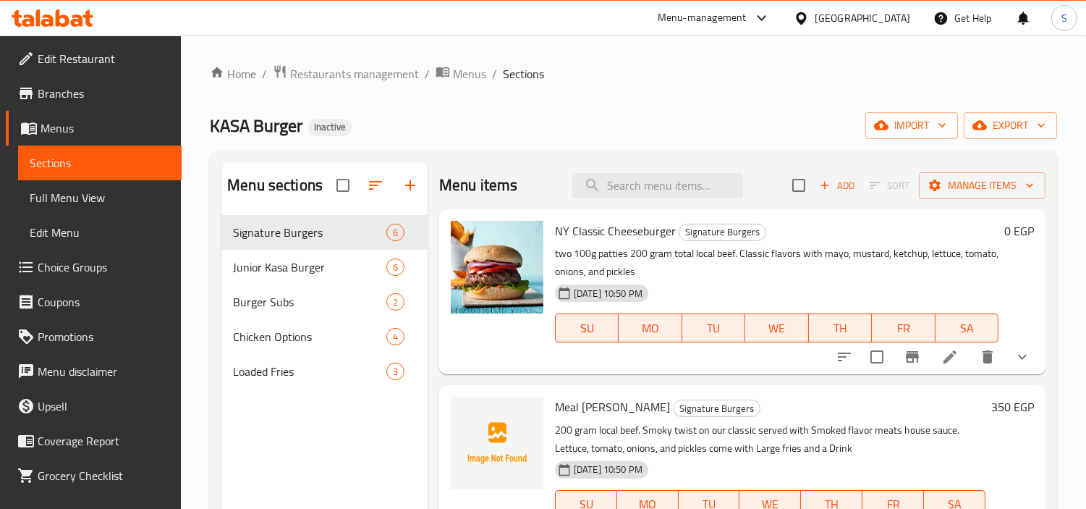
drag, startPoint x: 432, startPoint y: 0, endPoint x: 306, endPoint y: 393, distance: 412.7
click at [306, 393] on nav "Signature Burgers 6 Junior Kasa Burger 6 Burger Subs 2 Chicken Options 4 Loaded…" at bounding box center [324, 301] width 206 height 185
click at [61, 189] on span "Full Menu View" at bounding box center [100, 197] width 140 height 17
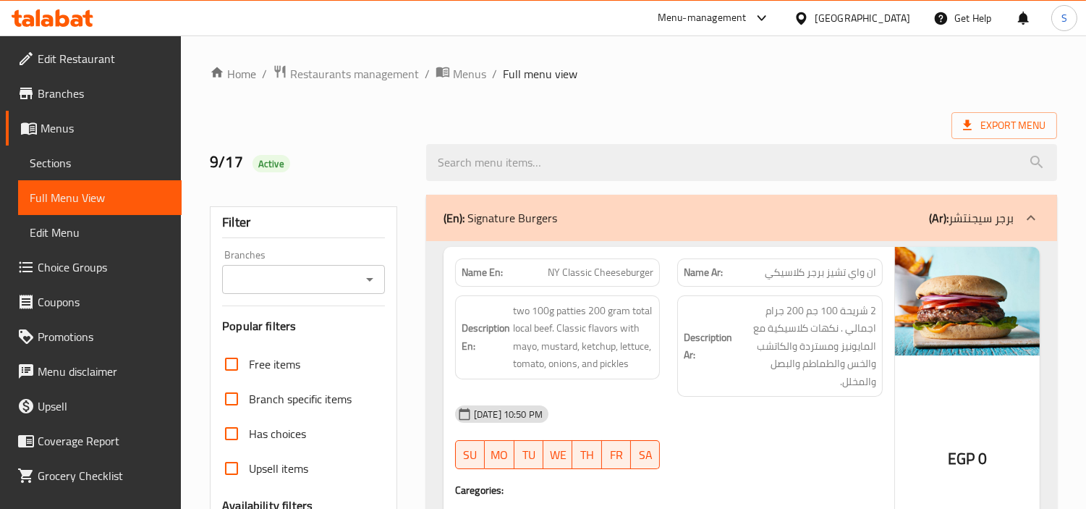
scroll to position [321, 0]
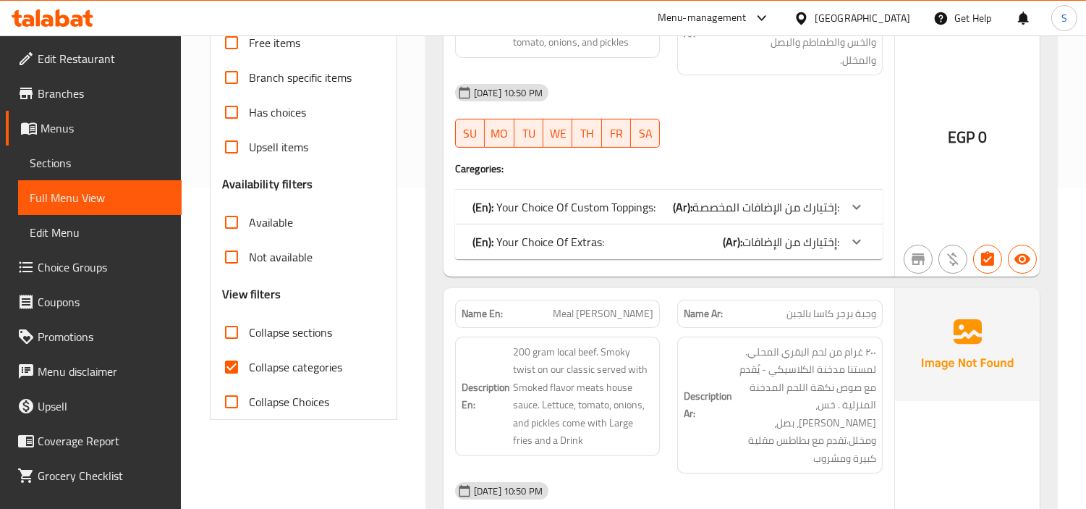
click at [287, 359] on span "Collapse categories" at bounding box center [295, 366] width 93 height 17
click at [249, 359] on input "Collapse categories" at bounding box center [231, 367] width 35 height 35
checkbox input "false"
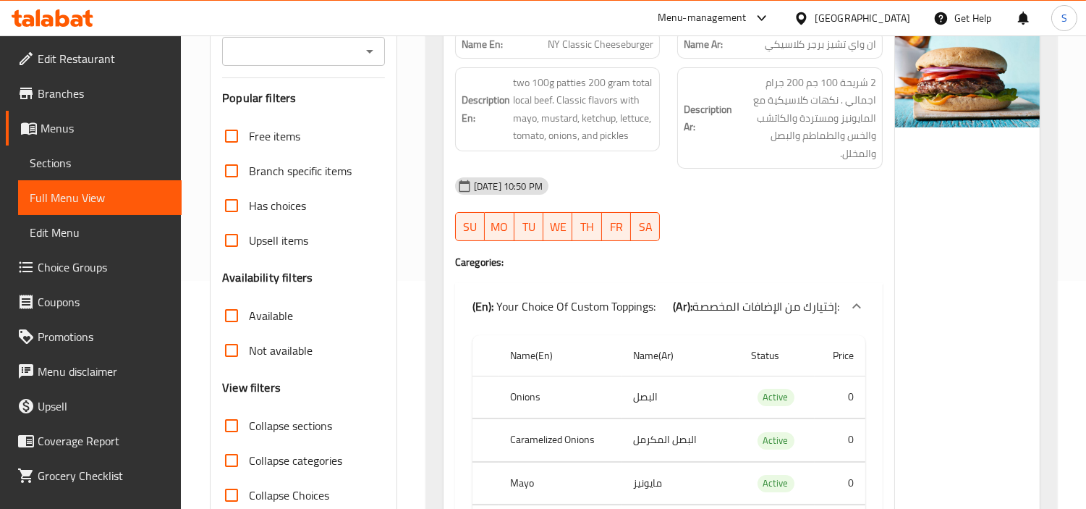
scroll to position [0, 0]
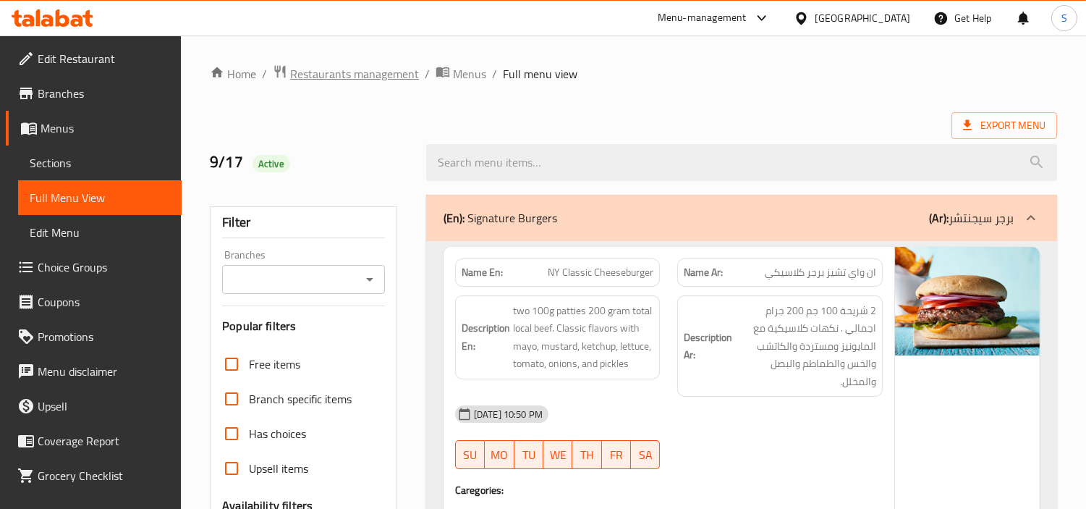
click at [395, 75] on span "Restaurants management" at bounding box center [354, 73] width 129 height 17
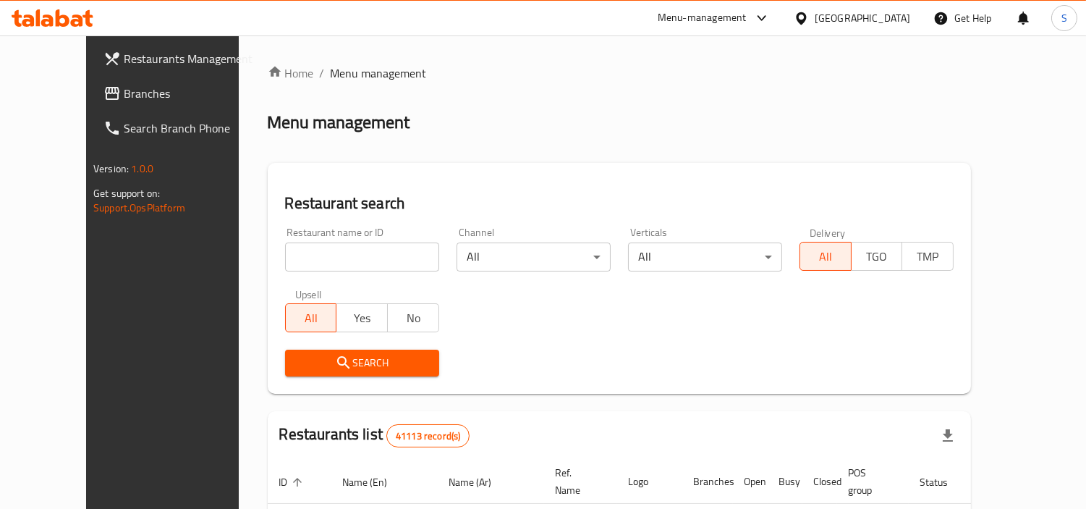
click at [908, 15] on div "Egypt" at bounding box center [863, 18] width 96 height 16
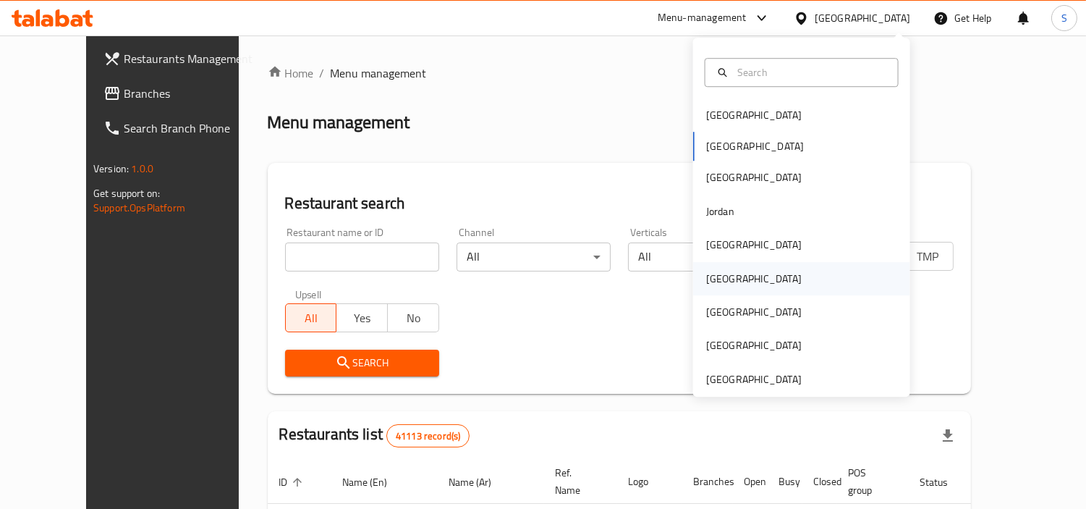
click at [708, 276] on div "Oman" at bounding box center [754, 279] width 96 height 16
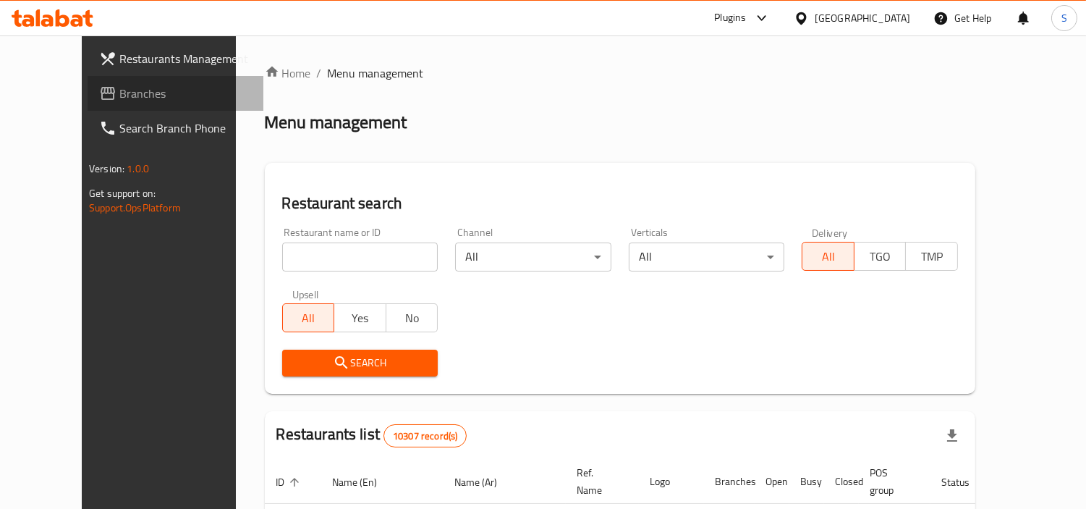
click at [88, 82] on link "Branches" at bounding box center [176, 93] width 176 height 35
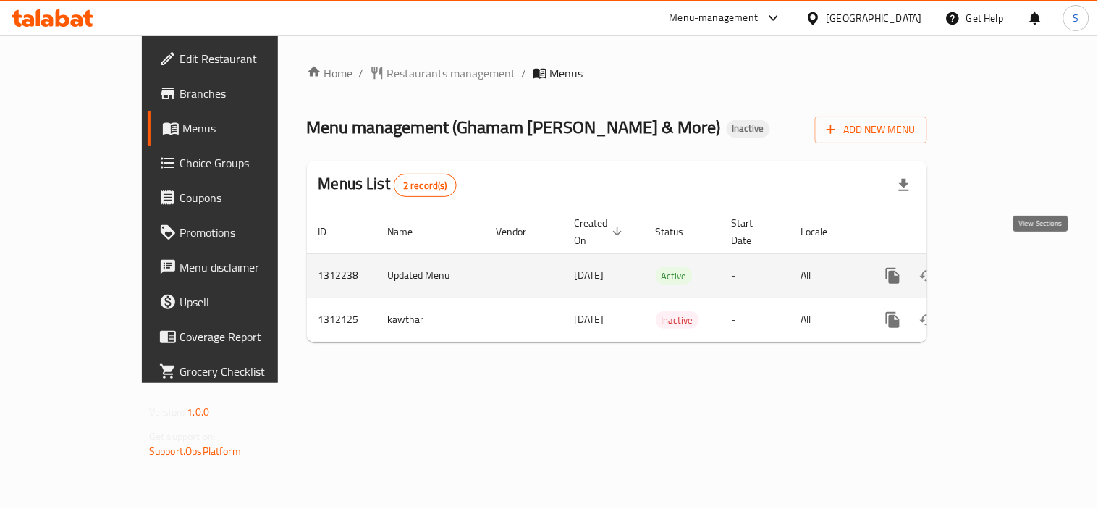
click at [1006, 267] on icon "enhanced table" at bounding box center [997, 275] width 17 height 17
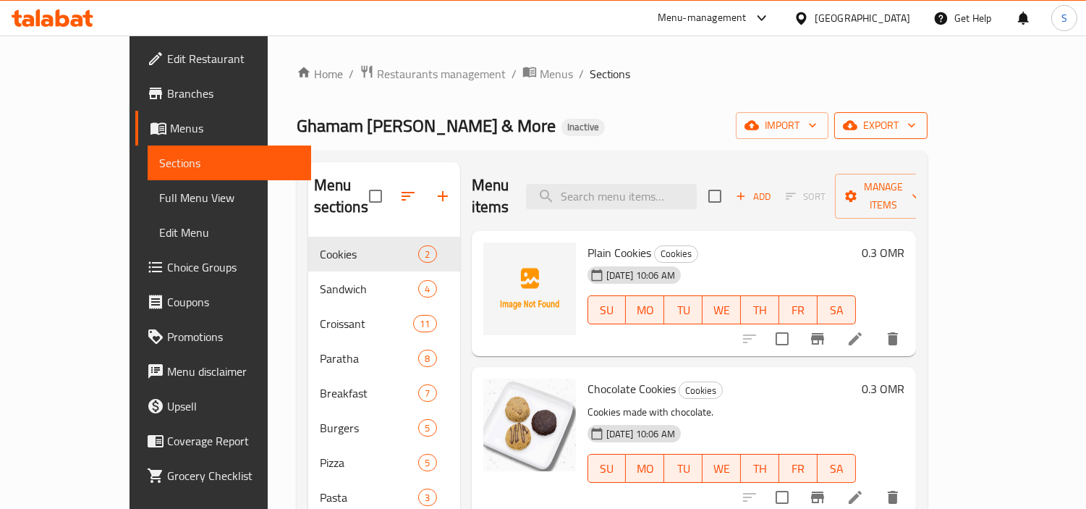
click at [916, 129] on span "export" at bounding box center [881, 126] width 70 height 18
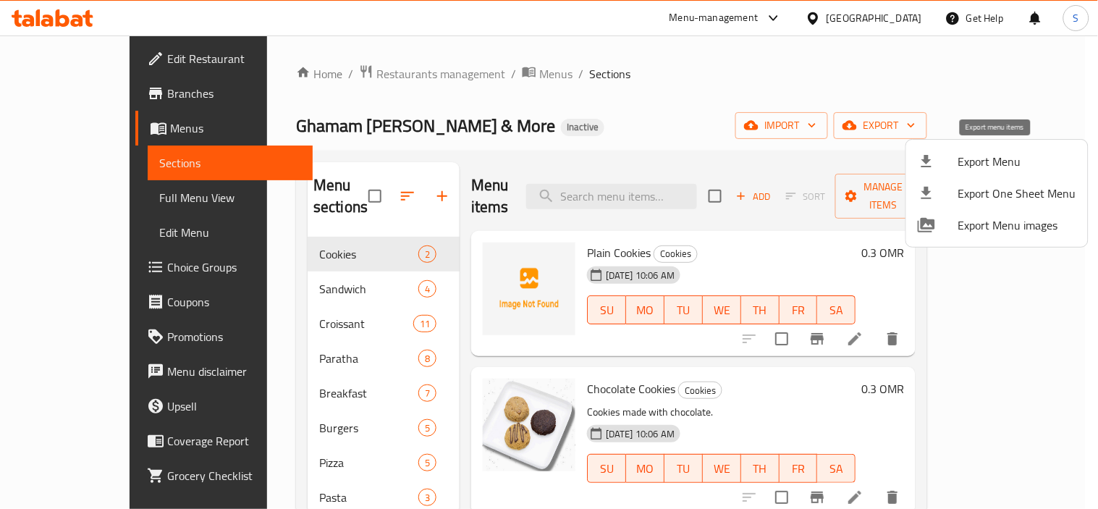
click at [952, 153] on div at bounding box center [938, 161] width 41 height 17
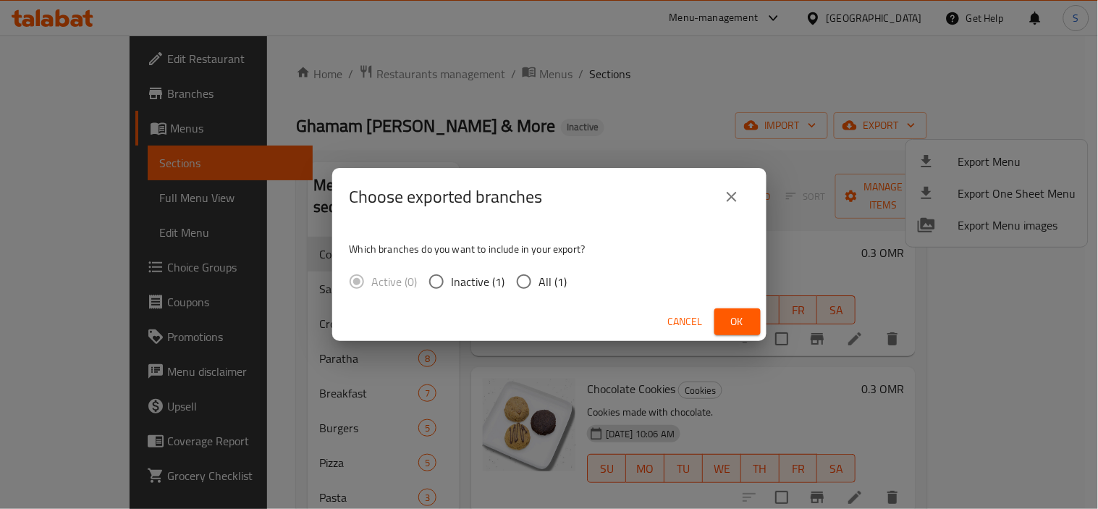
click at [527, 274] on input "All (1)" at bounding box center [524, 281] width 30 height 30
radio input "true"
click at [749, 326] on button "Ok" at bounding box center [737, 321] width 46 height 27
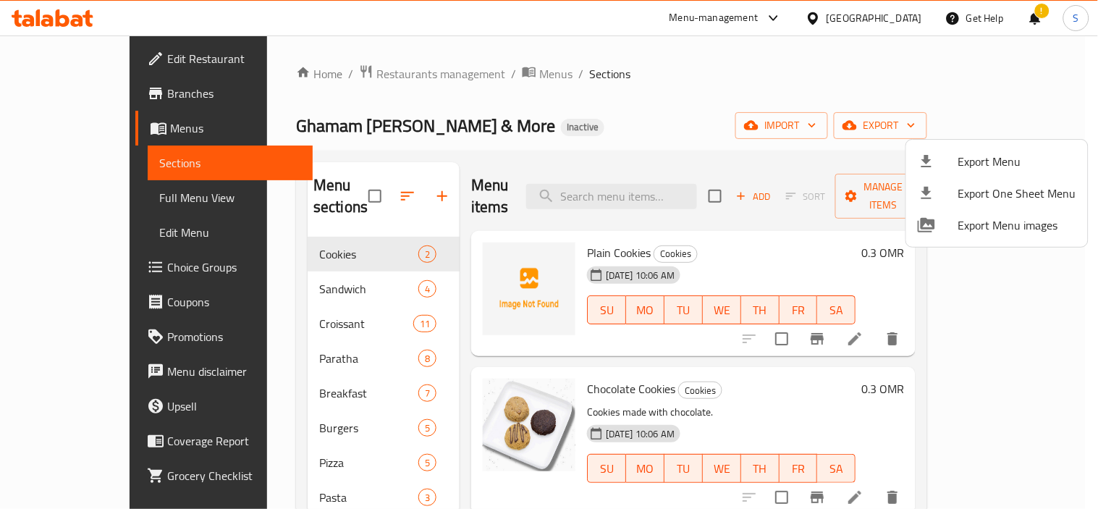
click at [688, 112] on div at bounding box center [549, 254] width 1098 height 509
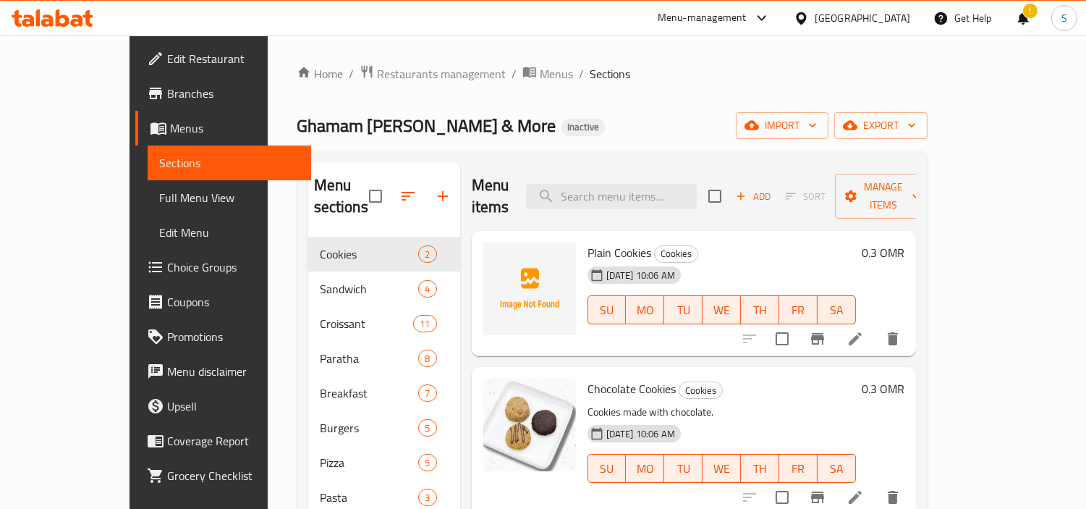
click at [899, 15] on div "[GEOGRAPHIC_DATA]" at bounding box center [863, 18] width 96 height 16
click at [896, 22] on div "[GEOGRAPHIC_DATA]" at bounding box center [863, 18] width 96 height 16
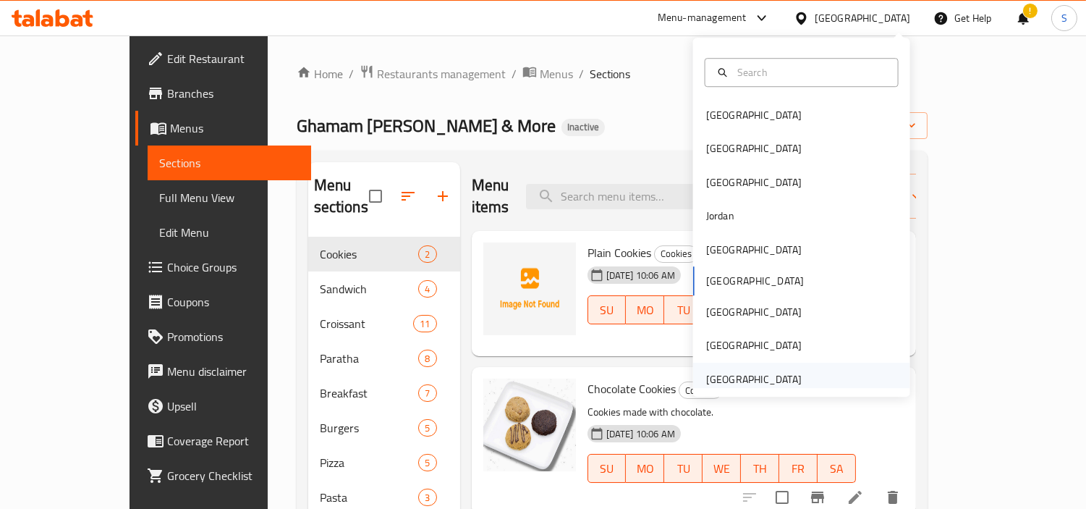
click at [737, 372] on div "[GEOGRAPHIC_DATA]" at bounding box center [754, 379] width 96 height 16
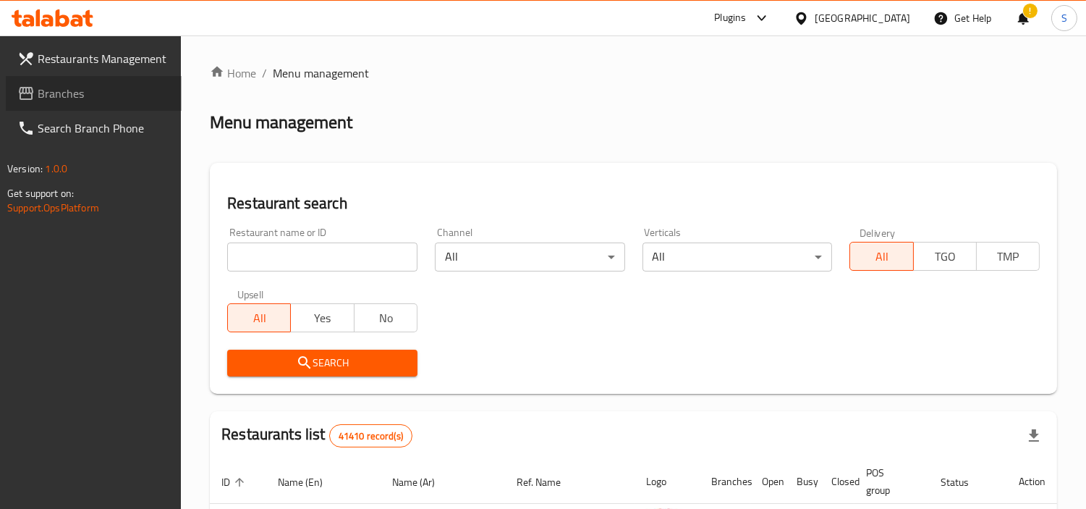
click at [117, 104] on link "Branches" at bounding box center [94, 93] width 176 height 35
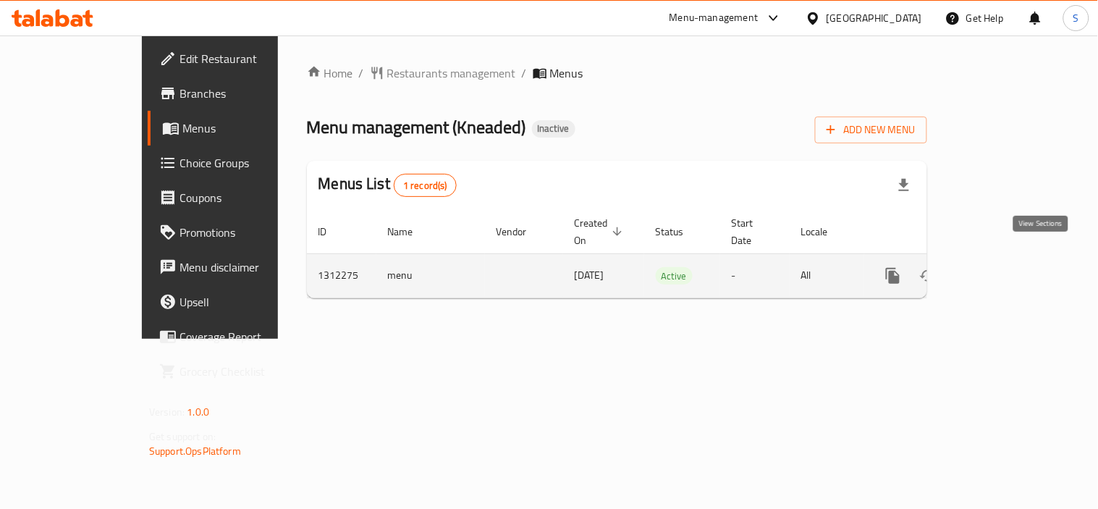
click at [1006, 267] on icon "enhanced table" at bounding box center [997, 275] width 17 height 17
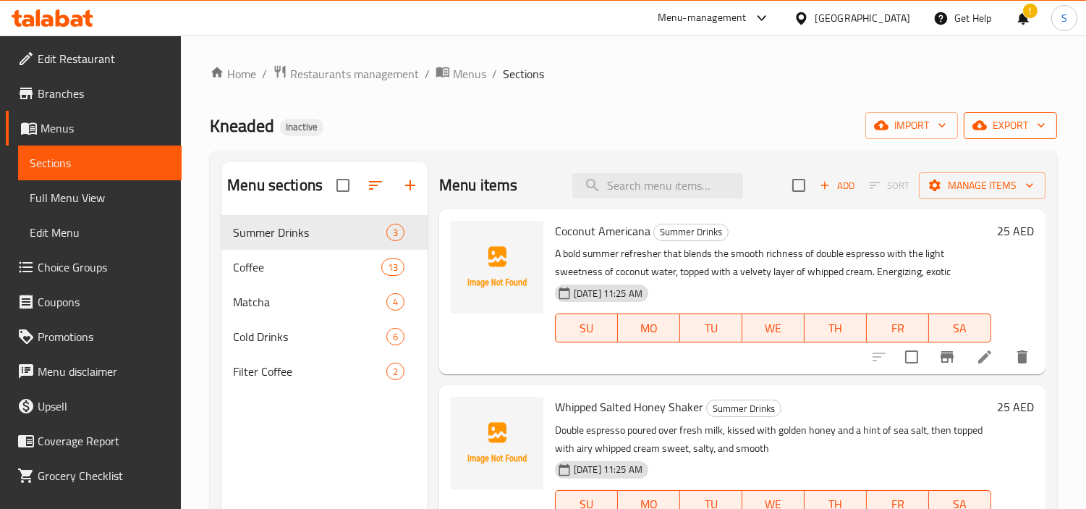
click at [994, 131] on span "export" at bounding box center [1011, 126] width 70 height 18
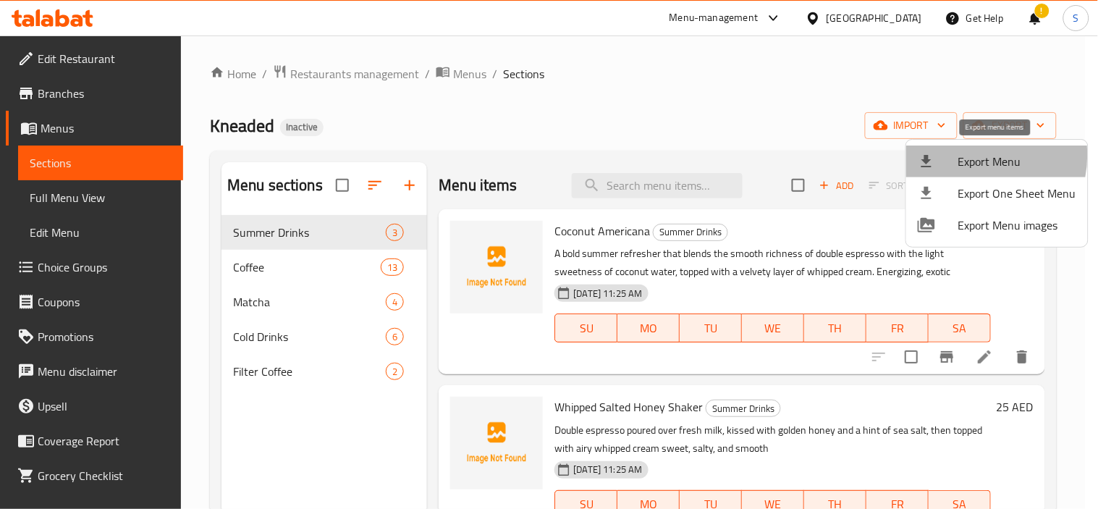
click at [968, 155] on span "Export Menu" at bounding box center [1017, 161] width 118 height 17
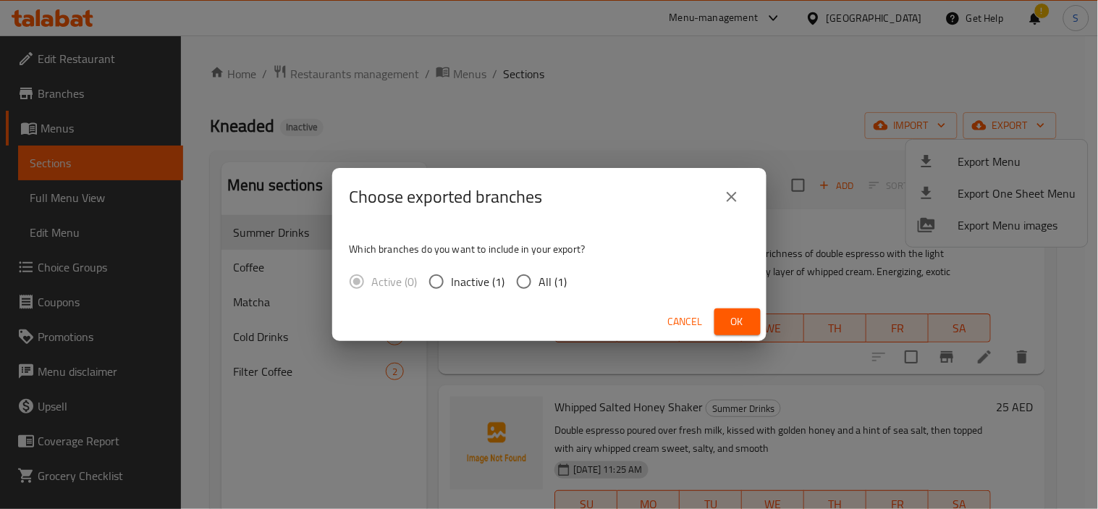
click at [554, 281] on span "All (1)" at bounding box center [553, 281] width 28 height 17
click at [539, 281] on input "All (1)" at bounding box center [524, 281] width 30 height 30
radio input "true"
click at [753, 316] on button "Ok" at bounding box center [737, 321] width 46 height 27
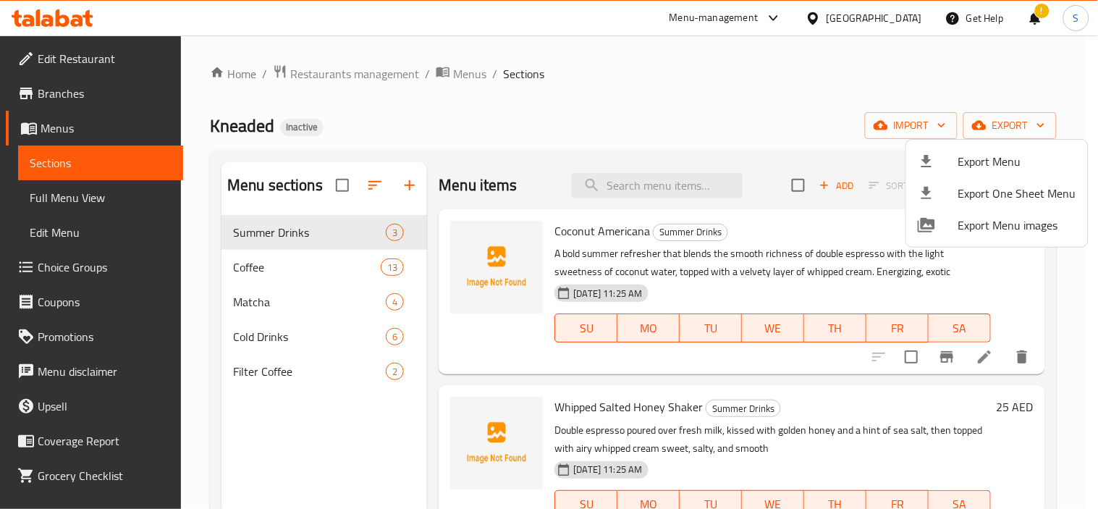
click at [387, 78] on div at bounding box center [549, 254] width 1098 height 509
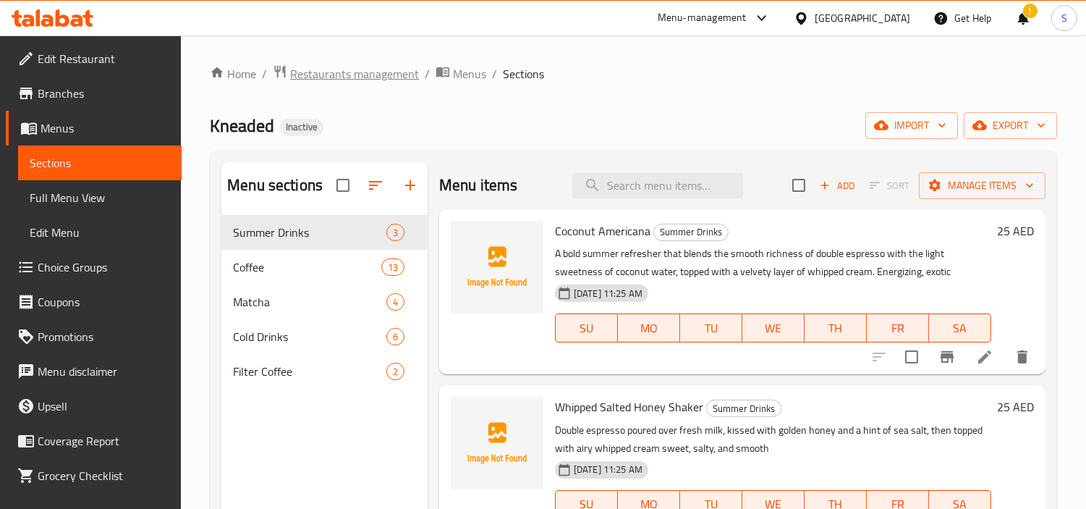
click at [362, 80] on span "Restaurants management" at bounding box center [354, 73] width 129 height 17
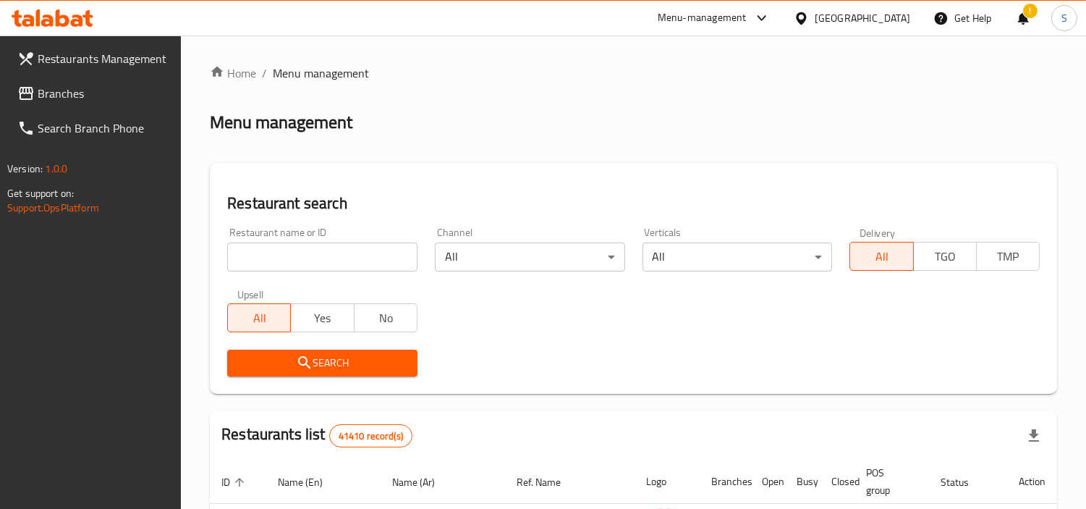
click at [78, 98] on span "Branches" at bounding box center [104, 93] width 132 height 17
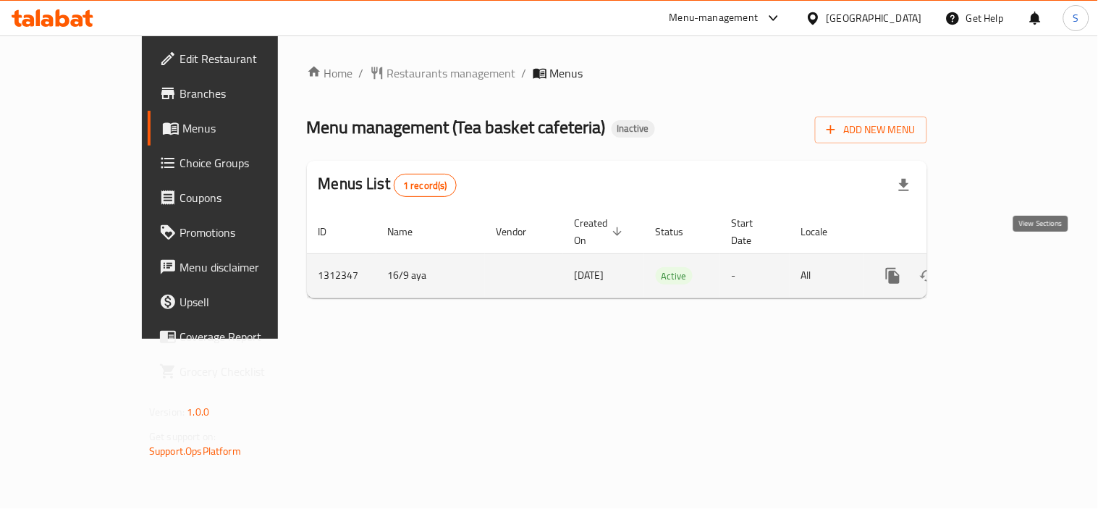
click at [1006, 267] on icon "enhanced table" at bounding box center [997, 275] width 17 height 17
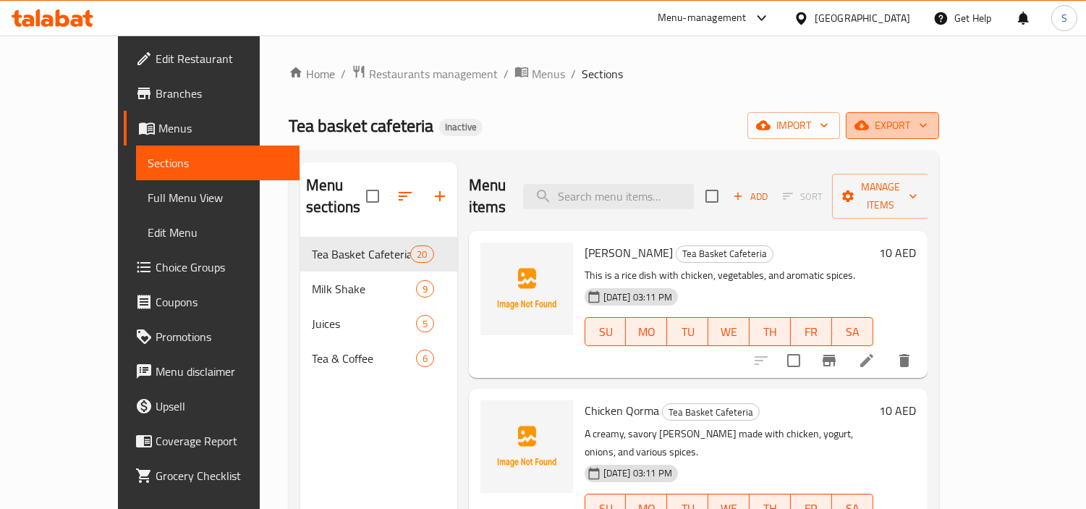
click at [928, 124] on span "export" at bounding box center [893, 126] width 70 height 18
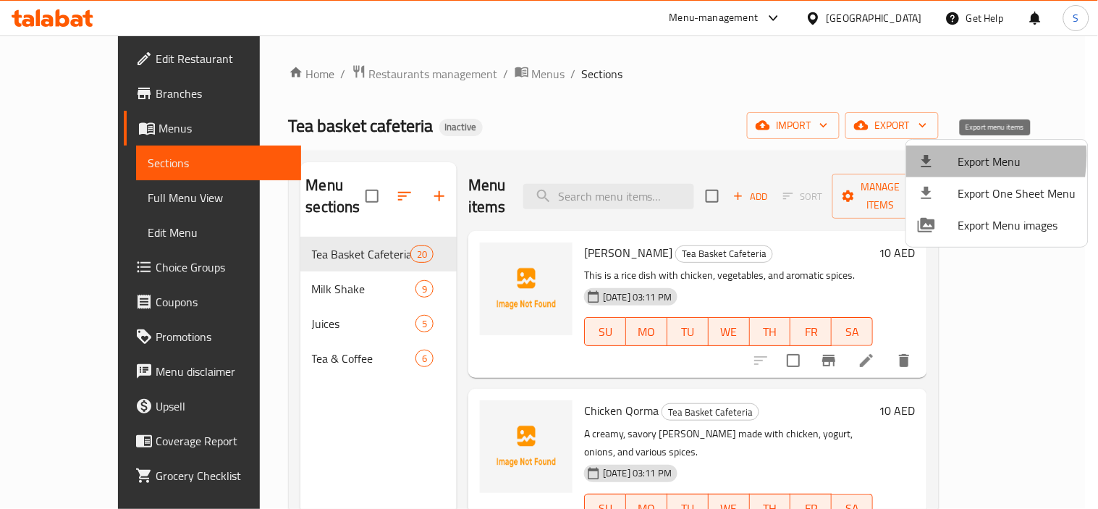
click at [934, 156] on icon at bounding box center [926, 161] width 17 height 17
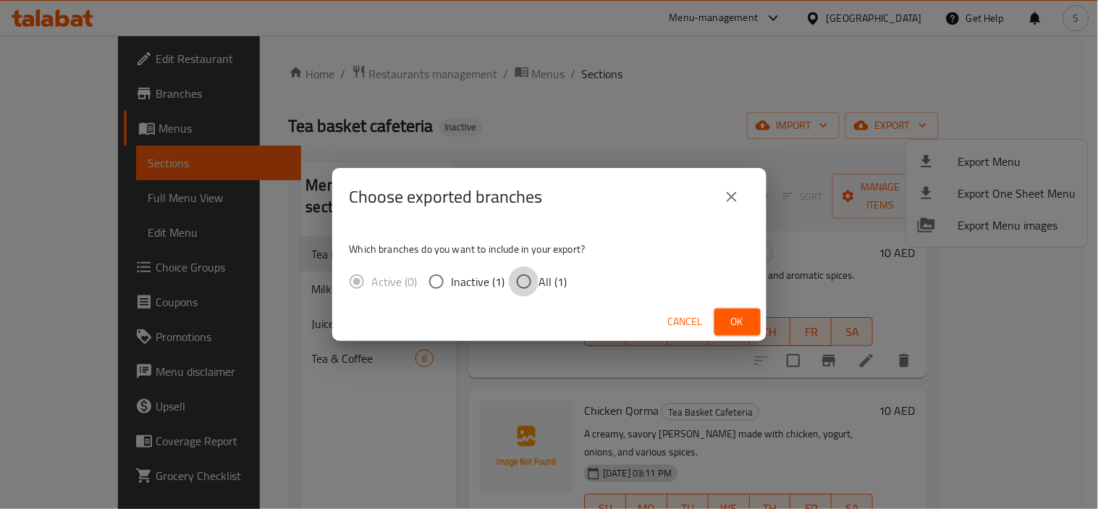
click at [530, 275] on input "All (1)" at bounding box center [524, 281] width 30 height 30
radio input "true"
click at [742, 324] on span "Ok" at bounding box center [737, 322] width 23 height 18
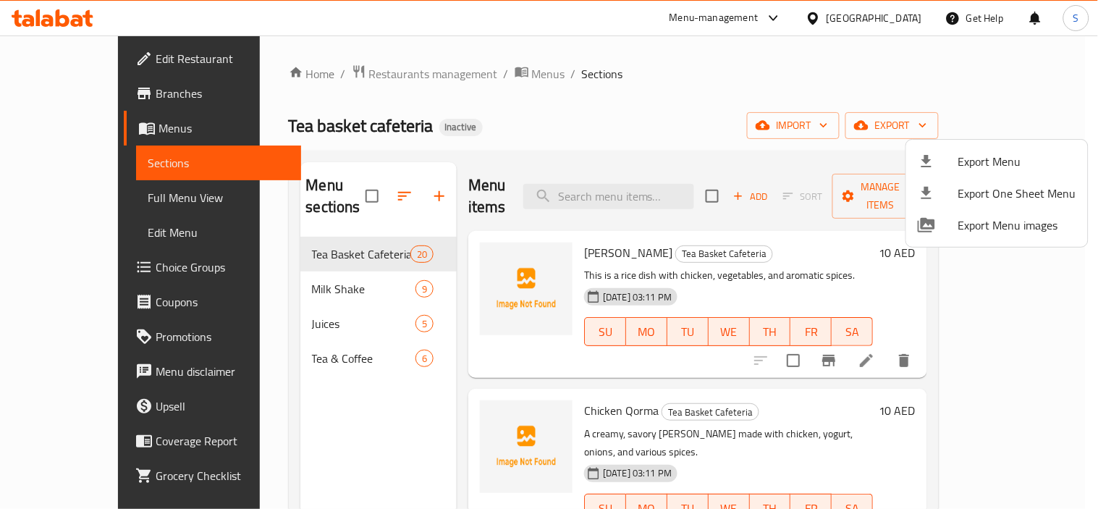
click at [384, 80] on div at bounding box center [549, 254] width 1098 height 509
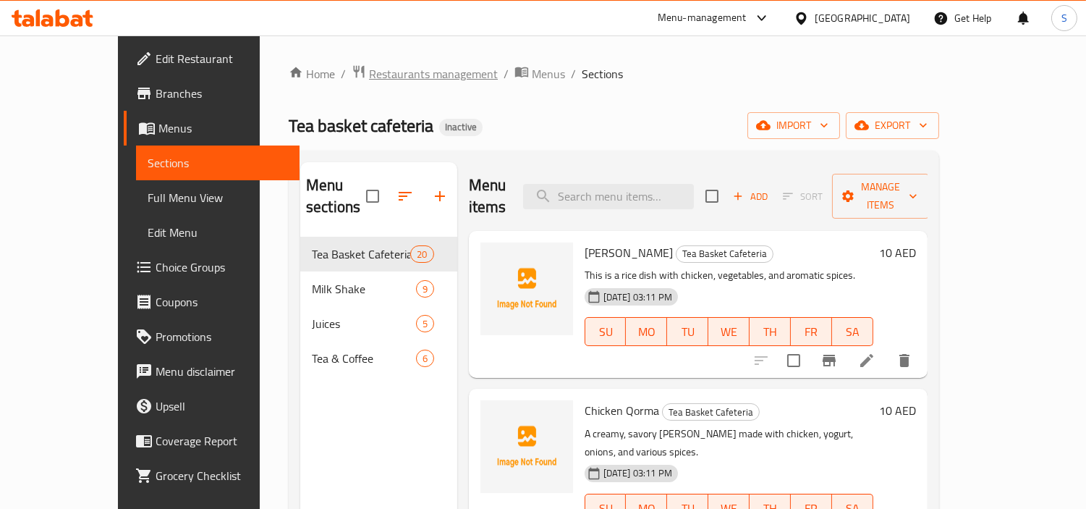
click at [375, 78] on span "Restaurants management" at bounding box center [433, 73] width 129 height 17
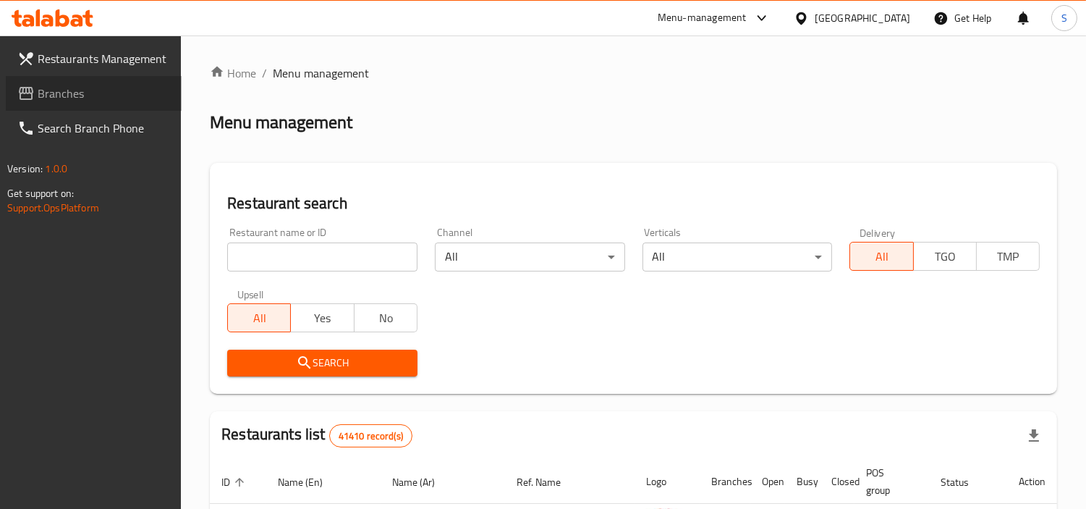
click at [127, 83] on link "Branches" at bounding box center [94, 93] width 176 height 35
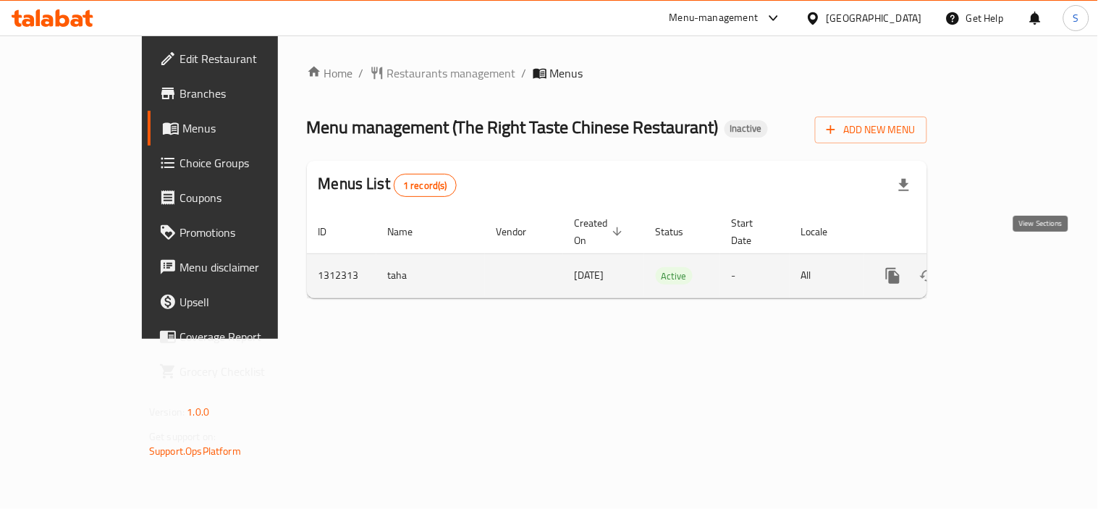
click at [1015, 258] on link "enhanced table" at bounding box center [997, 275] width 35 height 35
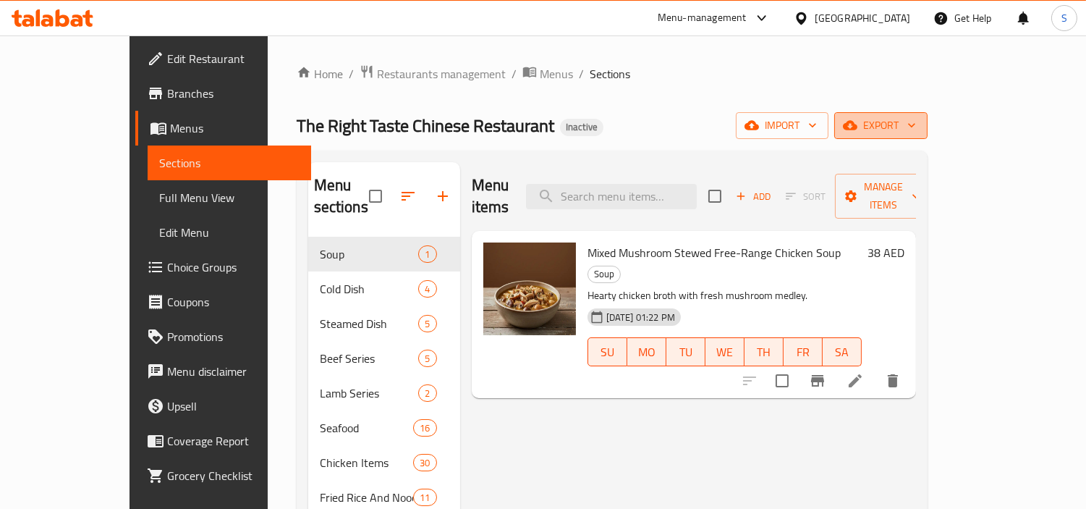
click at [916, 122] on span "export" at bounding box center [881, 126] width 70 height 18
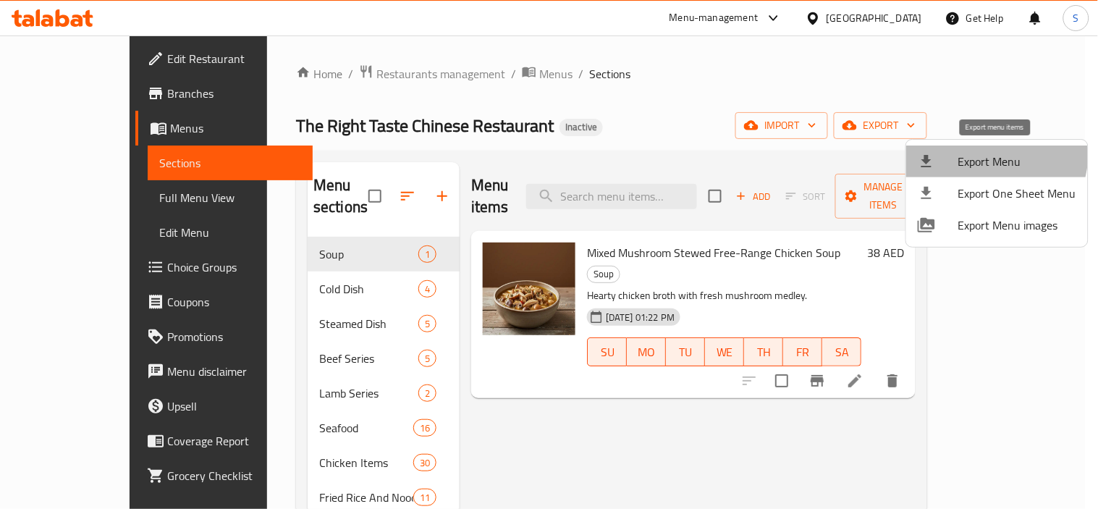
click at [953, 147] on li "Export Menu" at bounding box center [997, 161] width 182 height 32
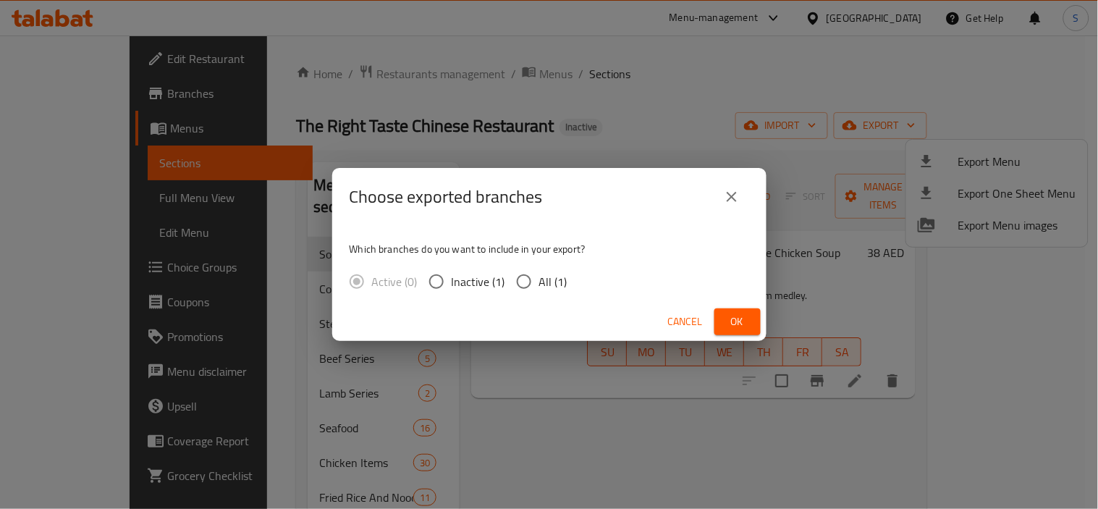
click at [504, 266] on div "Active (0) Inactive (1) All (1)" at bounding box center [464, 281] width 229 height 30
click at [536, 275] on input "All (1)" at bounding box center [524, 281] width 30 height 30
radio input "true"
click at [720, 307] on div "Cancel Ok" at bounding box center [549, 322] width 434 height 38
click at [728, 314] on span "Ok" at bounding box center [737, 322] width 23 height 18
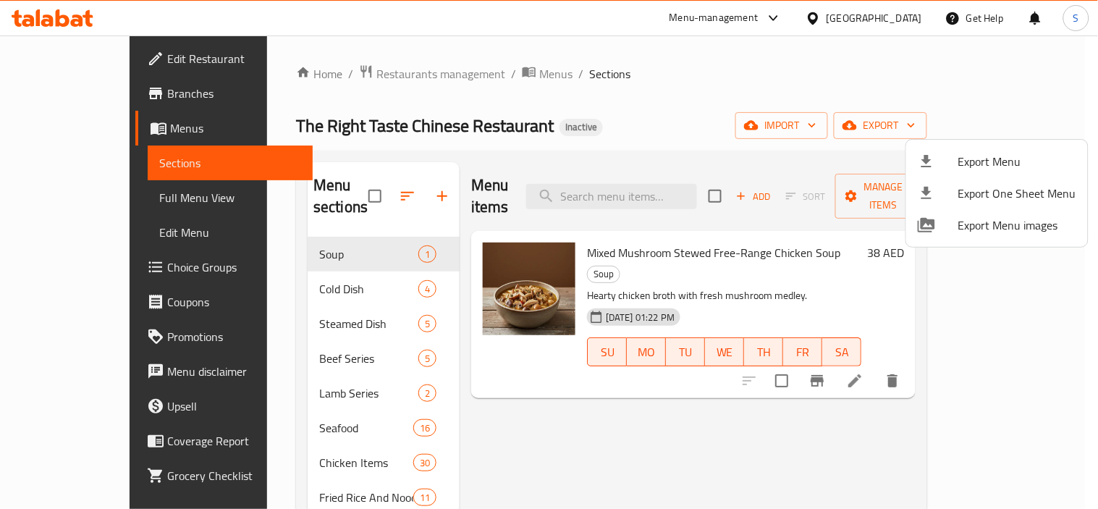
click at [365, 69] on div at bounding box center [549, 254] width 1098 height 509
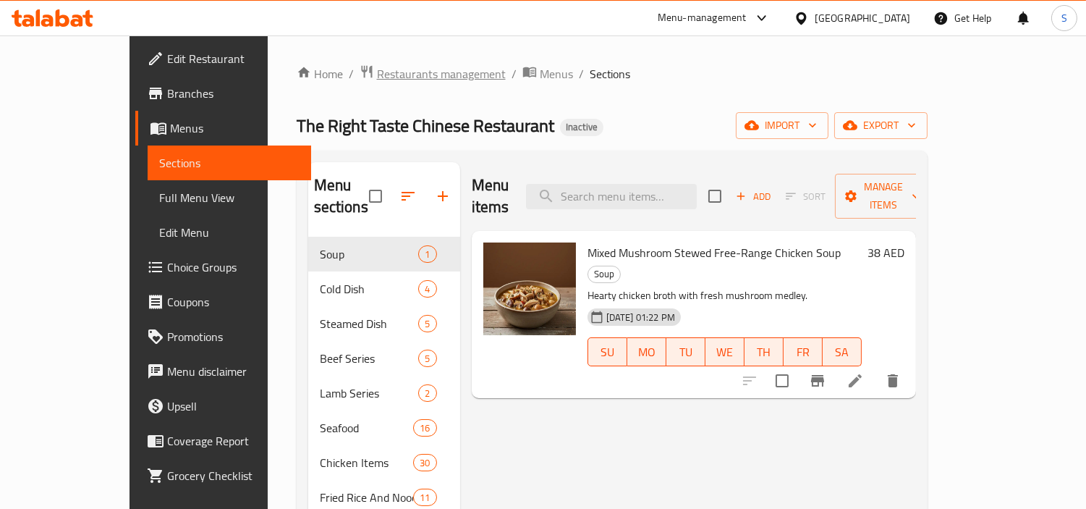
click at [377, 69] on span "Restaurants management" at bounding box center [441, 73] width 129 height 17
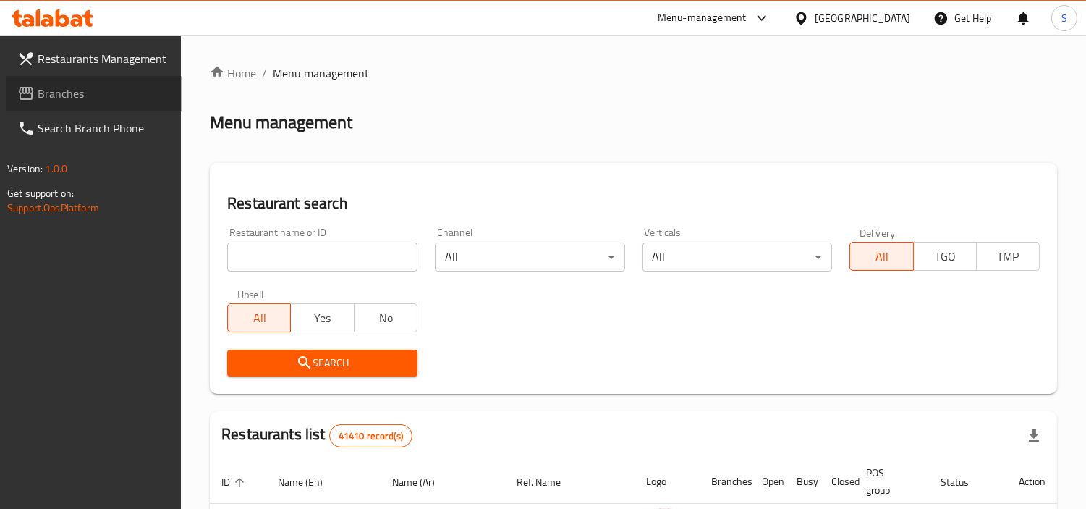
click at [113, 88] on span "Branches" at bounding box center [104, 93] width 132 height 17
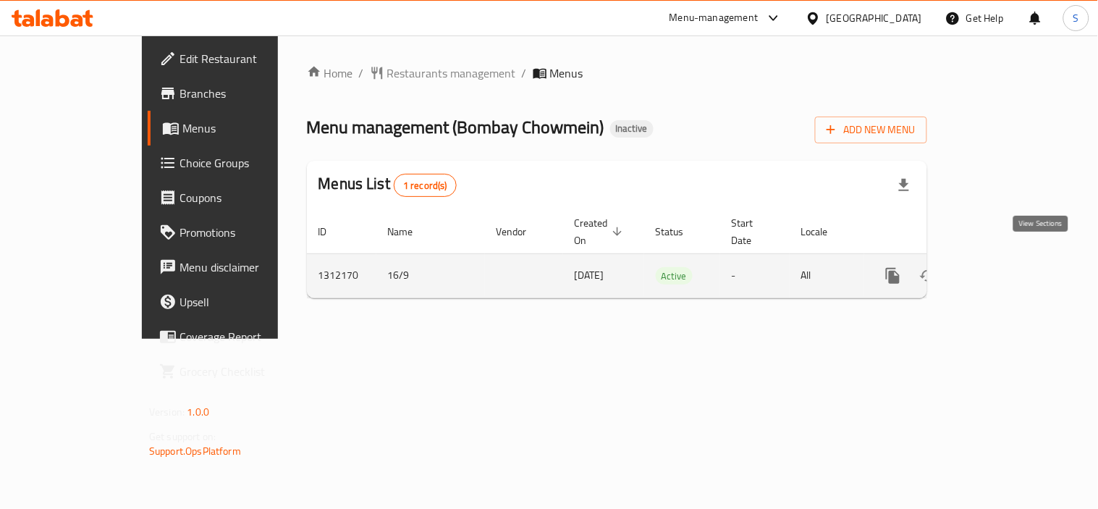
click at [1006, 267] on icon "enhanced table" at bounding box center [997, 275] width 17 height 17
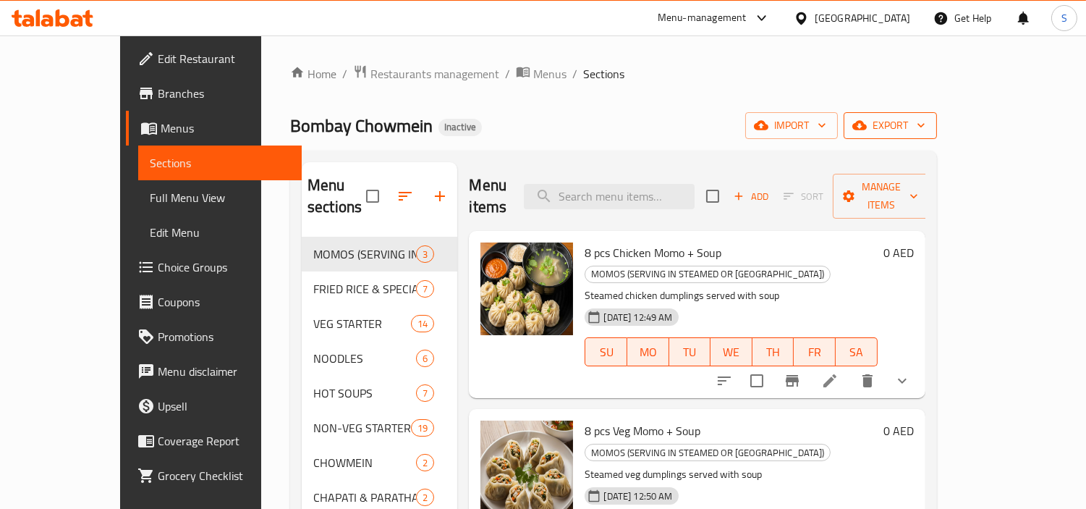
click at [926, 119] on span "export" at bounding box center [891, 126] width 70 height 18
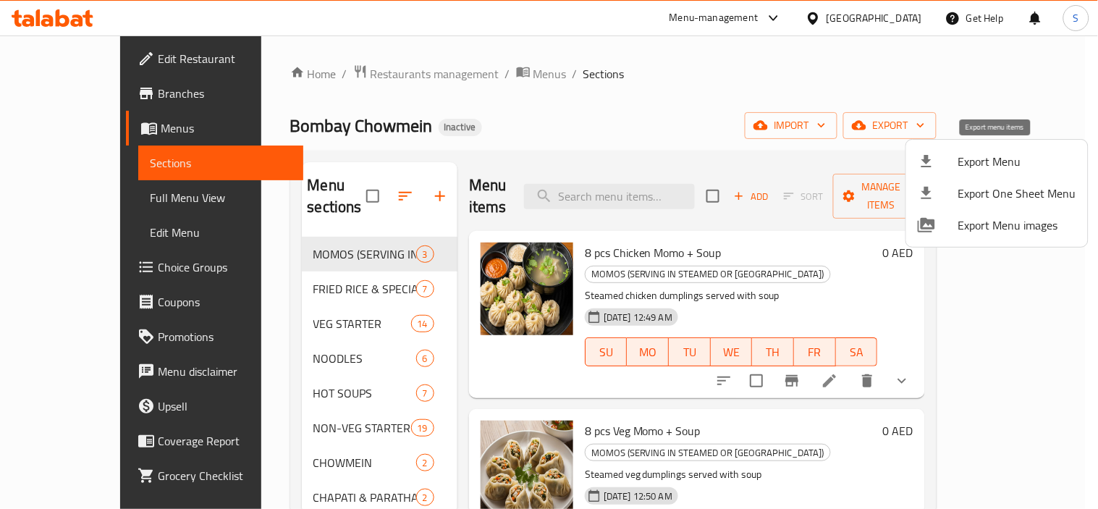
click at [939, 147] on li "Export Menu" at bounding box center [997, 161] width 182 height 32
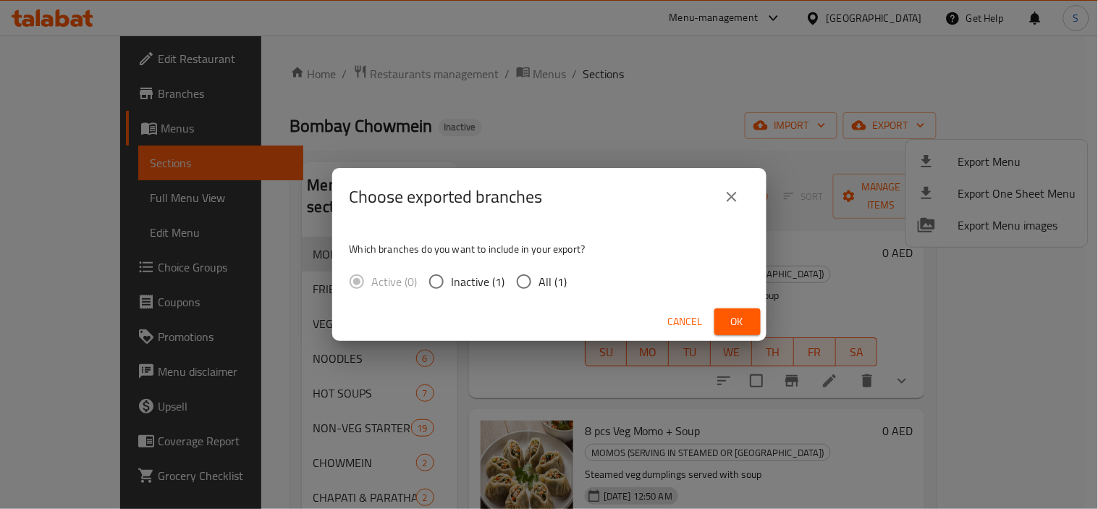
click at [550, 274] on span "All (1)" at bounding box center [553, 281] width 28 height 17
click at [539, 274] on input "All (1)" at bounding box center [524, 281] width 30 height 30
radio input "true"
click at [731, 319] on span "Ok" at bounding box center [737, 322] width 23 height 18
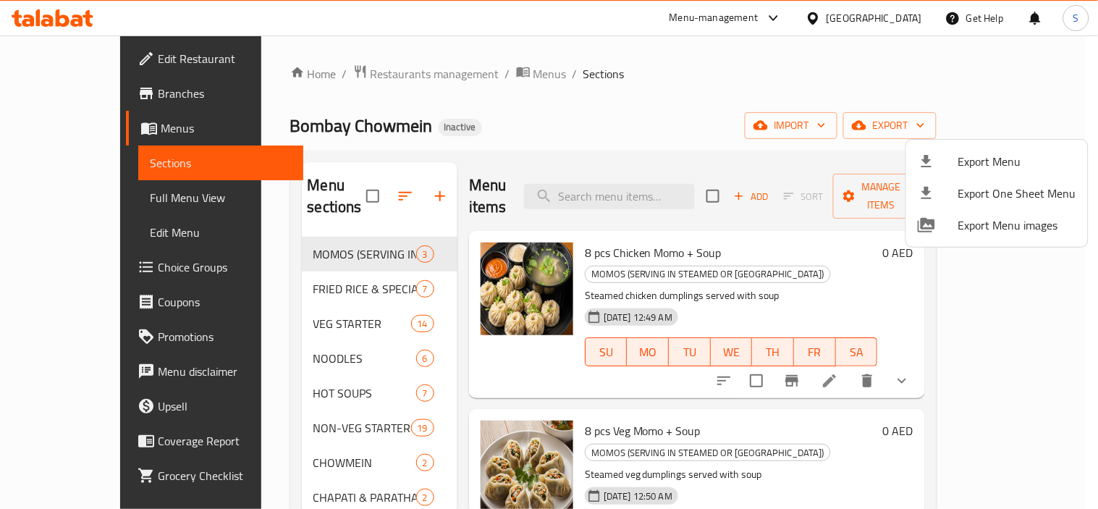
click at [384, 63] on div at bounding box center [549, 254] width 1098 height 509
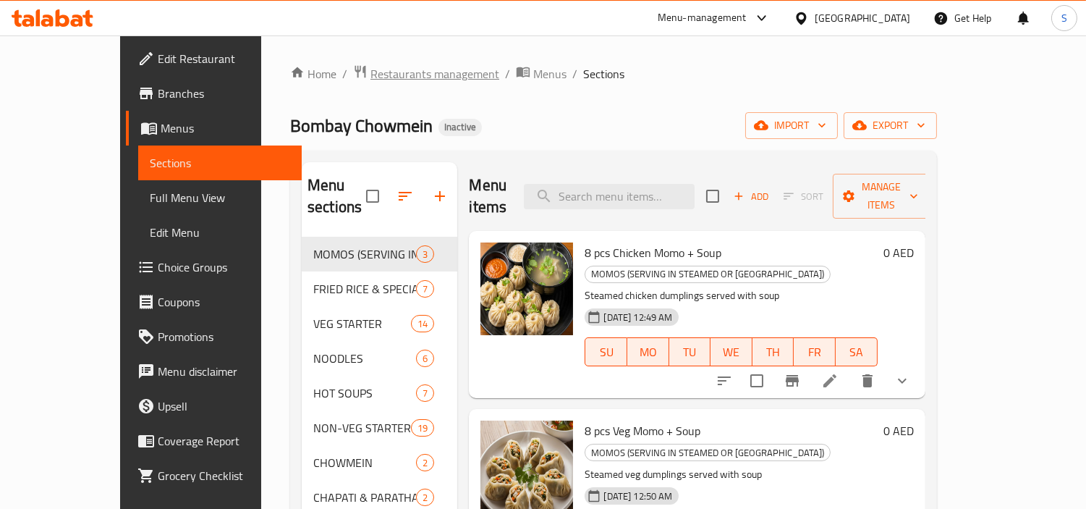
click at [371, 71] on span "Restaurants management" at bounding box center [435, 73] width 129 height 17
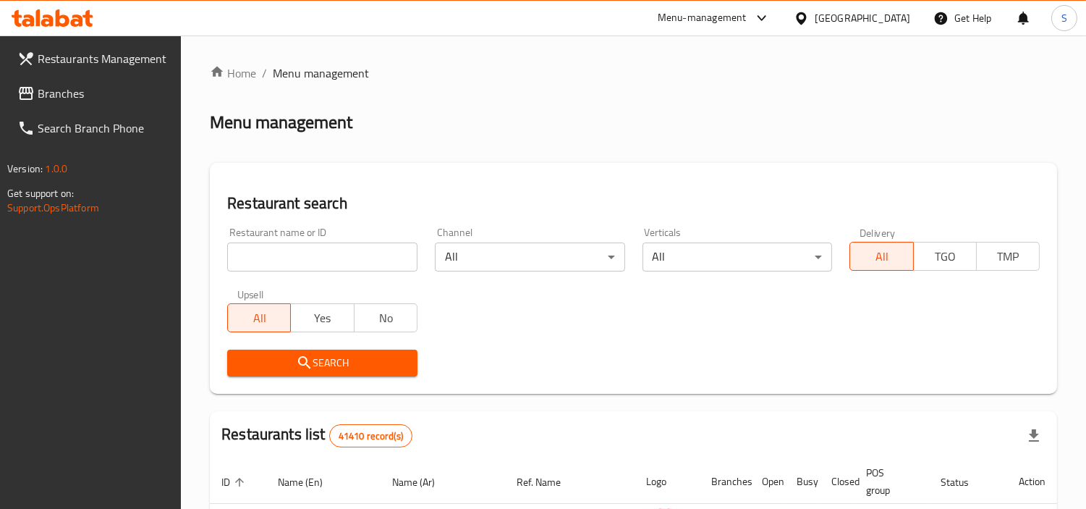
click at [48, 95] on span "Branches" at bounding box center [104, 93] width 132 height 17
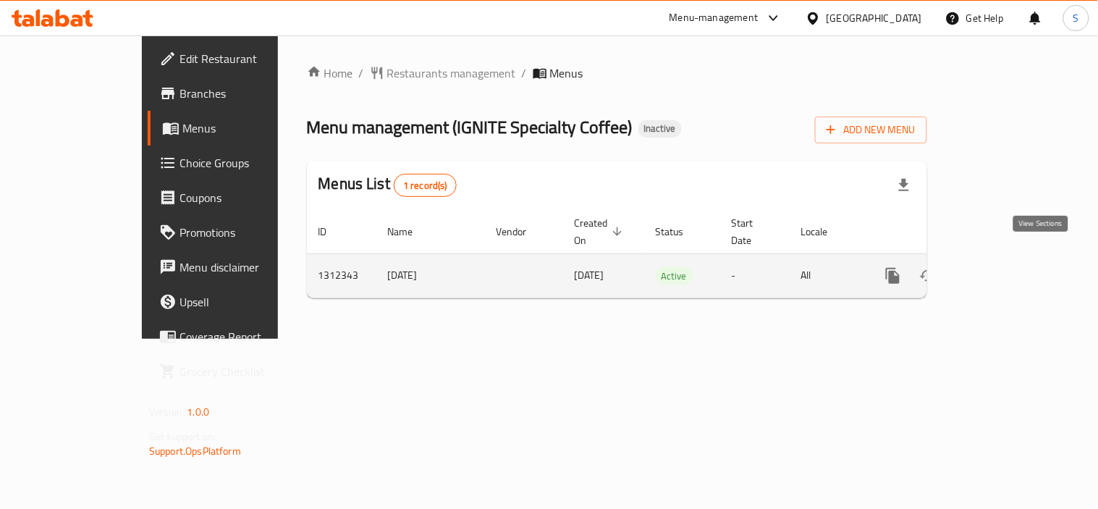
click at [1006, 267] on icon "enhanced table" at bounding box center [997, 275] width 17 height 17
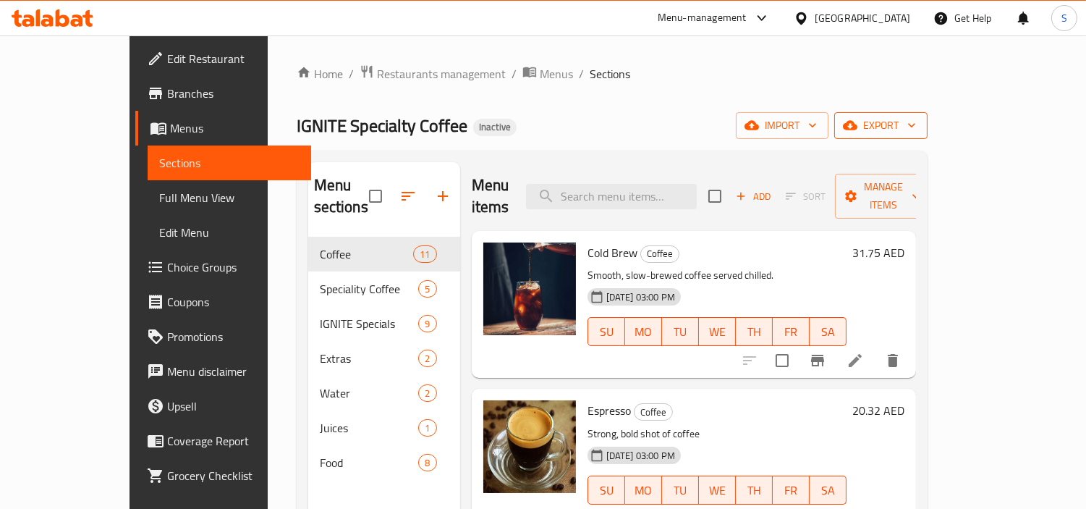
click at [916, 119] on span "export" at bounding box center [881, 126] width 70 height 18
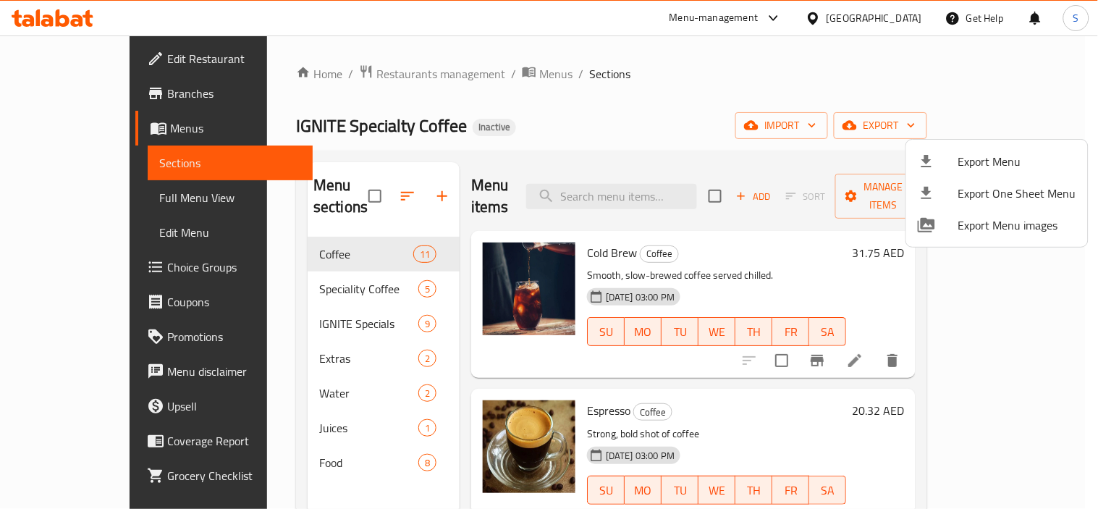
click at [934, 145] on li "Export Menu" at bounding box center [997, 161] width 182 height 32
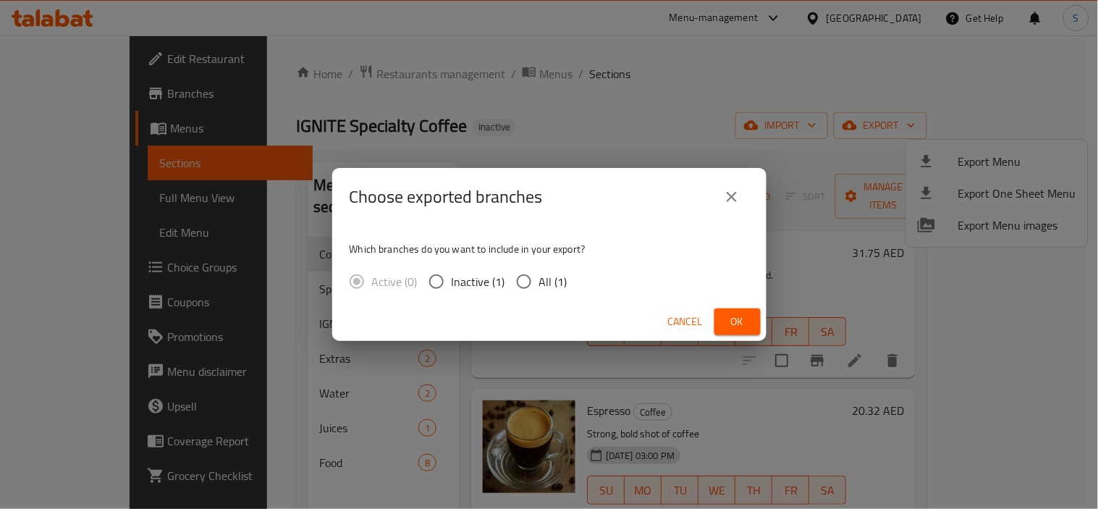
click at [552, 276] on span "All (1)" at bounding box center [553, 281] width 28 height 17
click at [539, 276] on input "All (1)" at bounding box center [524, 281] width 30 height 30
radio input "true"
click at [708, 322] on button "Cancel" at bounding box center [685, 321] width 46 height 27
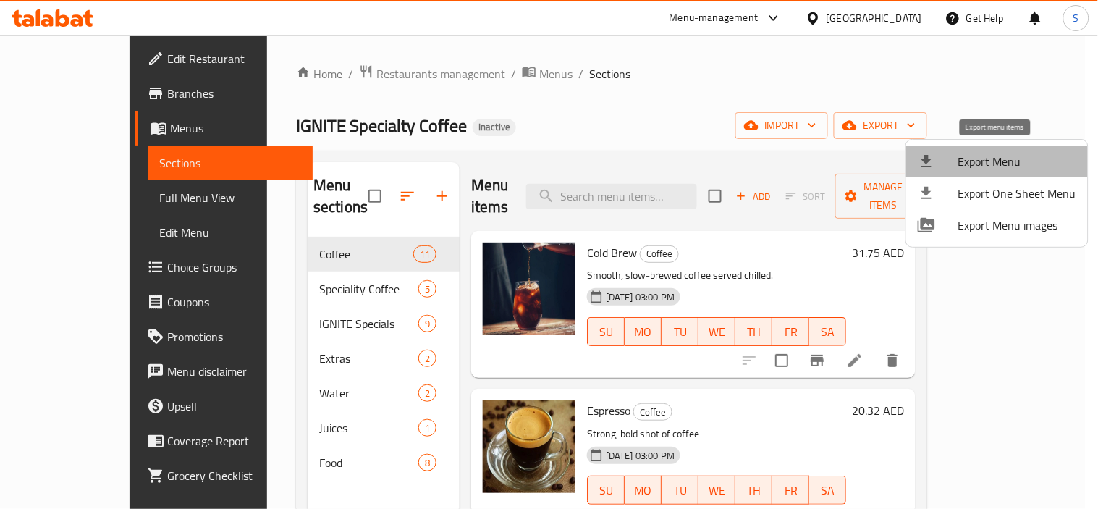
click at [1014, 162] on span "Export Menu" at bounding box center [1017, 161] width 118 height 17
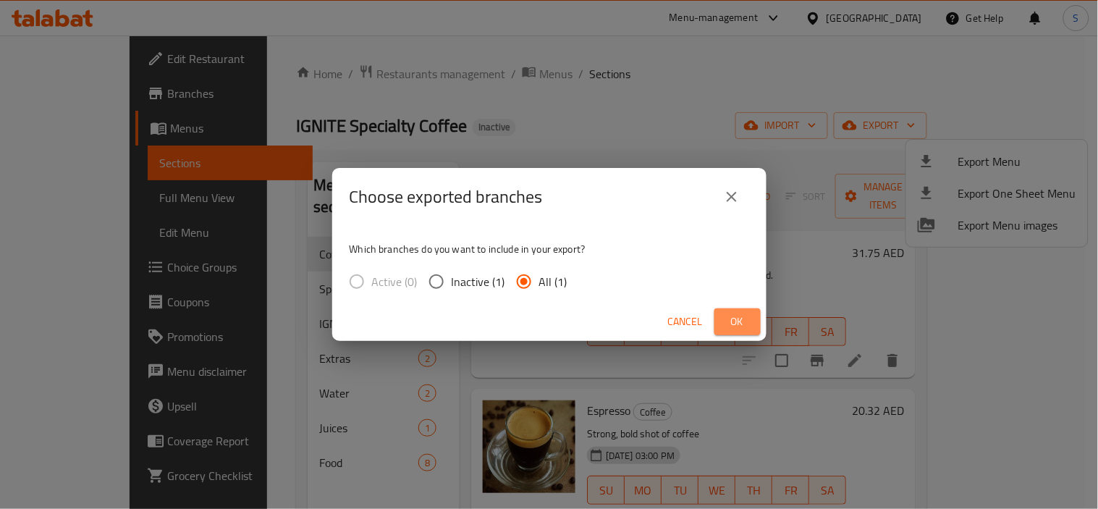
click at [734, 308] on button "Ok" at bounding box center [737, 321] width 46 height 27
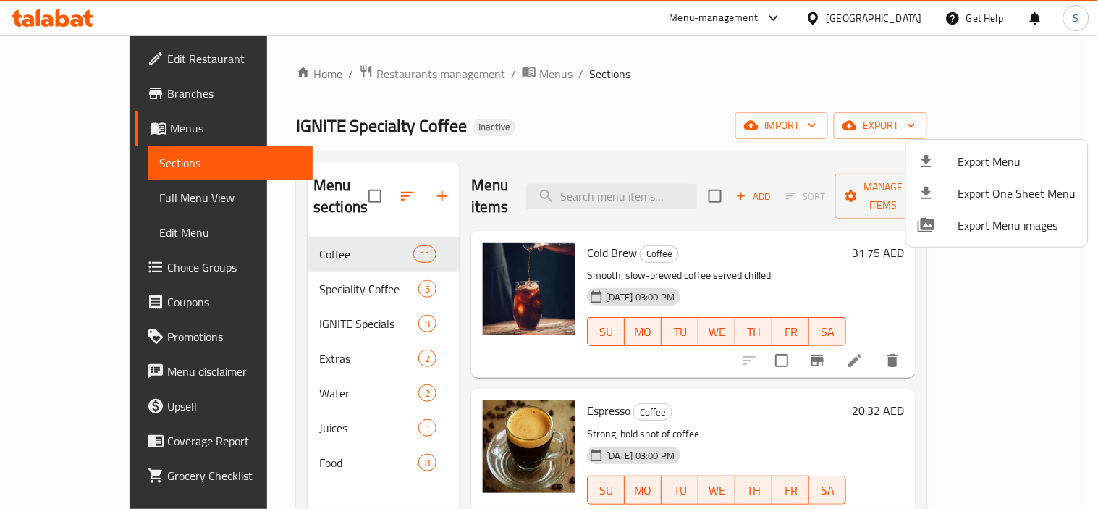
click at [371, 70] on div at bounding box center [549, 254] width 1098 height 509
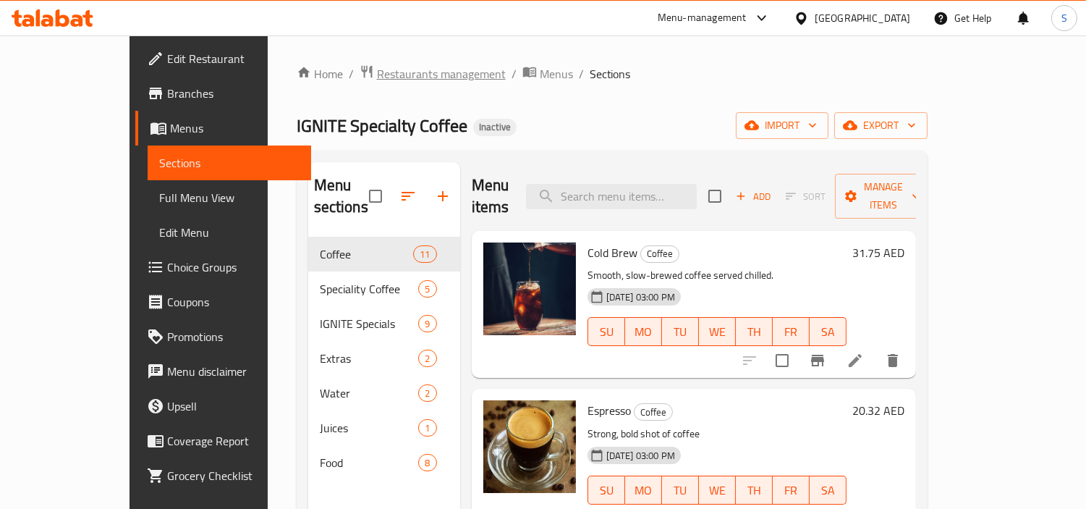
click at [377, 78] on span "Restaurants management" at bounding box center [441, 73] width 129 height 17
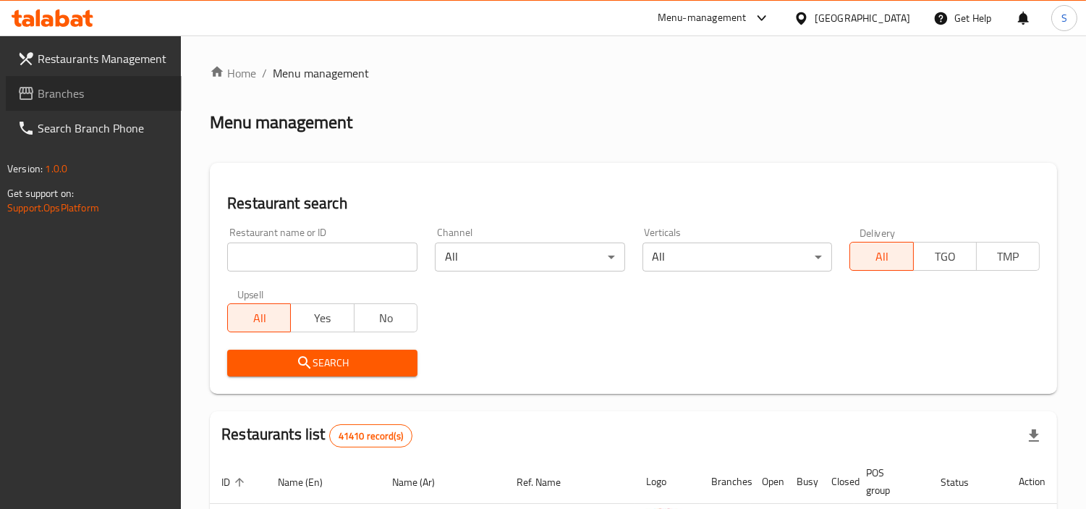
click at [9, 90] on link "Branches" at bounding box center [94, 93] width 176 height 35
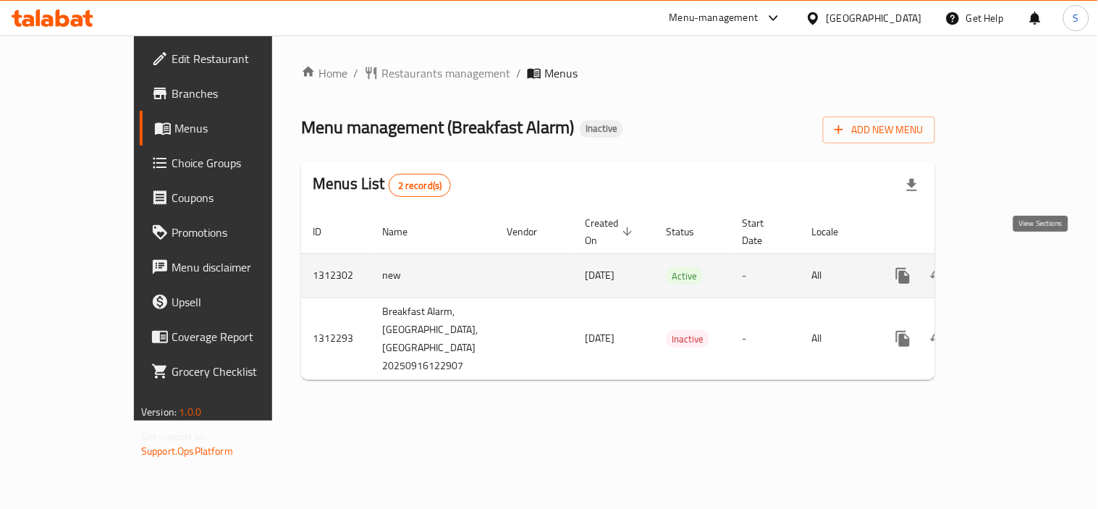
click at [1016, 267] on icon "enhanced table" at bounding box center [1007, 275] width 17 height 17
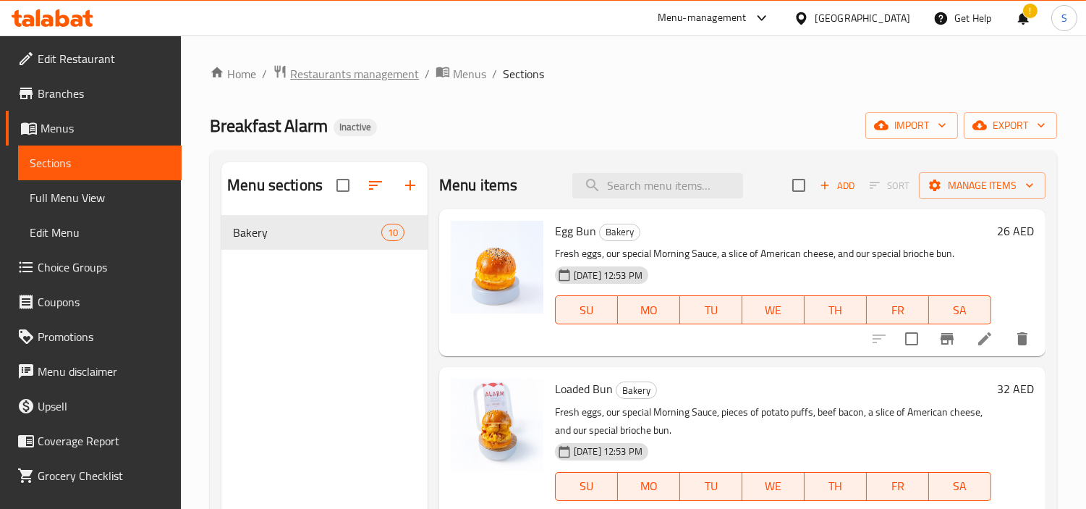
click at [396, 83] on span "Restaurants management" at bounding box center [354, 73] width 129 height 17
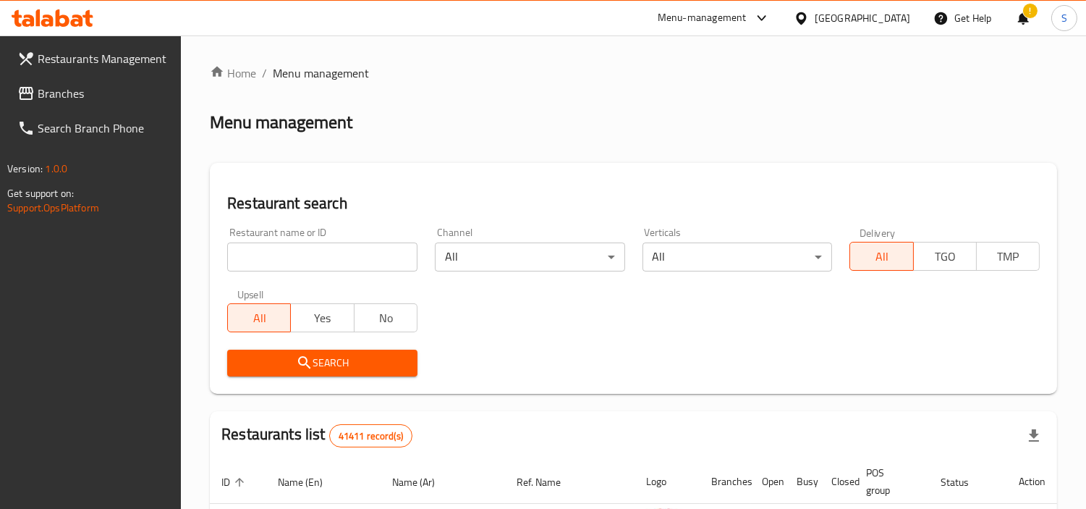
click at [92, 93] on span "Branches" at bounding box center [104, 93] width 132 height 17
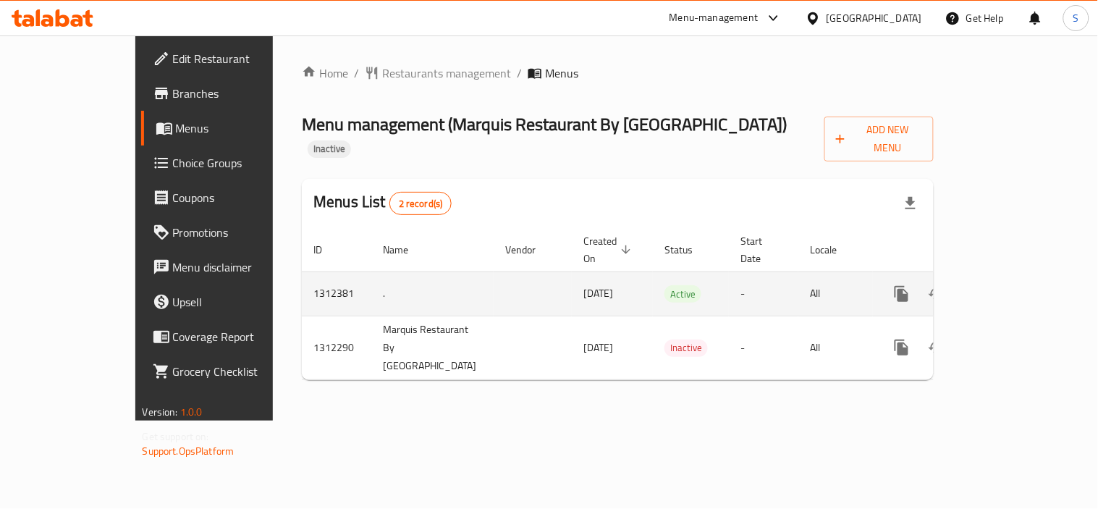
drag, startPoint x: 1051, startPoint y: 244, endPoint x: 1045, endPoint y: 256, distance: 12.9
click at [1023, 276] on div "enhanced table" at bounding box center [953, 293] width 139 height 35
click at [1015, 285] on icon "enhanced table" at bounding box center [1005, 293] width 17 height 17
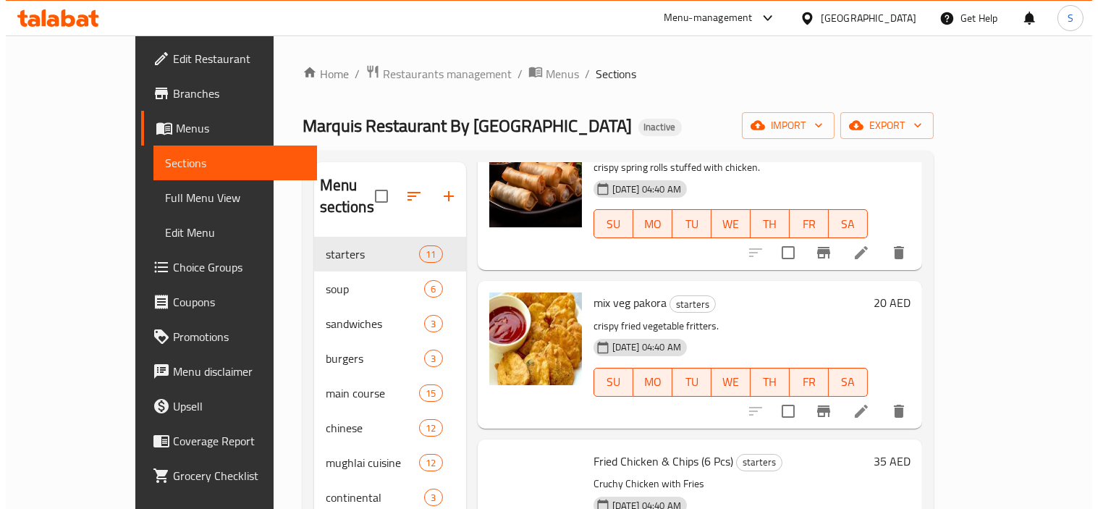
scroll to position [482, 0]
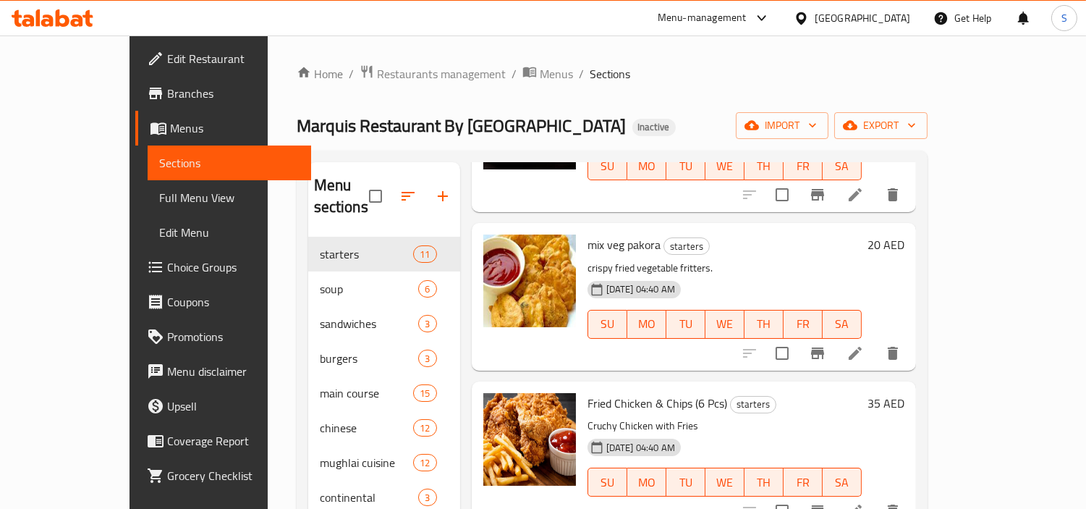
click at [928, 104] on div "Home / Restaurants management / Menus / Sections Marquis Restaurant By [GEOGRAP…" at bounding box center [612, 402] width 631 height 676
click at [928, 111] on div "Home / Restaurants management / Menus / Sections Marquis Restaurant By [GEOGRAP…" at bounding box center [612, 402] width 631 height 676
click at [916, 119] on span "export" at bounding box center [881, 126] width 70 height 18
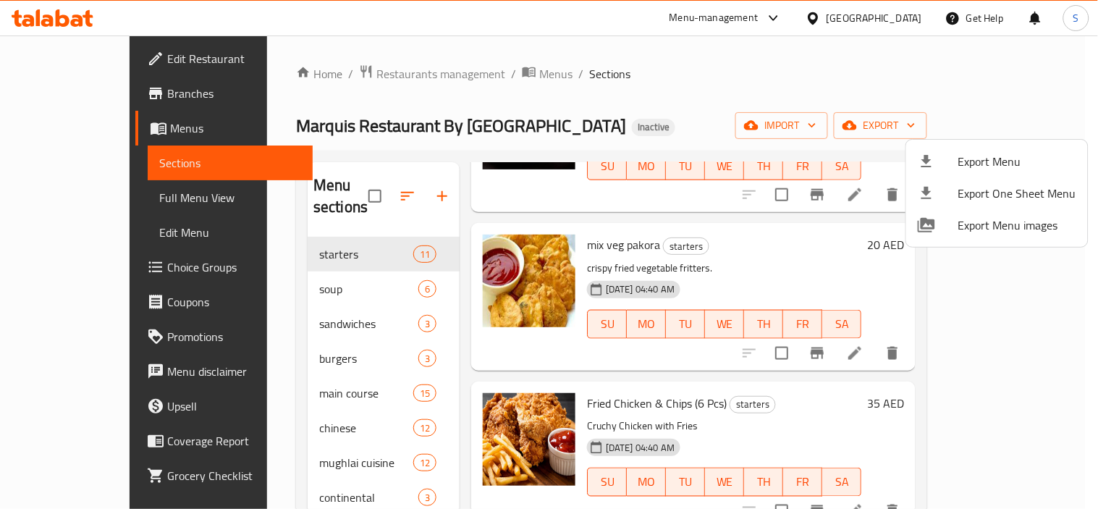
click at [953, 143] on ul "Export Menu Export One Sheet Menu Export Menu images" at bounding box center [997, 193] width 182 height 107
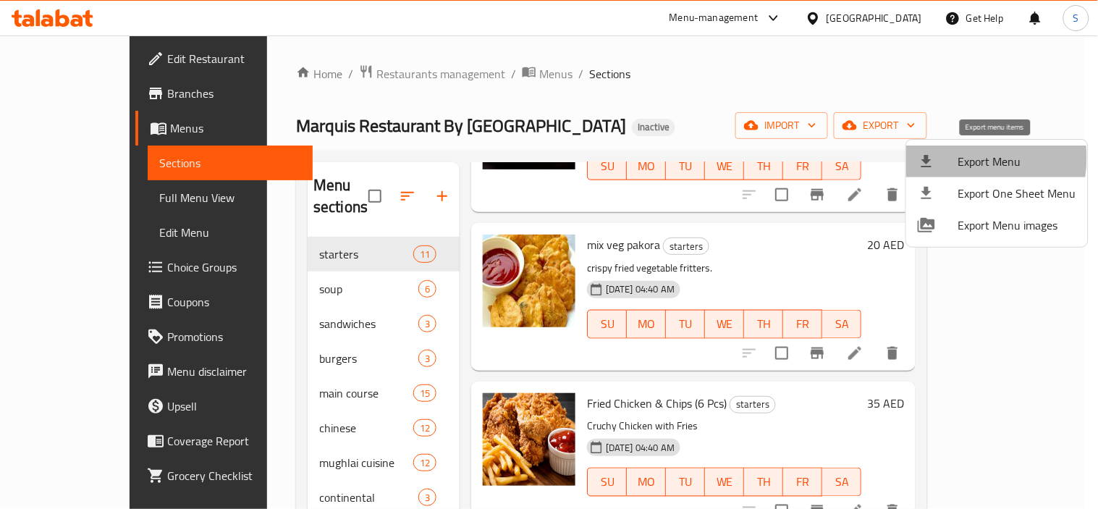
click at [950, 158] on div at bounding box center [938, 161] width 41 height 17
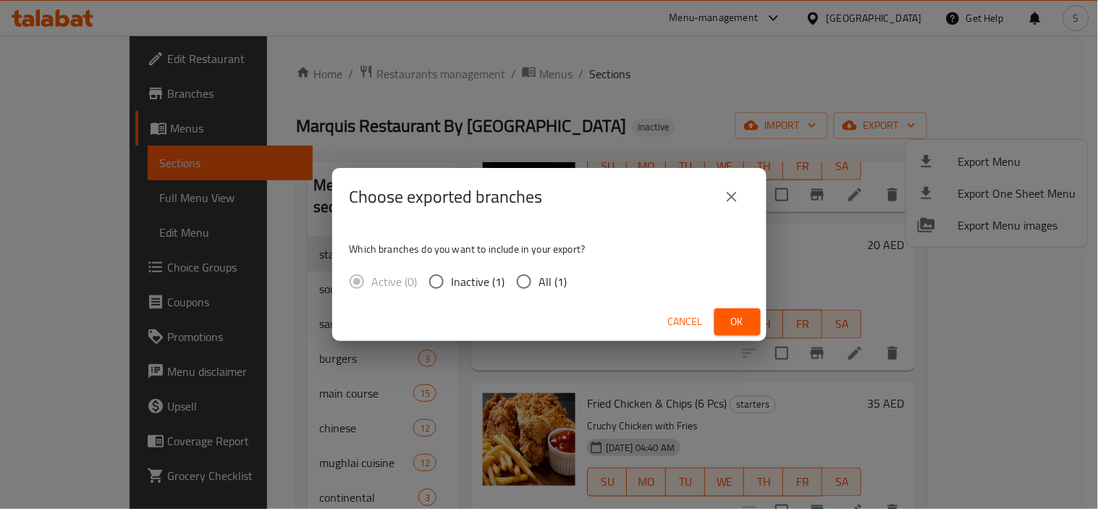
click at [555, 269] on label "All (1)" at bounding box center [538, 281] width 59 height 30
click at [539, 269] on input "All (1)" at bounding box center [524, 281] width 30 height 30
radio input "true"
click at [732, 316] on span "Ok" at bounding box center [737, 322] width 23 height 18
